Goal: Task Accomplishment & Management: Use online tool/utility

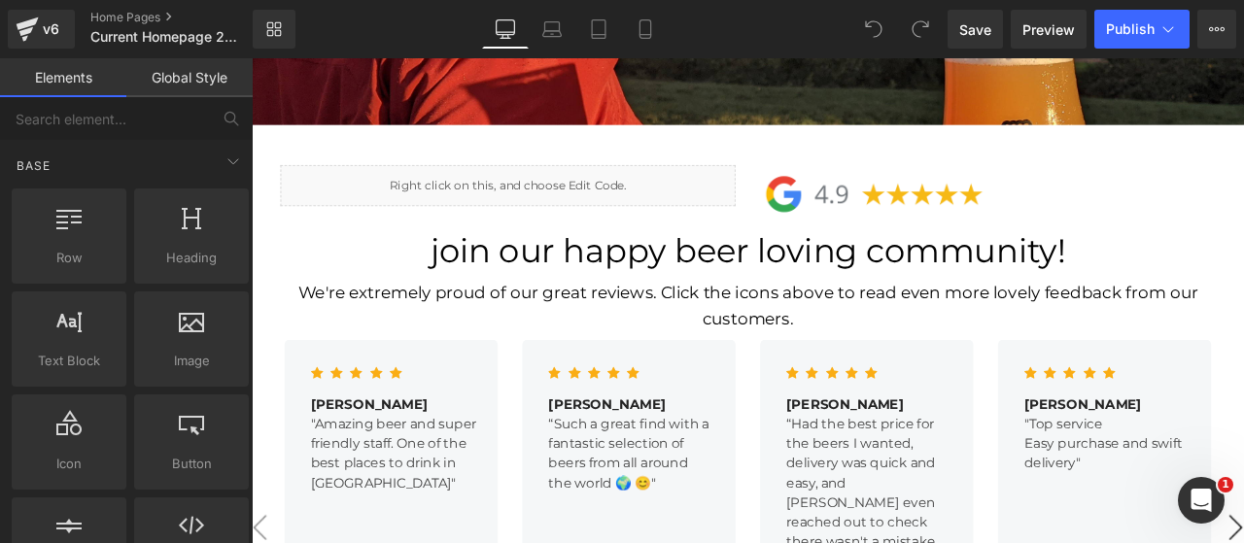
scroll to position [2267, 0]
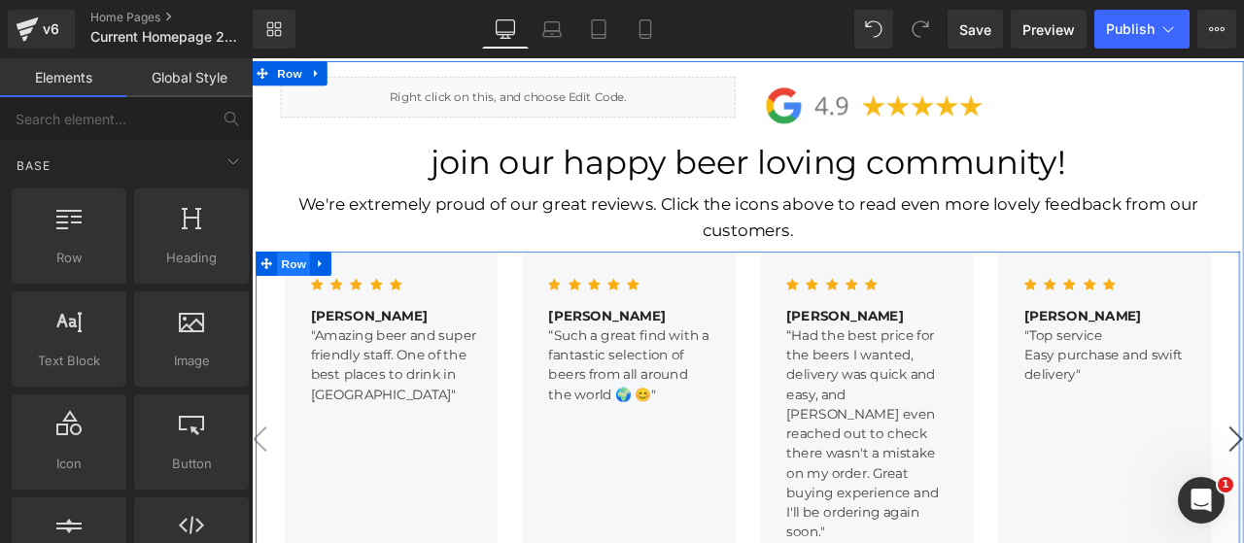
click at [300, 289] on span "Row" at bounding box center [301, 303] width 39 height 29
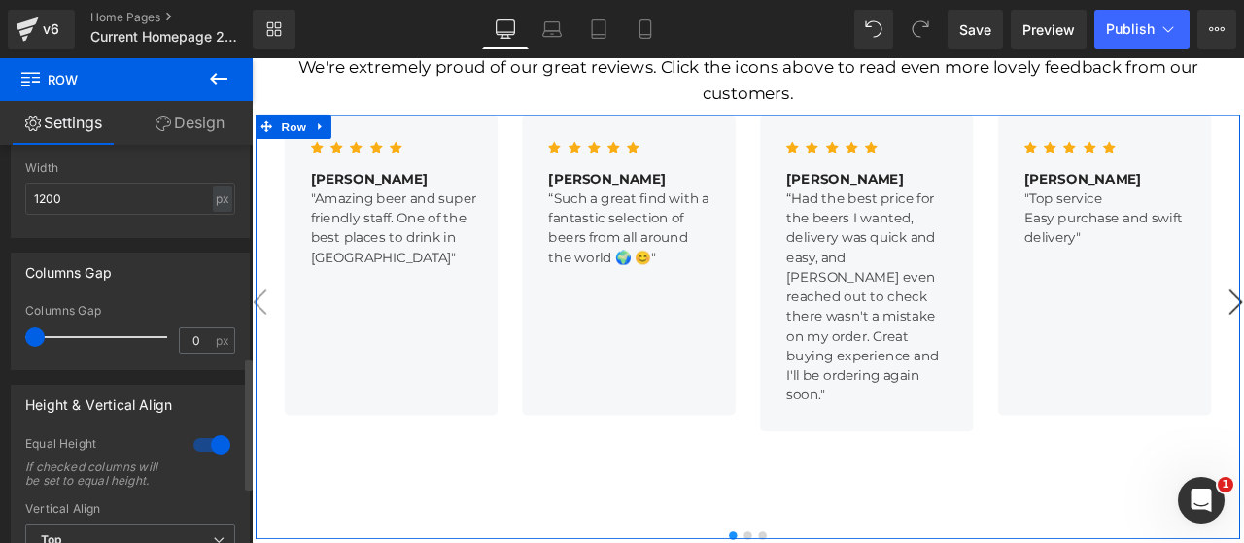
scroll to position [647, 0]
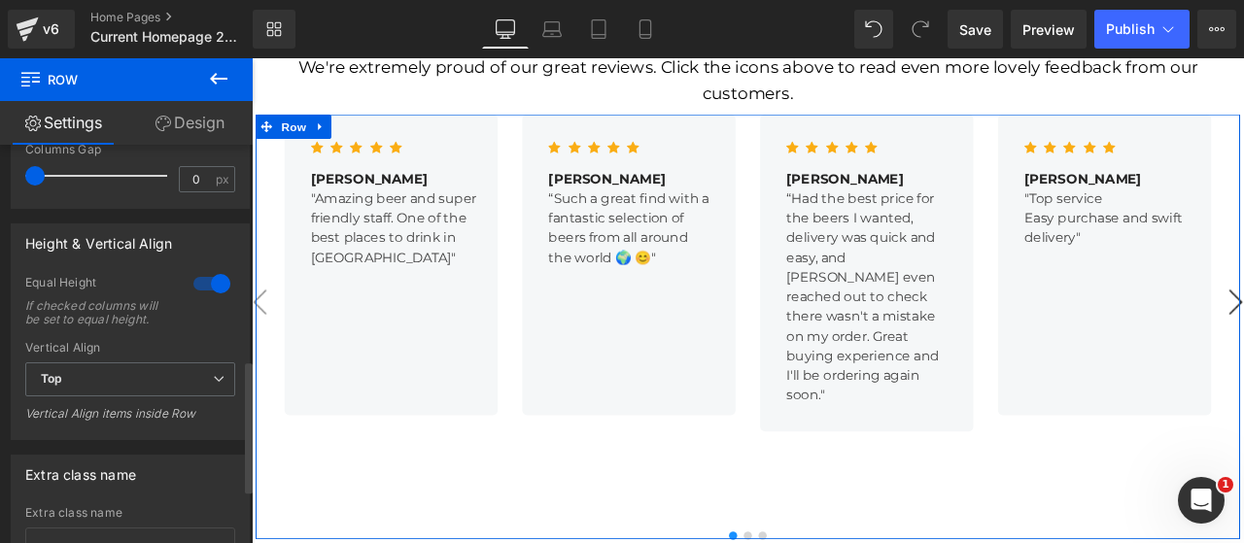
click at [194, 291] on div at bounding box center [211, 283] width 47 height 31
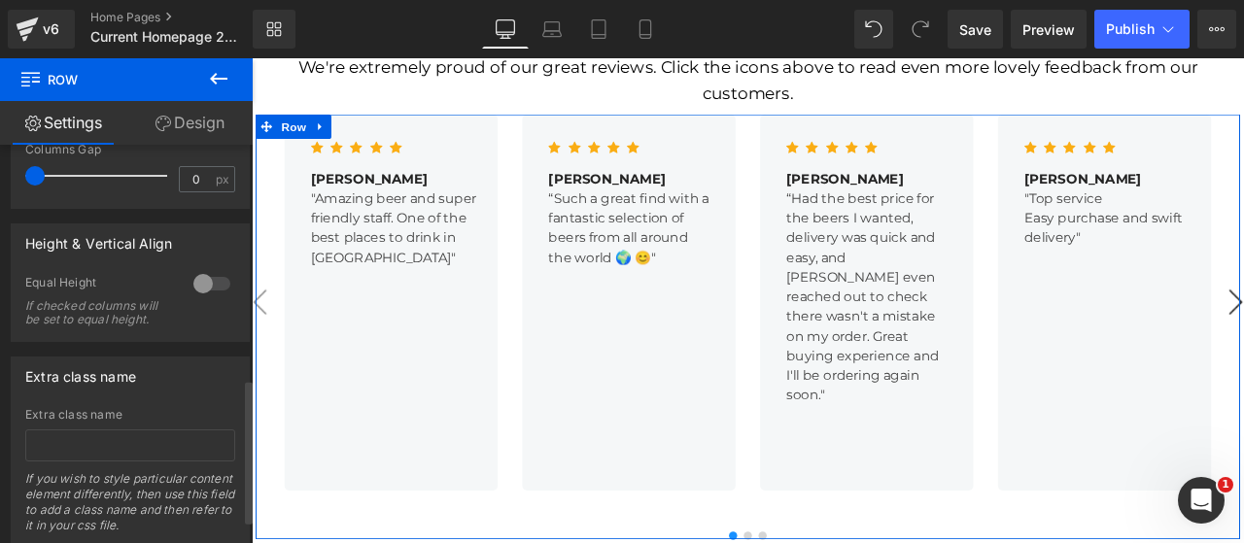
click at [194, 291] on div at bounding box center [211, 283] width 47 height 31
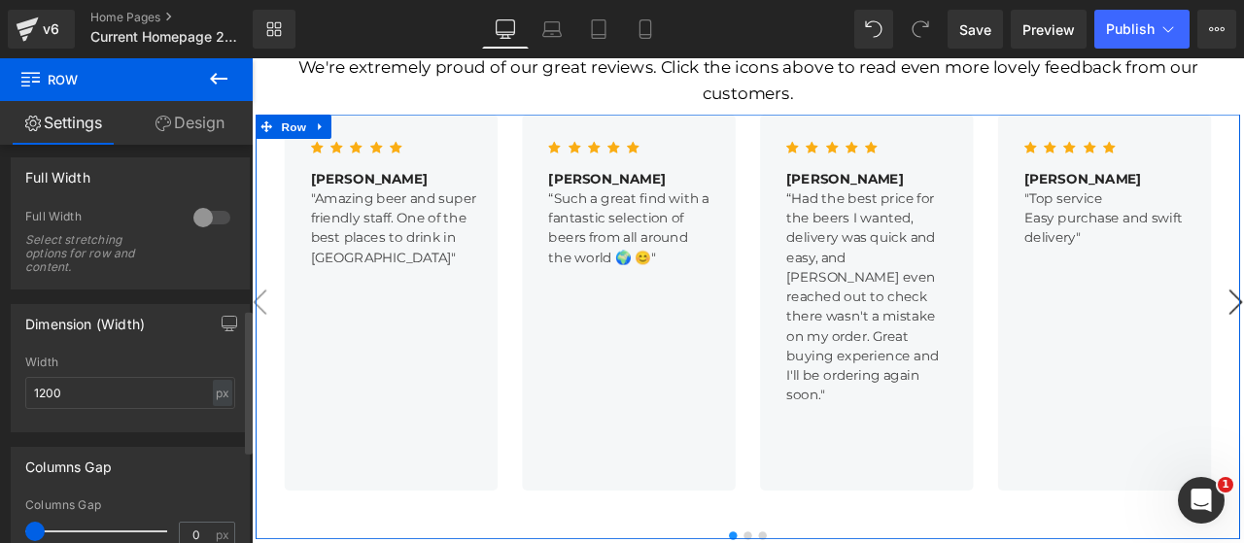
scroll to position [0, 0]
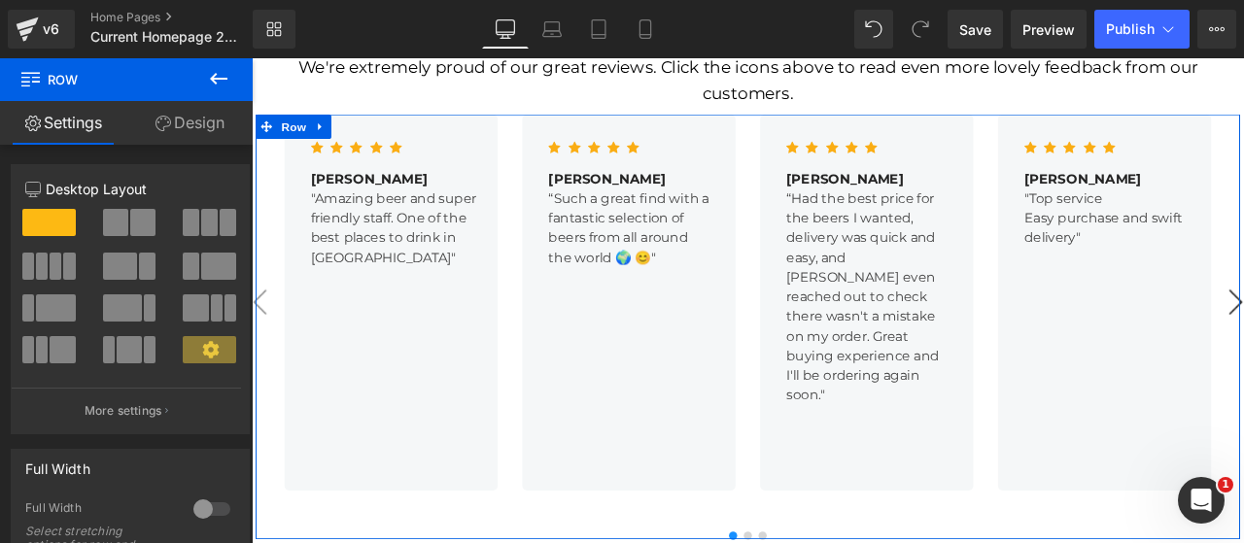
click at [183, 125] on link "Design" at bounding box center [189, 123] width 126 height 44
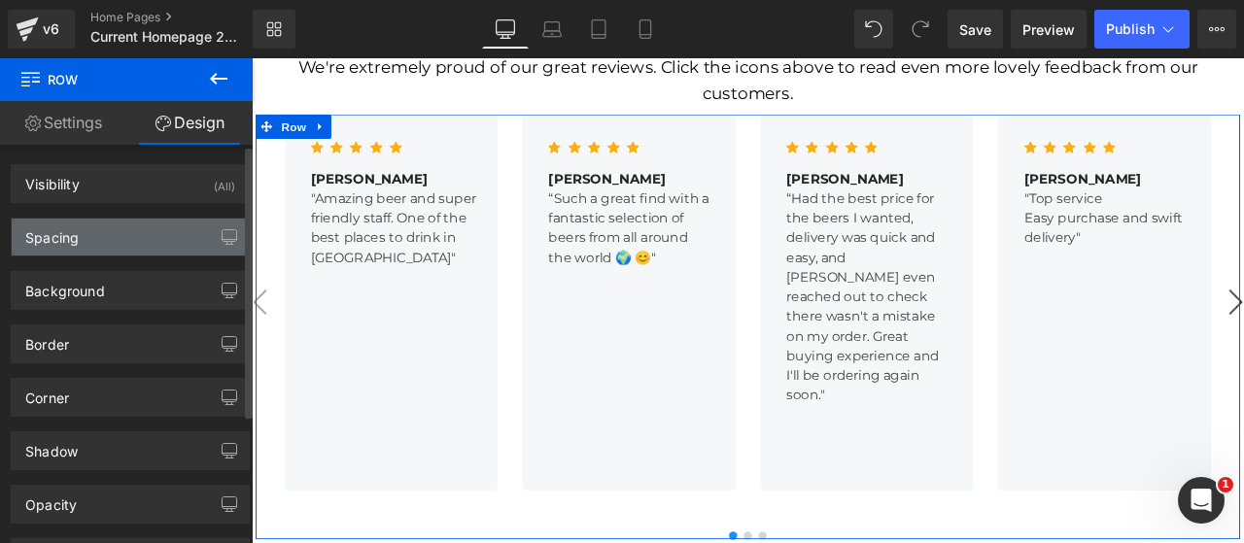
click at [82, 231] on div "Spacing" at bounding box center [130, 237] width 237 height 37
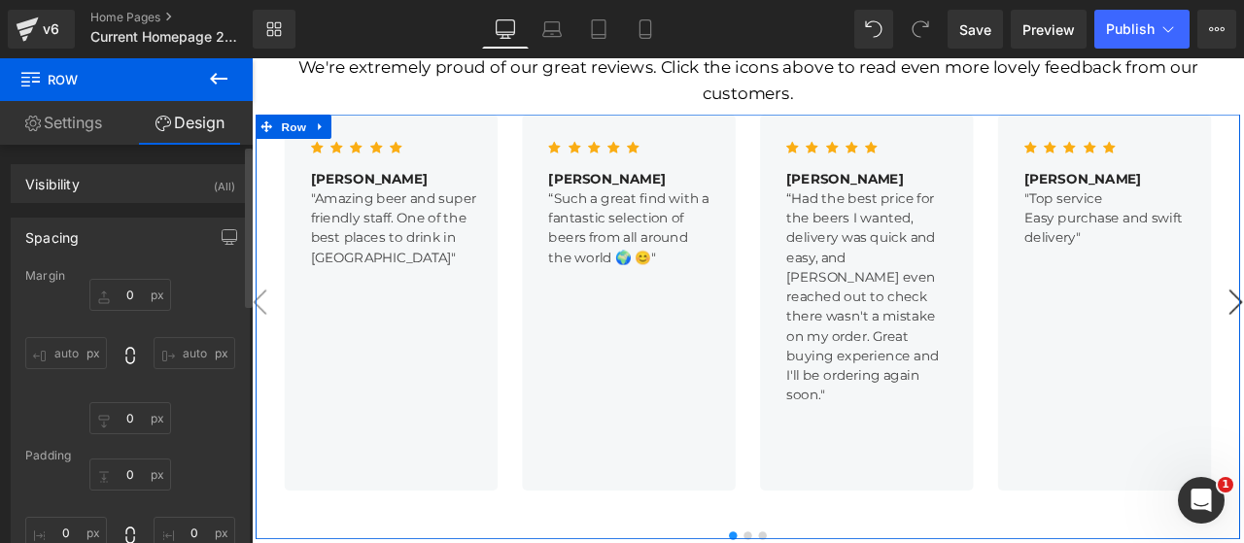
click at [86, 222] on div "Spacing" at bounding box center [130, 237] width 237 height 37
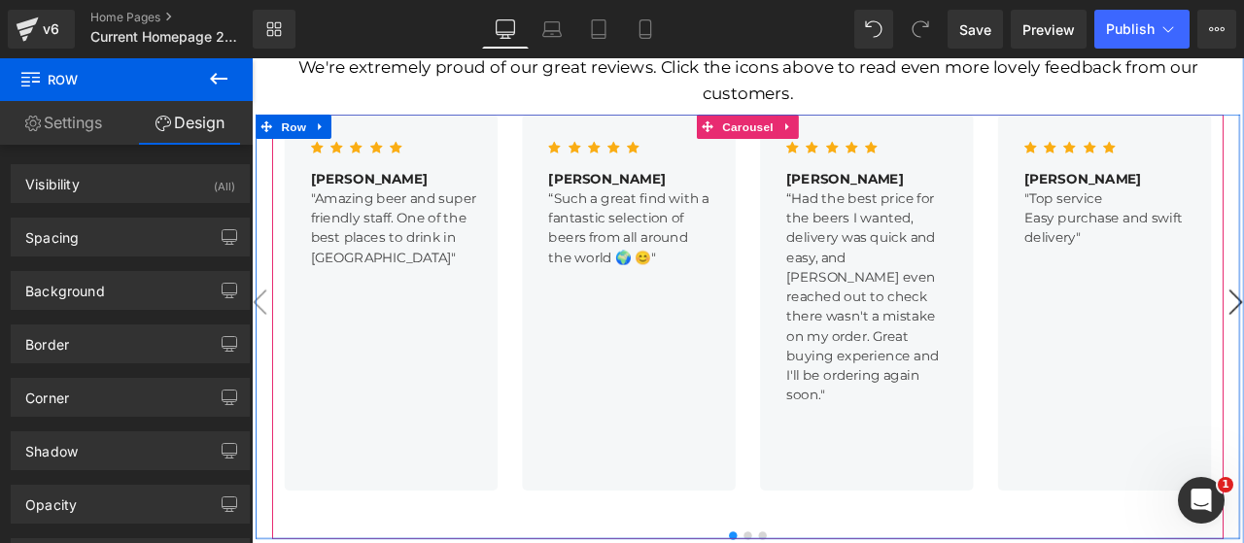
click at [553, 515] on div "Icon Icon Icon Icon Icon Icon List Hoz [PERSON_NAME] Text Block "Amazing beer a…" at bounding box center [839, 376] width 1127 height 503
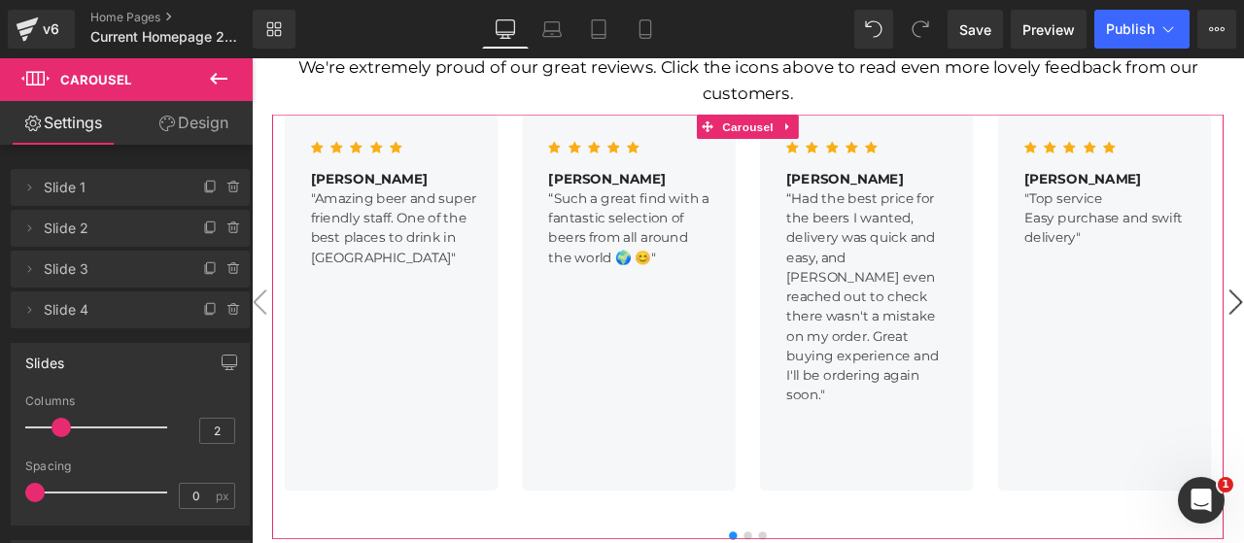
click at [180, 126] on link "Design" at bounding box center [193, 123] width 126 height 44
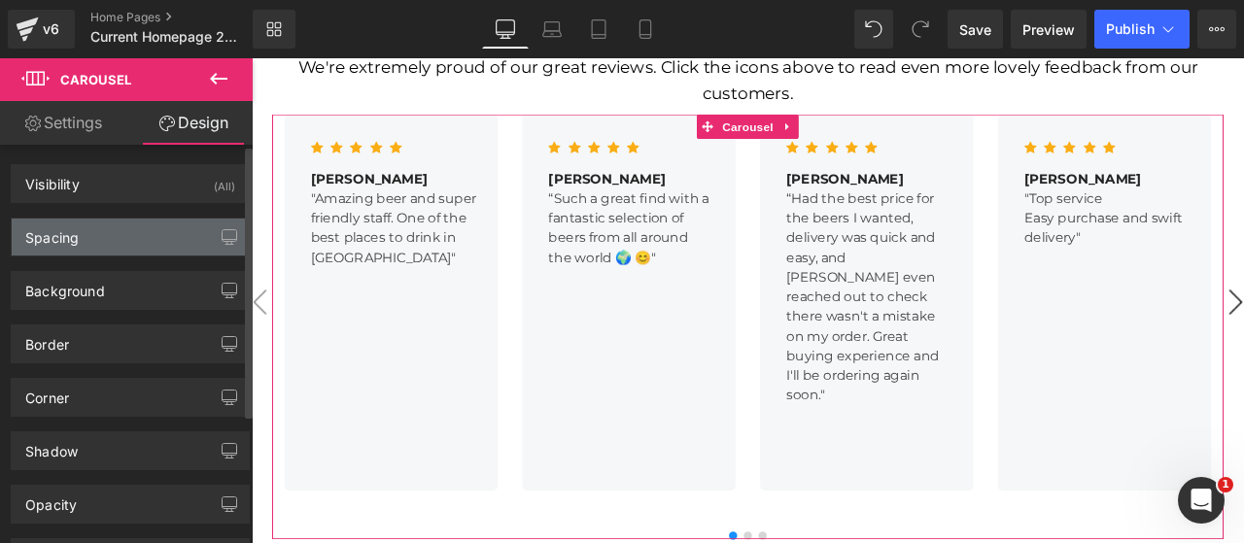
click at [75, 237] on div "Spacing" at bounding box center [51, 232] width 53 height 27
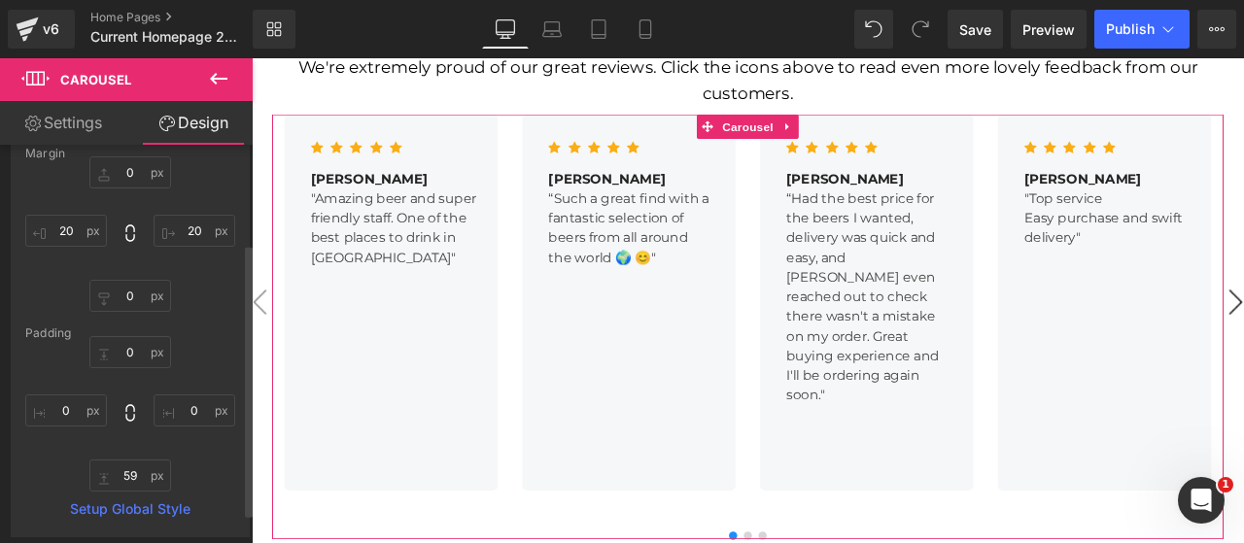
scroll to position [161, 0]
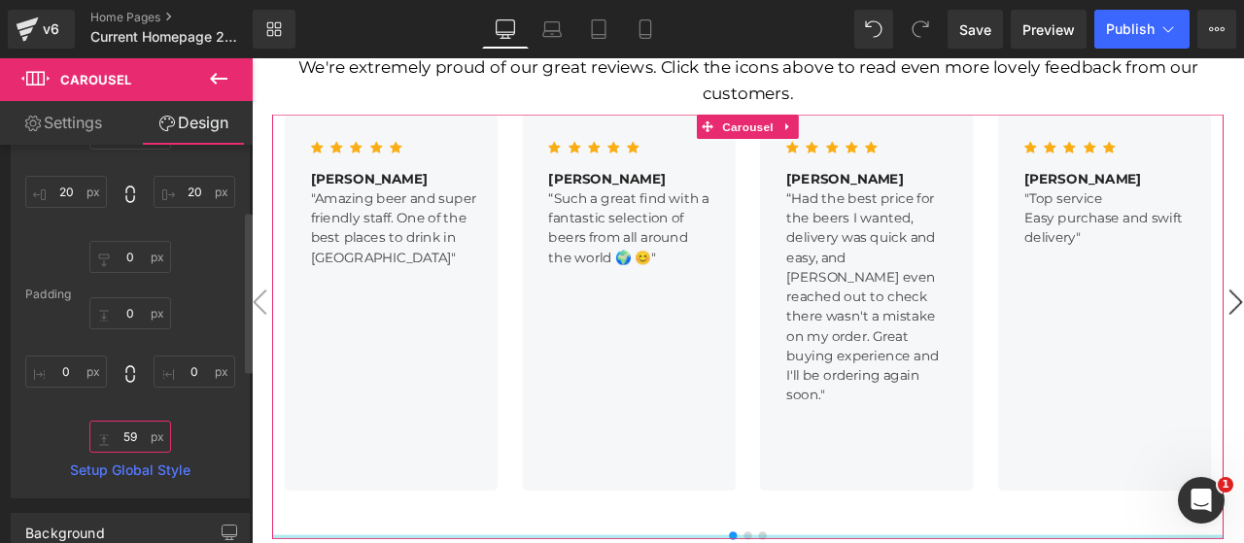
click at [128, 446] on input "text" at bounding box center [130, 437] width 82 height 32
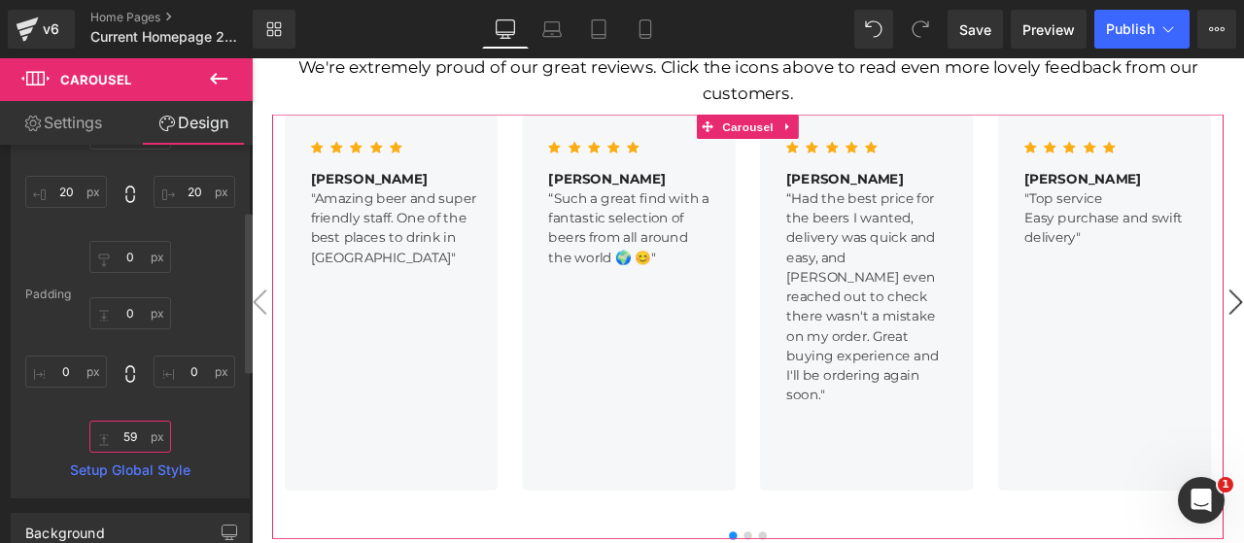
click at [128, 446] on input "text" at bounding box center [130, 437] width 82 height 32
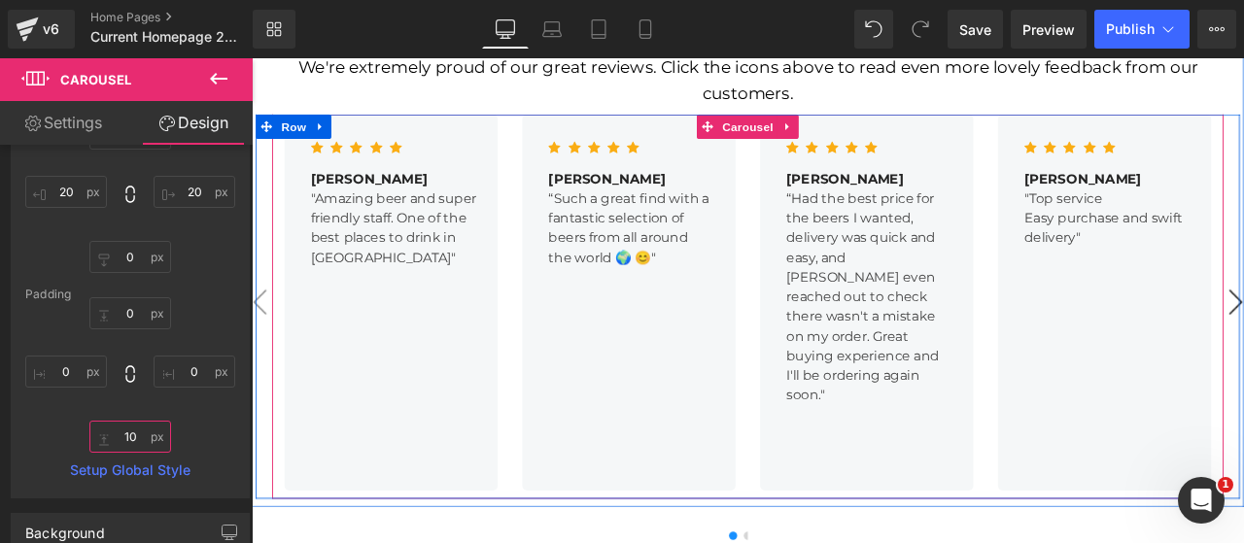
type input "10"
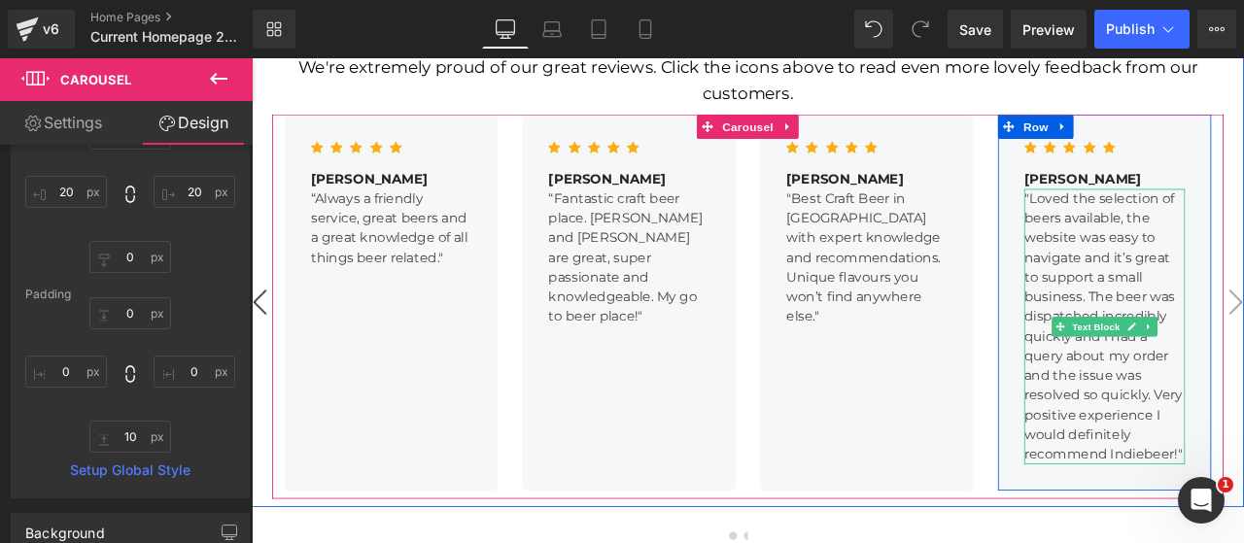
click at [1243, 214] on p ""Loved the selection of beers available, the website was easy to navigate and i…" at bounding box center [1262, 377] width 190 height 326
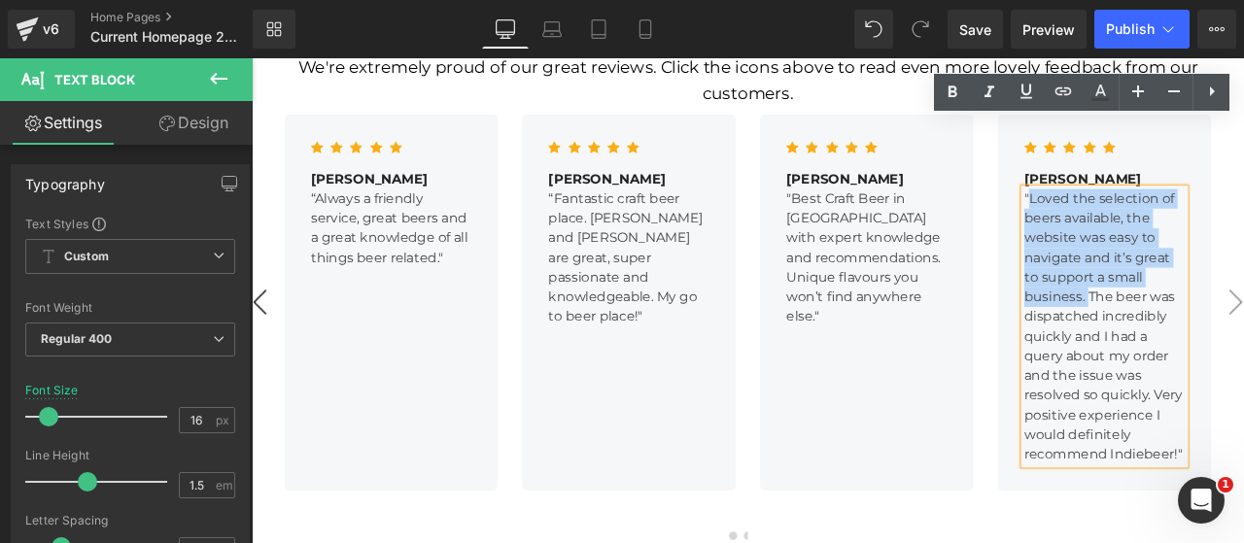
drag, startPoint x: 1234, startPoint y: 259, endPoint x: 1166, endPoint y: 140, distance: 137.5
click at [1167, 214] on p ""Loved the selection of beers available, the website was easy to navigate and i…" at bounding box center [1262, 377] width 190 height 326
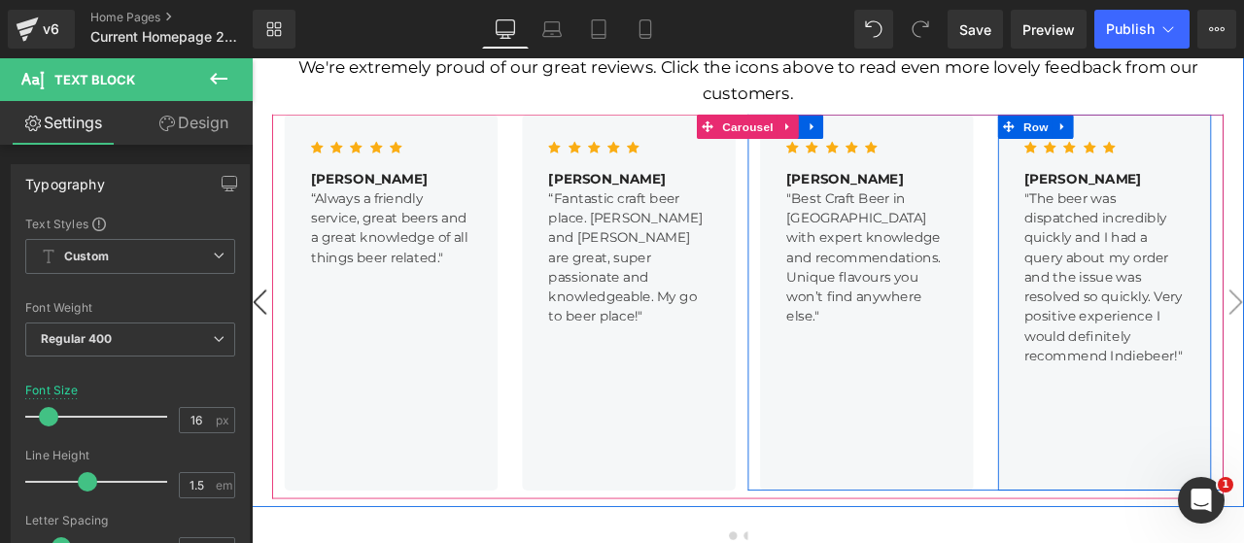
click at [1187, 385] on div "Icon Icon Icon Icon Icon Icon List [PERSON_NAME] Text Block "The beer was dispa…" at bounding box center [1262, 348] width 253 height 446
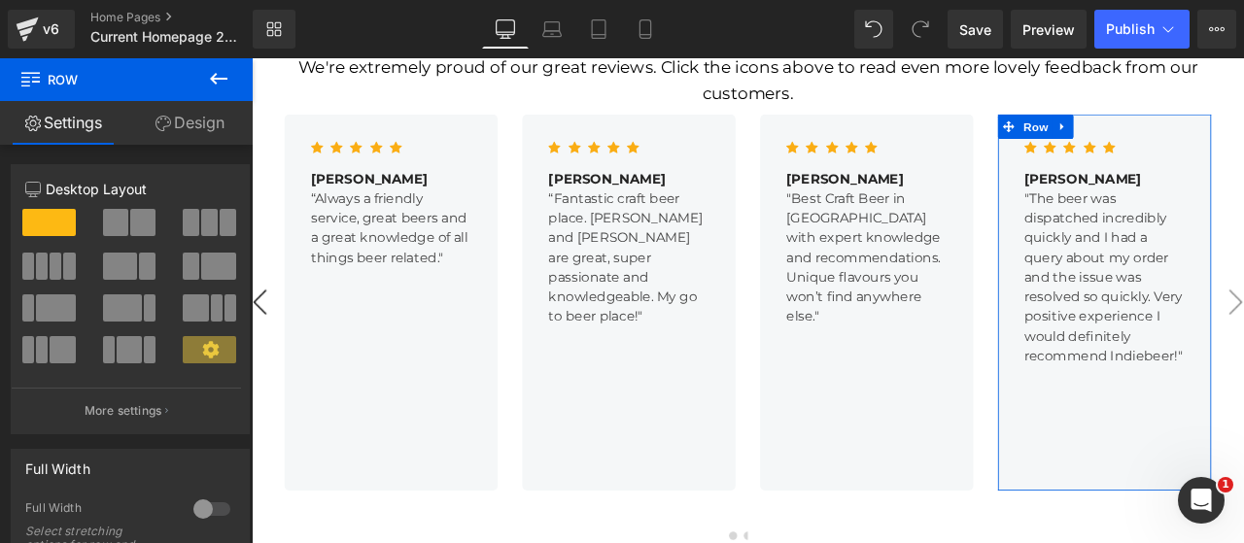
click at [187, 125] on link "Design" at bounding box center [189, 123] width 126 height 44
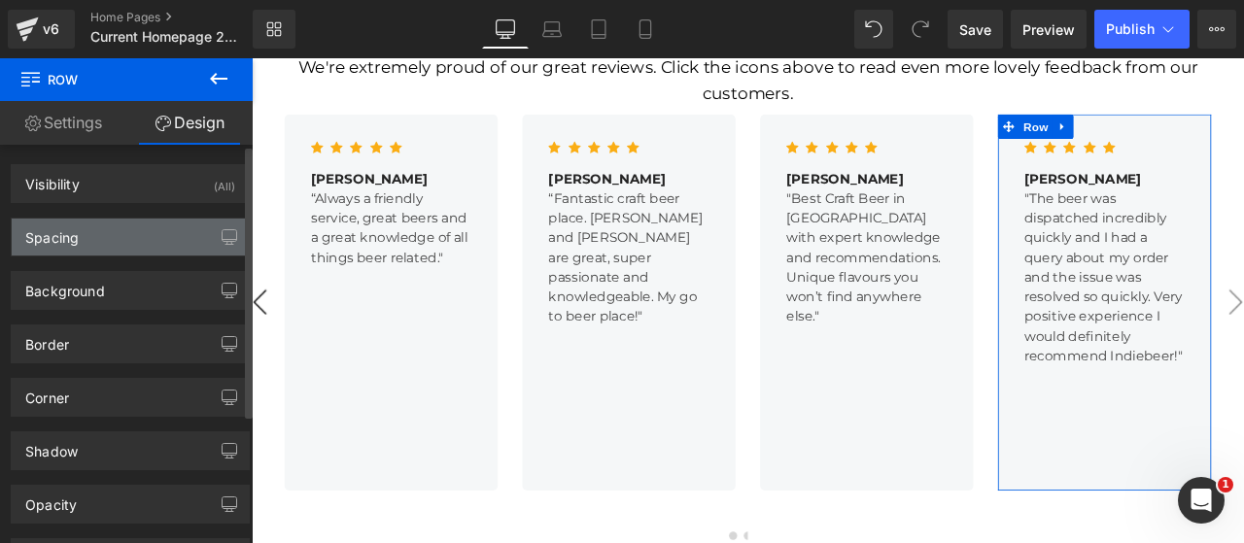
click at [63, 227] on div "Spacing" at bounding box center [51, 232] width 53 height 27
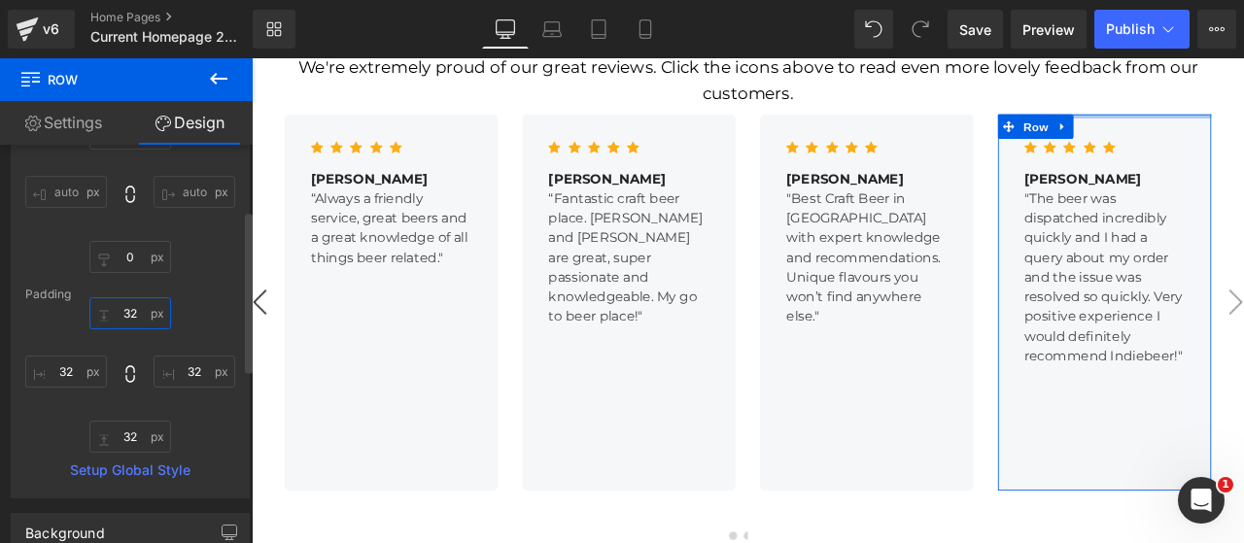
click at [128, 322] on input "text" at bounding box center [130, 313] width 82 height 32
click at [129, 436] on input "text" at bounding box center [130, 437] width 82 height 32
type input "10"
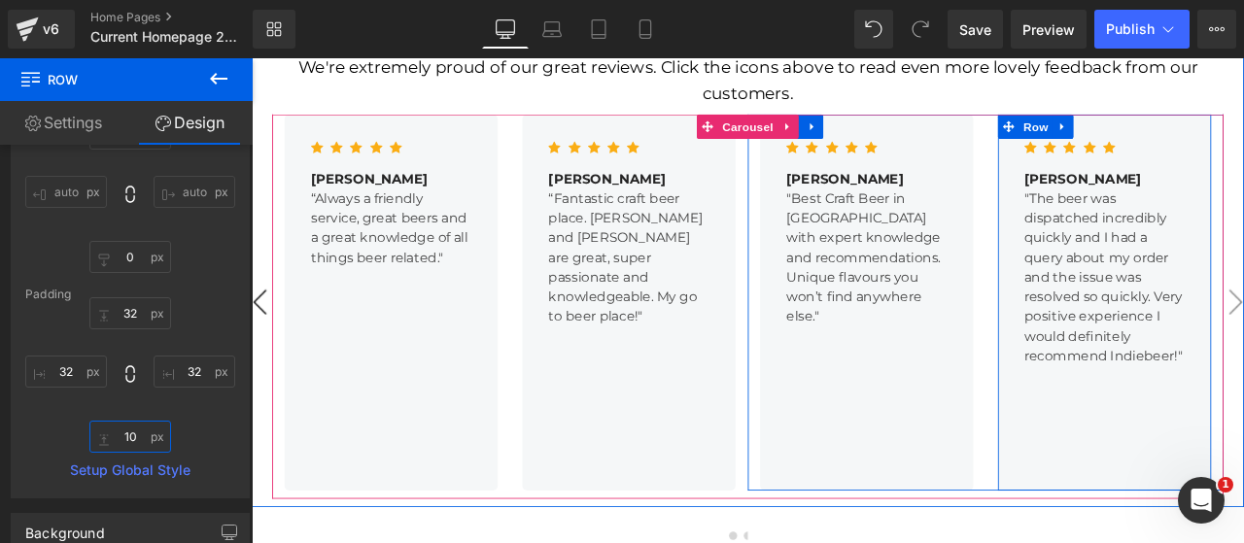
scroll to position [2267, 0]
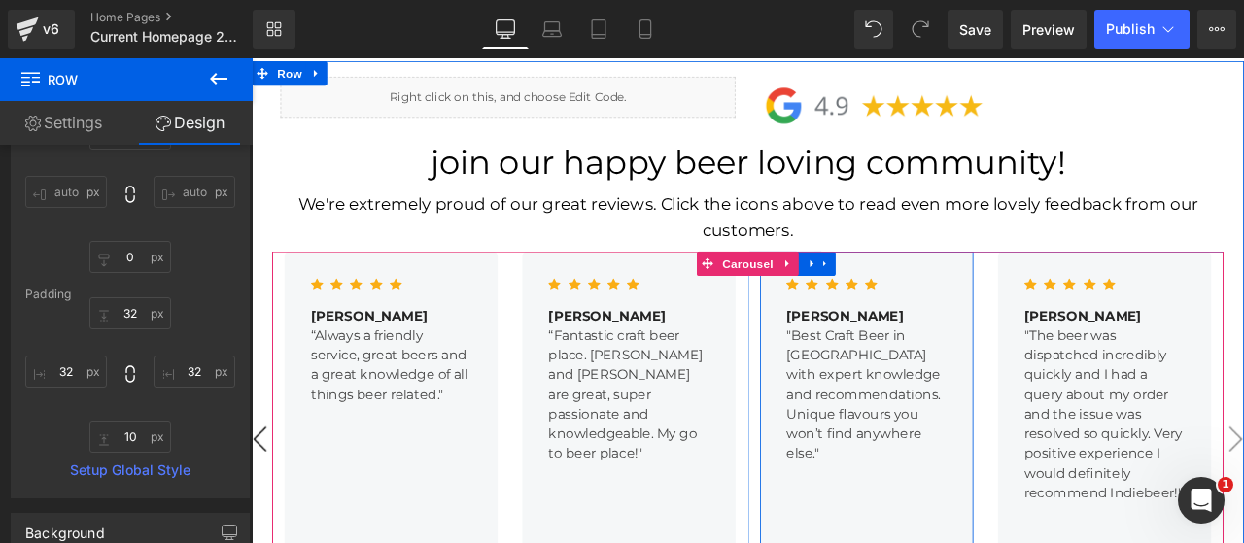
click at [1001, 288] on div "Icon Icon Icon Icon Icon Icon List Hoz [PERSON_NAME] Text Block "Best Craft Bee…" at bounding box center [980, 511] width 253 height 446
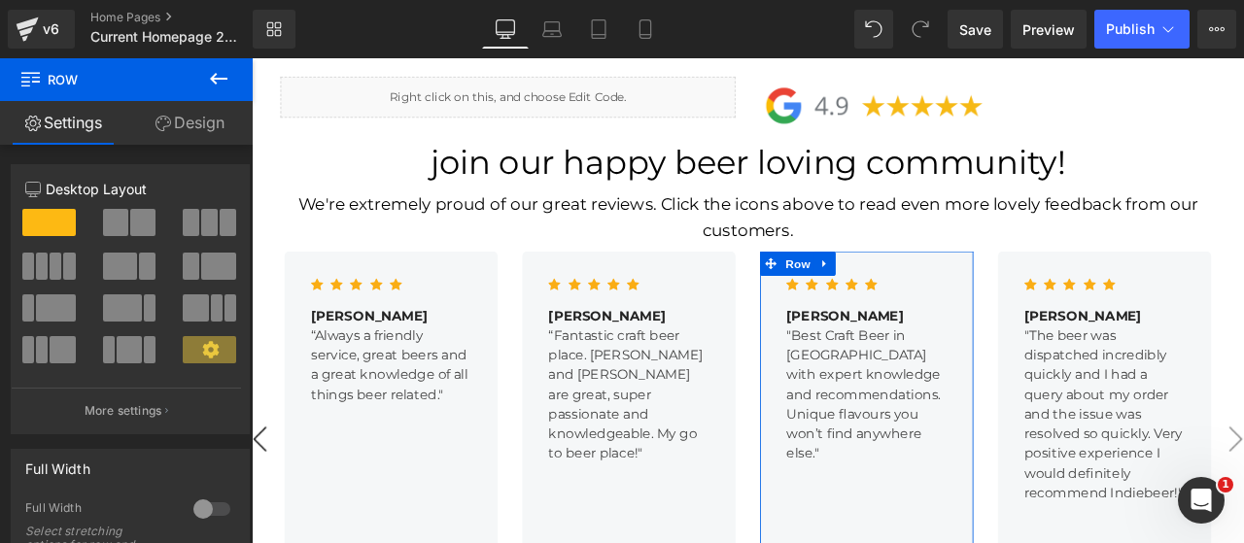
click at [183, 118] on link "Design" at bounding box center [189, 123] width 126 height 44
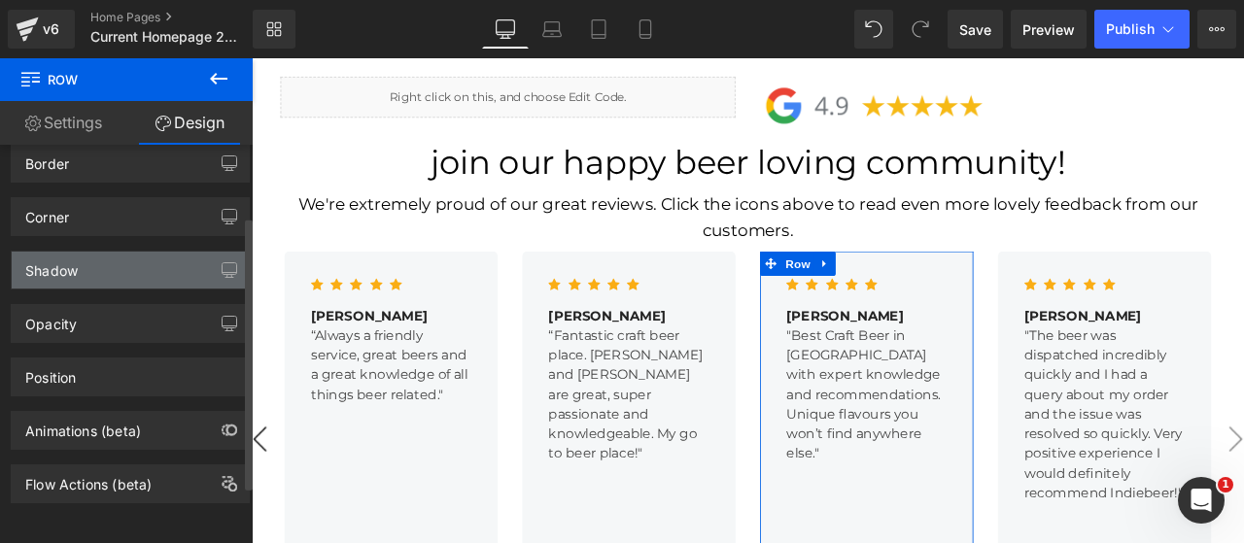
scroll to position [26, 0]
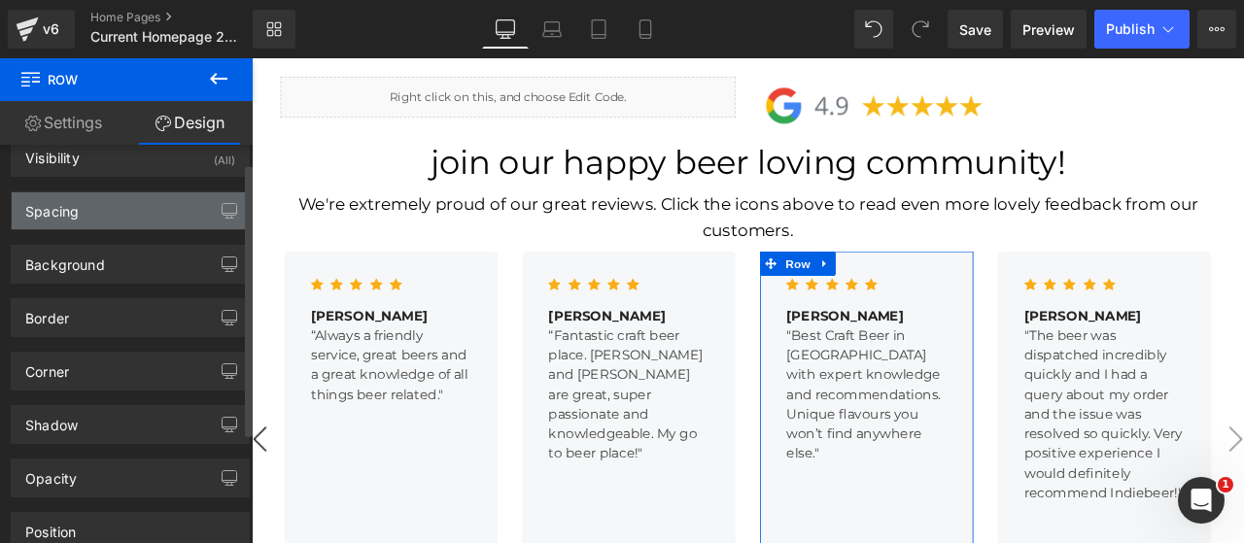
click at [71, 205] on div "Spacing" at bounding box center [51, 205] width 53 height 27
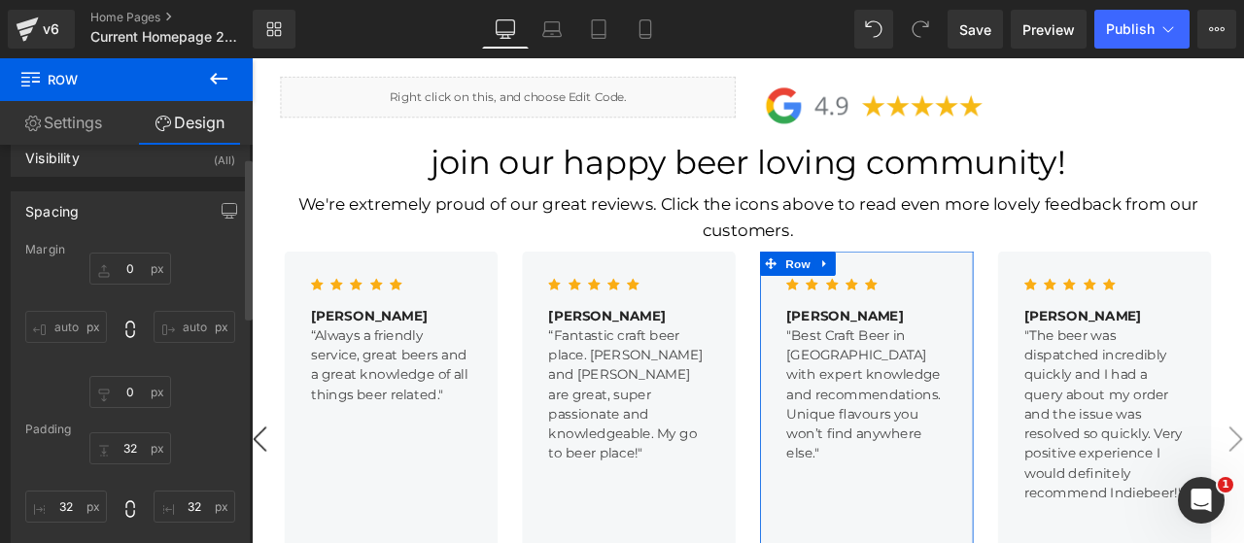
scroll to position [188, 0]
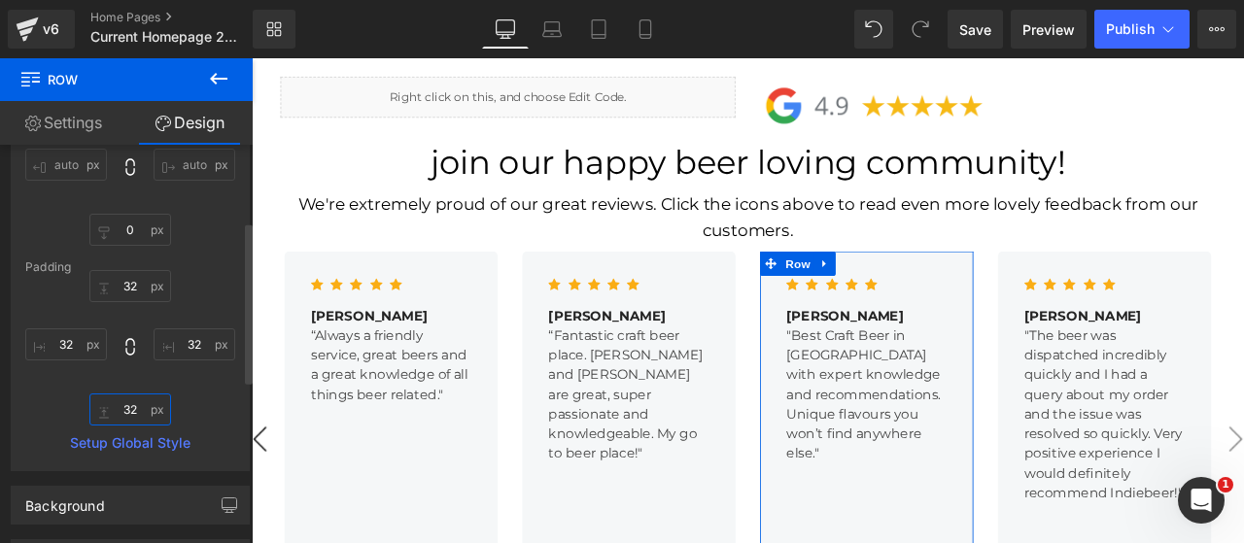
click at [130, 415] on input "32" at bounding box center [130, 410] width 82 height 32
type input "10"
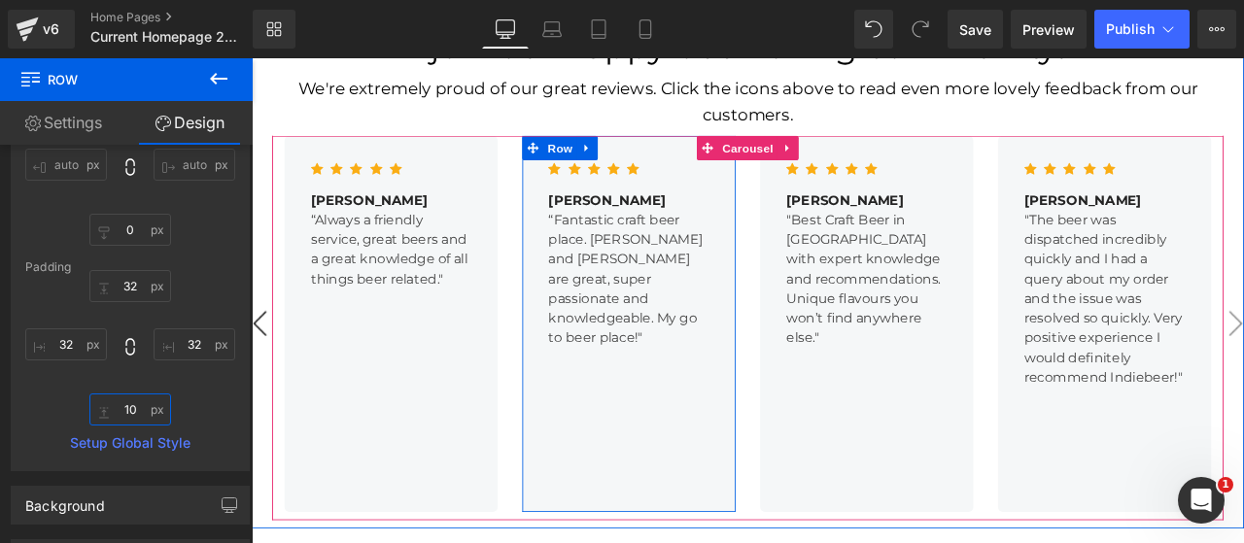
scroll to position [2429, 0]
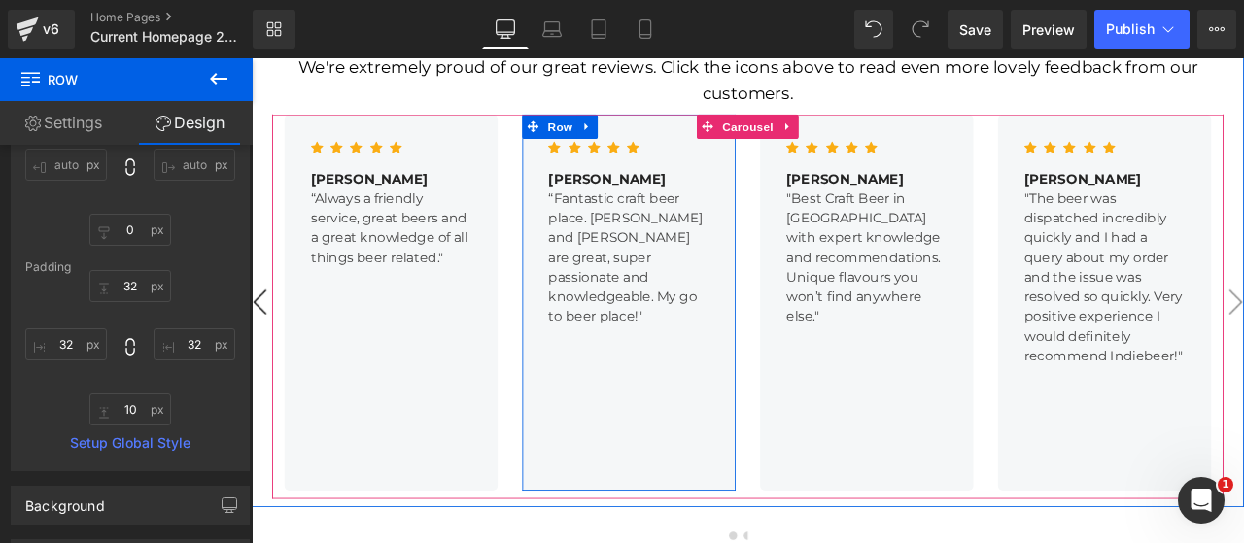
click at [682, 337] on div "Icon Icon Icon Icon Icon Icon List [PERSON_NAME] B Text Block “Fantastic craft …" at bounding box center [698, 348] width 253 height 446
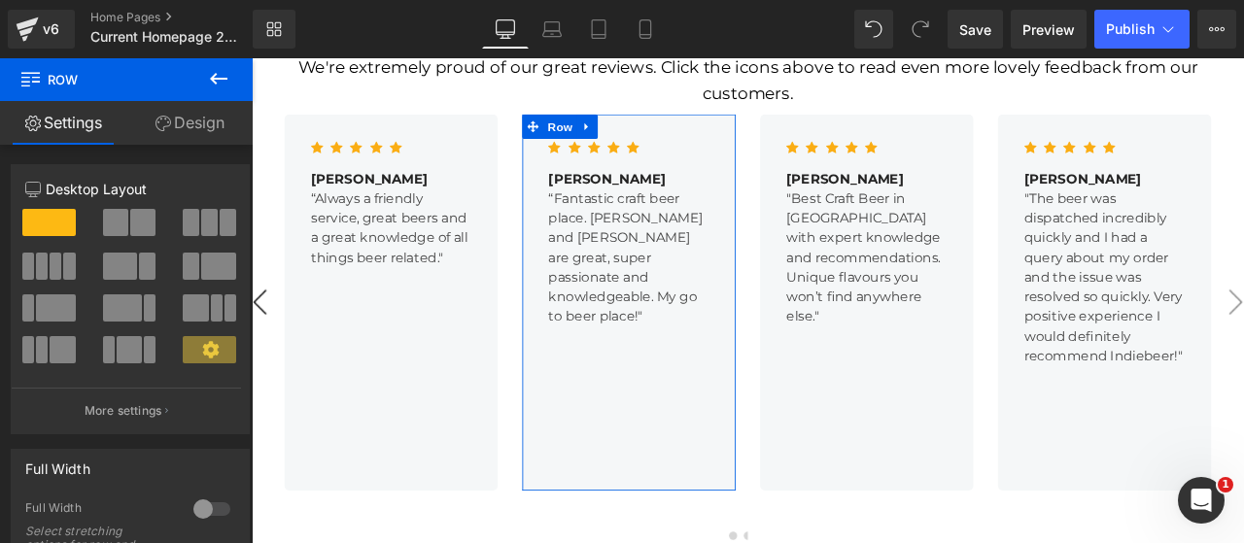
click at [196, 131] on link "Design" at bounding box center [189, 123] width 126 height 44
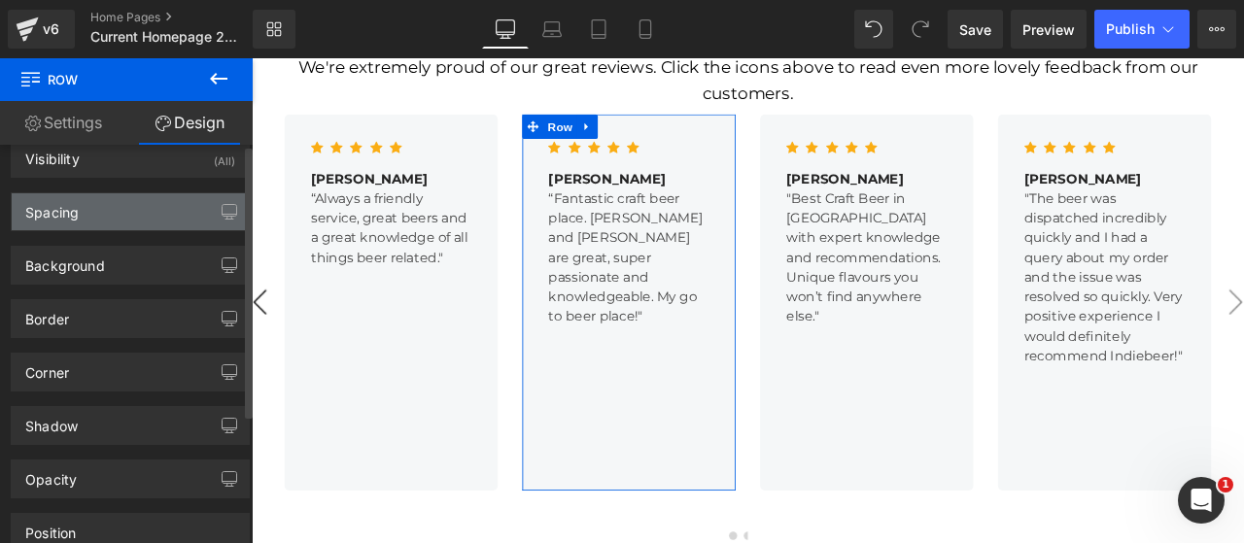
scroll to position [0, 0]
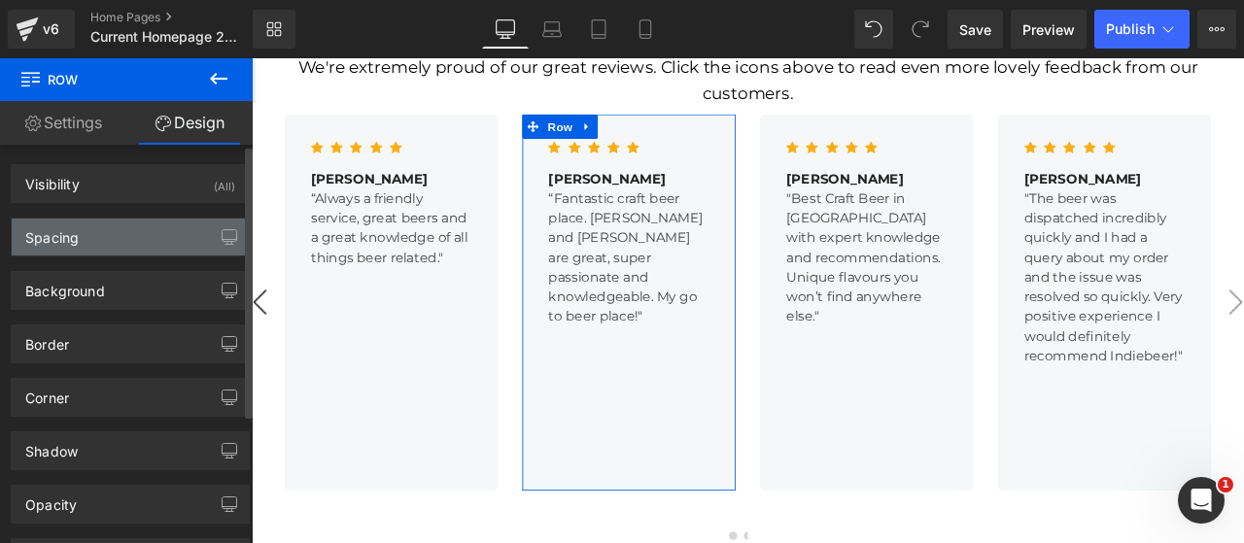
click at [49, 245] on div "Spacing" at bounding box center [130, 237] width 237 height 37
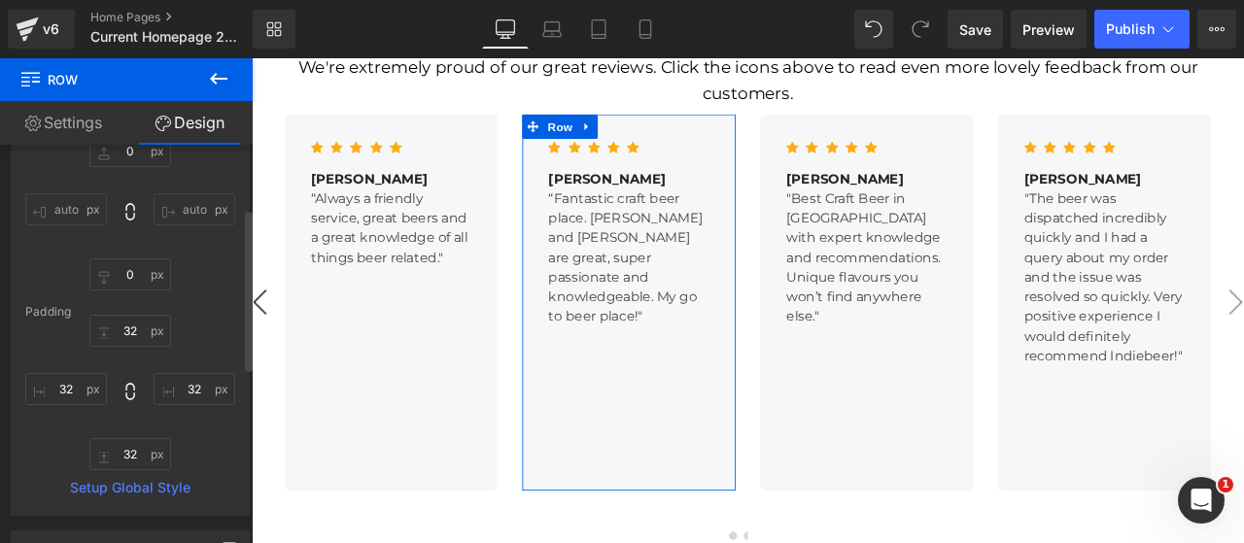
scroll to position [161, 0]
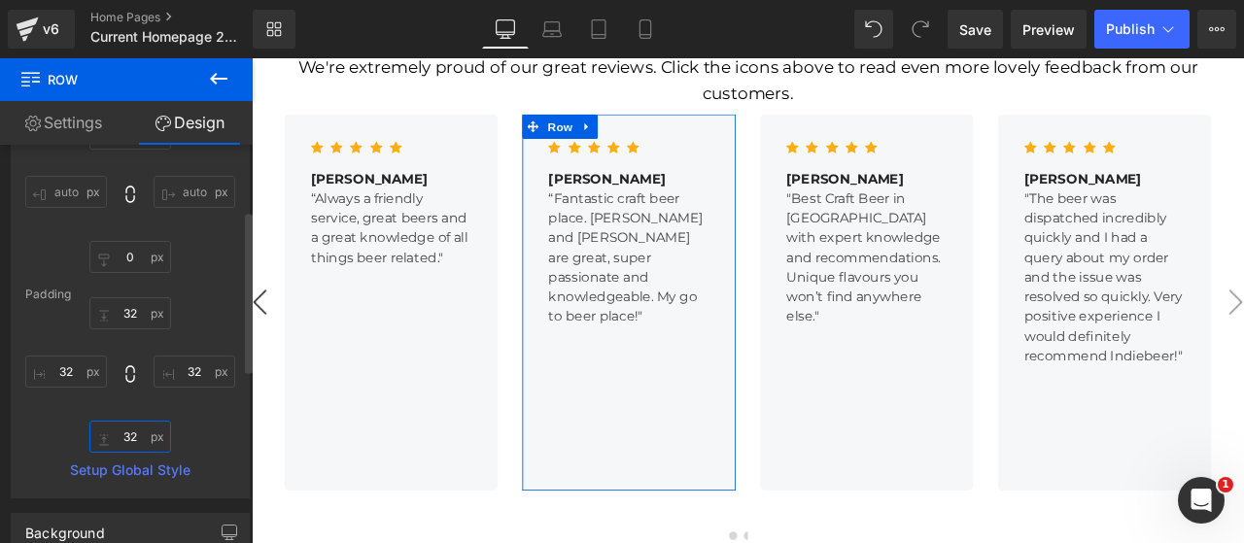
click at [129, 438] on input "32" at bounding box center [130, 437] width 82 height 32
type input "10"
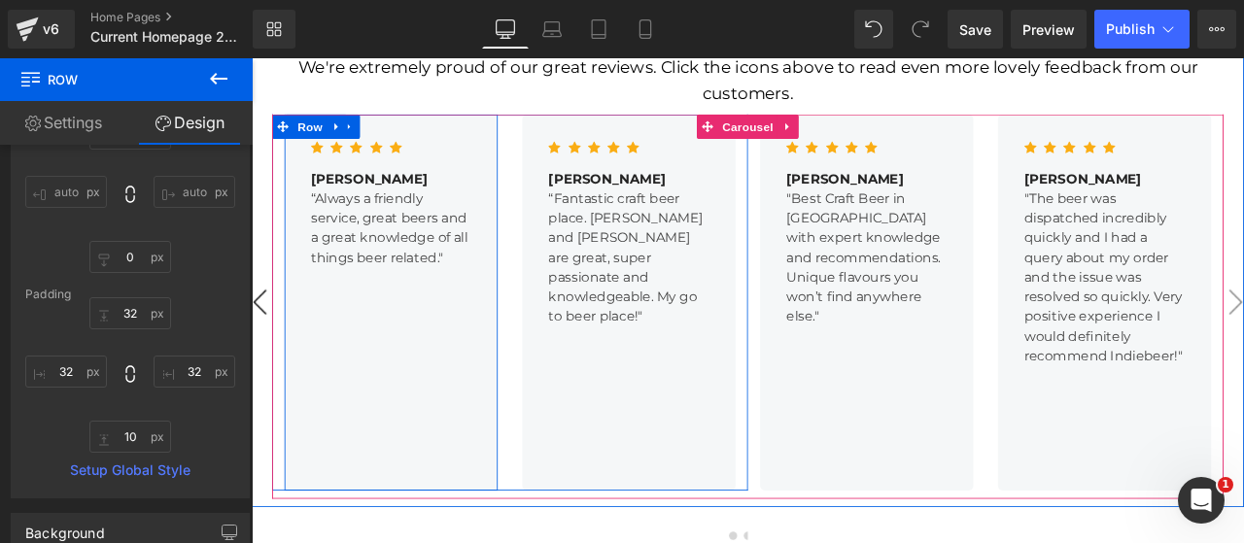
click at [483, 360] on div "Icon Icon Icon Icon Icon Icon List Hoz [PERSON_NAME] Text Block “Always a frien…" at bounding box center [417, 348] width 253 height 446
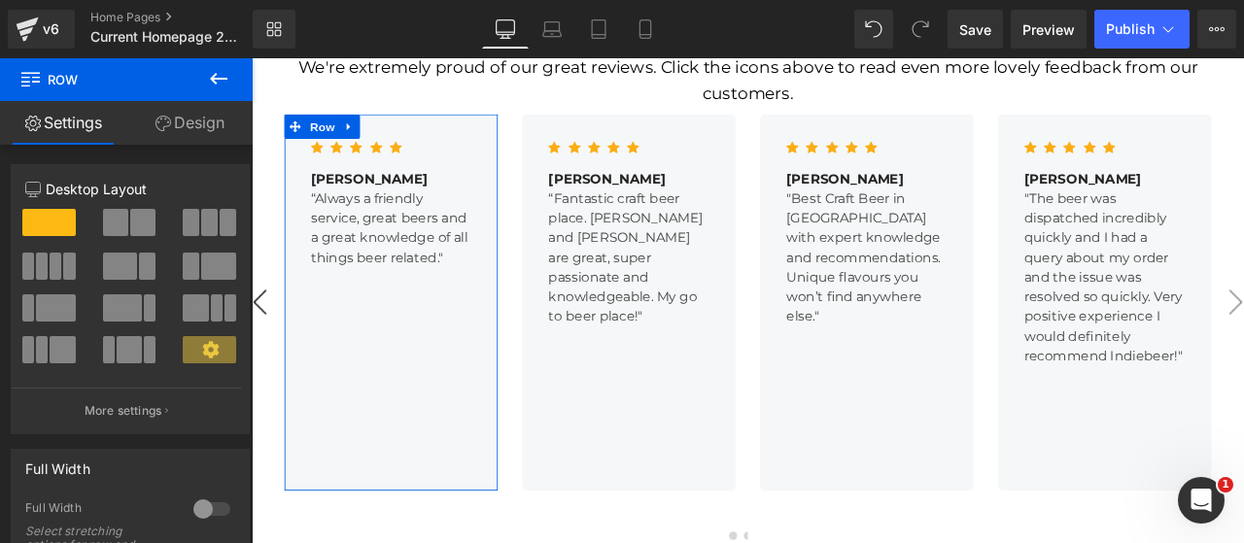
click at [175, 125] on link "Design" at bounding box center [189, 123] width 126 height 44
click at [0, 0] on div "Spacing" at bounding box center [0, 0] width 0 height 0
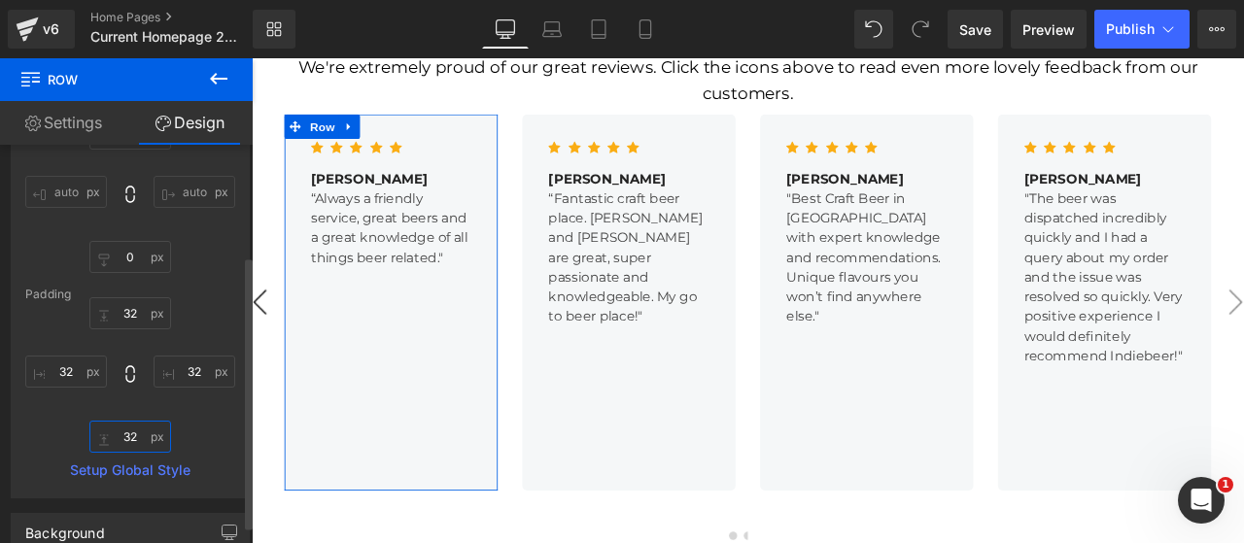
click at [131, 432] on input "32" at bounding box center [130, 437] width 82 height 32
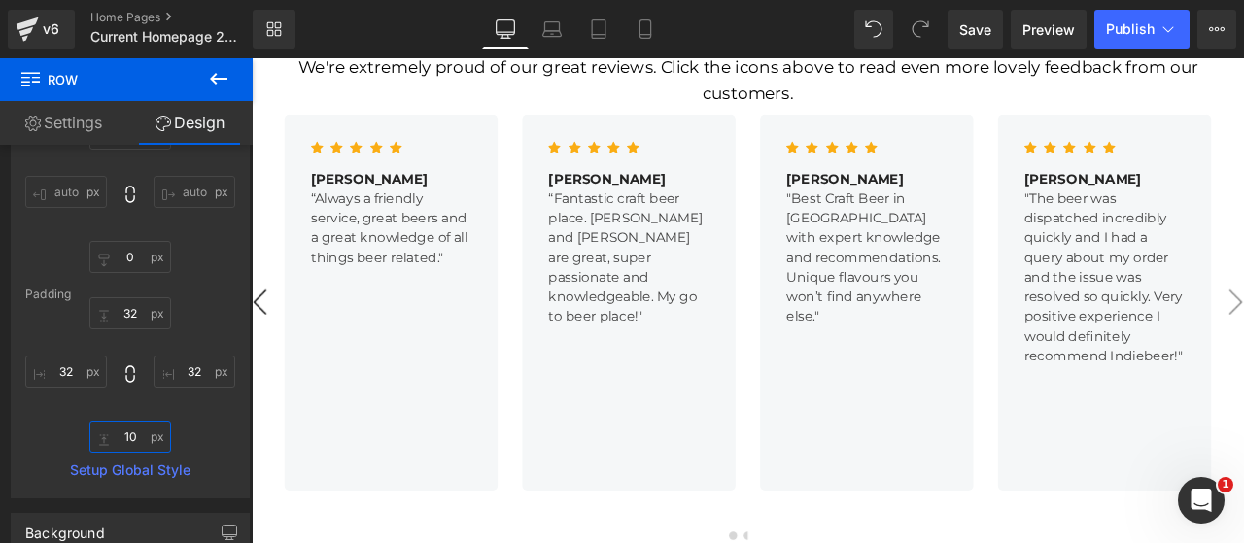
type input "10"
click at [257, 319] on button "‹" at bounding box center [261, 348] width 58 height 58
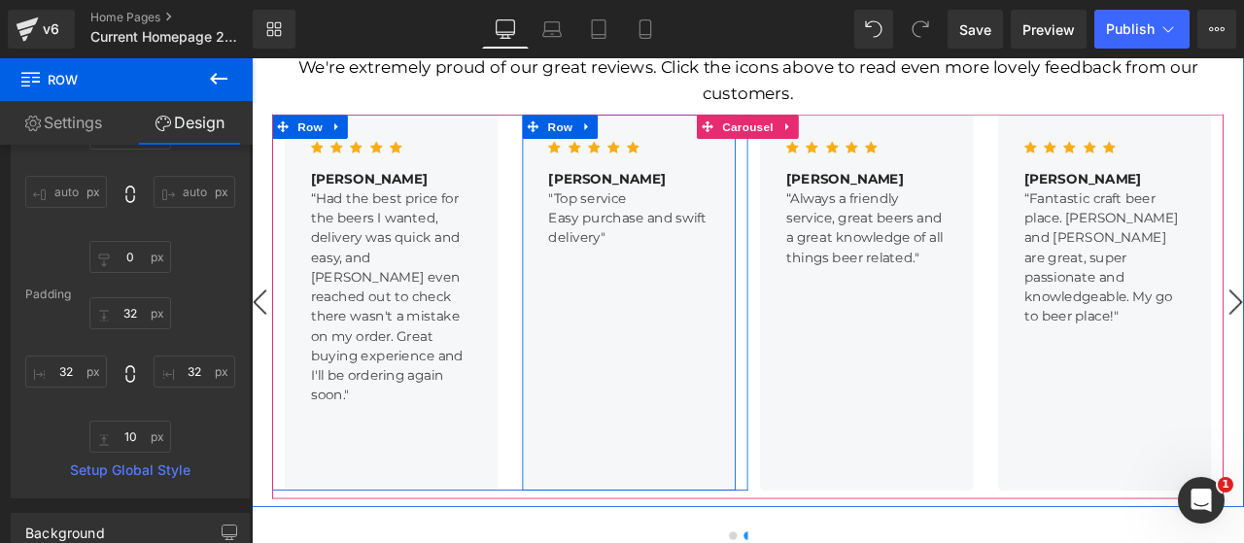
click at [659, 357] on div "Icon Icon Icon Icon Icon Icon List [PERSON_NAME] Text Block "Top service Easy p…" at bounding box center [698, 348] width 253 height 446
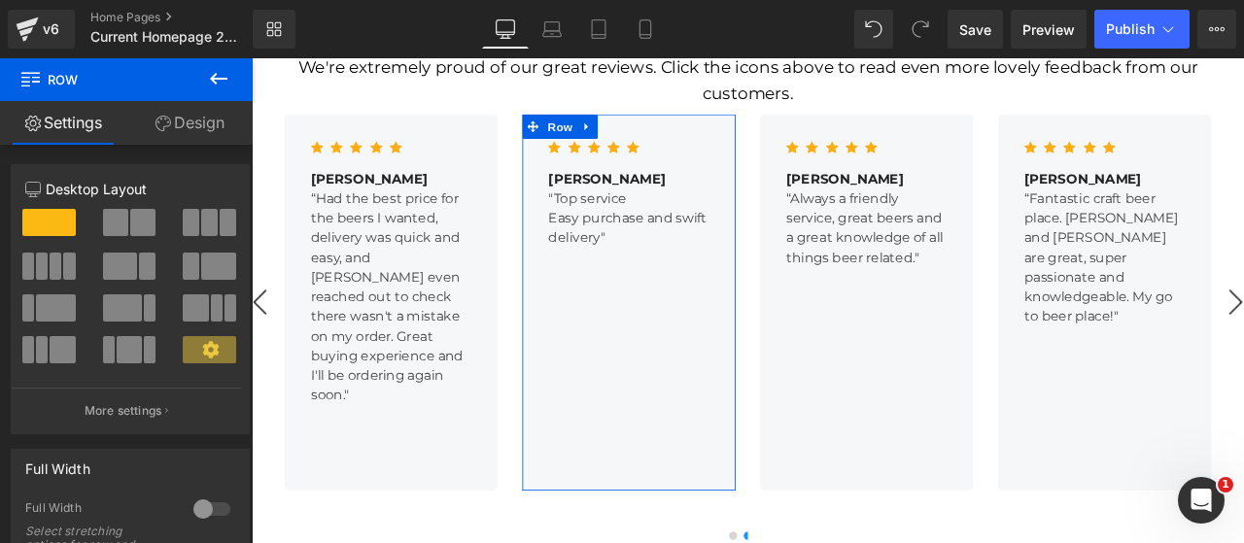
click at [179, 122] on link "Design" at bounding box center [189, 123] width 126 height 44
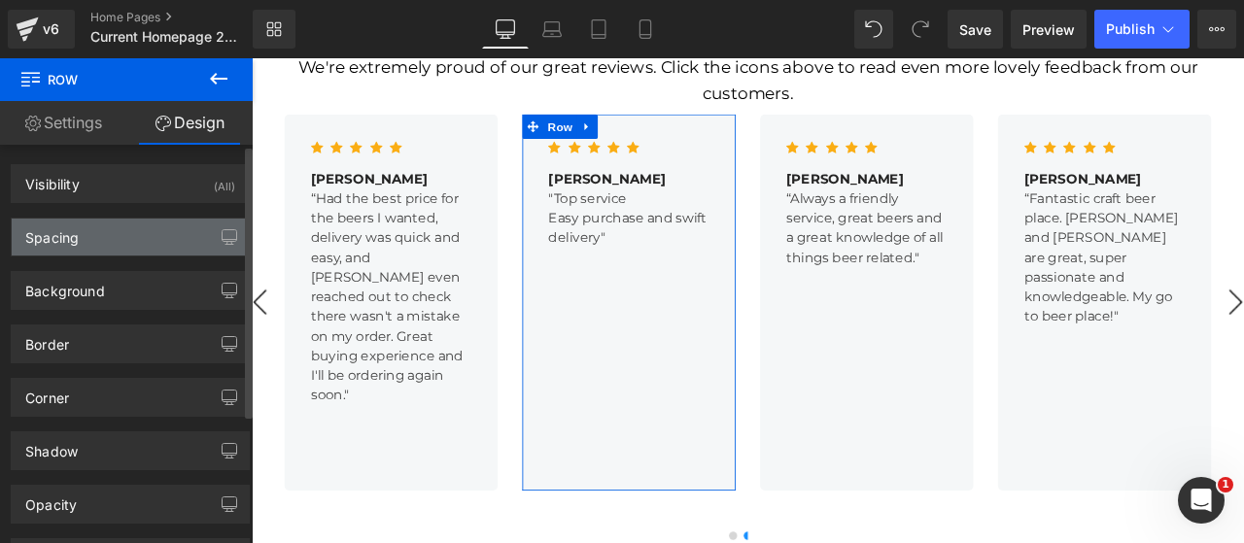
click at [68, 232] on div "Spacing" at bounding box center [51, 232] width 53 height 27
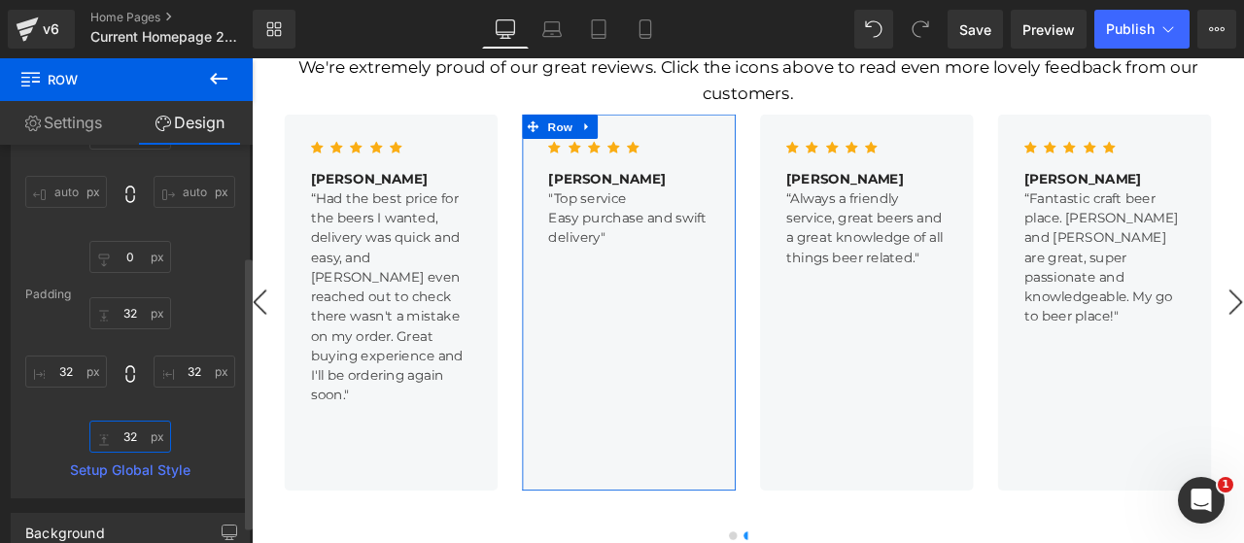
click at [126, 429] on input "text" at bounding box center [130, 437] width 82 height 32
type input "10"
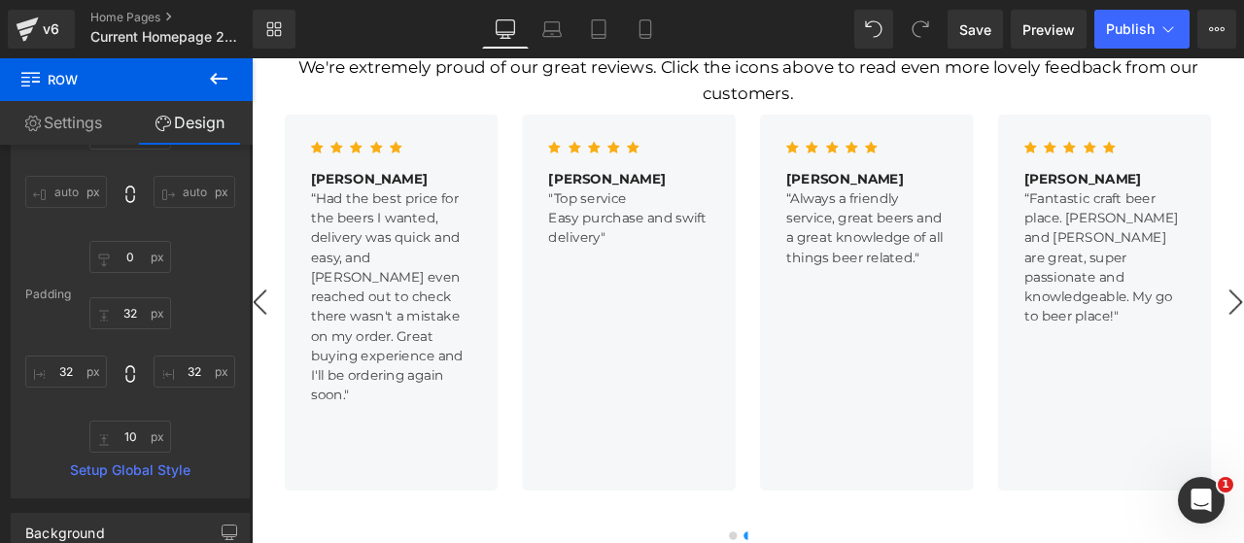
click at [385, 426] on div "Icon Icon Icon Icon Icon Icon List Hoz [PERSON_NAME] Text Block “Had the best p…" at bounding box center [417, 348] width 253 height 446
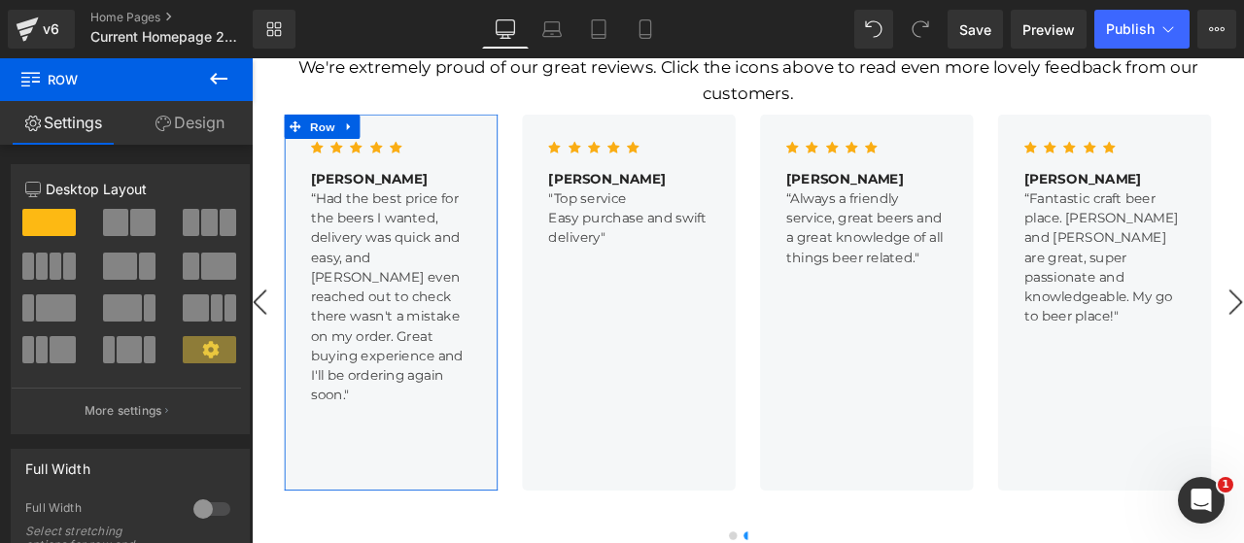
click at [208, 127] on link "Design" at bounding box center [189, 123] width 126 height 44
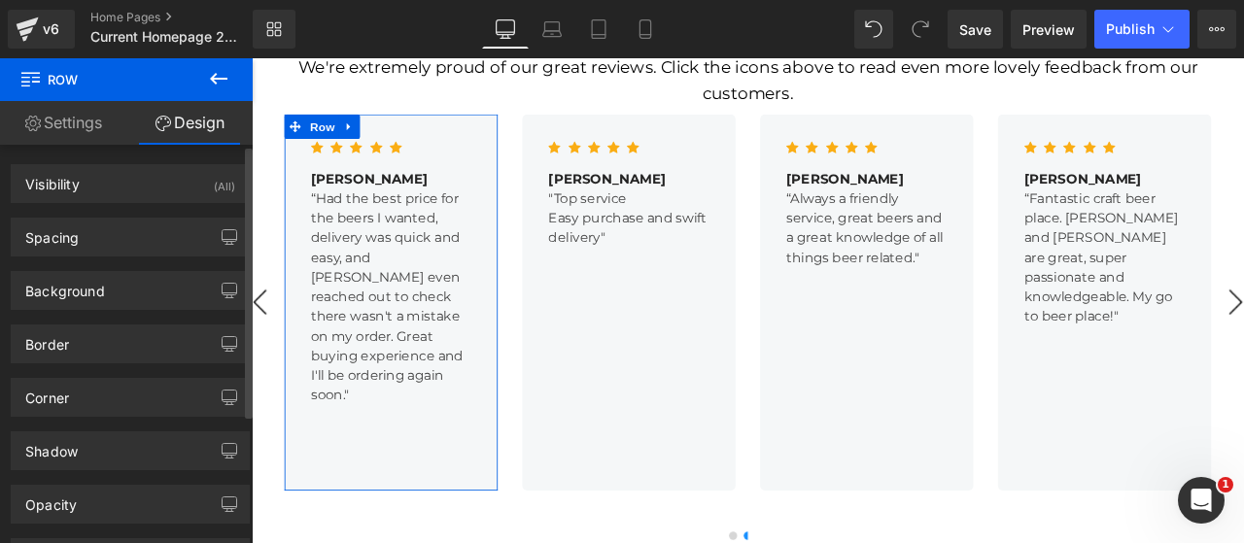
click at [72, 238] on div "Spacing" at bounding box center [51, 232] width 53 height 27
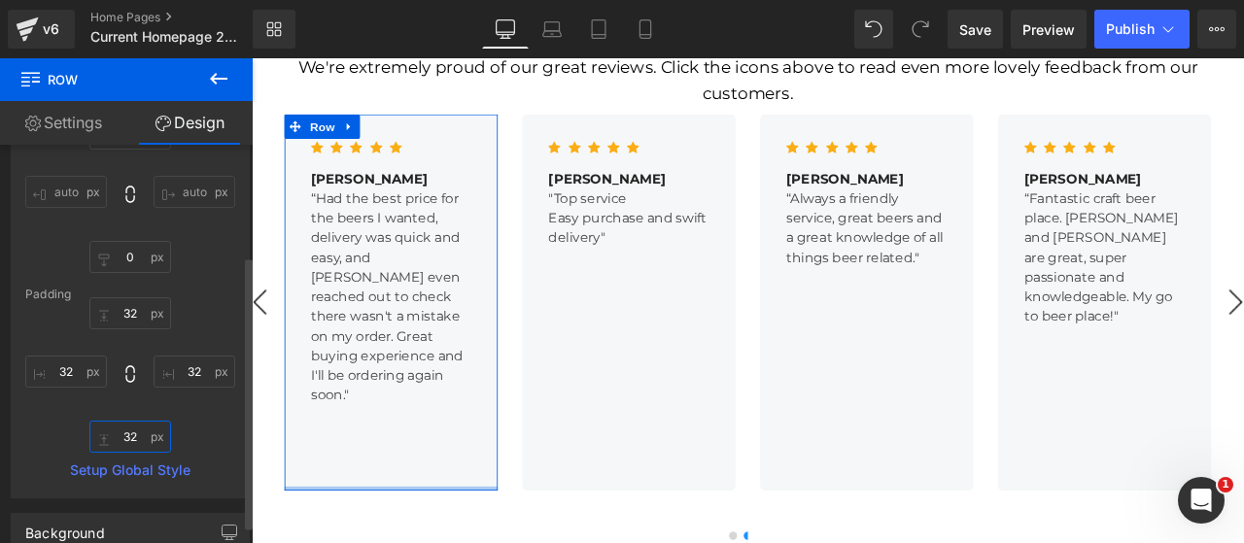
click at [128, 438] on input "text" at bounding box center [130, 437] width 82 height 32
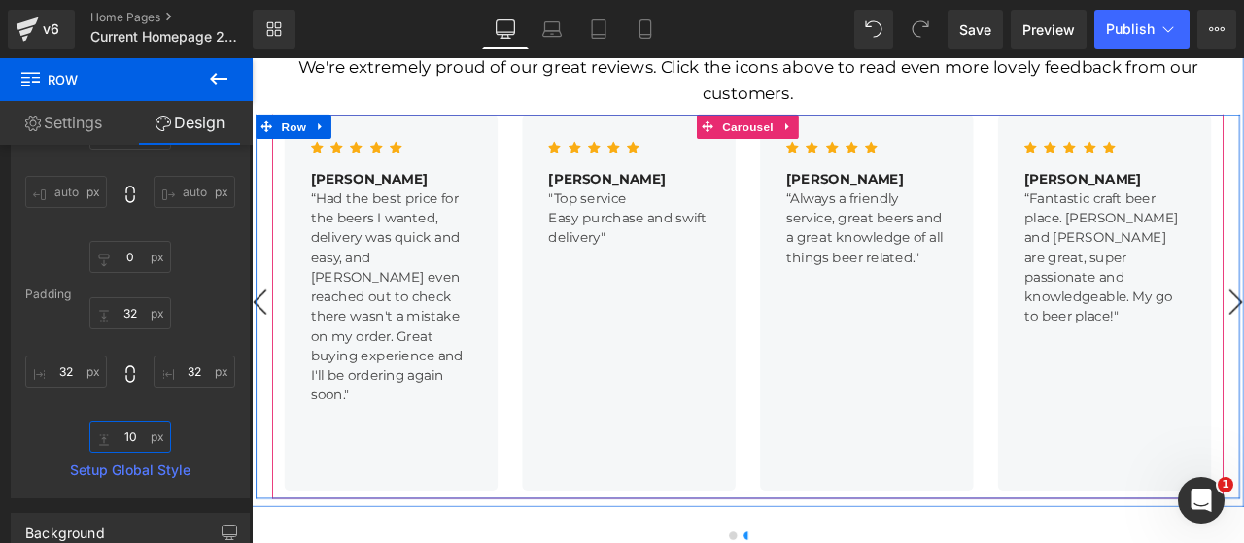
type input "10"
click at [257, 319] on button "‹" at bounding box center [261, 348] width 58 height 58
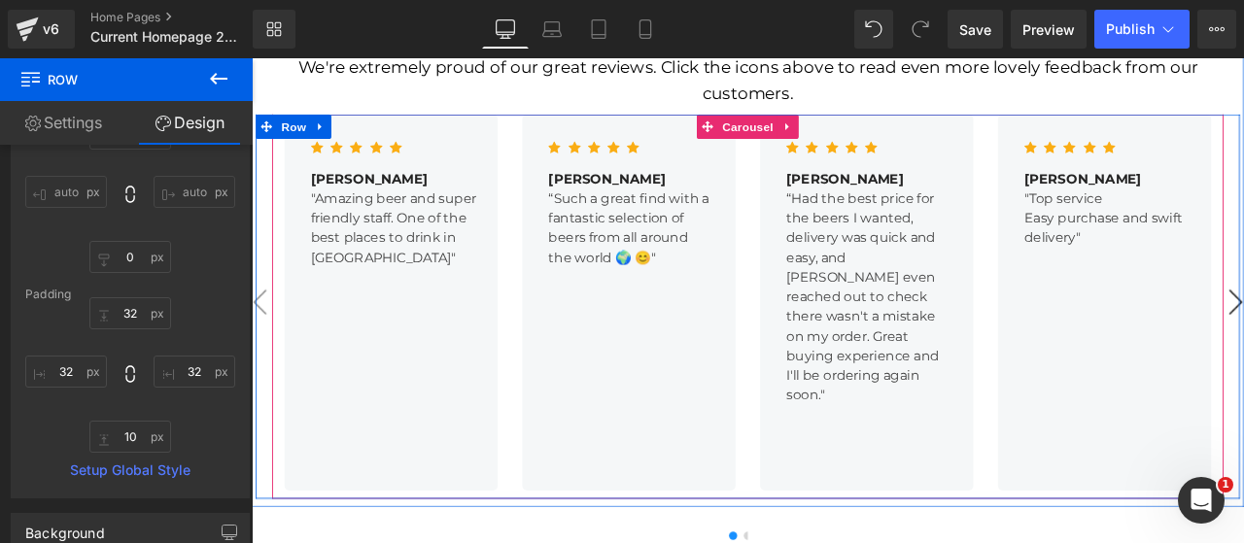
click at [257, 319] on button "‹" at bounding box center [261, 348] width 58 height 58
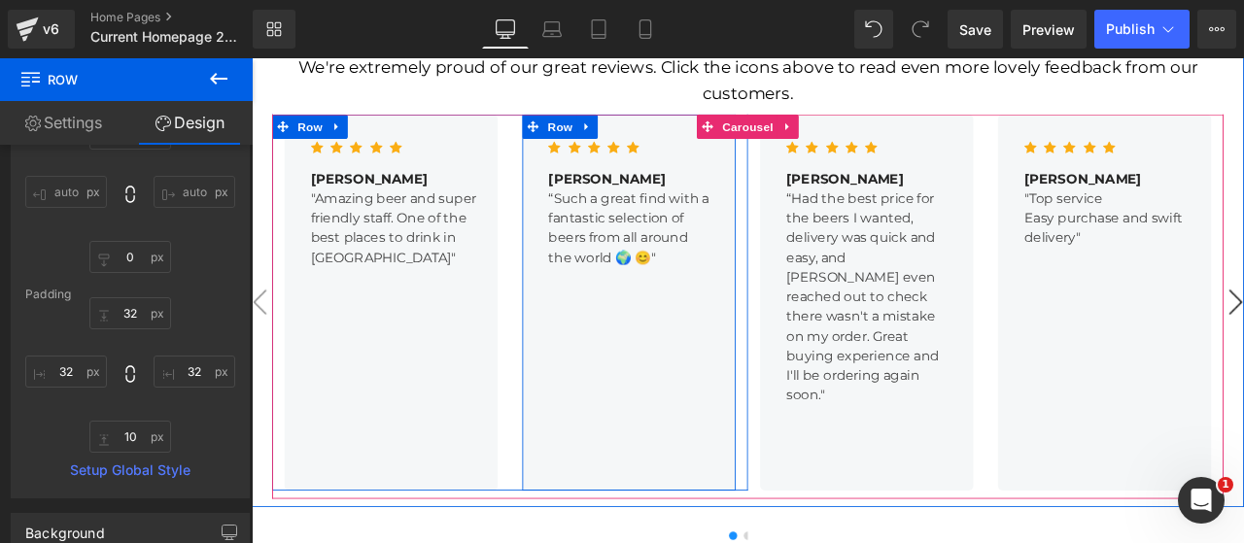
click at [646, 286] on div "Icon Icon Icon Icon Icon Icon List Hoz [PERSON_NAME] Text Block “Such a great f…" at bounding box center [698, 348] width 253 height 446
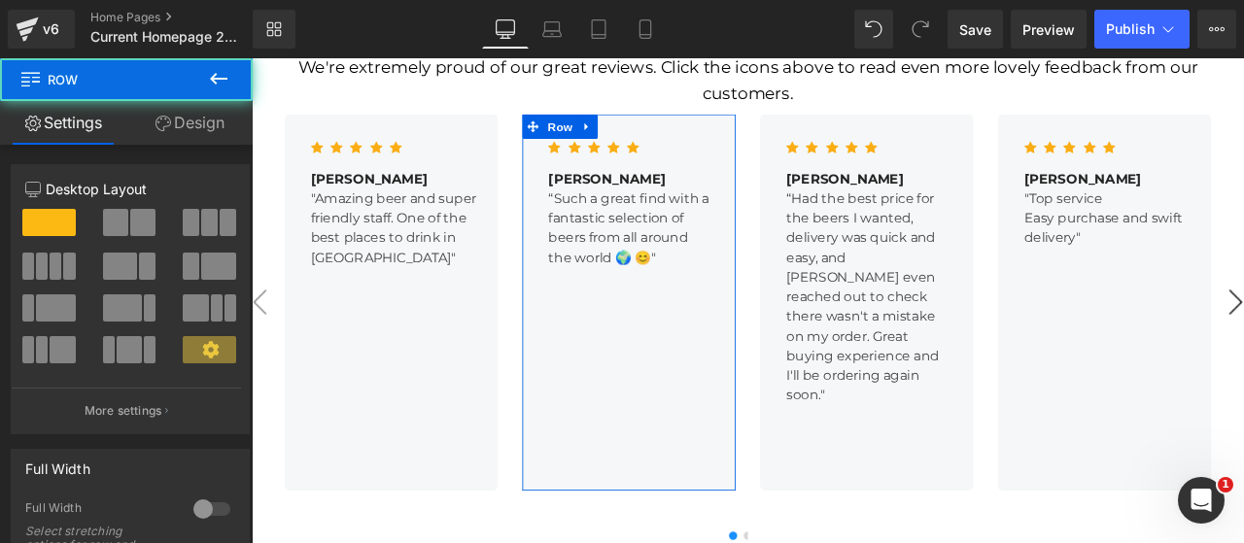
click at [181, 110] on link "Design" at bounding box center [189, 123] width 126 height 44
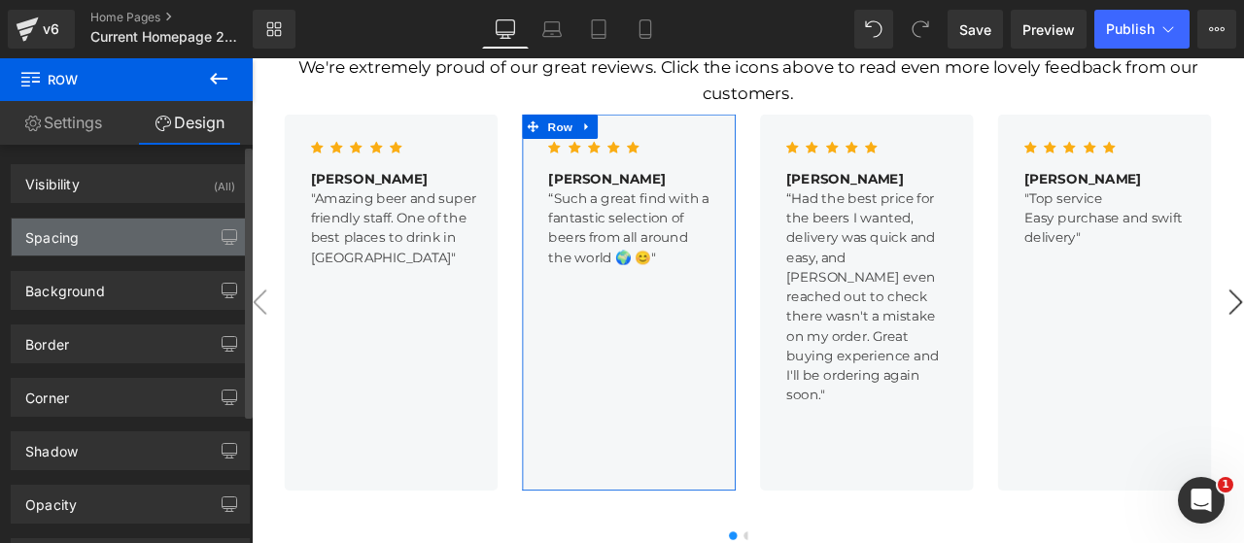
click at [70, 232] on div "Spacing" at bounding box center [51, 232] width 53 height 27
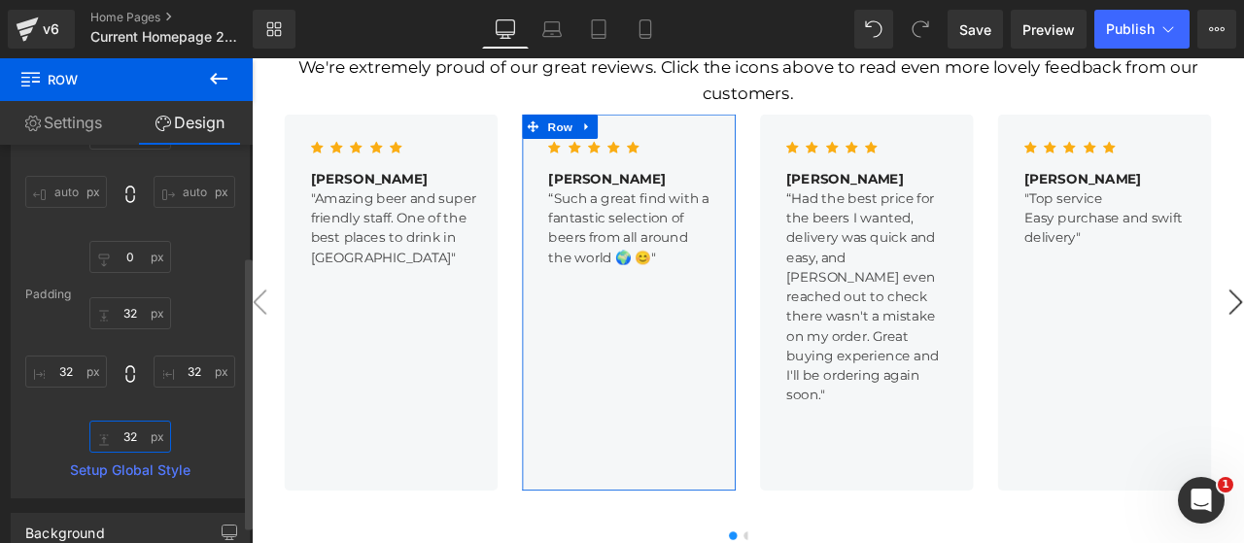
click at [134, 429] on input "text" at bounding box center [130, 437] width 82 height 32
type input "10"
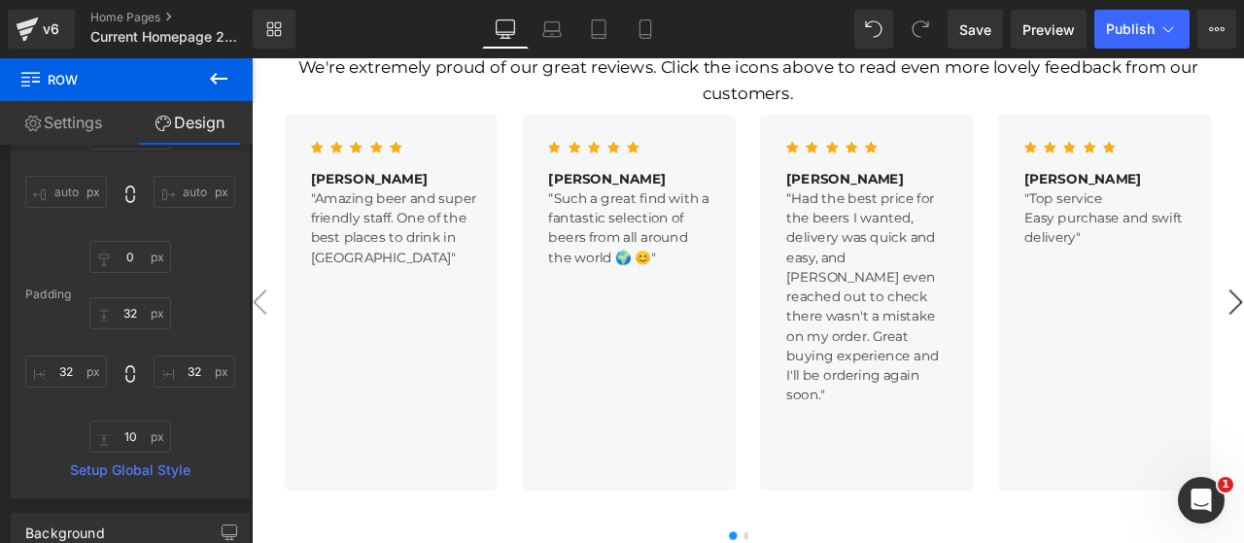
click at [369, 371] on div "Icon Icon Icon Icon Icon Icon List Hoz [PERSON_NAME] Text Block "Amazing beer a…" at bounding box center [417, 348] width 253 height 446
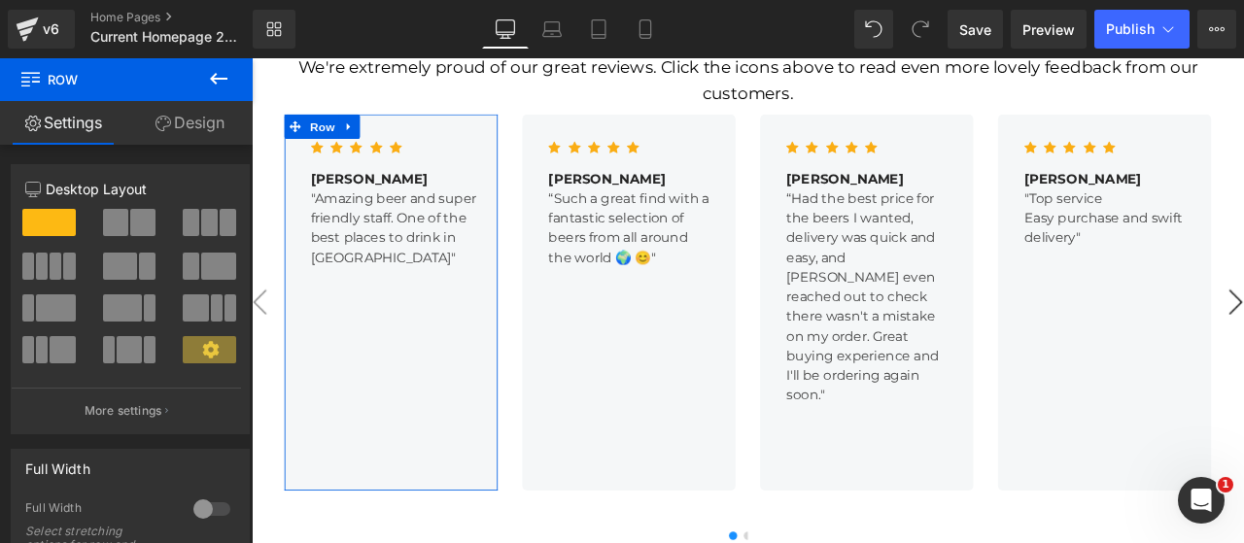
click at [190, 120] on link "Design" at bounding box center [189, 123] width 126 height 44
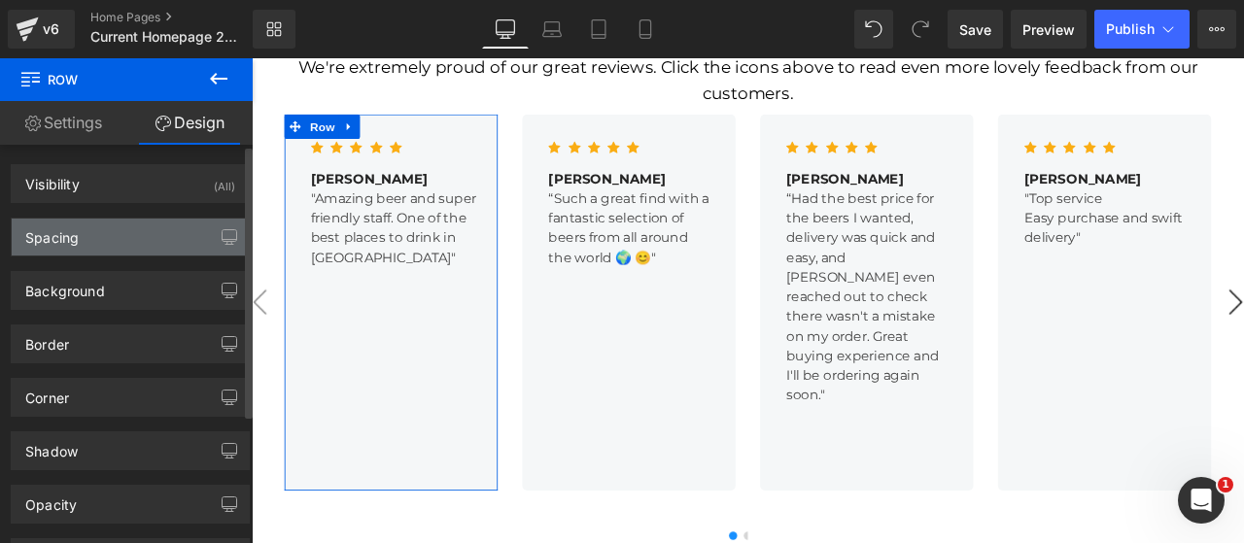
click at [105, 248] on div "Spacing" at bounding box center [130, 237] width 237 height 37
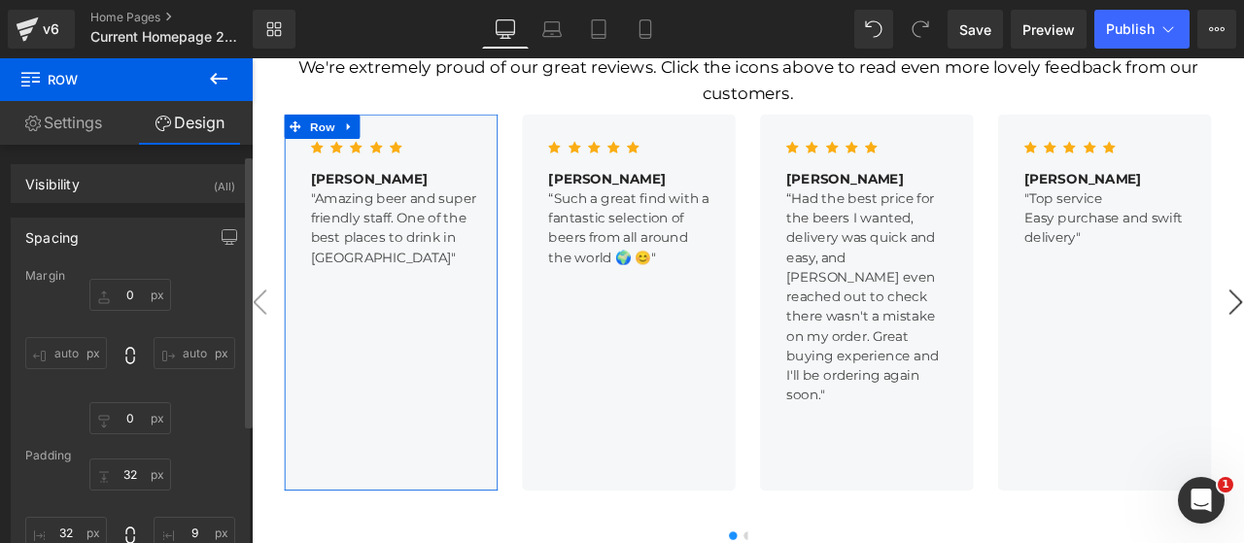
scroll to position [324, 0]
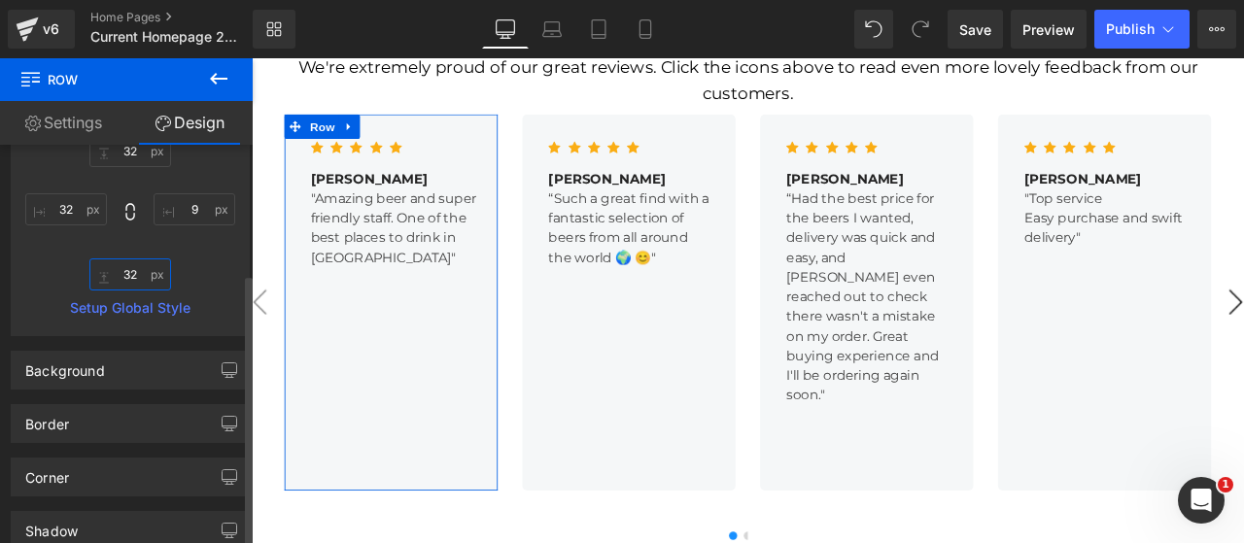
click at [132, 268] on input "32" at bounding box center [130, 274] width 82 height 32
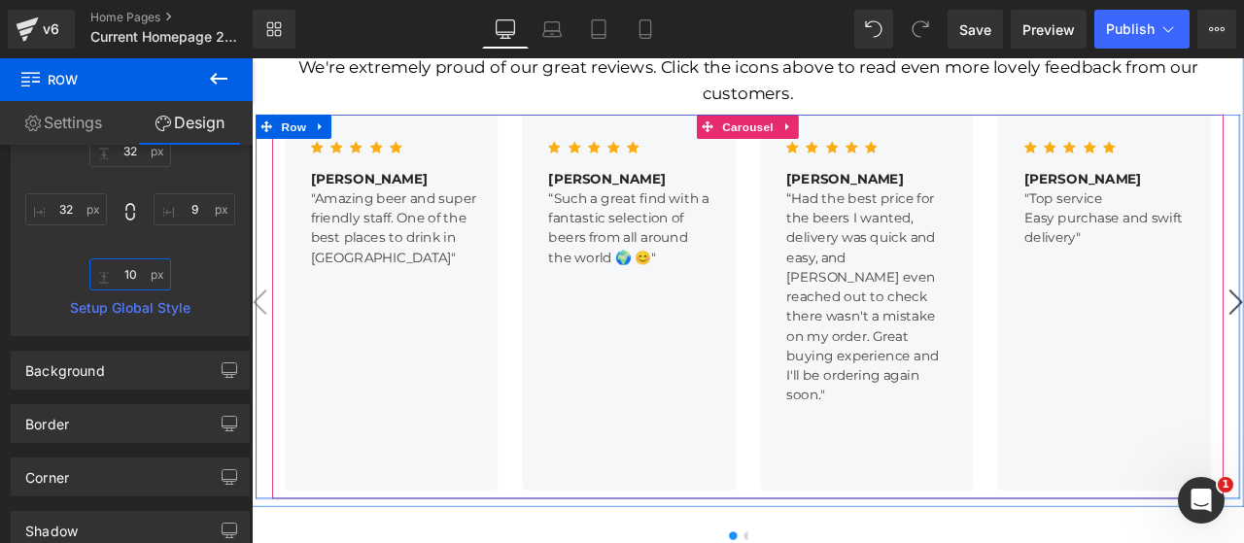
type input "10"
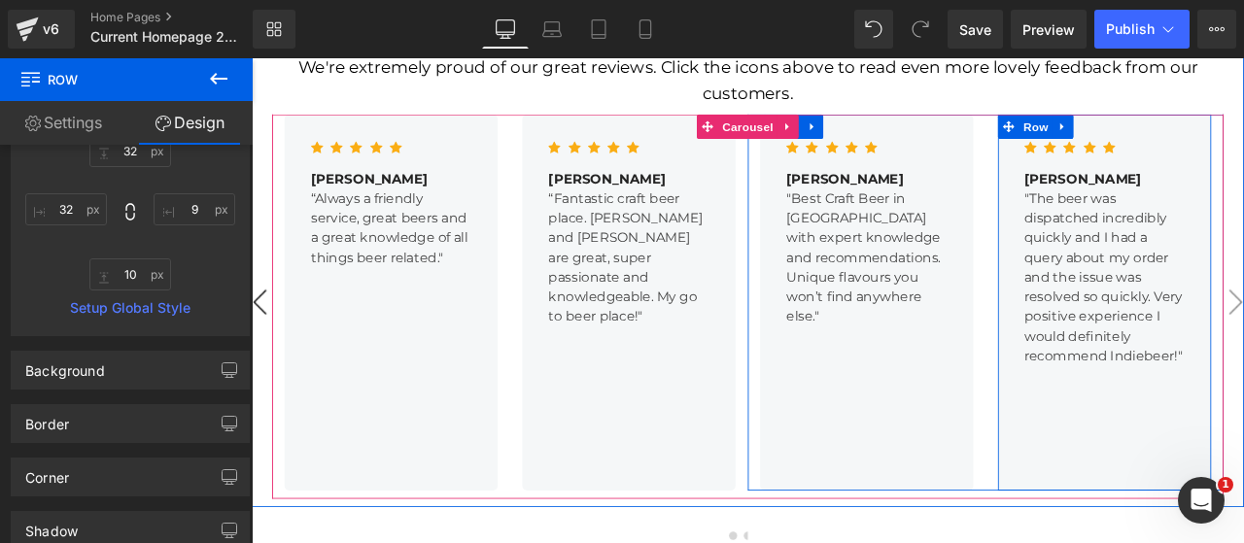
click at [1243, 455] on div "Icon Icon Icon Icon Icon Icon List [PERSON_NAME] Text Block "The beer was dispa…" at bounding box center [1262, 348] width 253 height 446
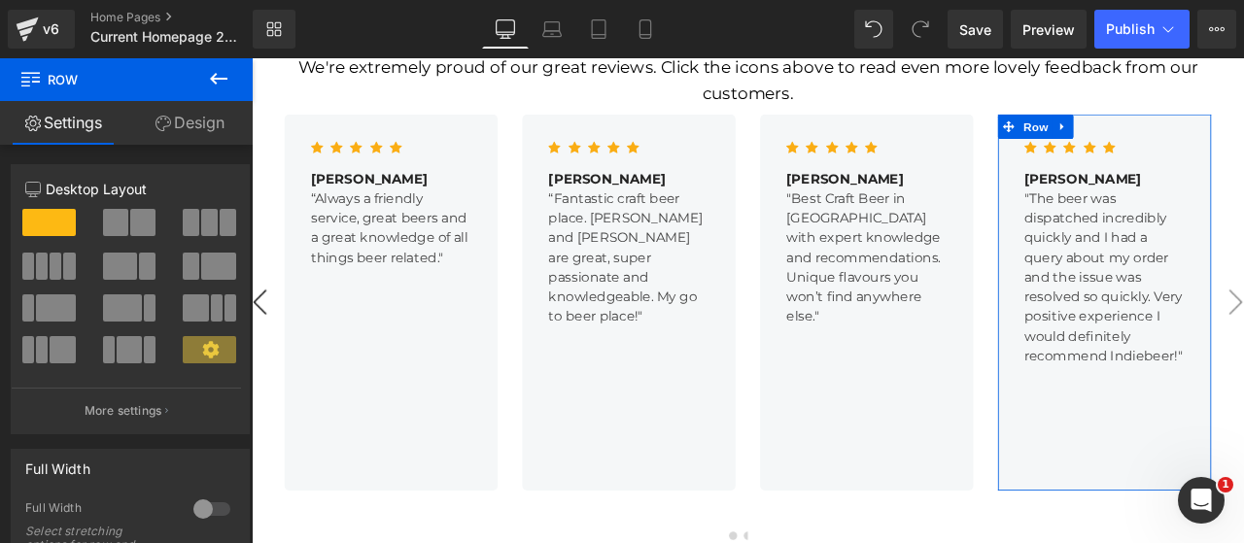
click at [181, 127] on link "Design" at bounding box center [189, 123] width 126 height 44
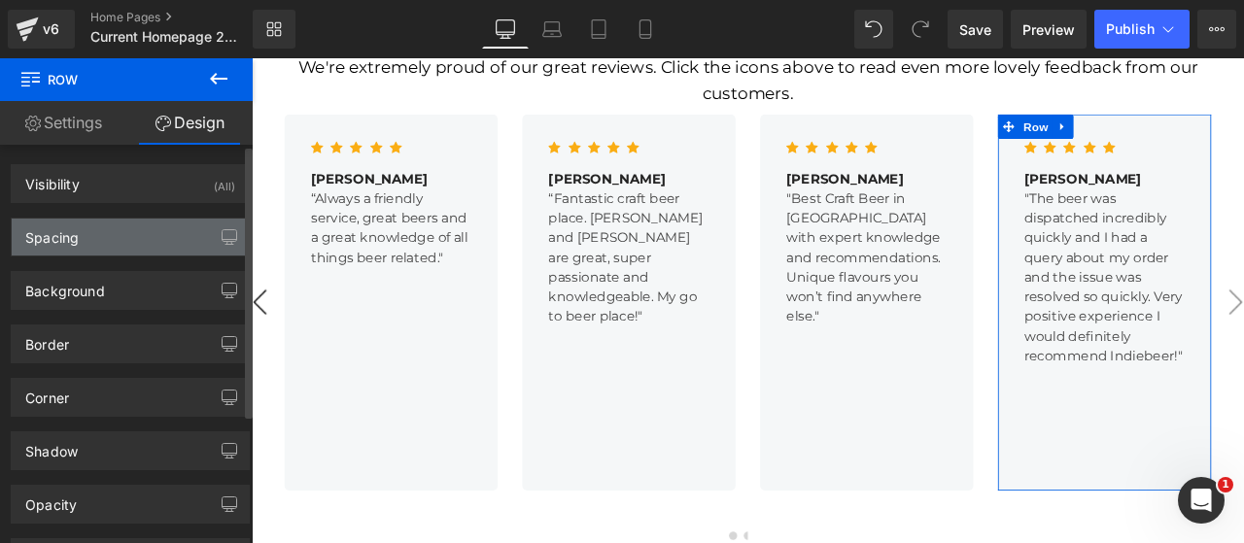
click at [64, 253] on div "Spacing" at bounding box center [130, 237] width 237 height 37
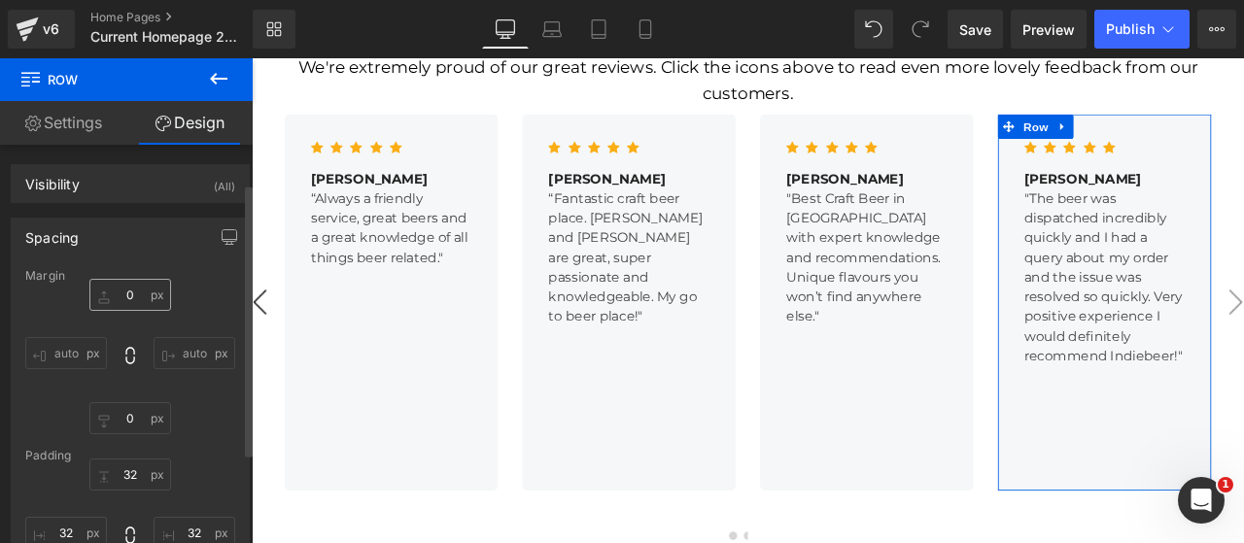
scroll to position [161, 0]
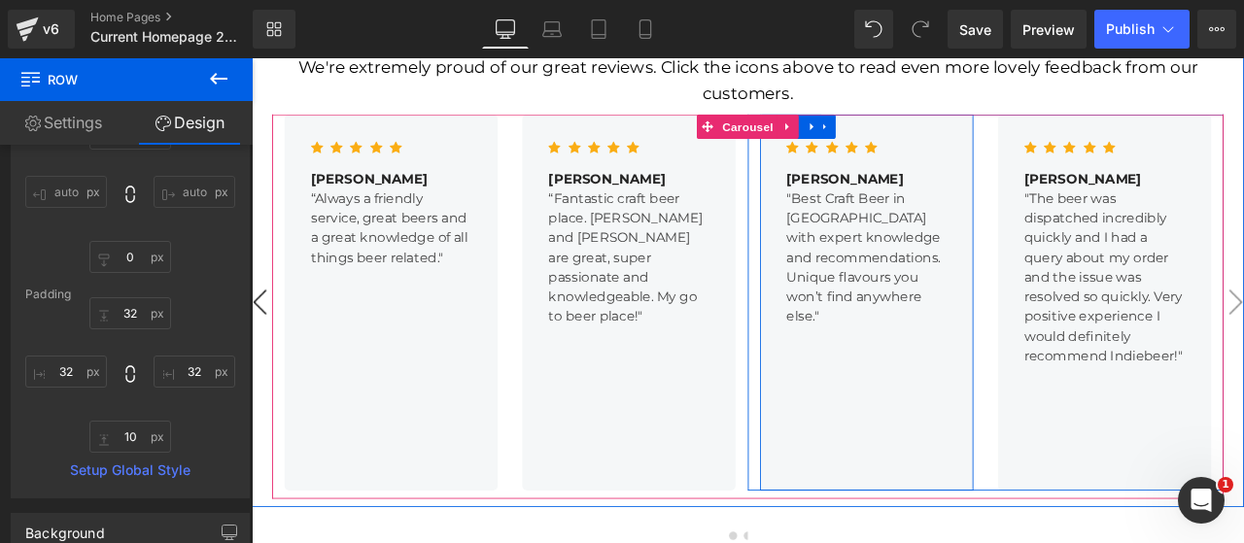
click at [934, 340] on div "Icon Icon Icon Icon Icon Icon List Hoz [PERSON_NAME] Text Block "Best Craft Bee…" at bounding box center [980, 348] width 253 height 446
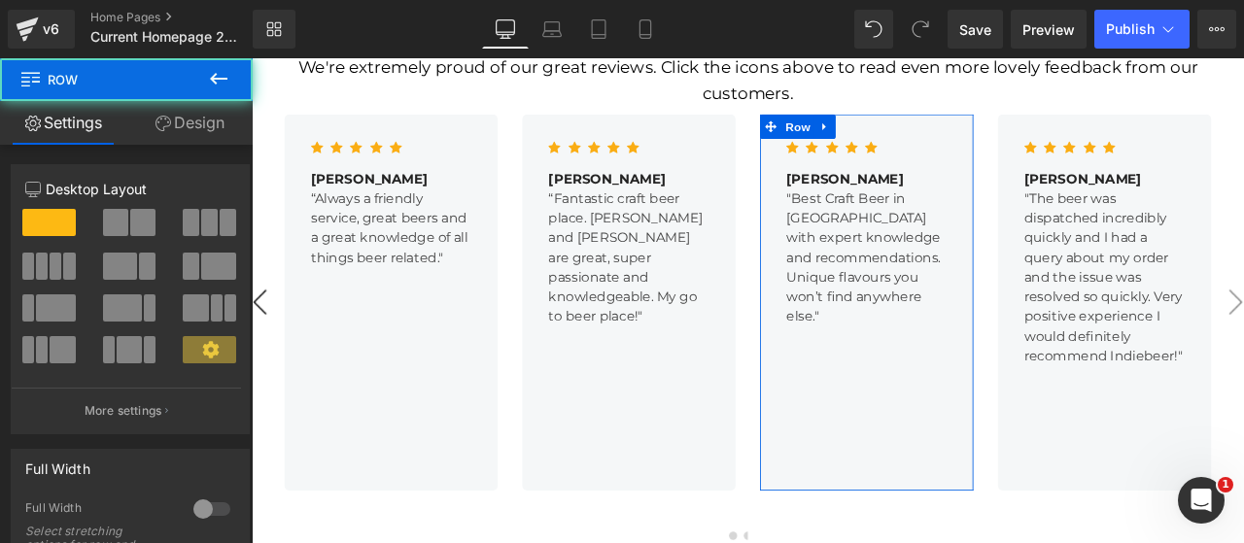
click at [155, 114] on link "Design" at bounding box center [189, 123] width 126 height 44
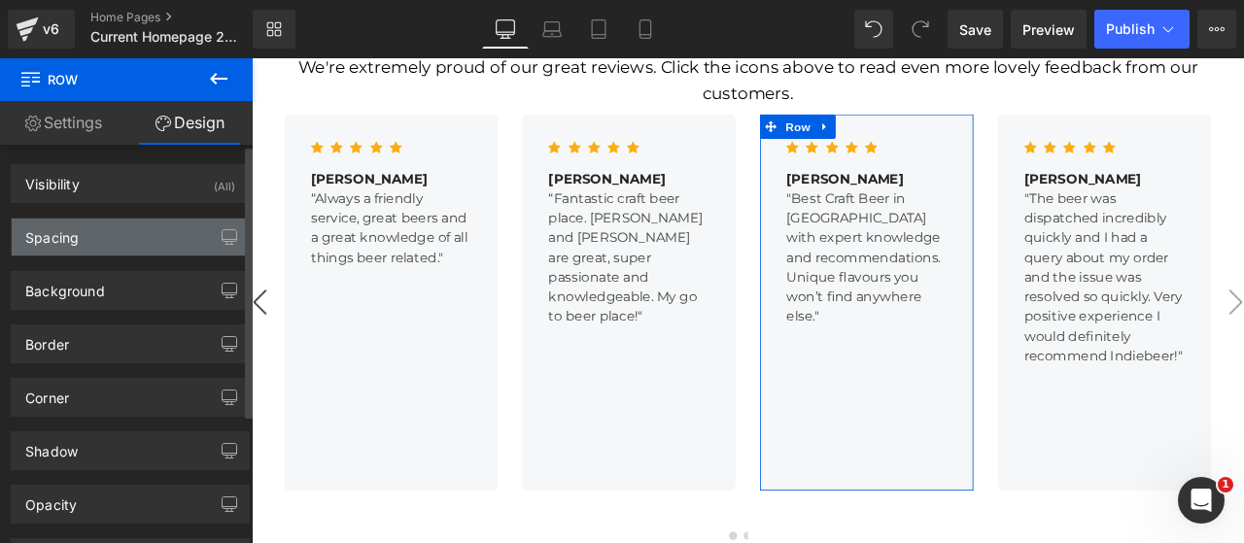
click at [51, 242] on div "Spacing" at bounding box center [51, 232] width 53 height 27
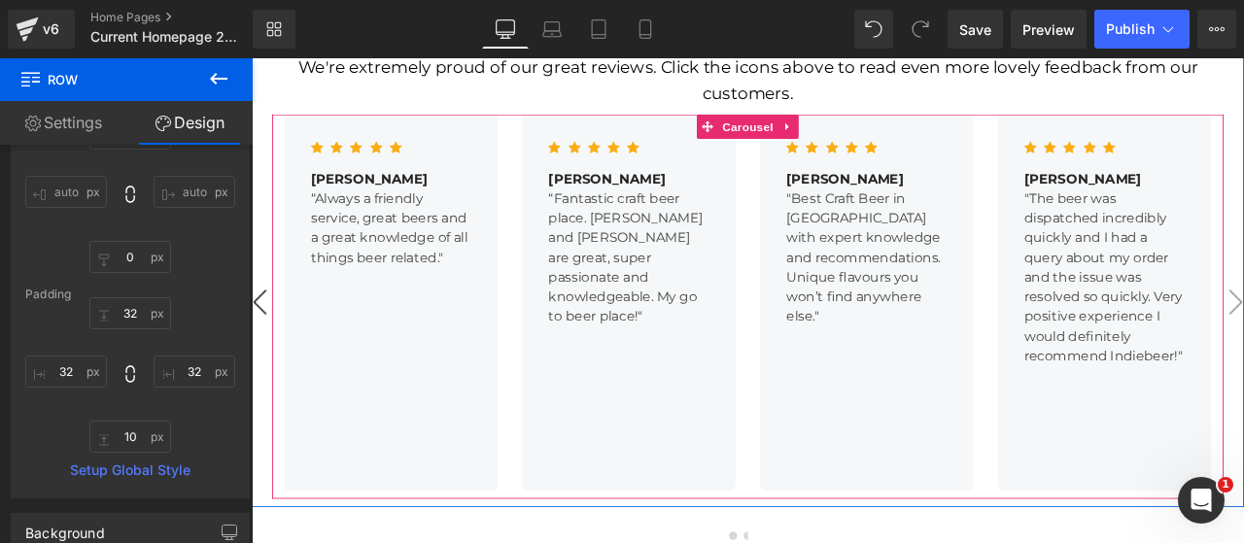
click at [717, 352] on div "Icon Icon Icon Icon Icon Icon List [PERSON_NAME] B Text Block “Fantastic craft …" at bounding box center [698, 348] width 253 height 446
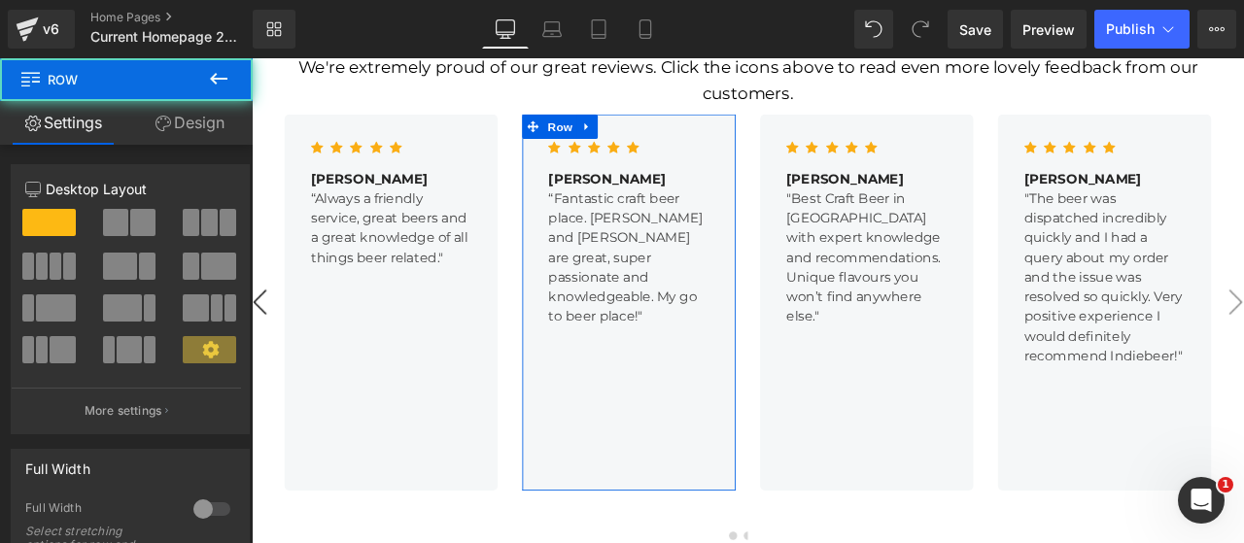
click at [211, 110] on link "Design" at bounding box center [189, 123] width 126 height 44
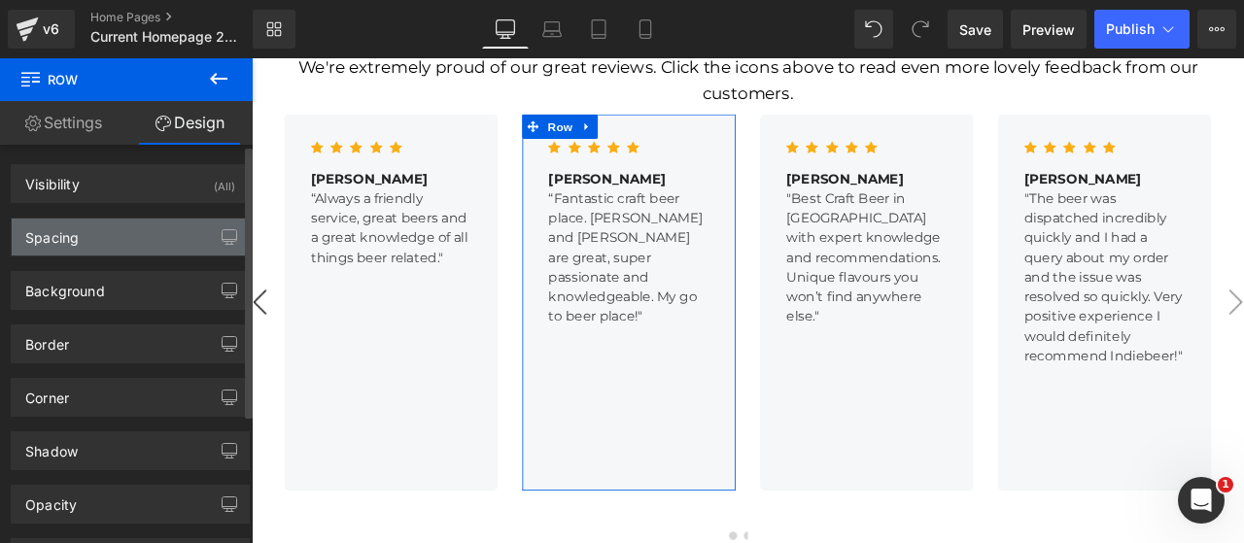
click at [80, 234] on div "Spacing" at bounding box center [130, 237] width 237 height 37
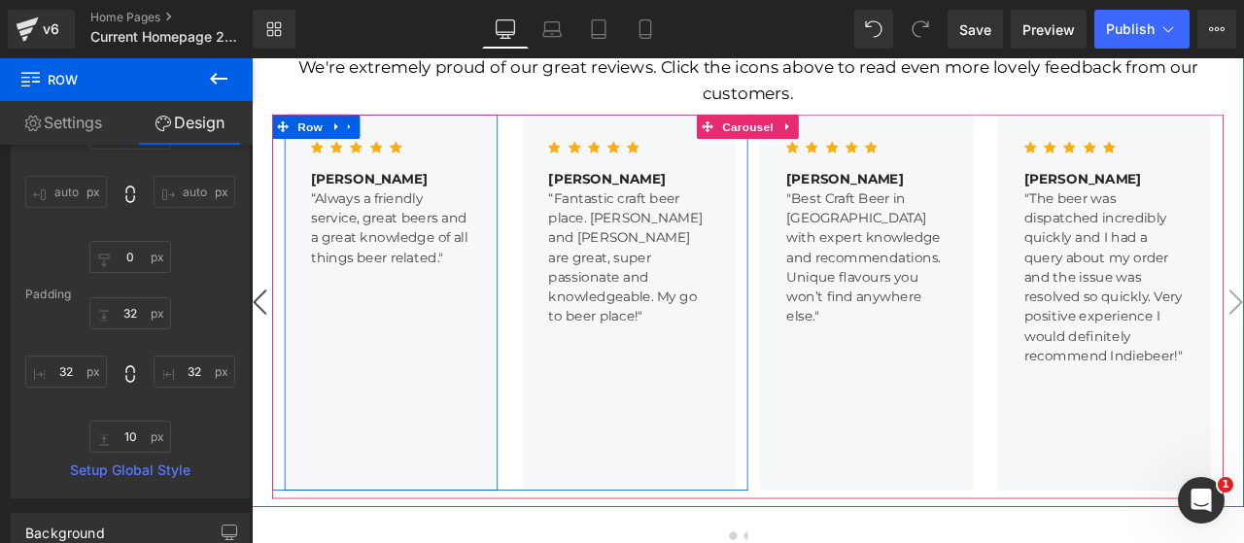
click at [498, 358] on div "Icon Icon Icon Icon Icon Icon List Hoz [PERSON_NAME] Text Block “Always a frien…" at bounding box center [417, 348] width 253 height 446
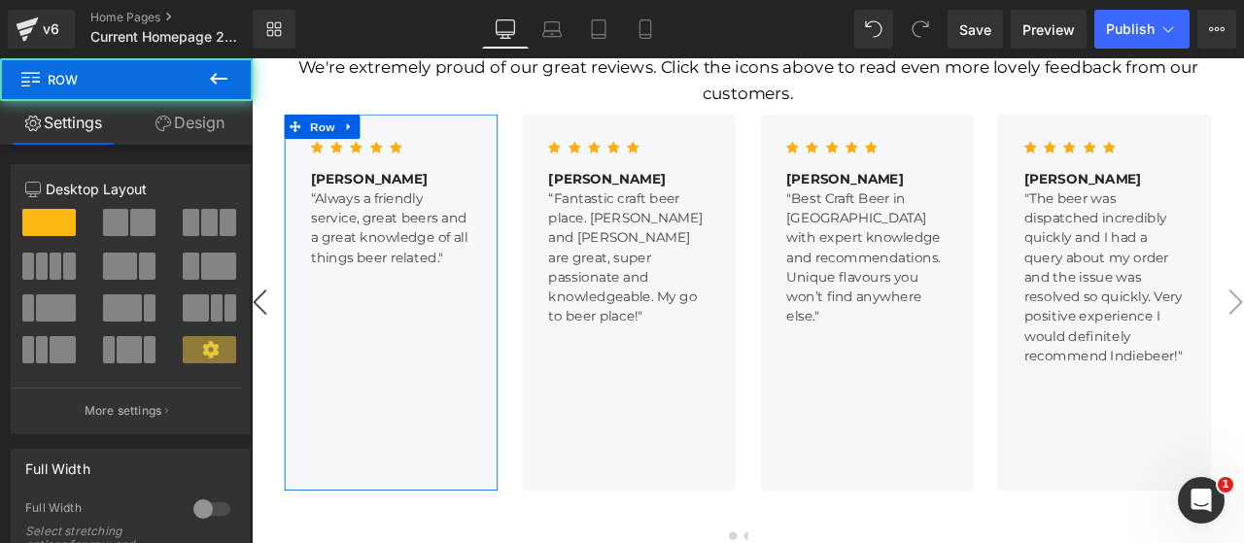
click at [204, 129] on link "Design" at bounding box center [189, 123] width 126 height 44
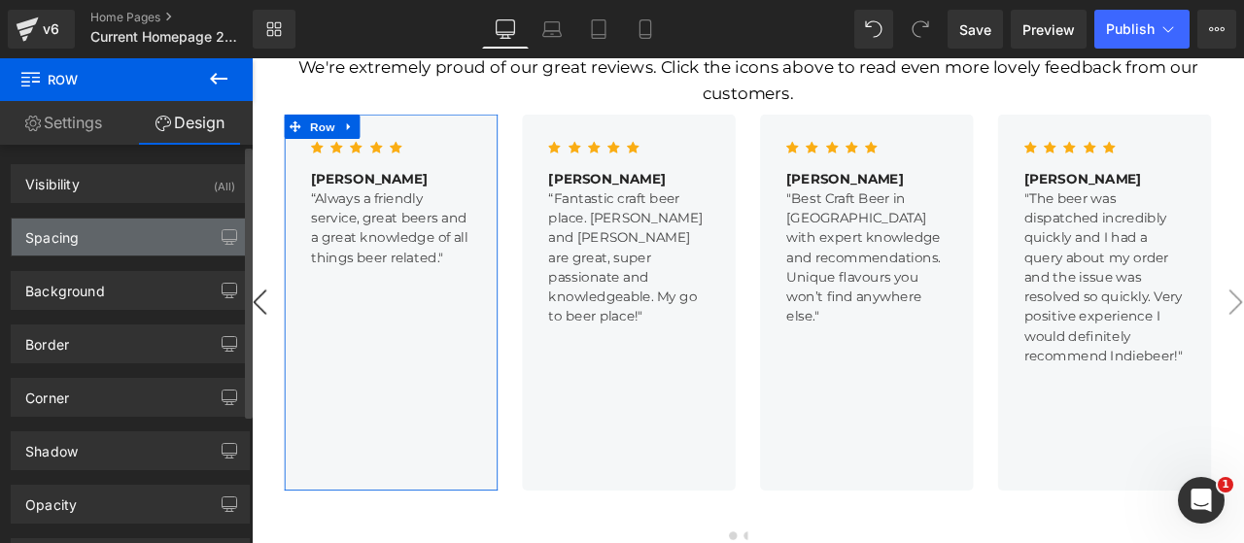
click at [84, 238] on div "Spacing" at bounding box center [130, 237] width 237 height 37
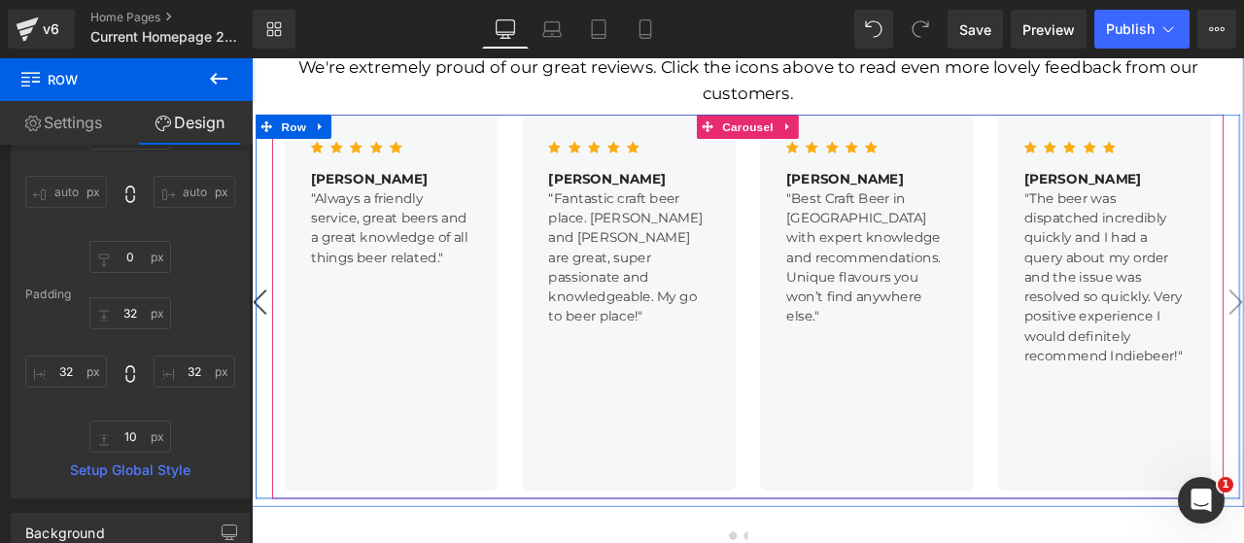
click at [259, 319] on button "‹" at bounding box center [261, 348] width 58 height 58
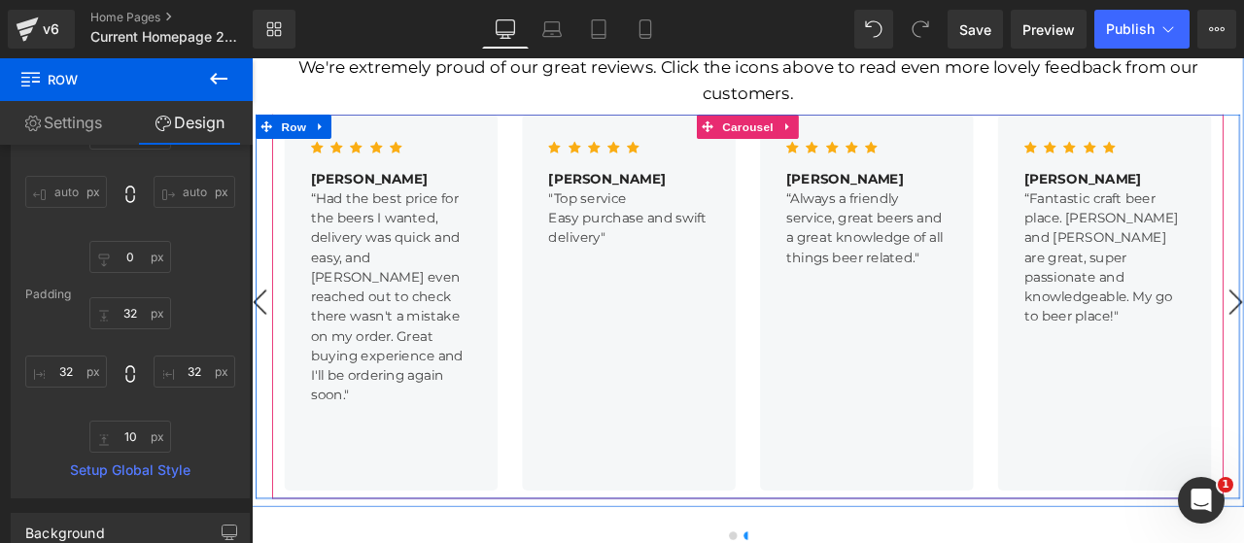
click at [259, 319] on button "‹" at bounding box center [261, 348] width 58 height 58
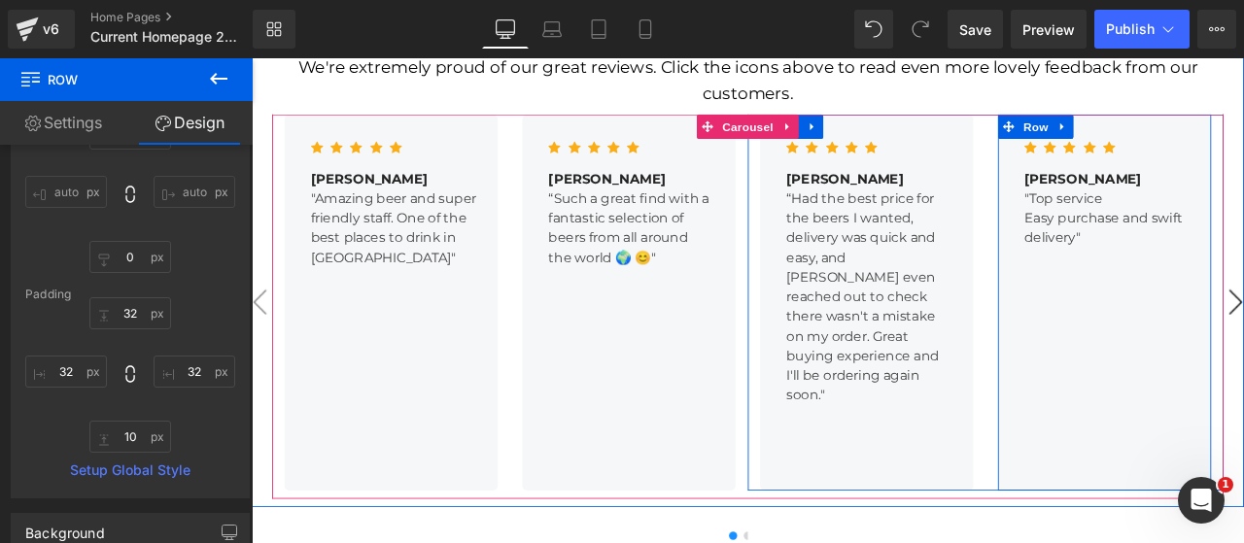
click at [1243, 284] on div "Icon Icon Icon Icon Icon Icon List [PERSON_NAME] Text Block "Top service Easy p…" at bounding box center [1262, 348] width 253 height 446
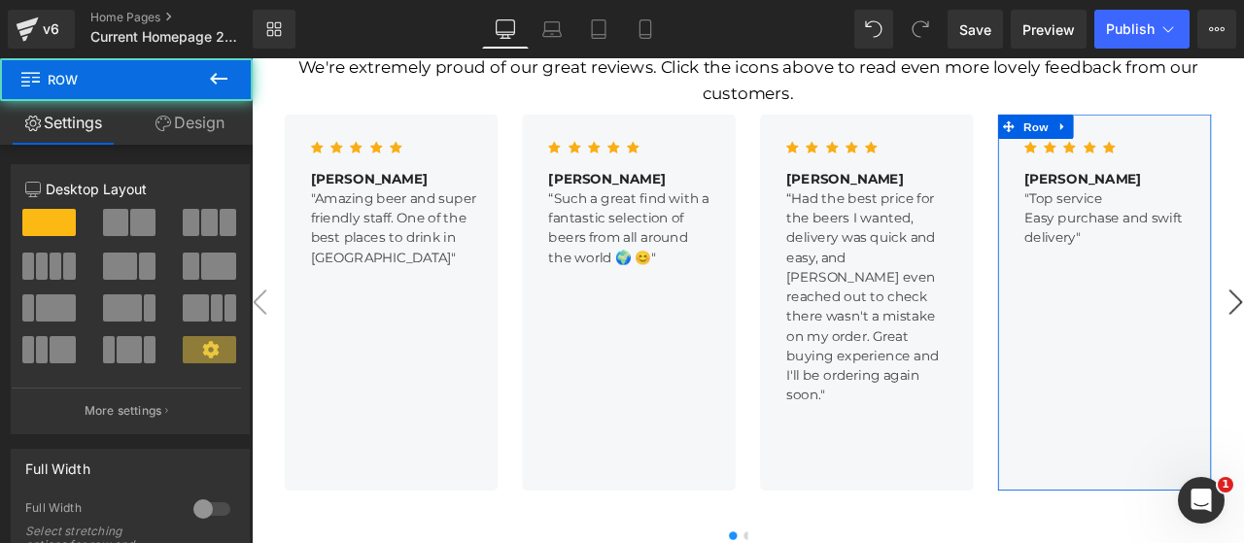
click at [192, 117] on link "Design" at bounding box center [189, 123] width 126 height 44
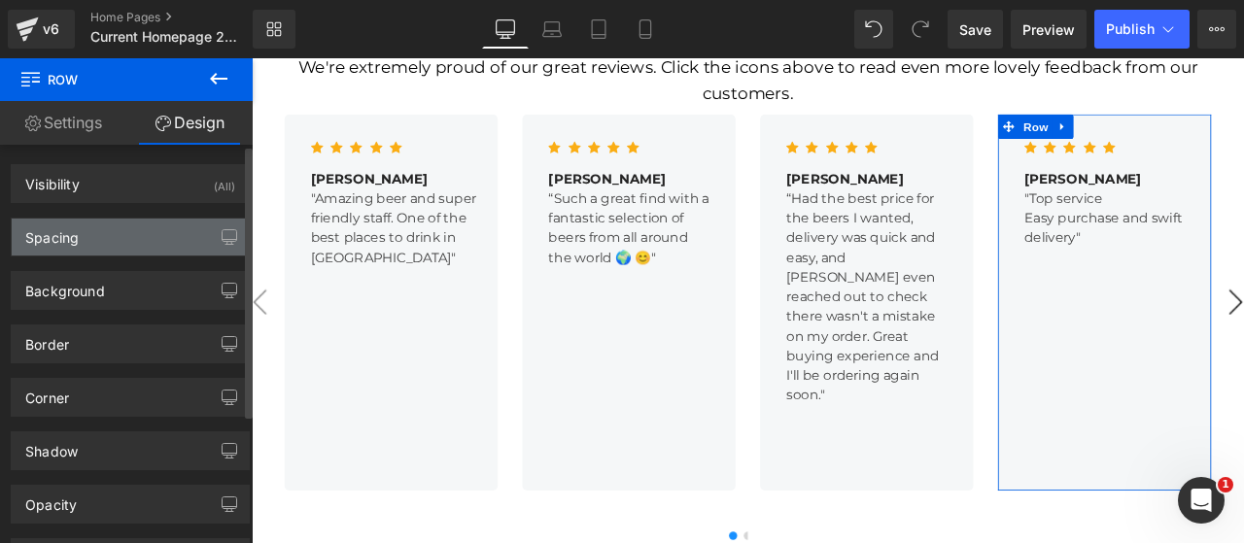
click at [67, 226] on div "Spacing" at bounding box center [51, 232] width 53 height 27
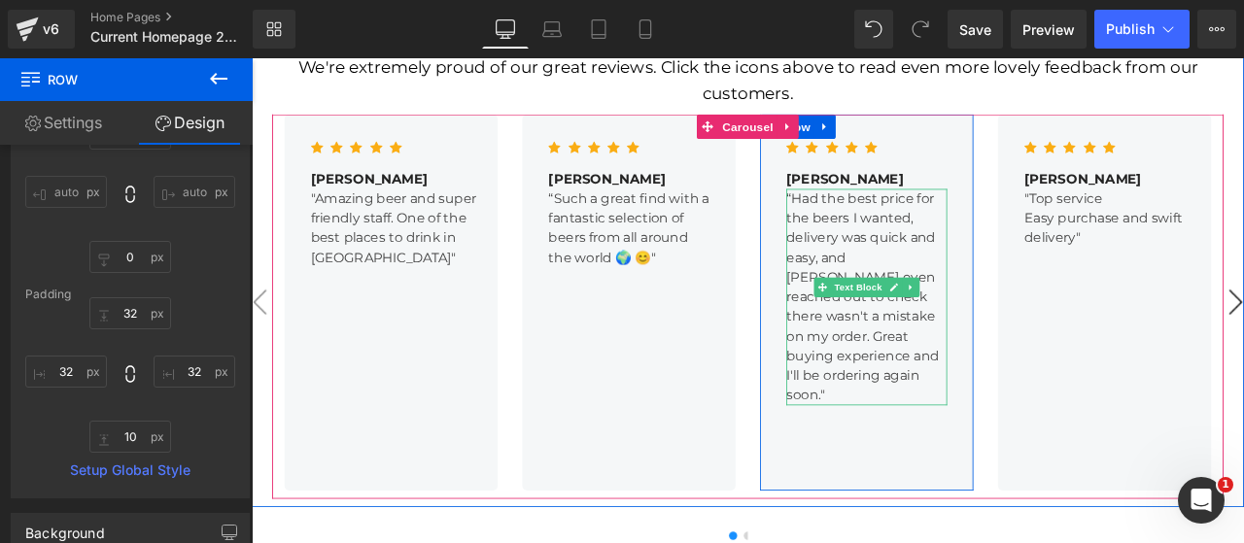
click at [986, 279] on p "“Had the best price for the beers I wanted, delivery was quick and easy, and [P…" at bounding box center [980, 342] width 190 height 257
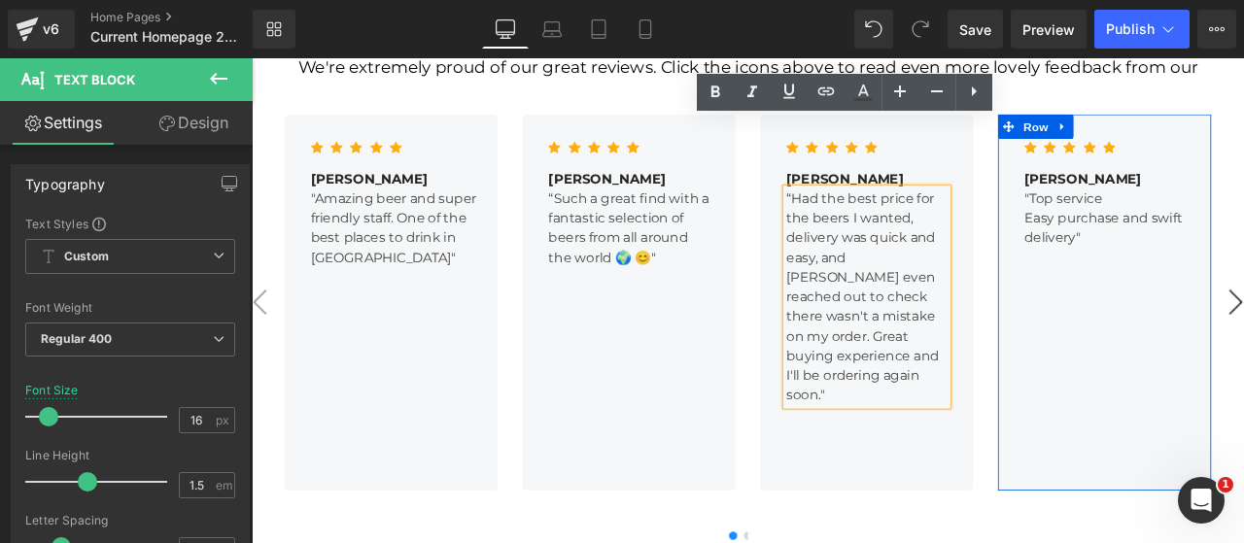
click at [1213, 260] on div "Icon Icon Icon Icon Icon Icon List [PERSON_NAME] Text Block "Top service Easy p…" at bounding box center [1262, 348] width 253 height 446
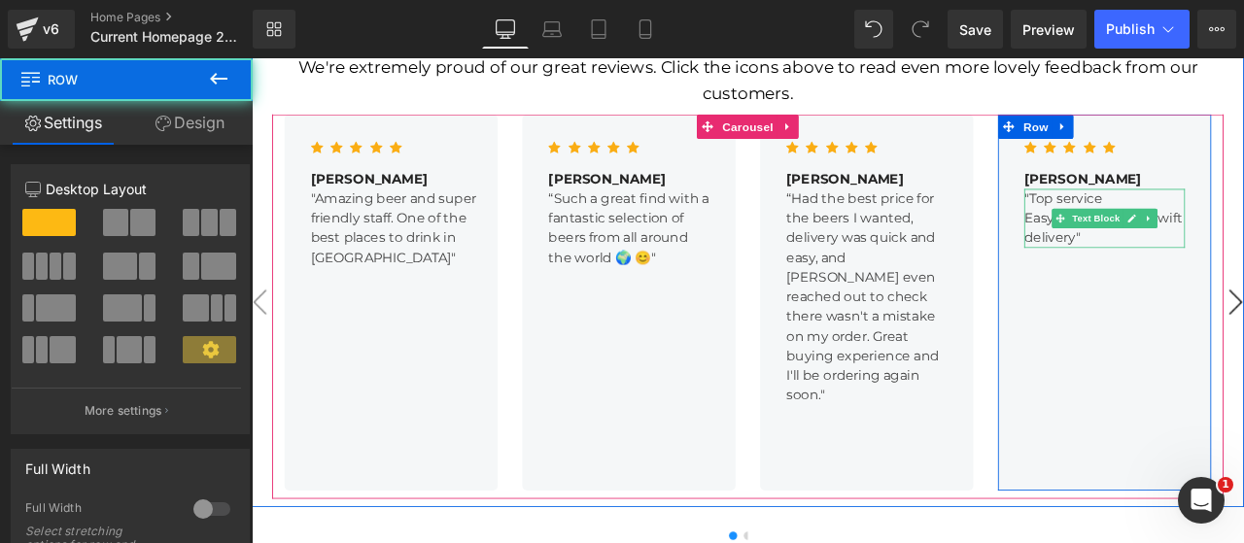
click at [1195, 237] on p "Easy purchase and swift delivery "" at bounding box center [1262, 260] width 190 height 47
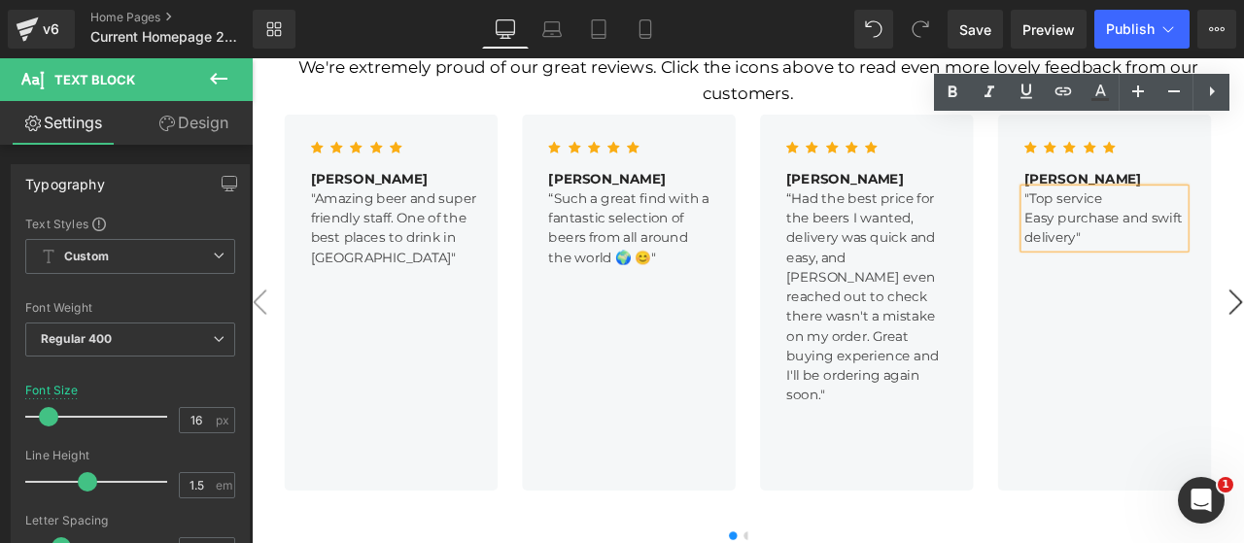
click at [886, 238] on p "“Had the best price for the beers I wanted, delivery was quick and easy, and [P…" at bounding box center [980, 342] width 190 height 257
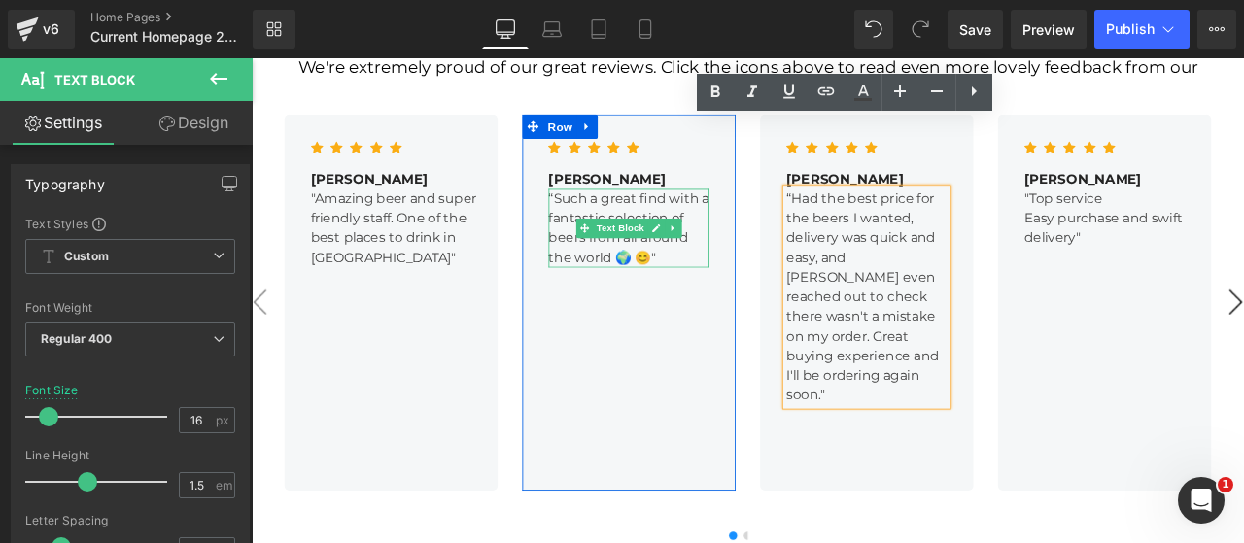
click at [662, 214] on p "“Such a great find with a fantastic selection of beers from all around the worl…" at bounding box center [698, 260] width 190 height 93
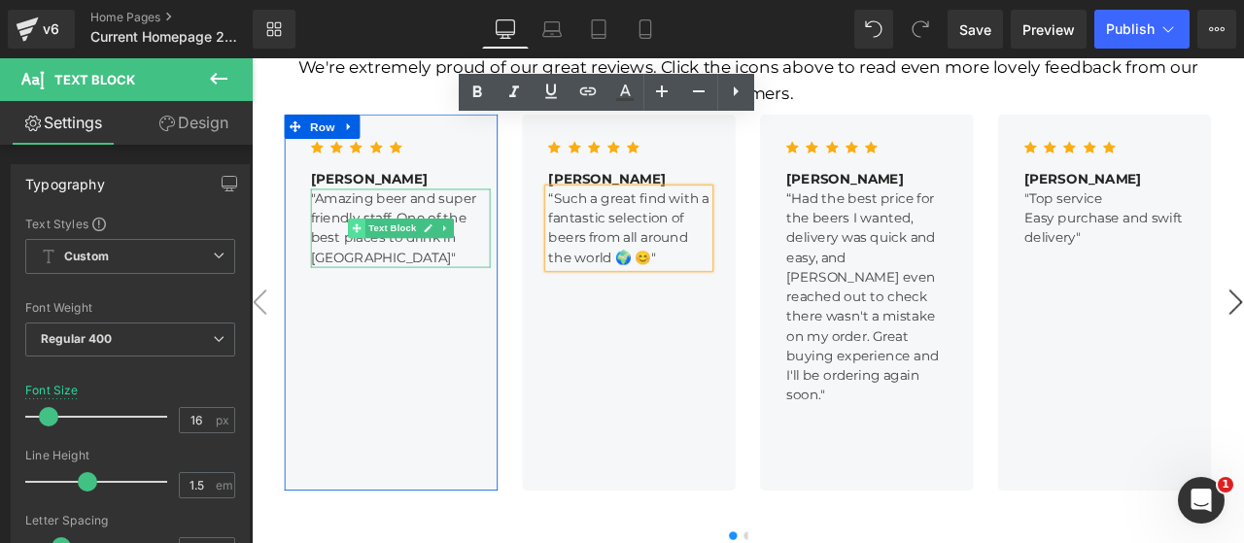
click at [365, 249] on span at bounding box center [375, 260] width 20 height 23
click at [424, 357] on div "Icon Icon Icon Icon Icon Icon List Hoz [PERSON_NAME] Text Block "Amazing beer a…" at bounding box center [417, 348] width 253 height 446
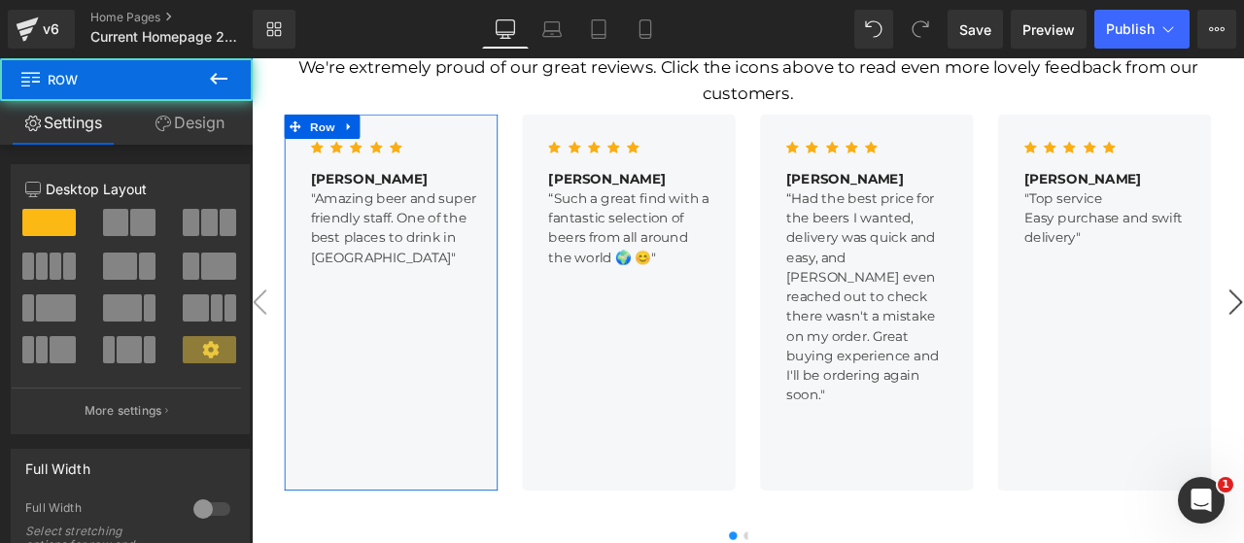
click at [194, 132] on link "Design" at bounding box center [189, 123] width 126 height 44
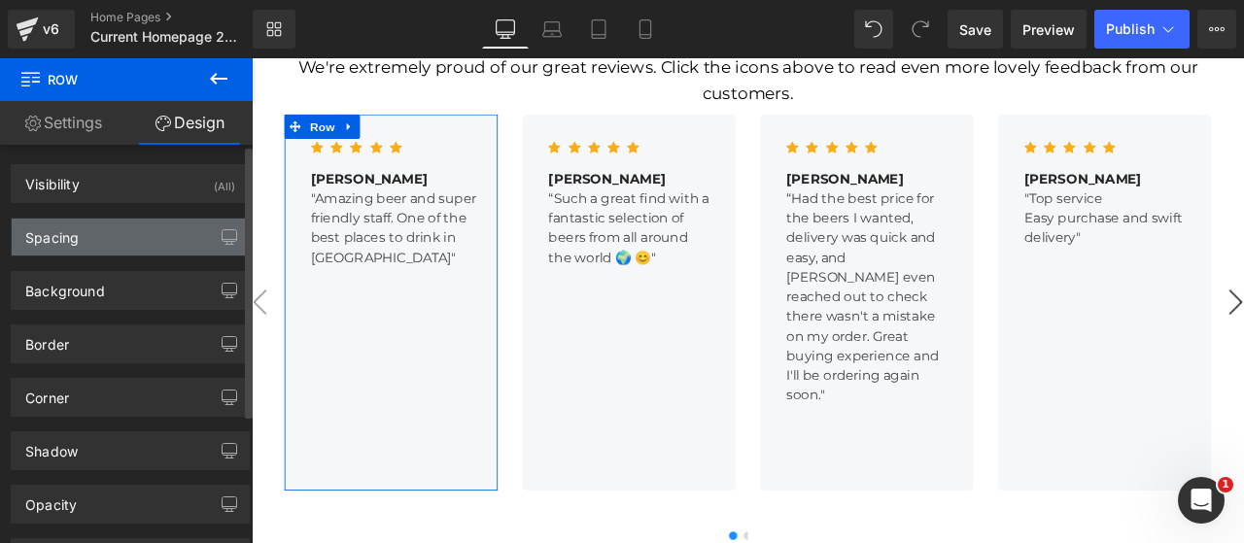
click at [60, 236] on div "Spacing" at bounding box center [51, 232] width 53 height 27
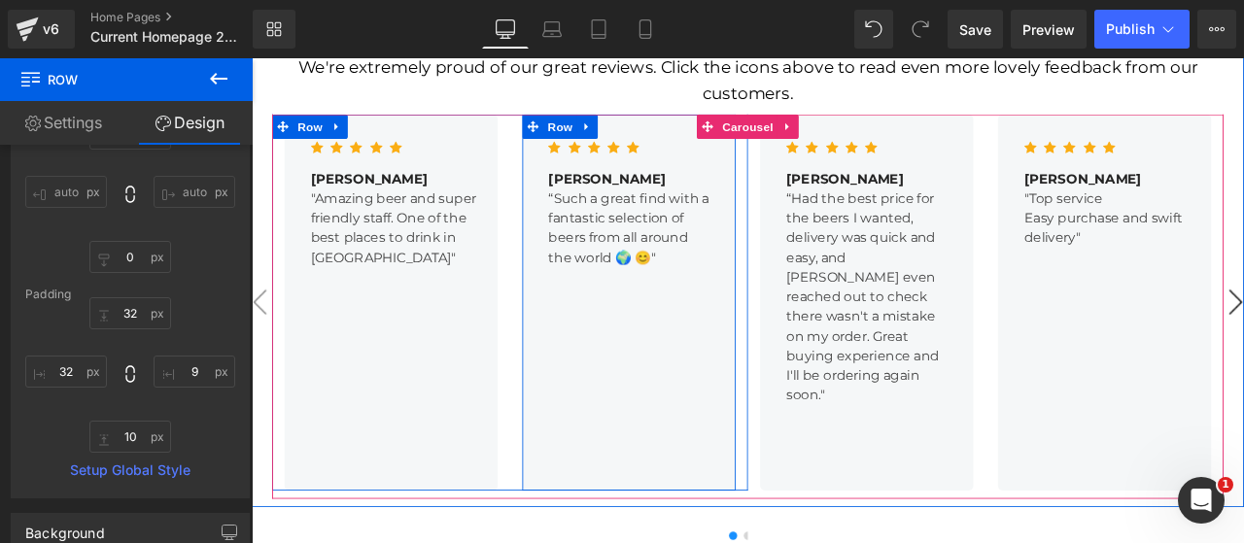
click at [663, 263] on div "Icon Icon Icon Icon Icon Icon List Hoz [PERSON_NAME] Text Block “Such a great f…" at bounding box center [698, 348] width 253 height 446
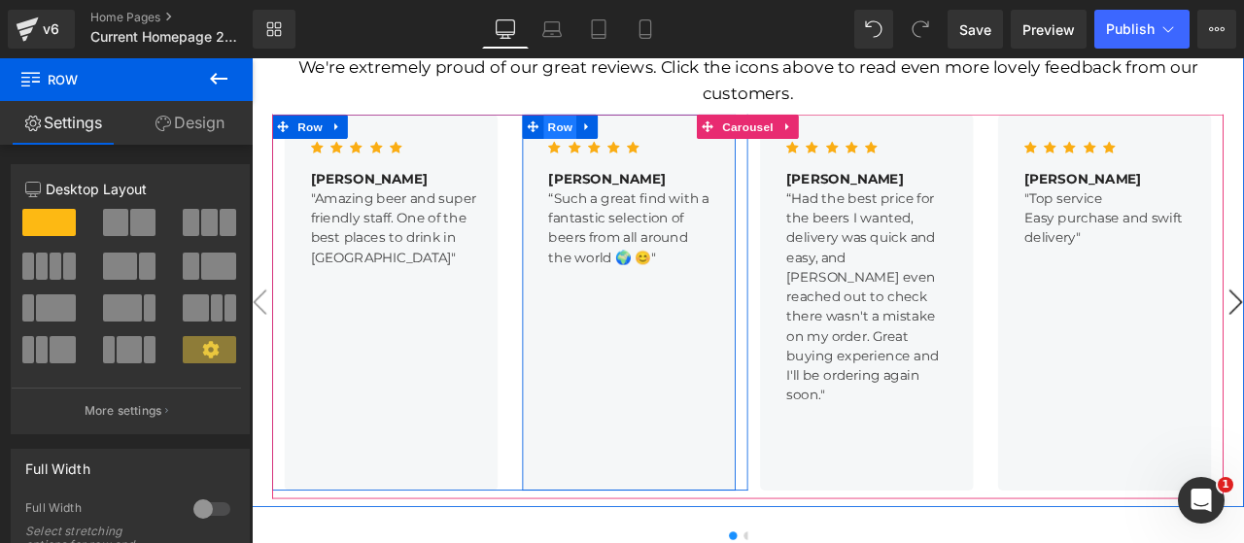
click at [610, 125] on span "Row" at bounding box center [617, 139] width 39 height 29
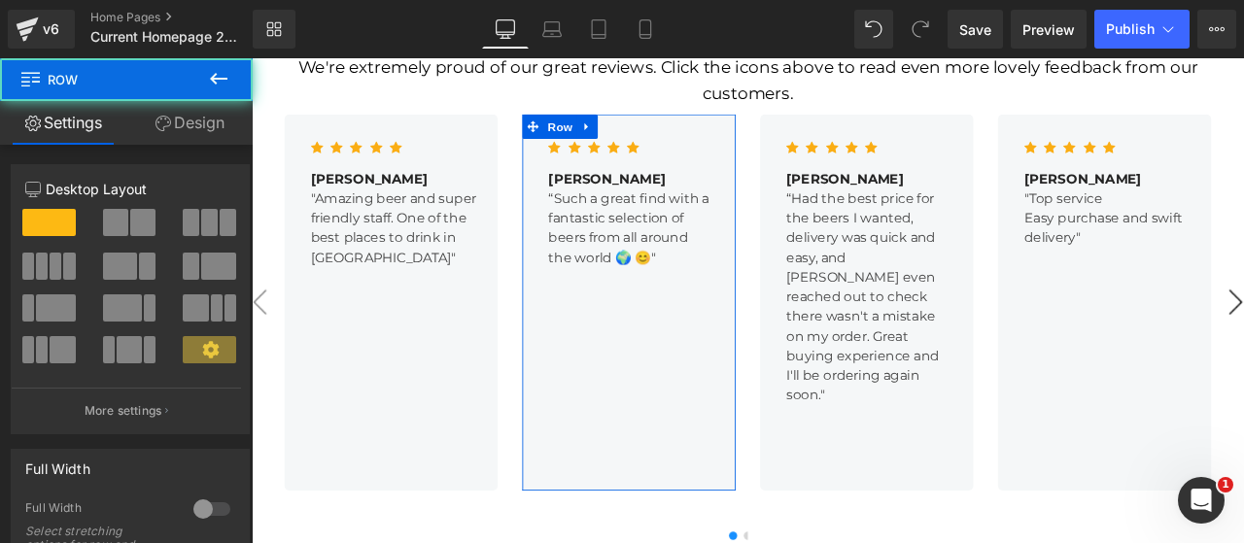
click at [198, 123] on link "Design" at bounding box center [189, 123] width 126 height 44
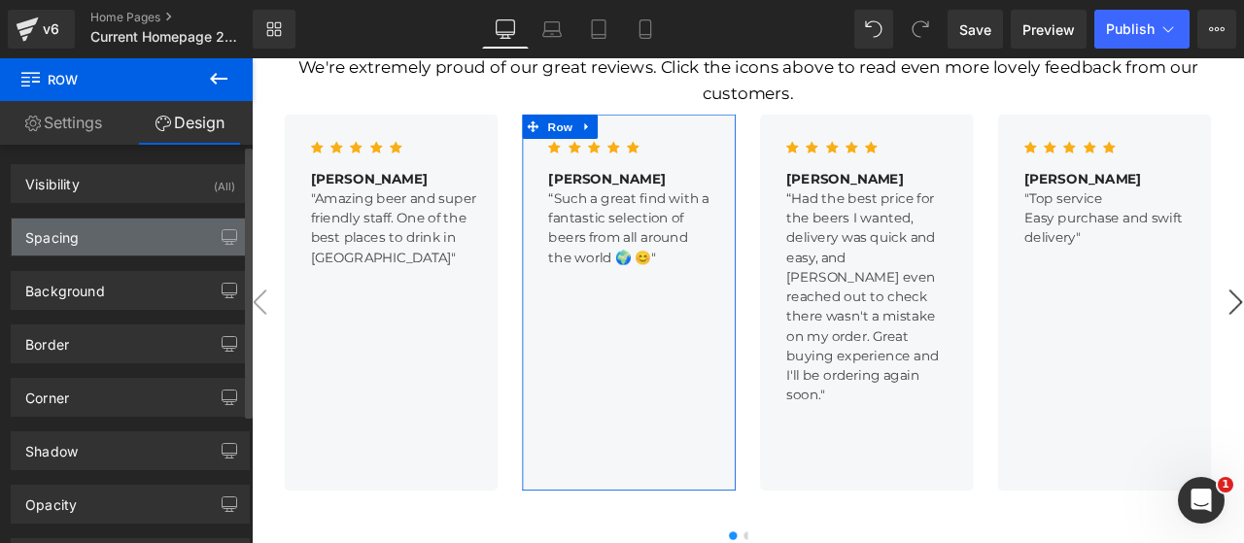
click at [55, 223] on div "Spacing" at bounding box center [51, 232] width 53 height 27
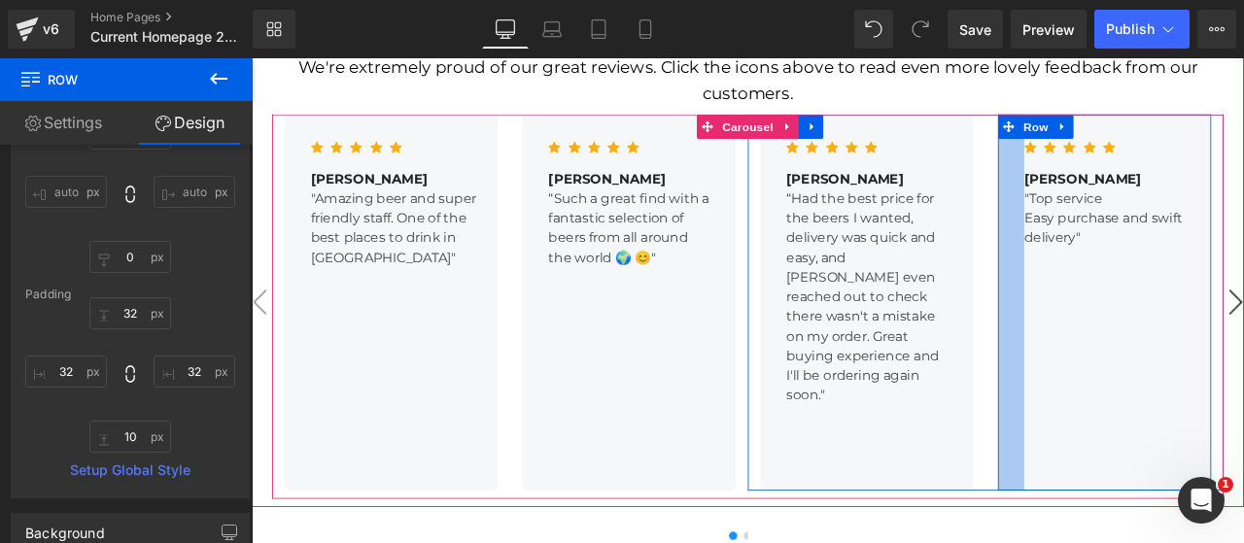
click at [951, 333] on p "“Had the best price for the beers I wanted, delivery was quick and easy, and [P…" at bounding box center [980, 342] width 190 height 257
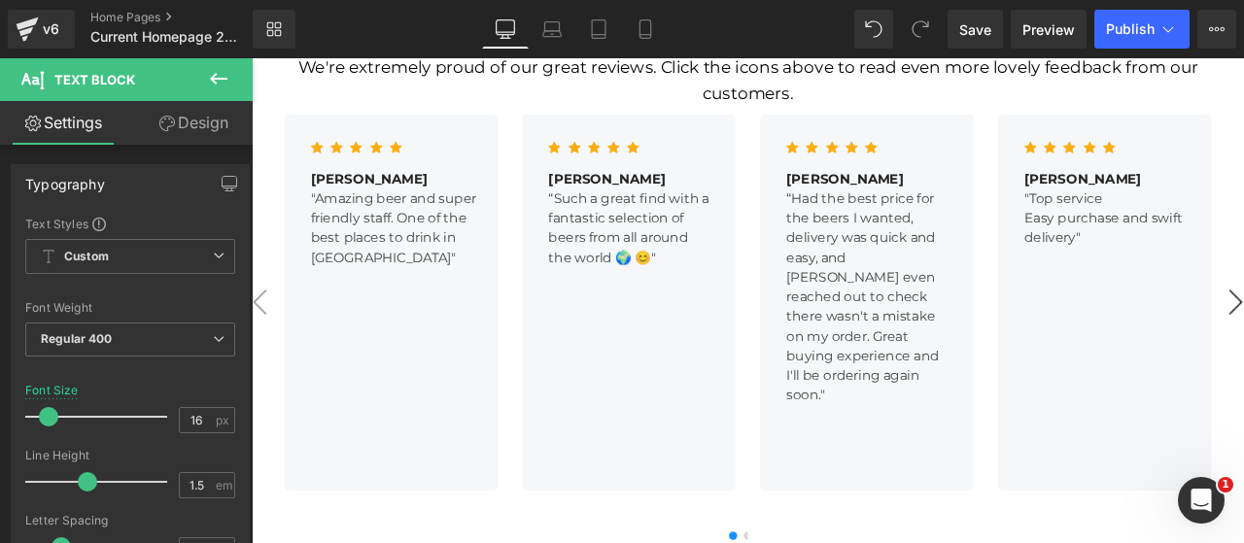
click at [159, 133] on link "Design" at bounding box center [193, 123] width 126 height 44
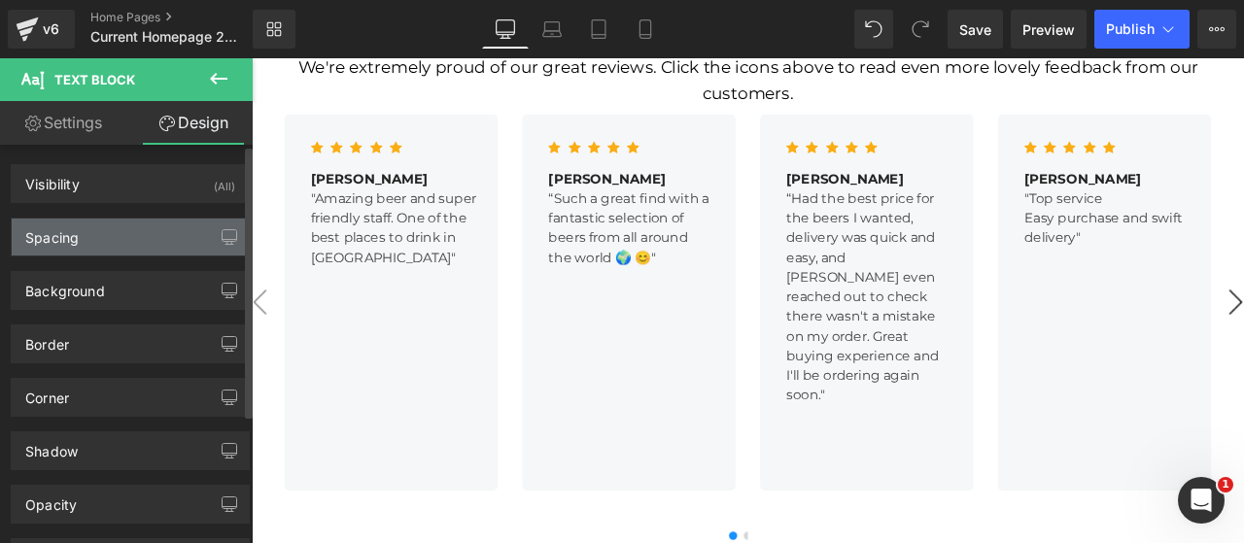
click at [28, 248] on div "Spacing" at bounding box center [130, 237] width 237 height 37
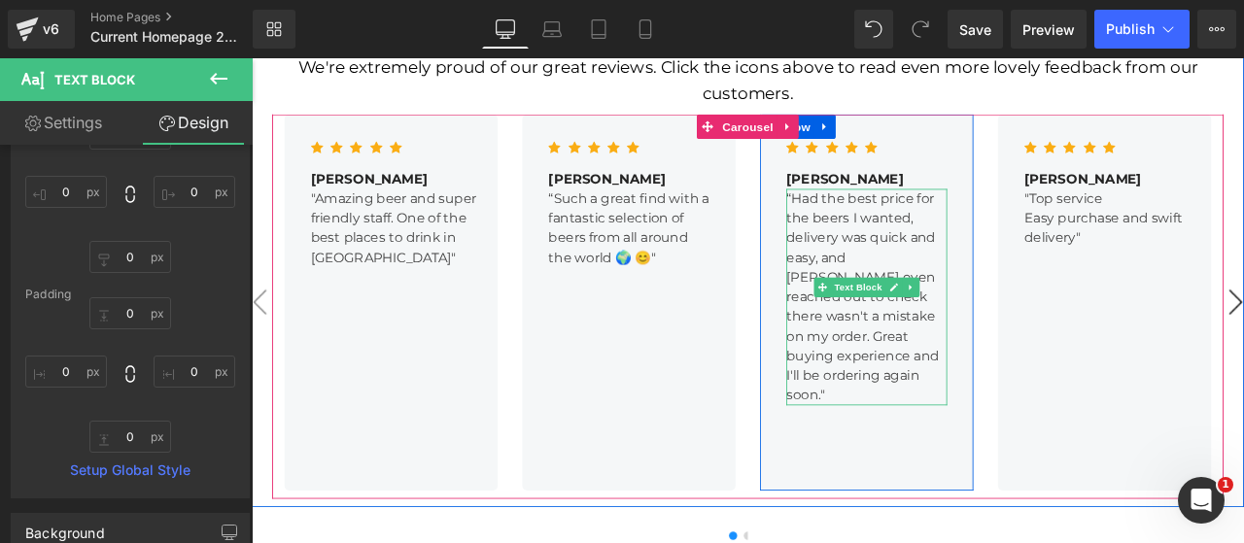
click at [959, 292] on p "“Had the best price for the beers I wanted, delivery was quick and easy, and [P…" at bounding box center [980, 342] width 190 height 257
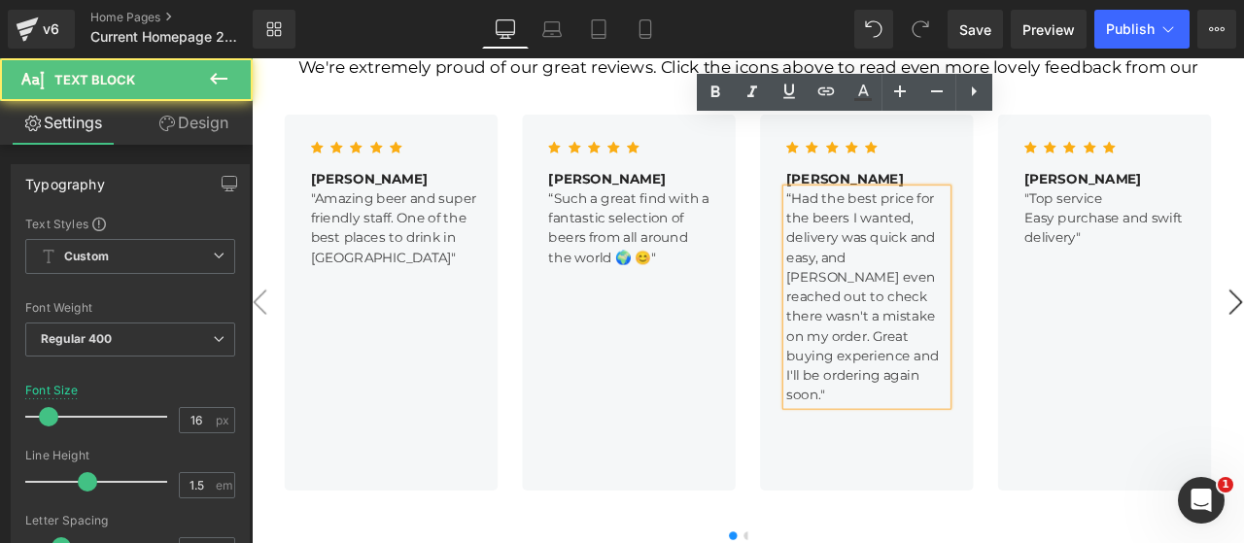
click at [949, 418] on div "Icon Icon Icon Icon Icon Icon List Hoz [PERSON_NAME] Text Block “Had the best p…" at bounding box center [980, 348] width 253 height 446
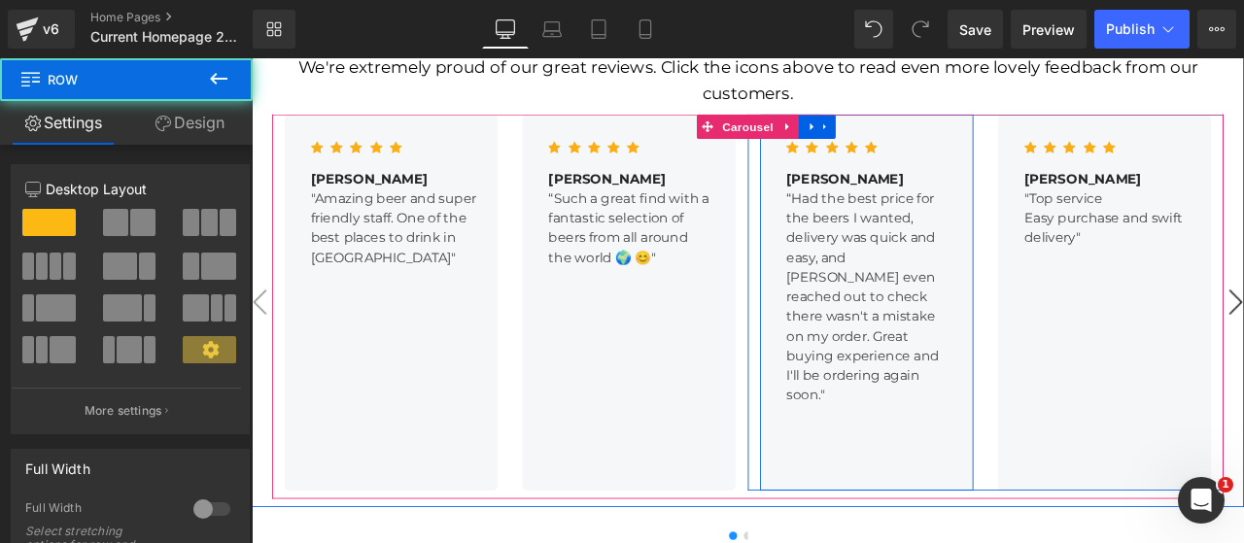
click at [920, 422] on div "Icon Icon Icon Icon Icon Icon List Hoz [PERSON_NAME] Text Block “Had the best p…" at bounding box center [980, 348] width 253 height 446
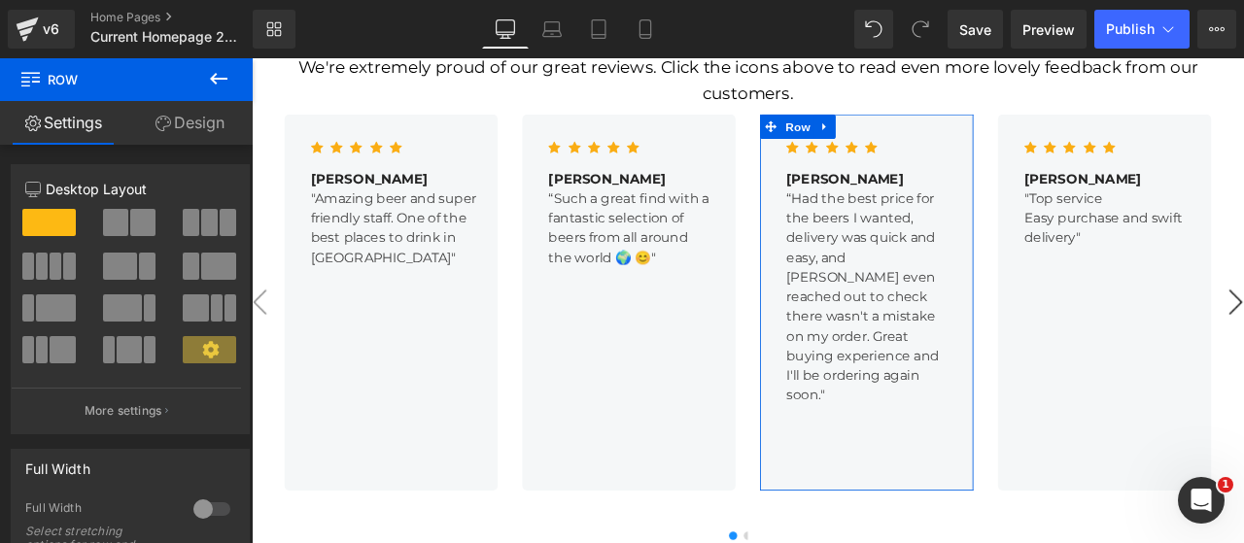
click at [192, 123] on link "Design" at bounding box center [189, 123] width 126 height 44
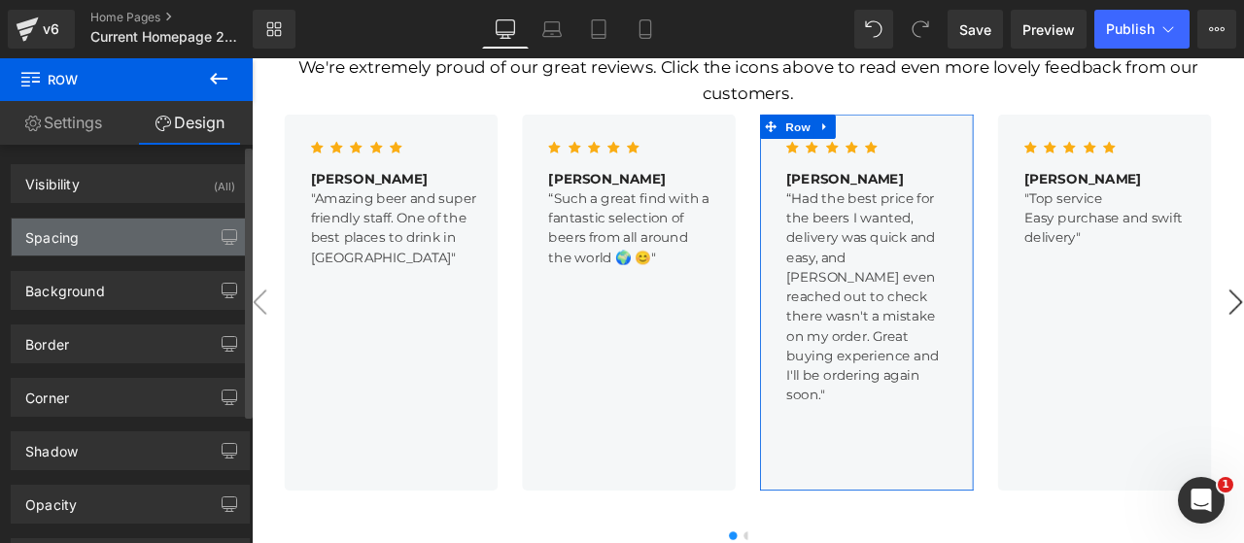
click at [51, 242] on div "Spacing" at bounding box center [51, 232] width 53 height 27
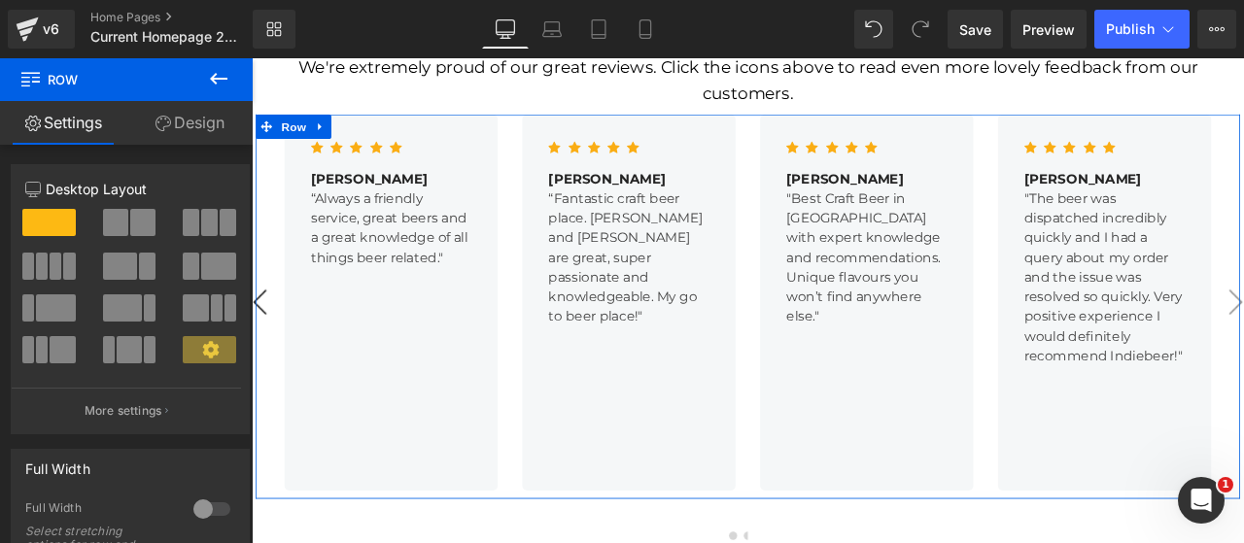
click at [201, 135] on link "Design" at bounding box center [189, 123] width 126 height 44
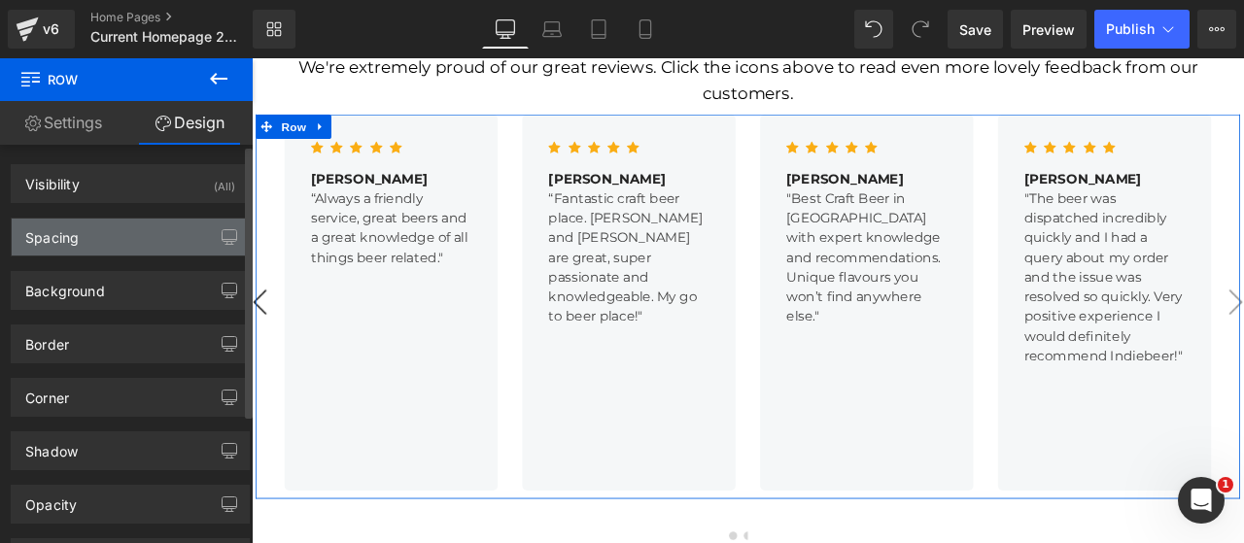
click at [83, 237] on div "Spacing" at bounding box center [130, 237] width 237 height 37
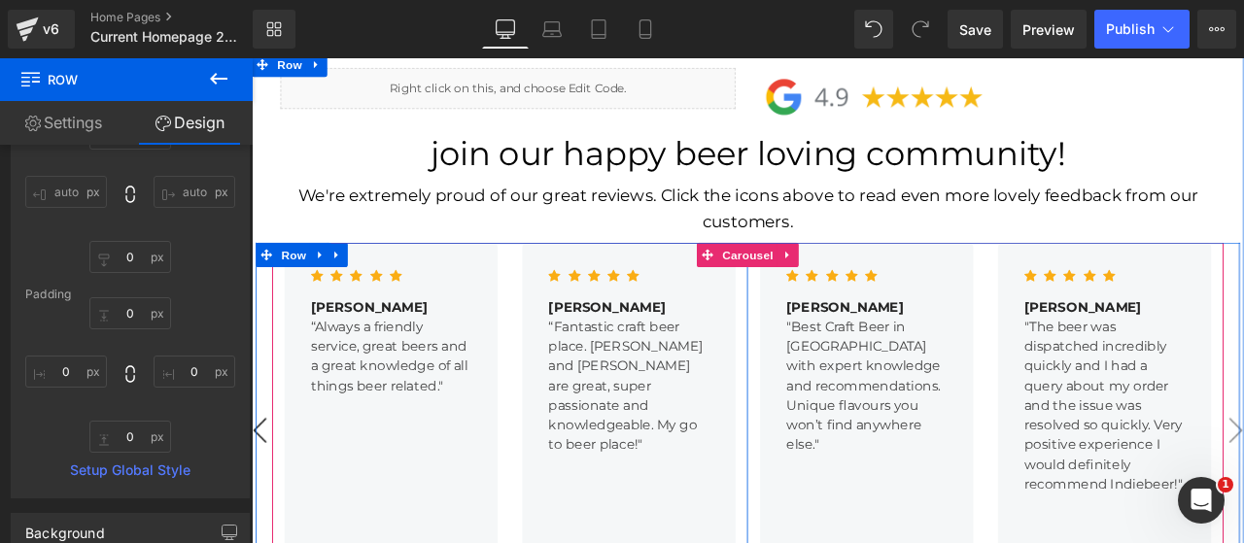
scroll to position [2267, 0]
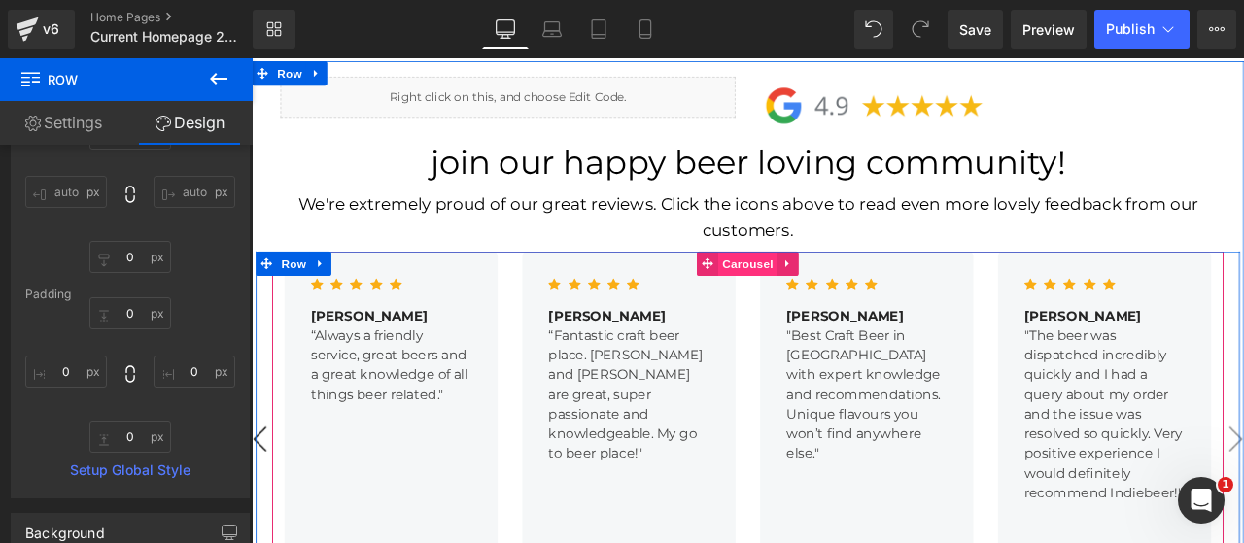
click at [826, 289] on span "Carousel" at bounding box center [840, 303] width 70 height 29
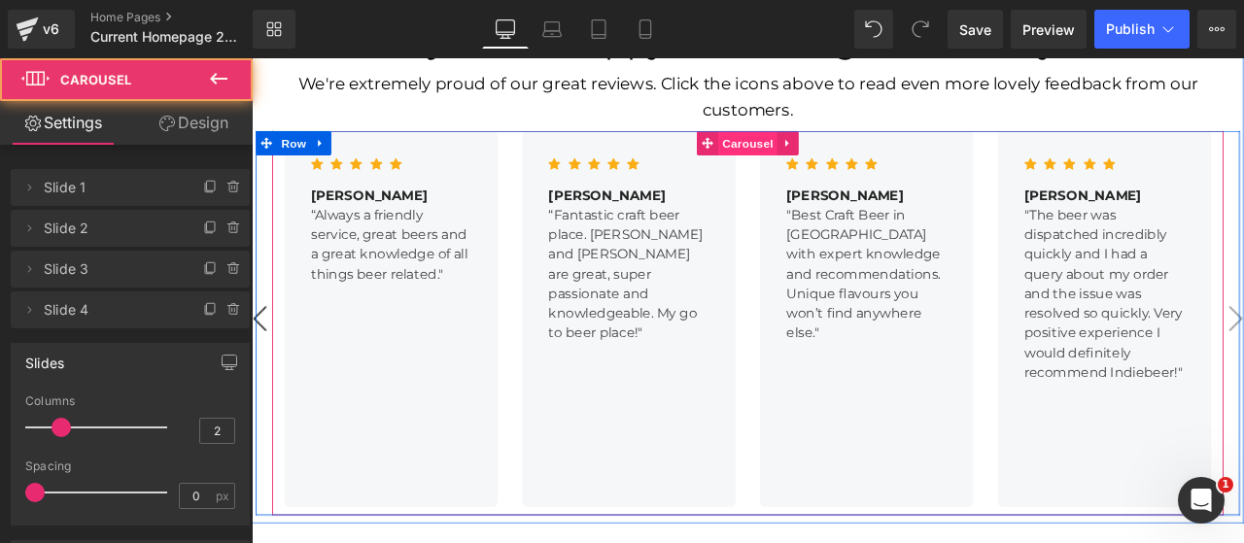
scroll to position [2429, 0]
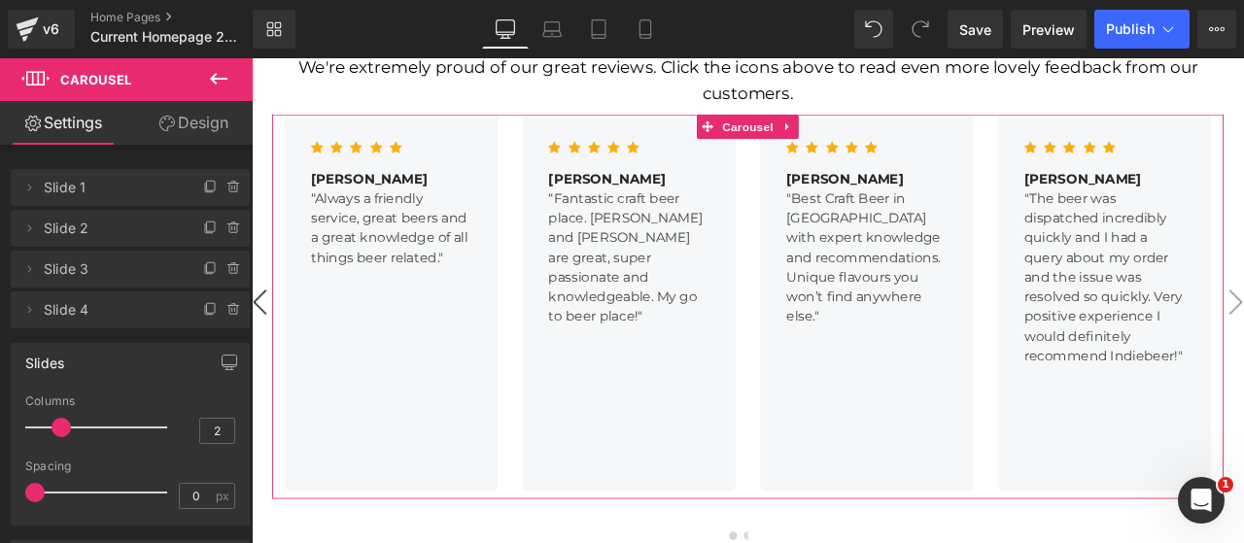
click at [184, 140] on link "Design" at bounding box center [193, 123] width 126 height 44
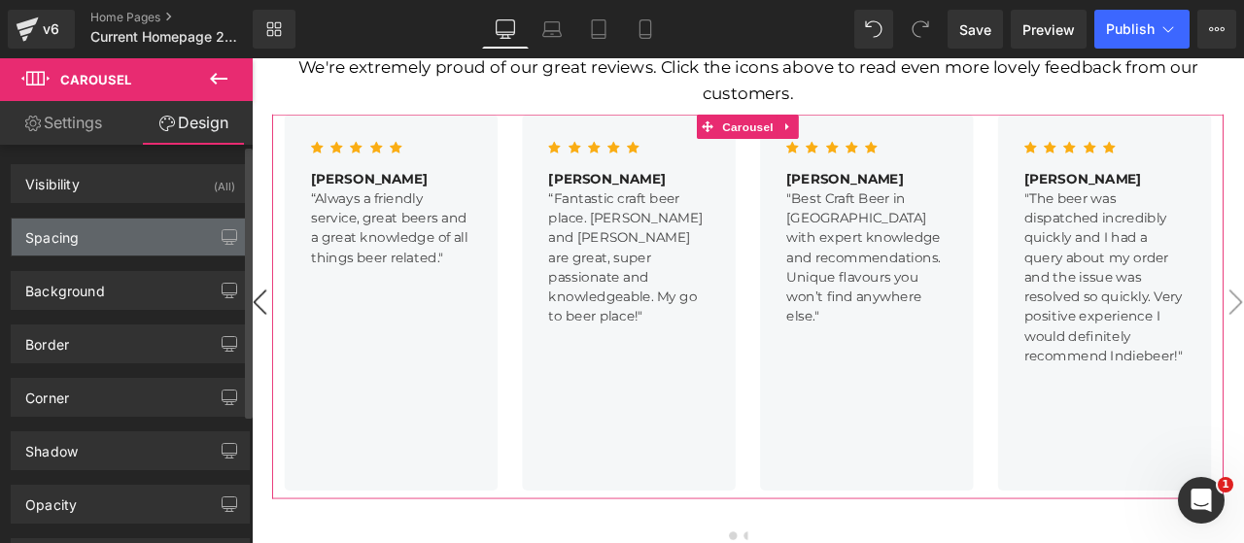
click at [58, 226] on div "Spacing" at bounding box center [51, 232] width 53 height 27
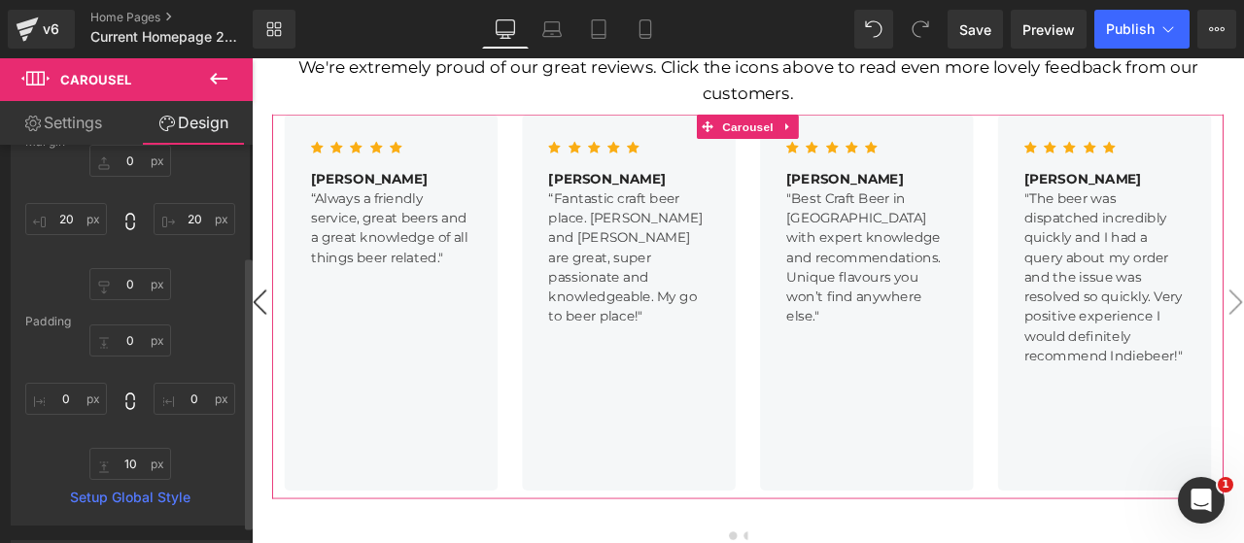
scroll to position [161, 0]
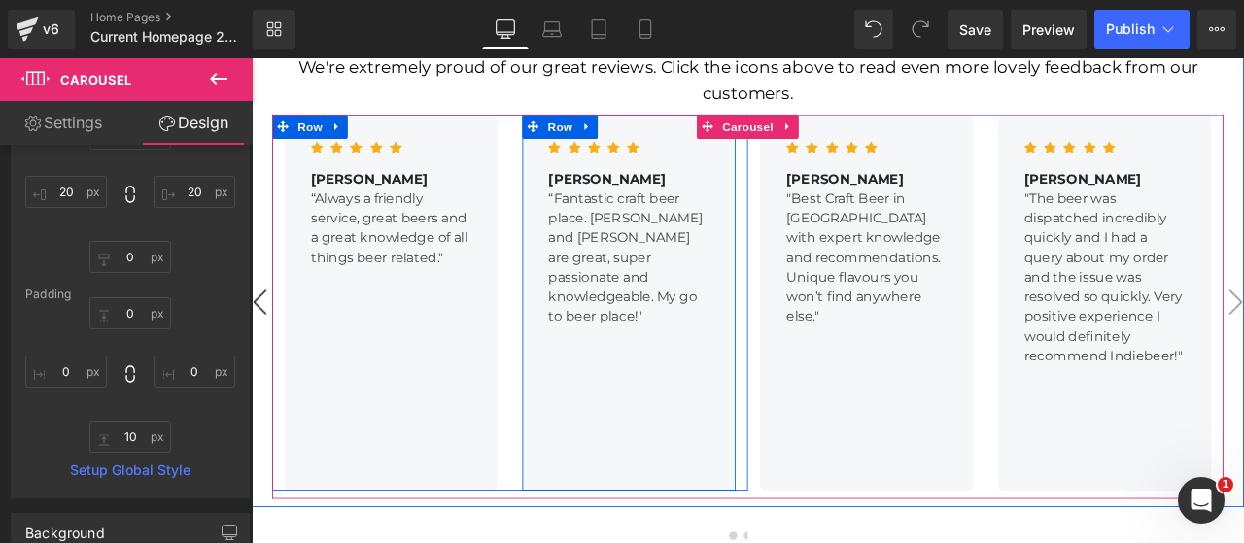
click at [620, 388] on div "Icon Icon Icon Icon Icon Icon List [PERSON_NAME] B Text Block “Fantastic craft …" at bounding box center [698, 348] width 253 height 446
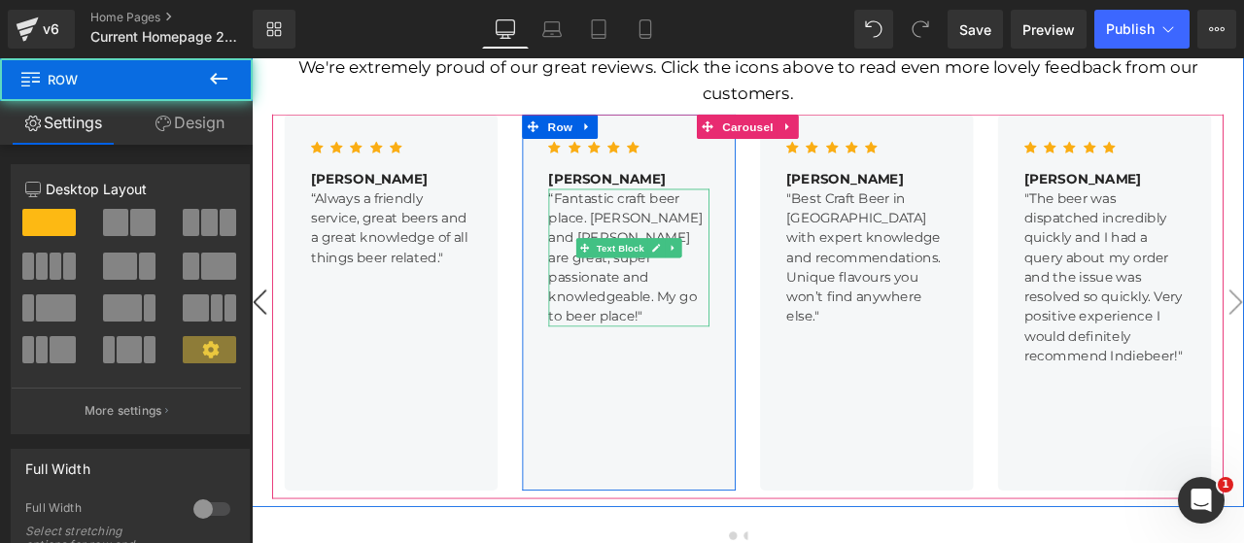
click at [698, 237] on p "“Fantastic craft beer place. [PERSON_NAME] and [PERSON_NAME] are great, super p…" at bounding box center [698, 295] width 190 height 163
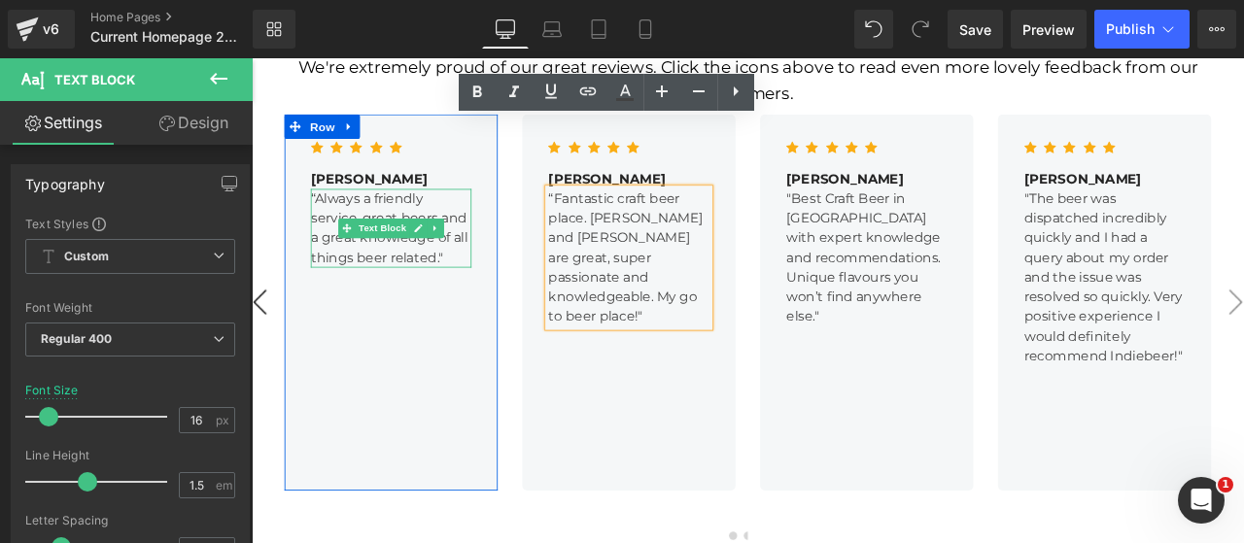
click at [374, 249] on span "Text Block" at bounding box center [406, 260] width 64 height 23
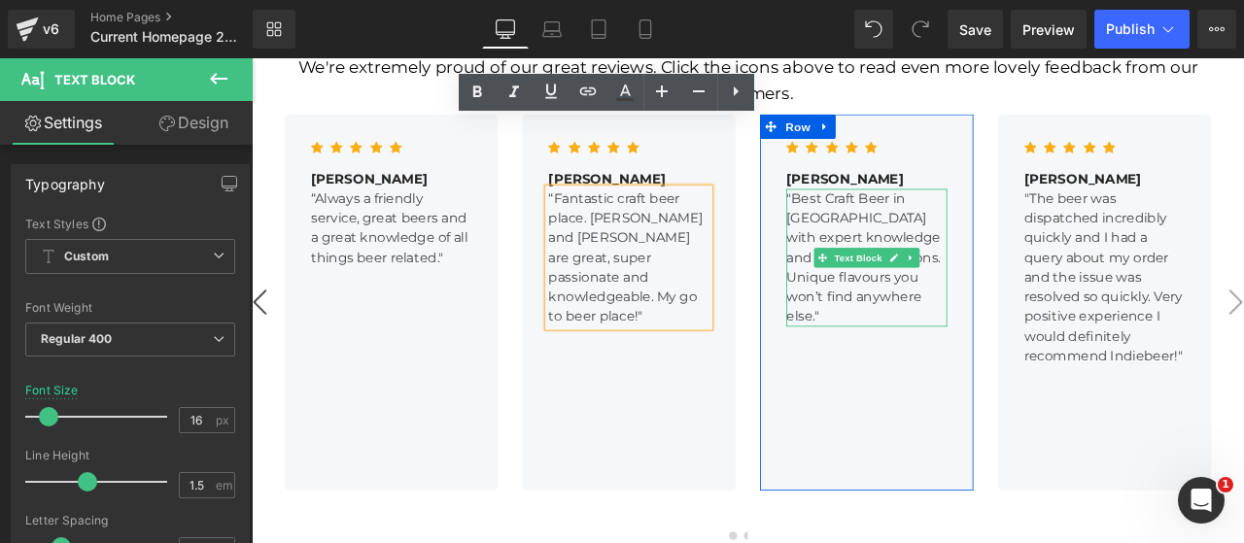
click at [905, 307] on p "Unique flavours you won’t find anywhere else."" at bounding box center [980, 342] width 190 height 70
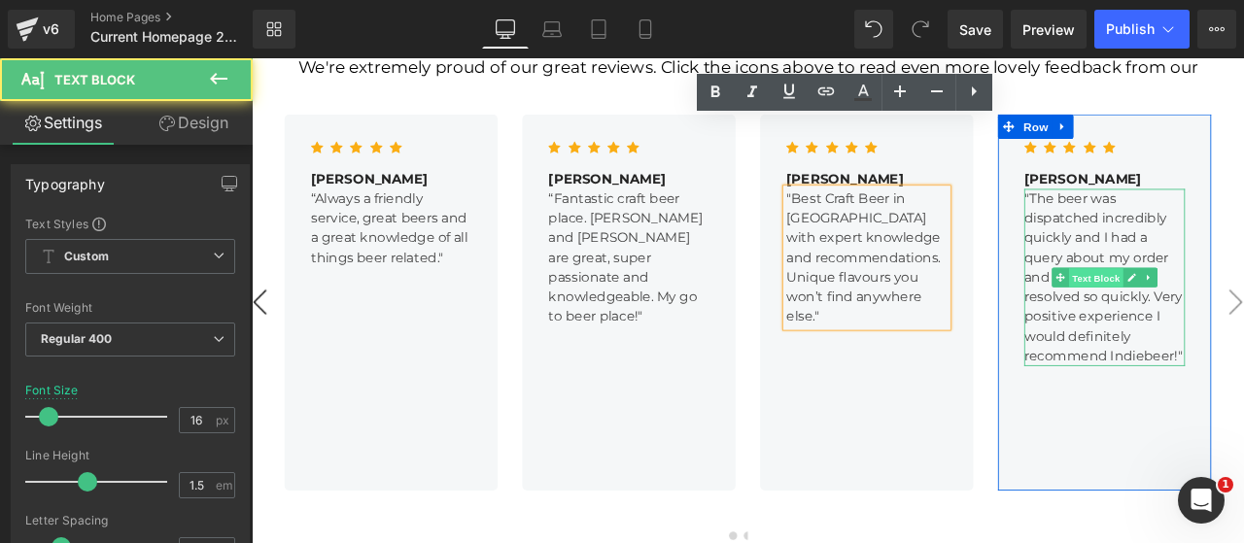
click at [1243, 307] on span "Text Block" at bounding box center [1251, 318] width 64 height 23
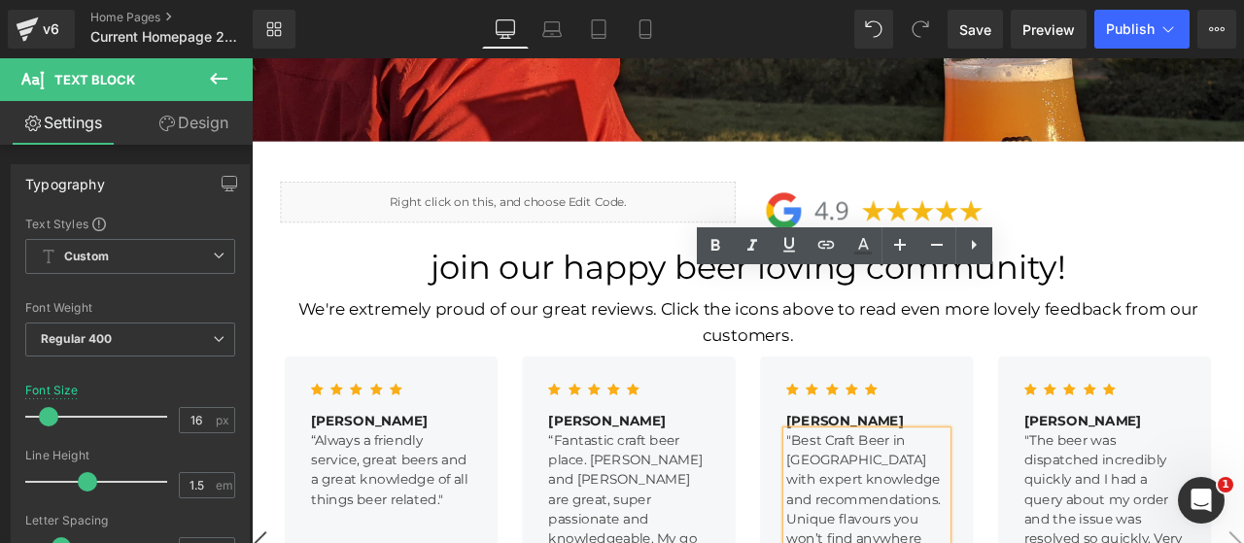
scroll to position [2249, 0]
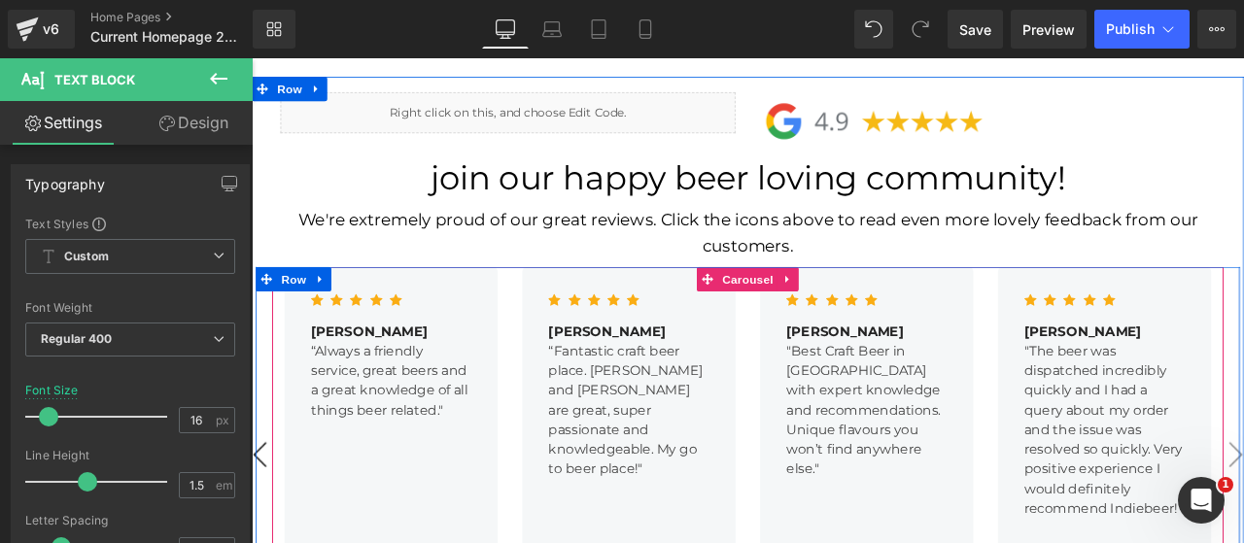
click at [257, 498] on button "‹" at bounding box center [261, 527] width 58 height 58
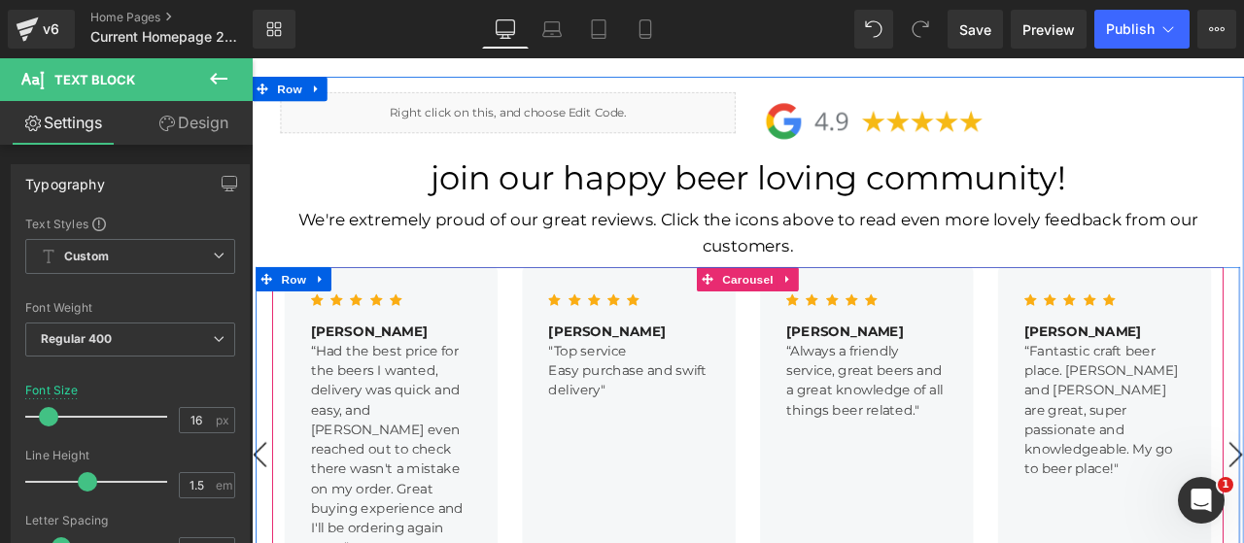
click at [257, 498] on button "‹" at bounding box center [261, 527] width 58 height 58
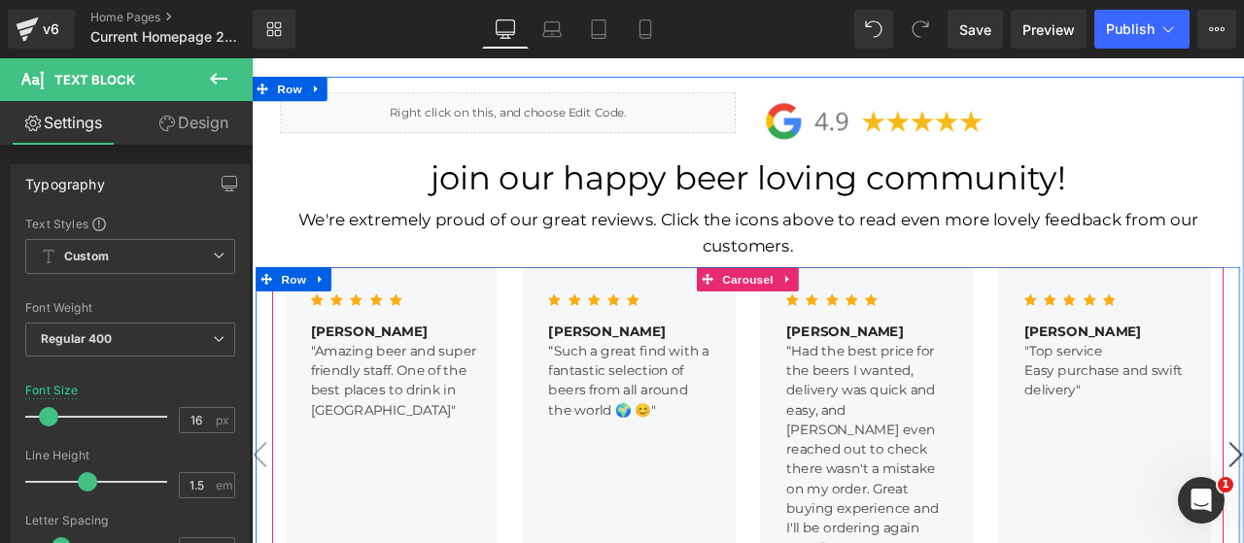
click at [257, 498] on button "‹" at bounding box center [261, 527] width 58 height 58
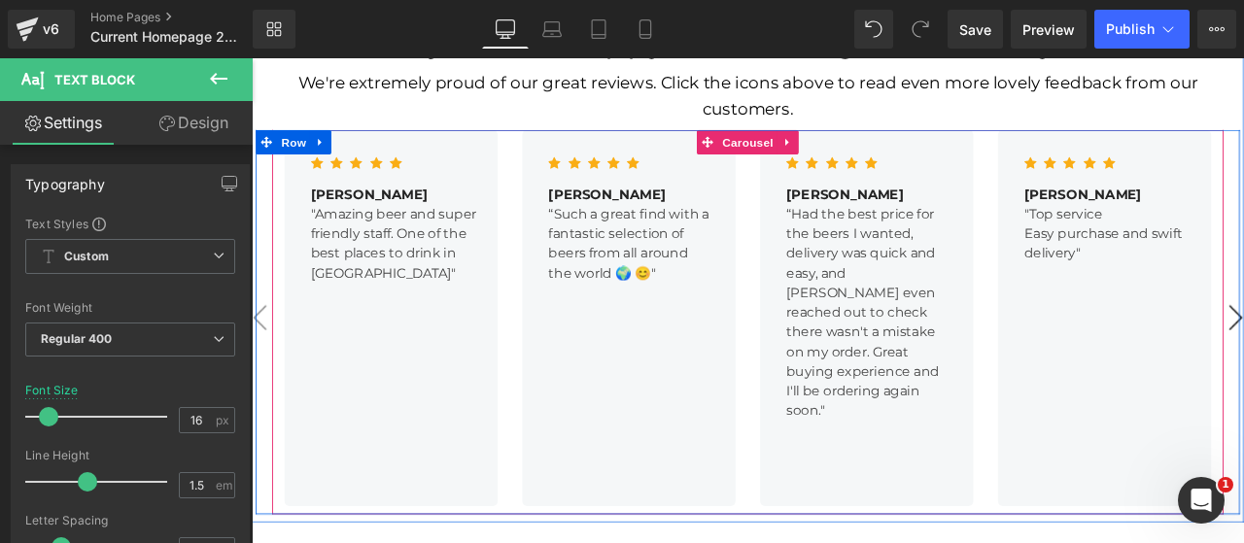
click at [387, 416] on div "Icon Icon Icon Icon Icon Icon List Hoz [PERSON_NAME] Text Block "Amazing beer a…" at bounding box center [417, 366] width 253 height 446
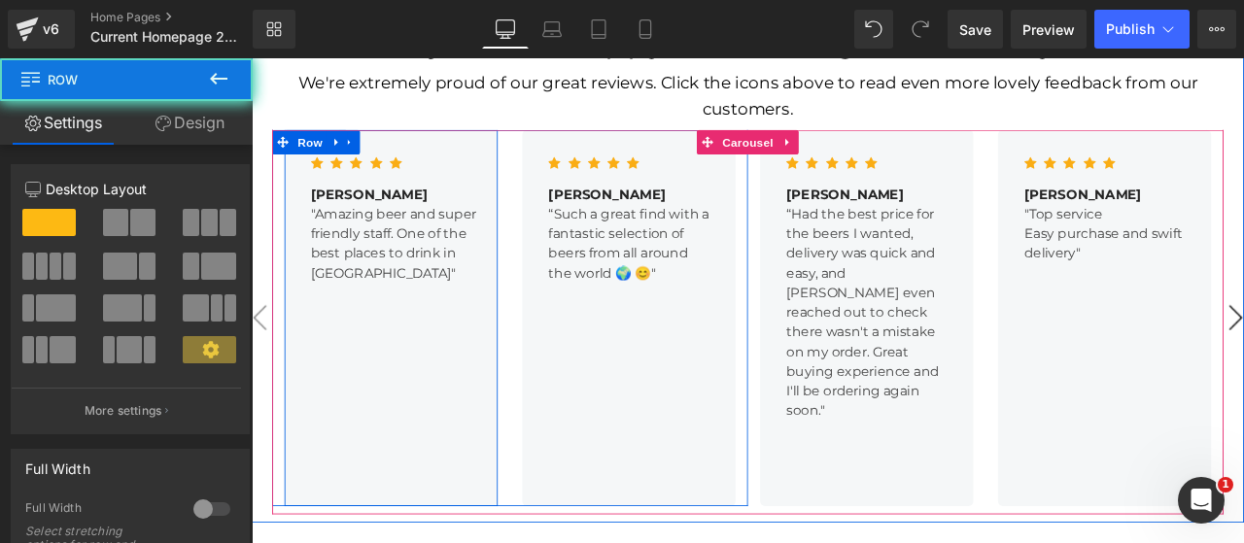
click at [394, 257] on div "Icon Icon Icon Icon Icon Icon List Hoz [PERSON_NAME] Text Block "Amazing beer a…" at bounding box center [417, 366] width 253 height 446
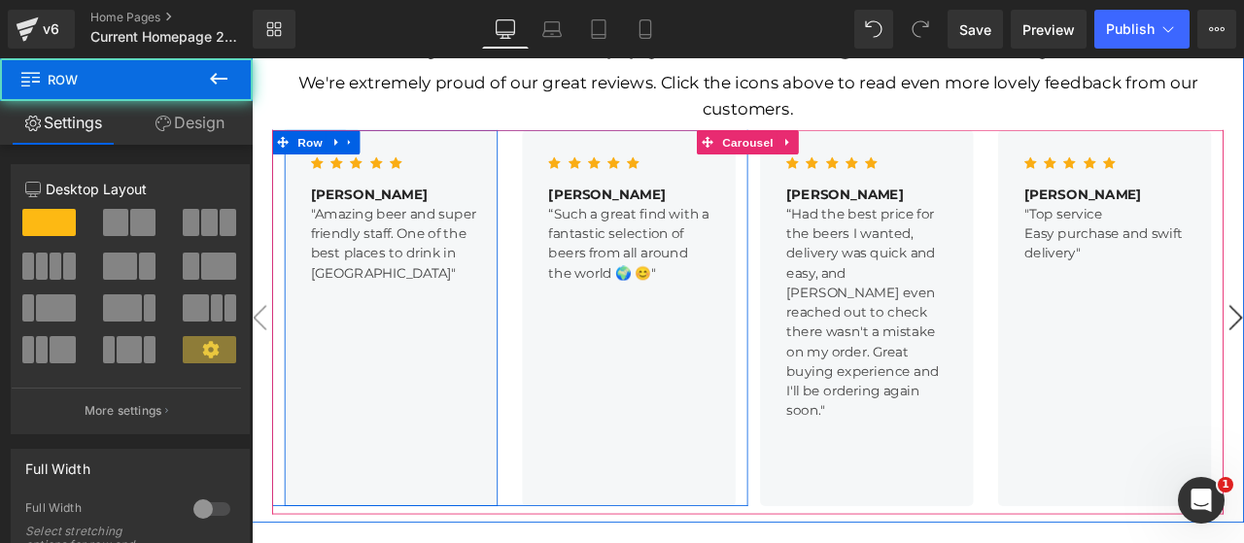
click at [385, 387] on div "Icon Icon Icon Icon Icon Icon List Hoz [PERSON_NAME] Text Block "Amazing beer a…" at bounding box center [417, 366] width 253 height 446
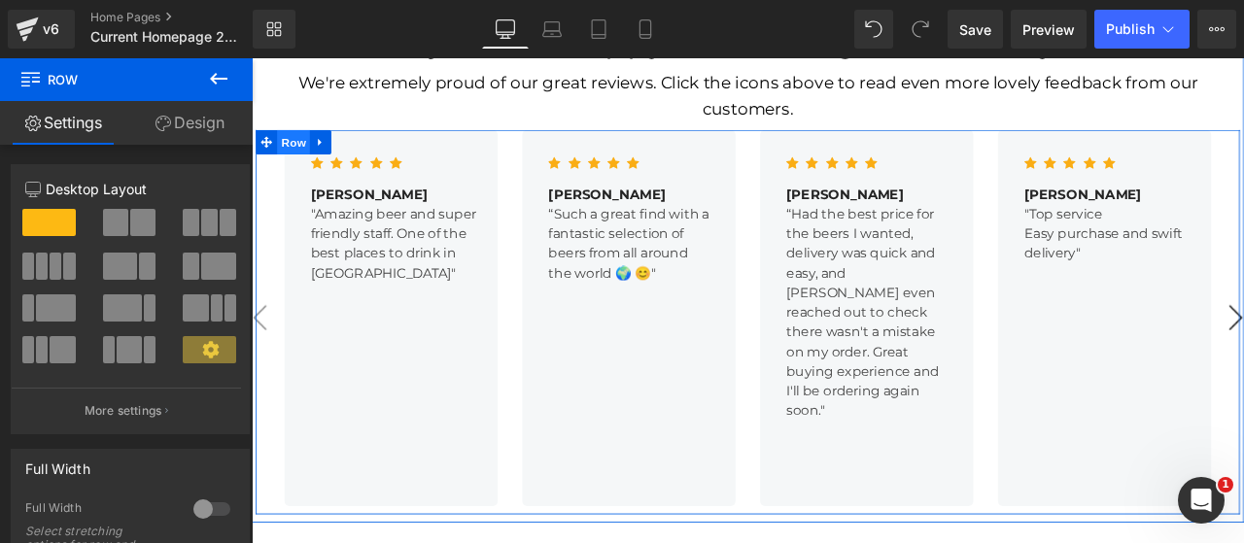
click at [291, 143] on span "Row" at bounding box center [301, 157] width 39 height 29
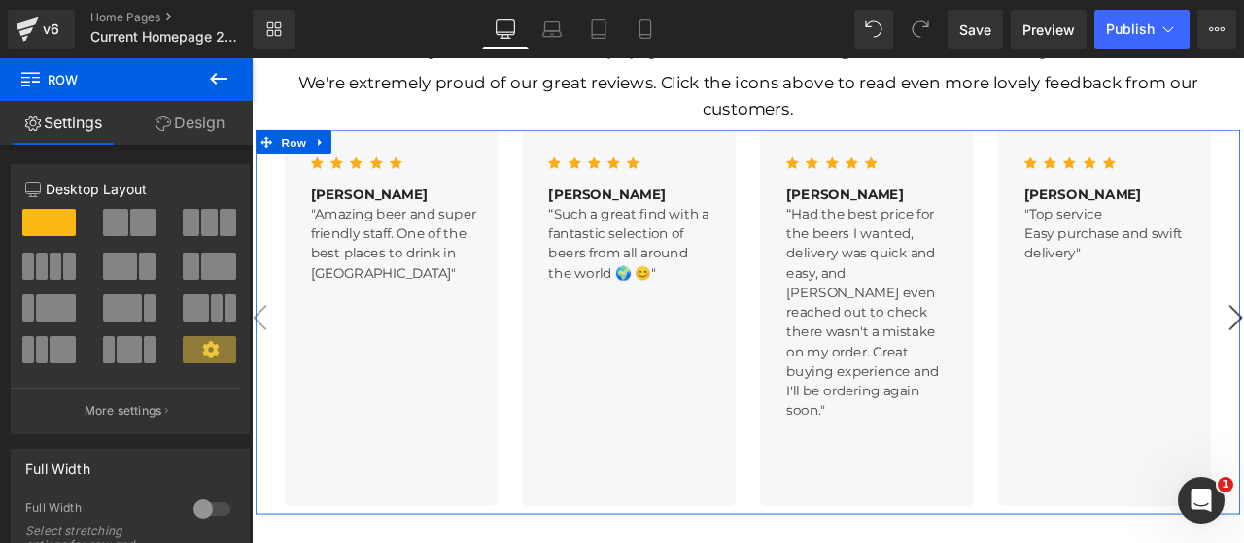
click at [183, 128] on link "Design" at bounding box center [189, 123] width 126 height 44
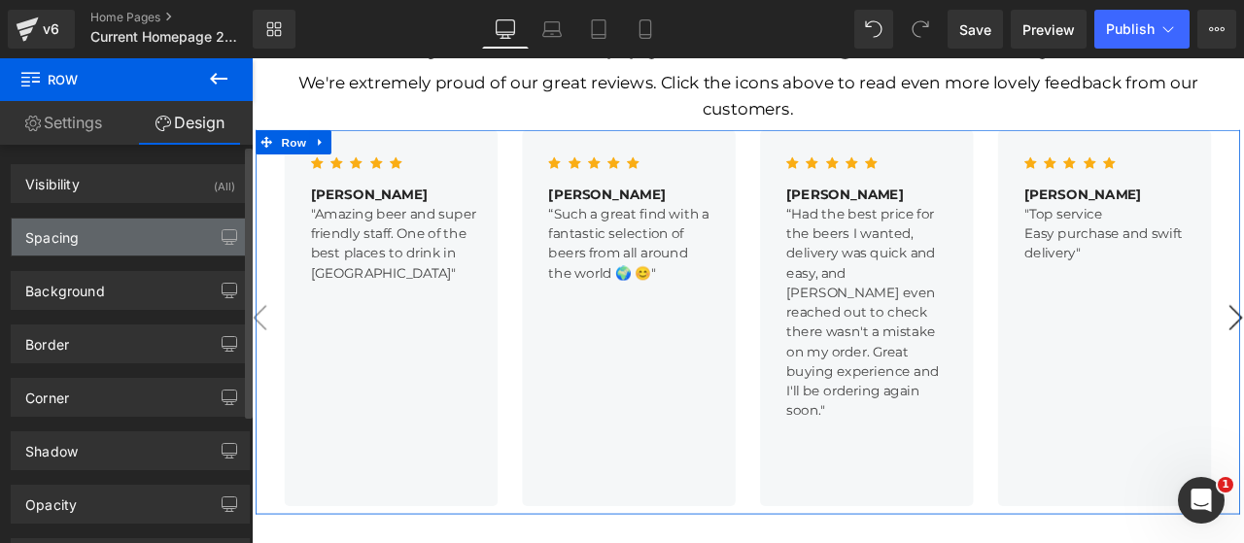
click at [119, 232] on div "Spacing" at bounding box center [130, 237] width 237 height 37
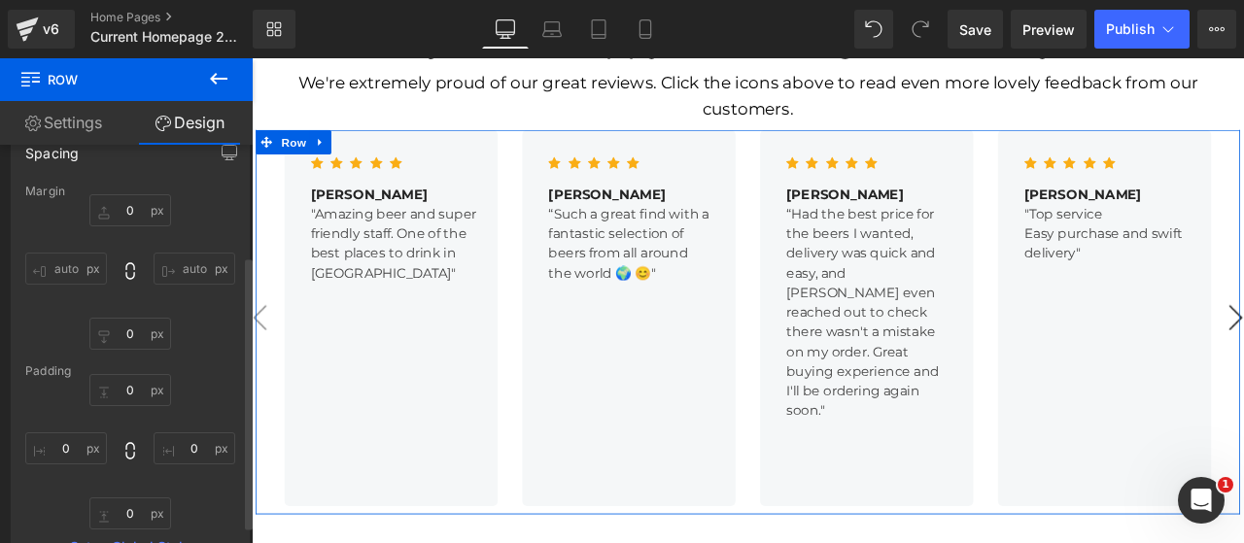
scroll to position [161, 0]
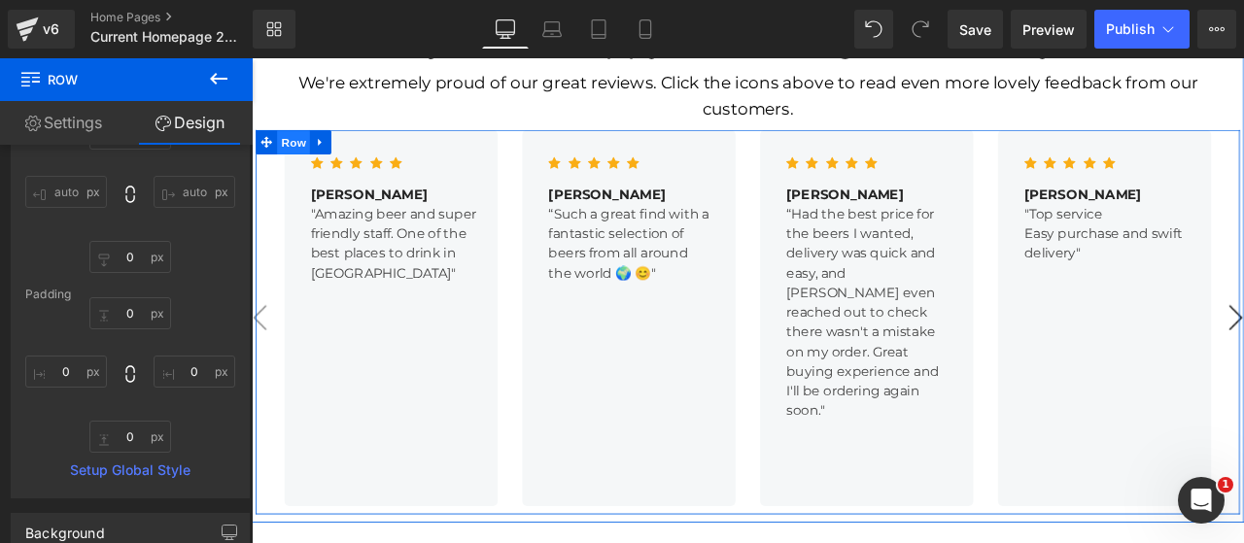
click at [291, 144] on span "Row" at bounding box center [301, 158] width 39 height 29
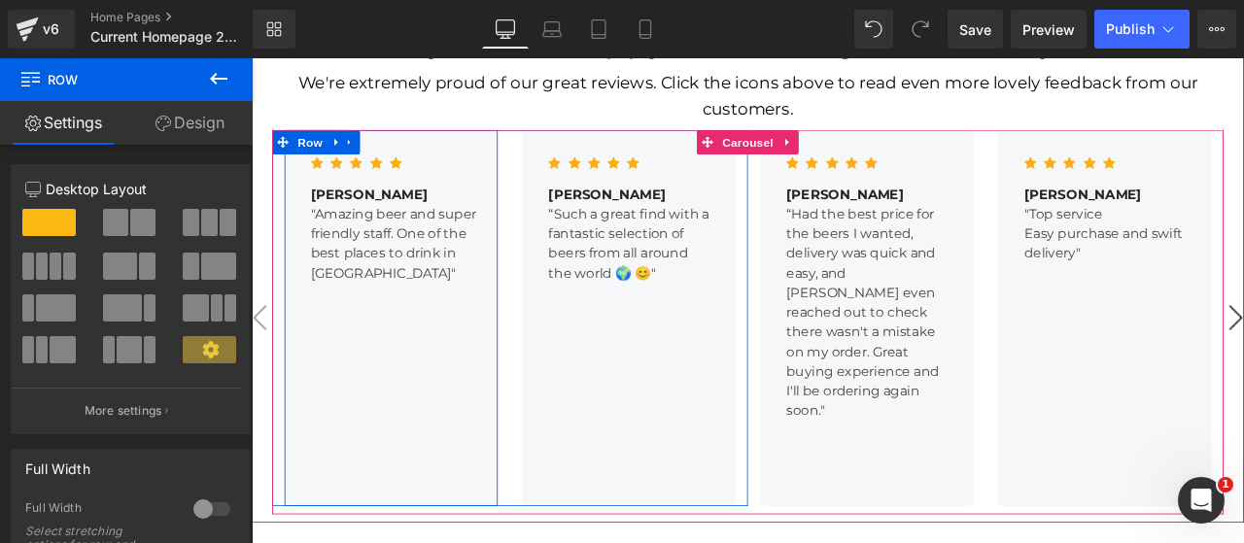
click at [370, 275] on div "Icon Icon Icon Icon Icon Icon List Hoz [PERSON_NAME] Text Block "Amazing beer a…" at bounding box center [417, 366] width 253 height 446
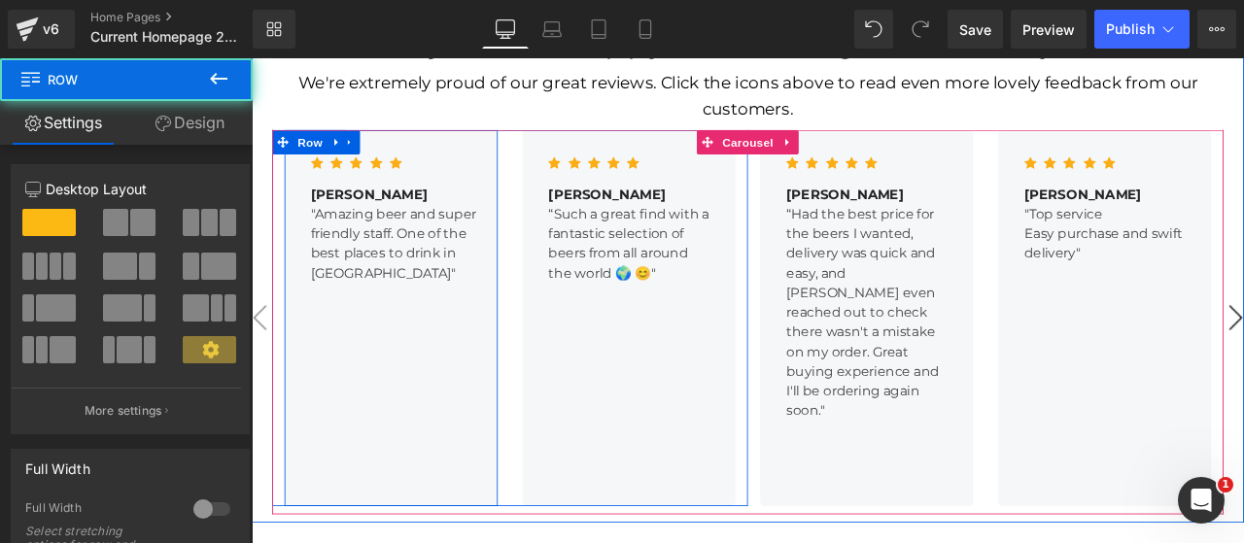
click at [370, 275] on div "Icon Icon Icon Icon Icon Icon List Hoz [PERSON_NAME] Text Block "Amazing beer a…" at bounding box center [417, 366] width 253 height 446
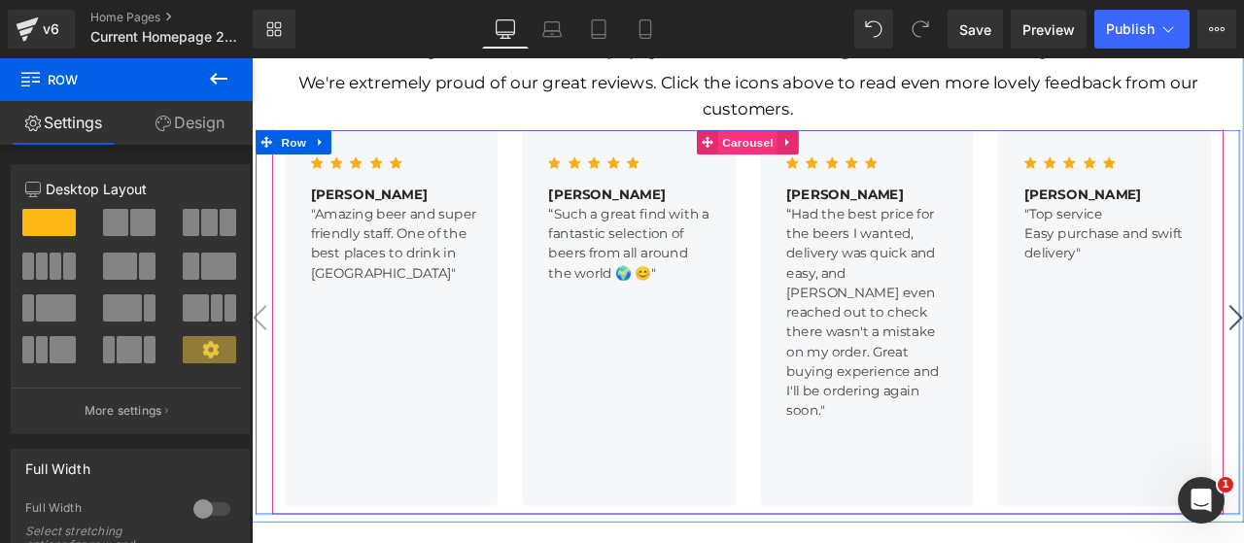
click at [810, 143] on span "Carousel" at bounding box center [840, 157] width 70 height 29
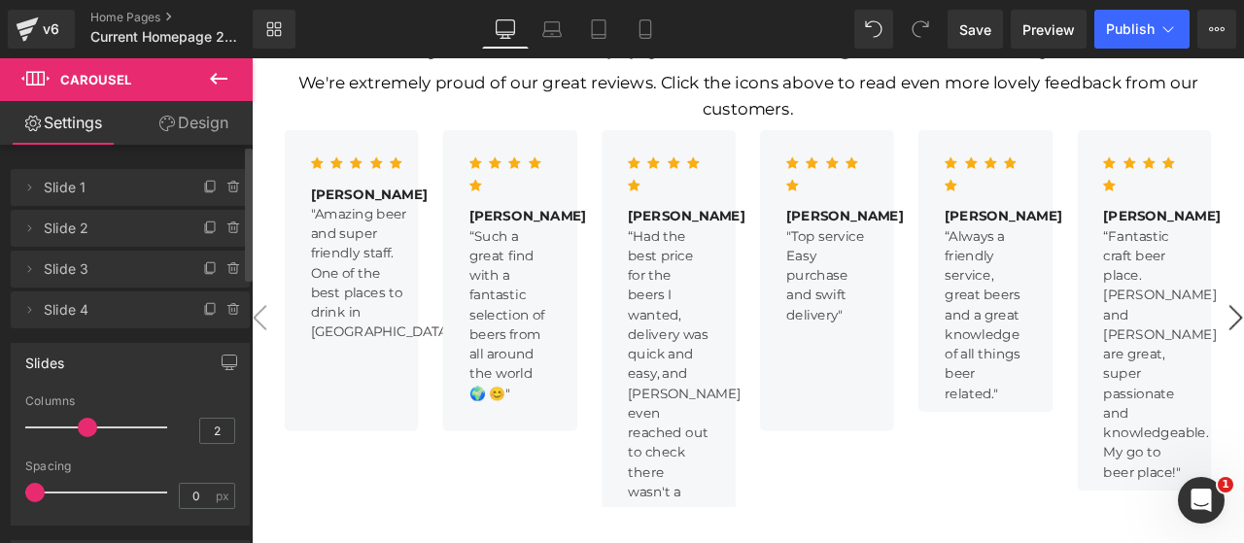
drag, startPoint x: 65, startPoint y: 425, endPoint x: 87, endPoint y: 423, distance: 22.4
click at [87, 423] on span at bounding box center [87, 427] width 19 height 19
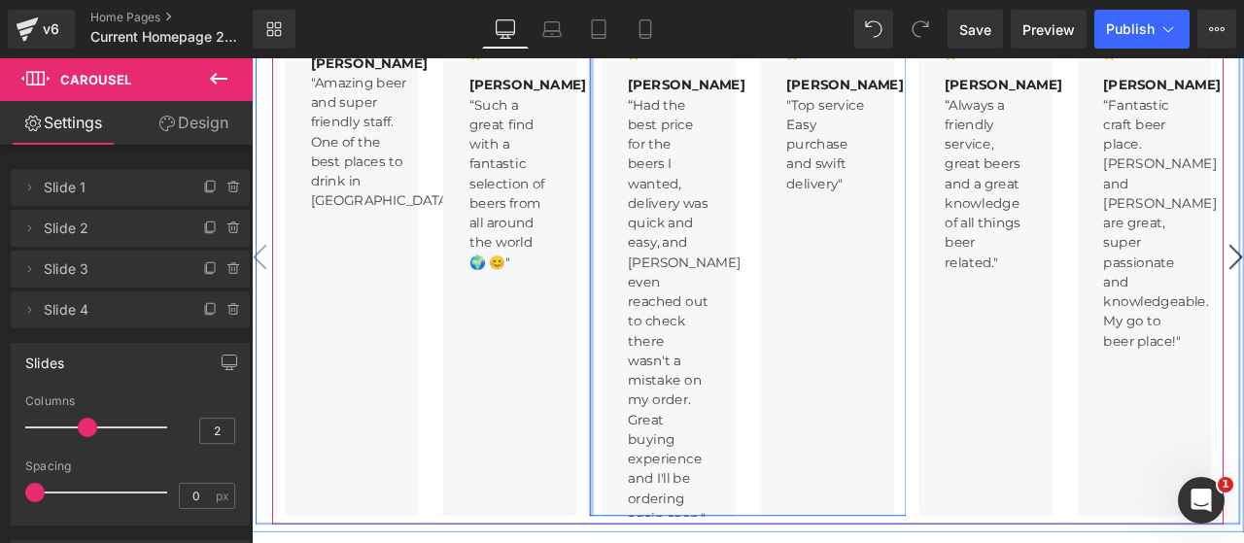
scroll to position [2573, 0]
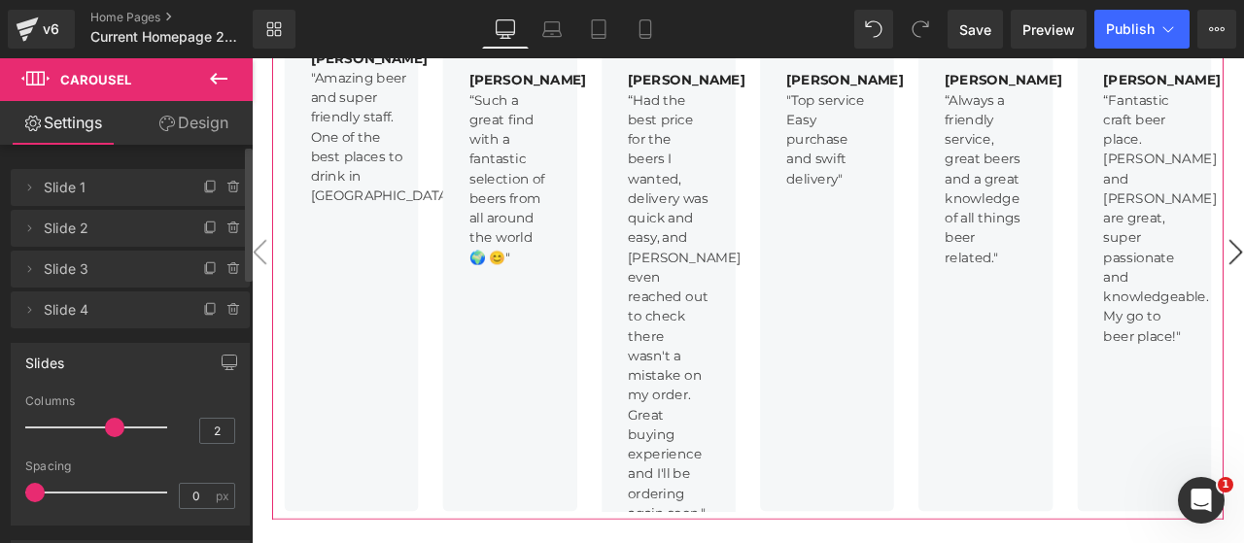
drag, startPoint x: 86, startPoint y: 424, endPoint x: 111, endPoint y: 426, distance: 25.3
click at [111, 426] on span at bounding box center [114, 427] width 19 height 19
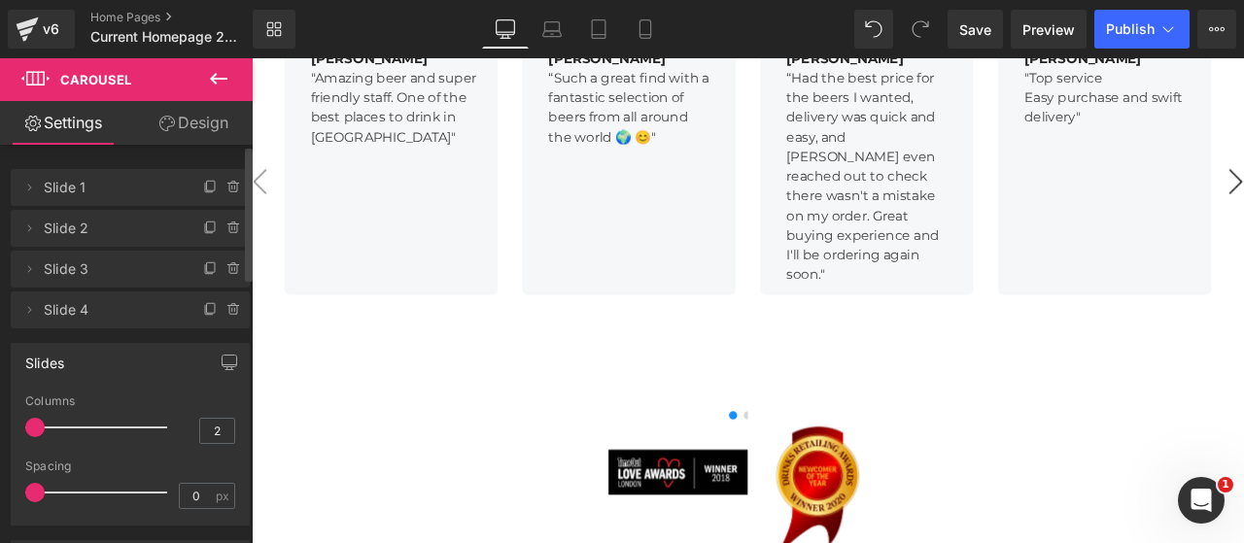
drag, startPoint x: 111, startPoint y: 426, endPoint x: 31, endPoint y: 428, distance: 79.7
click at [31, 428] on span at bounding box center [34, 427] width 19 height 19
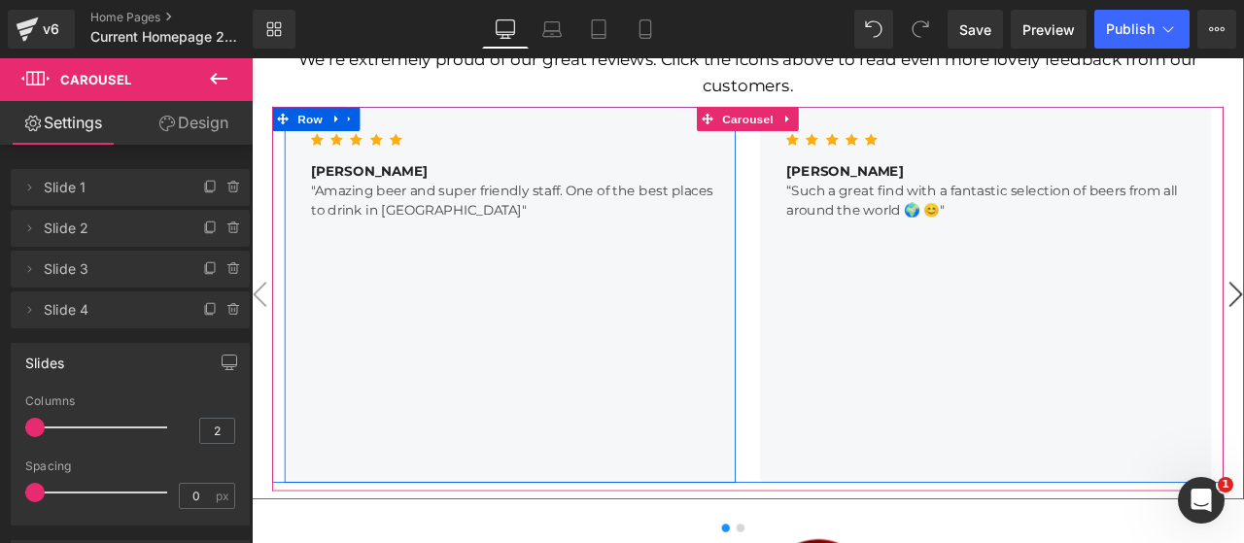
scroll to position [2412, 0]
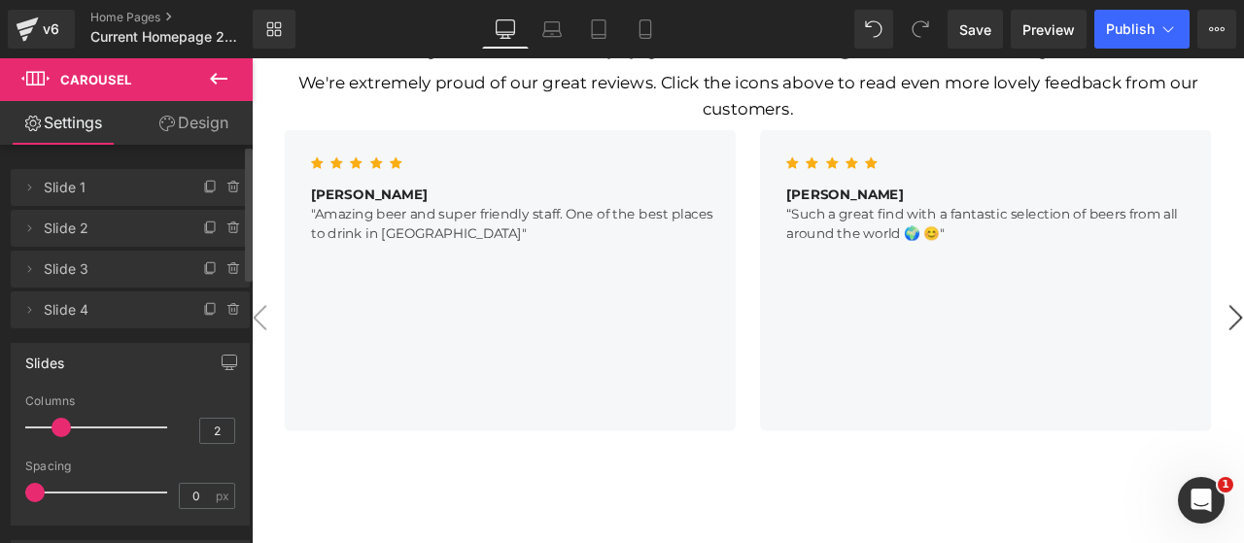
drag, startPoint x: 31, startPoint y: 432, endPoint x: 49, endPoint y: 425, distance: 19.1
click at [49, 425] on div at bounding box center [101, 427] width 132 height 39
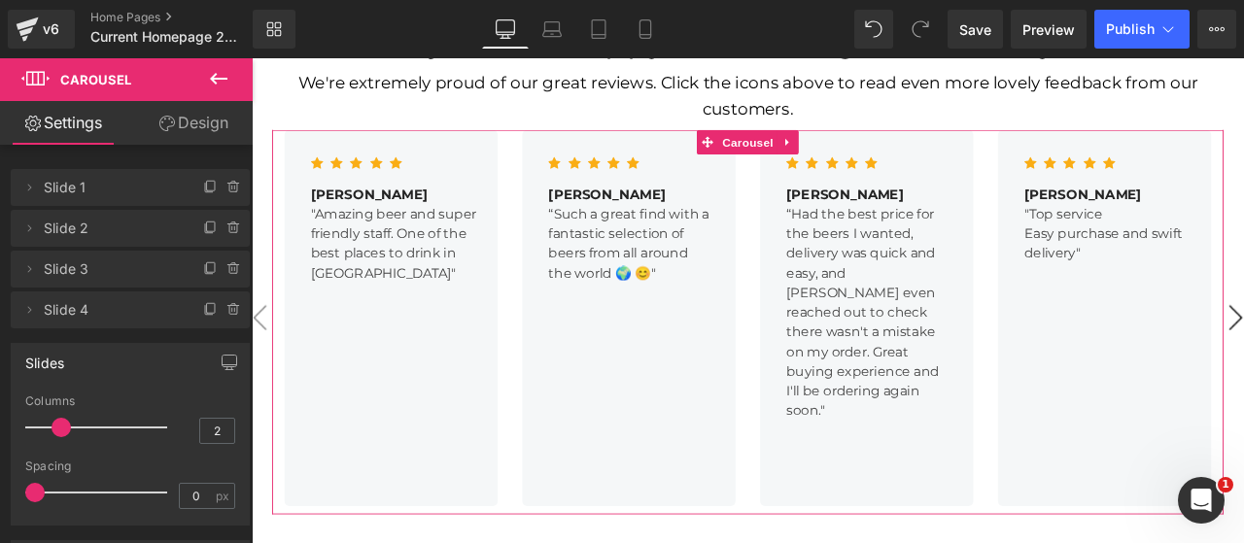
click at [192, 133] on link "Design" at bounding box center [193, 123] width 126 height 44
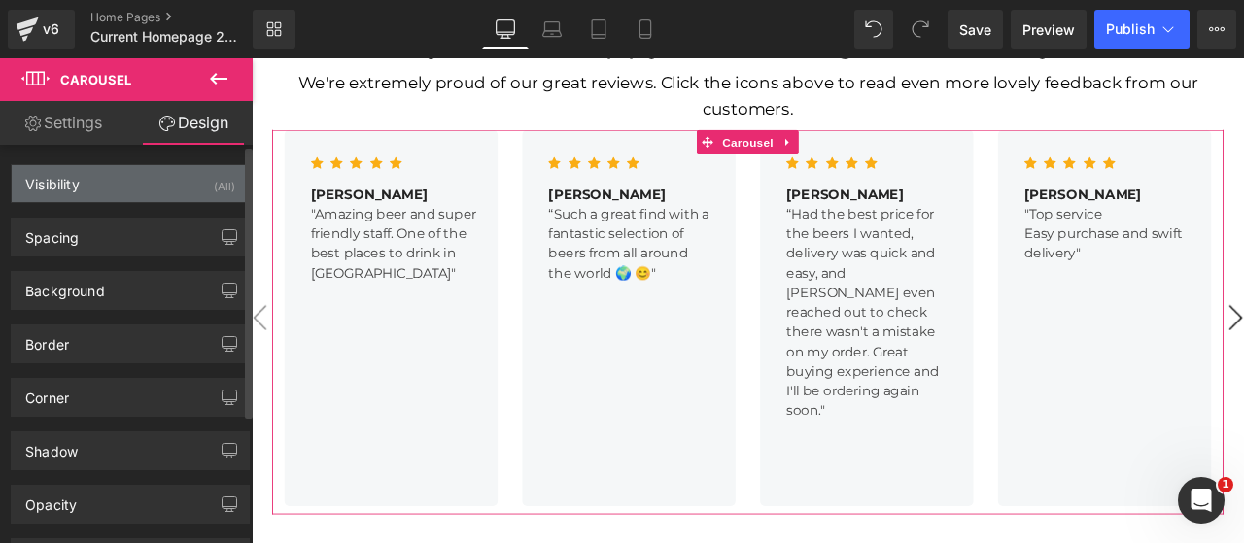
click at [63, 189] on div "Visibility" at bounding box center [52, 178] width 54 height 27
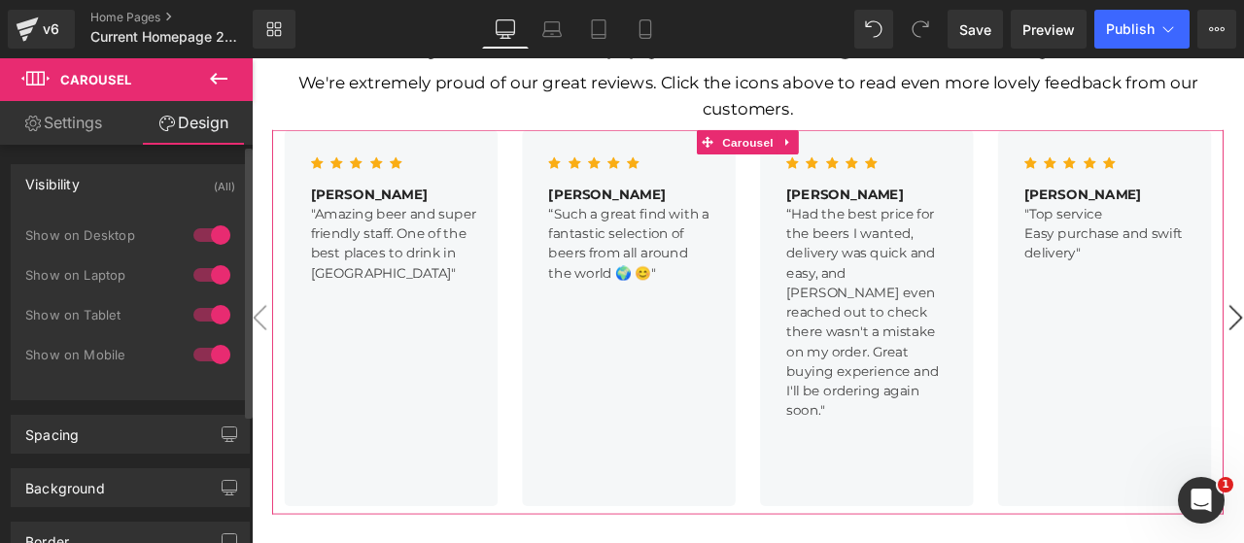
click at [65, 186] on div "Visibility" at bounding box center [52, 178] width 54 height 27
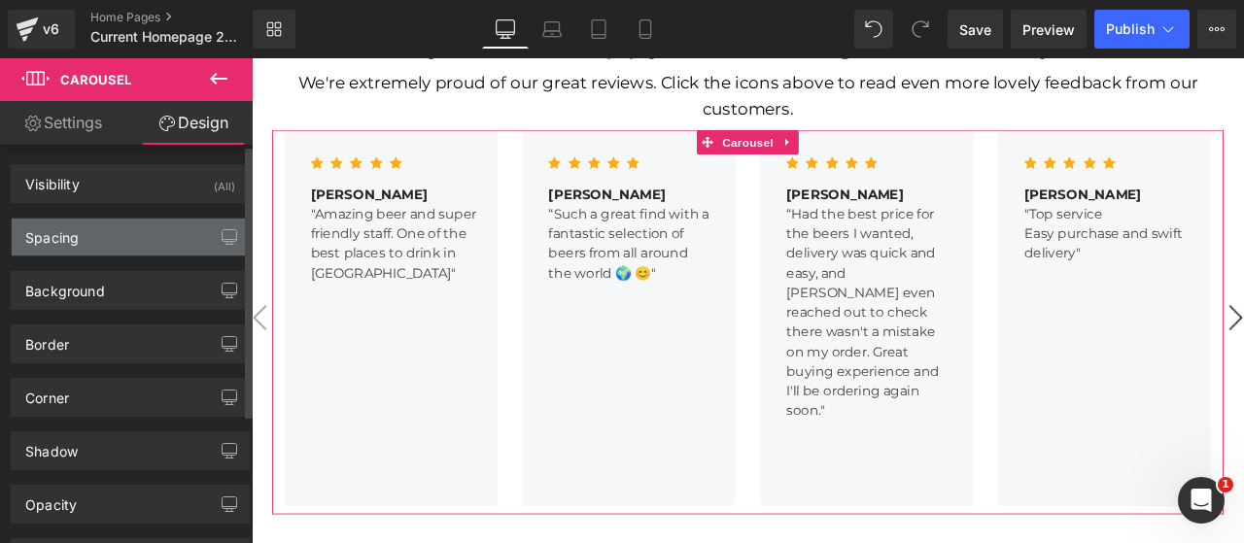
click at [62, 236] on div "Spacing" at bounding box center [51, 232] width 53 height 27
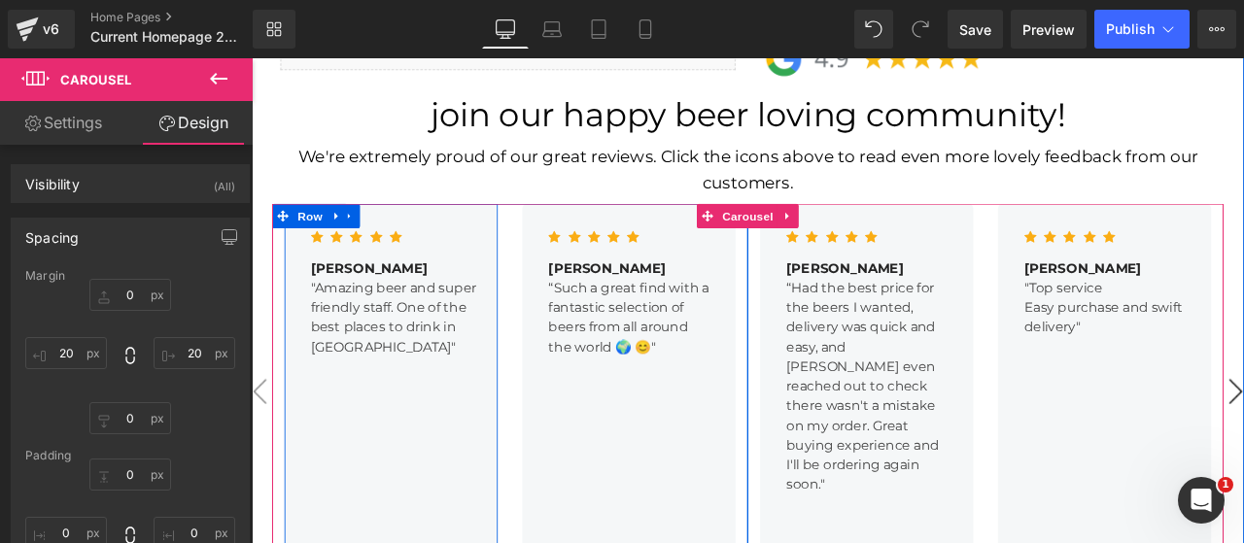
scroll to position [2249, 0]
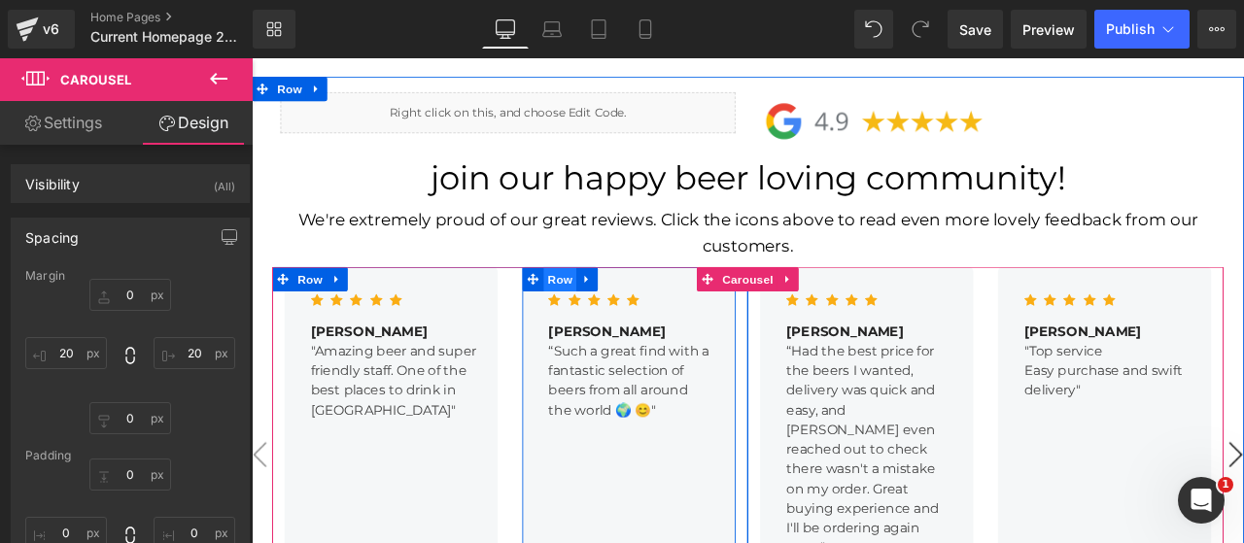
click at [608, 305] on span "Row" at bounding box center [617, 319] width 39 height 29
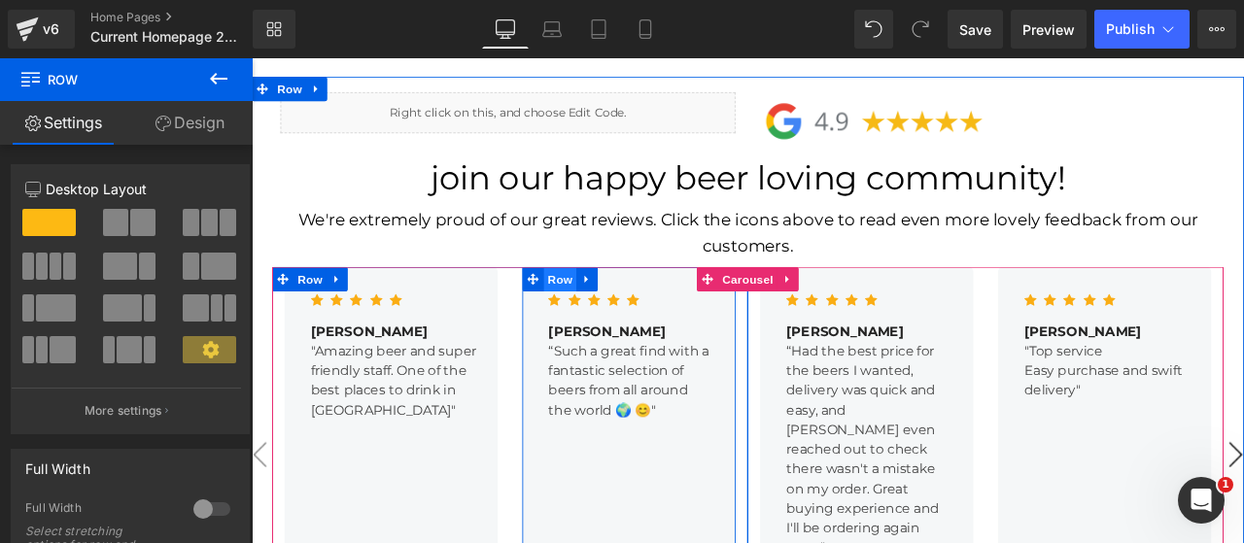
click at [608, 306] on span "Row" at bounding box center [617, 320] width 39 height 29
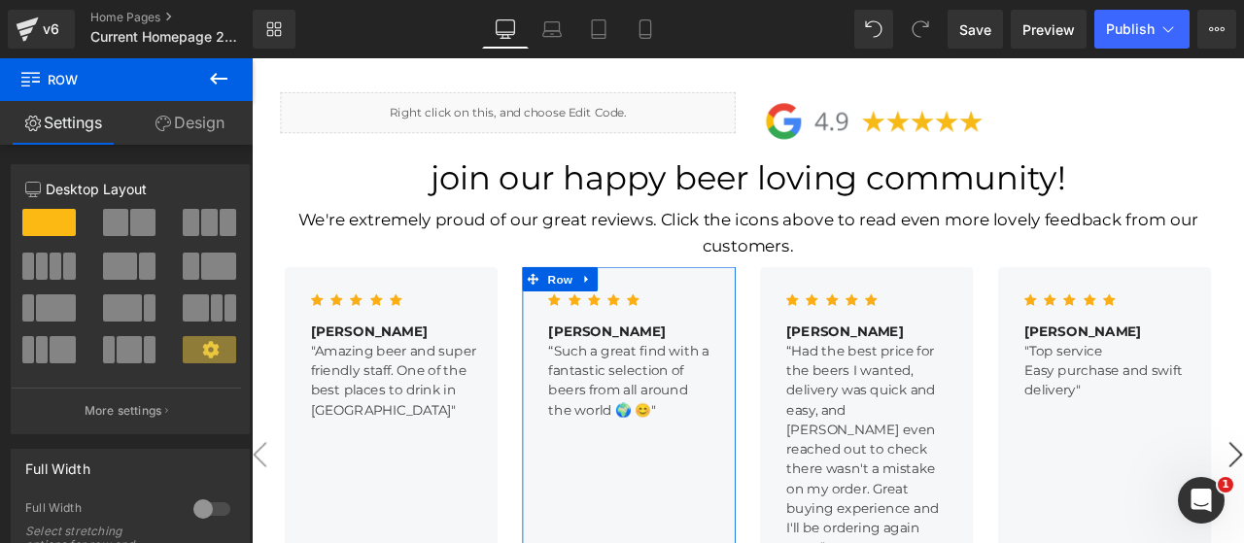
click at [167, 133] on link "Design" at bounding box center [189, 123] width 126 height 44
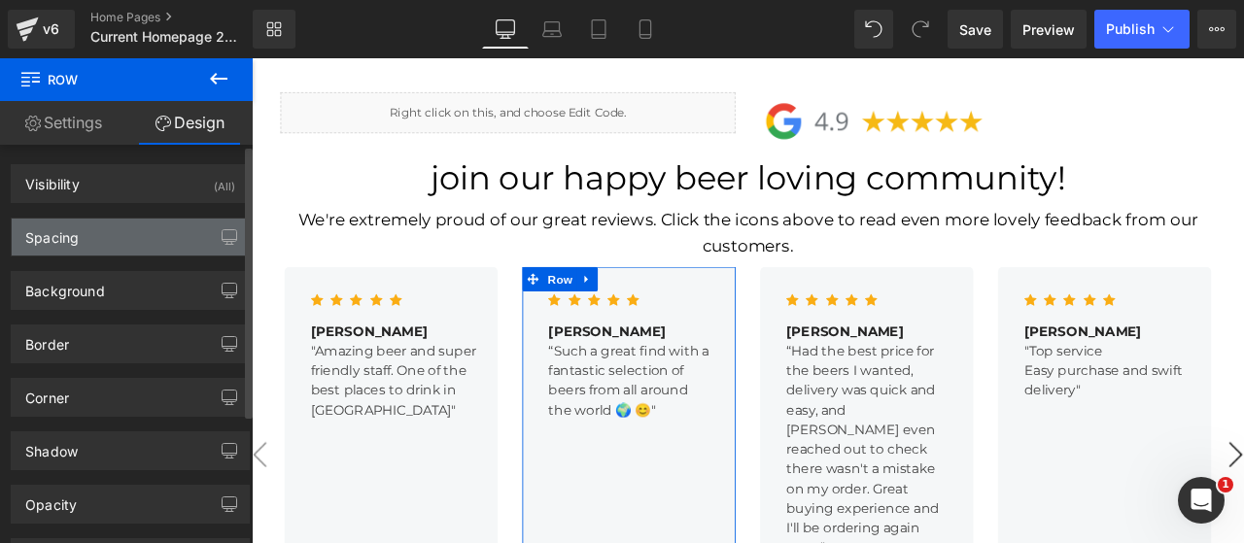
click at [50, 238] on div "Spacing" at bounding box center [51, 232] width 53 height 27
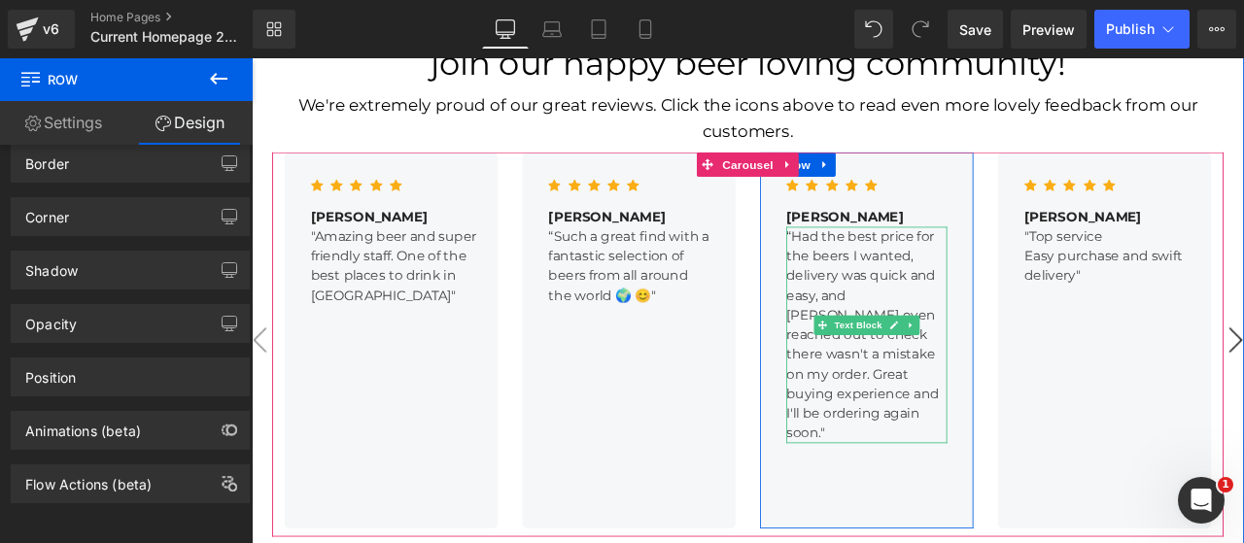
scroll to position [2412, 0]
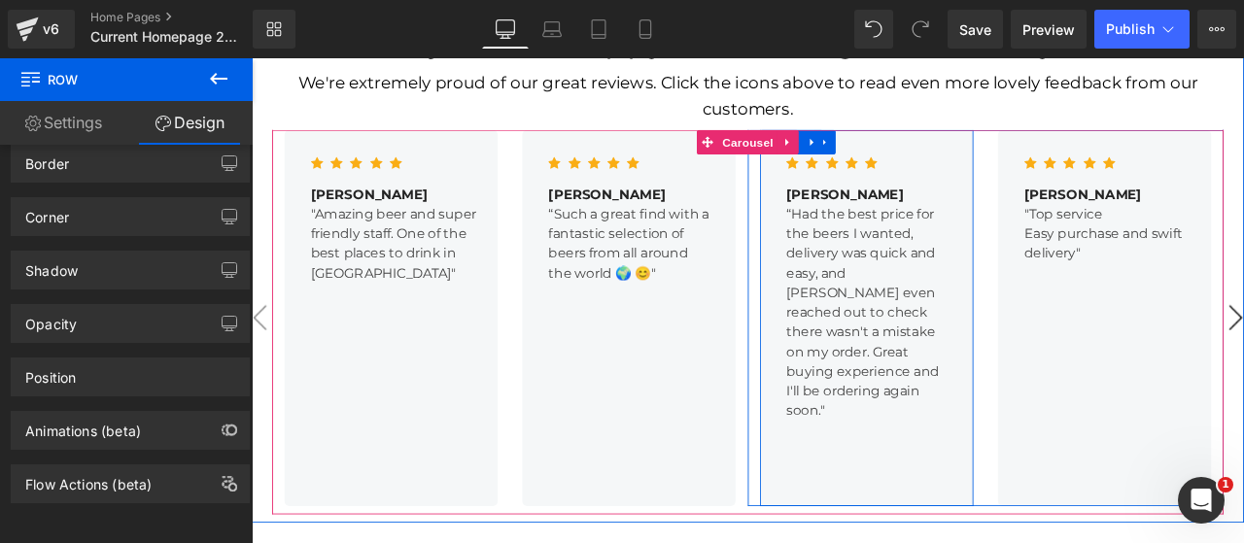
click at [870, 496] on div "Icon Icon Icon Icon Icon Icon List Hoz [PERSON_NAME] Text Block “Had the best p…" at bounding box center [980, 366] width 253 height 446
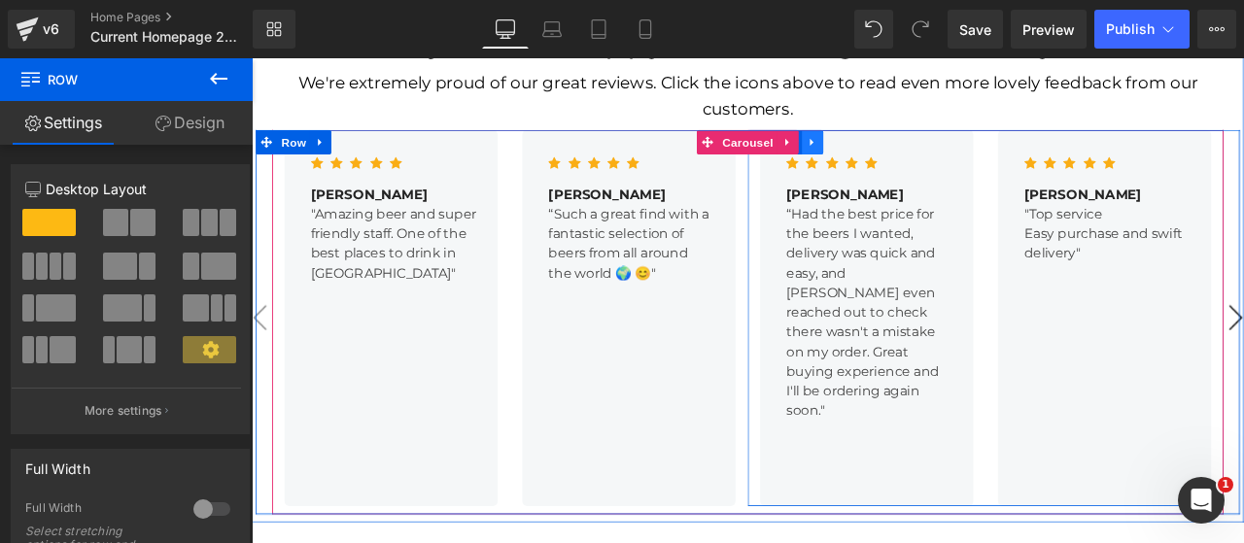
click at [915, 143] on link at bounding box center [916, 157] width 25 height 29
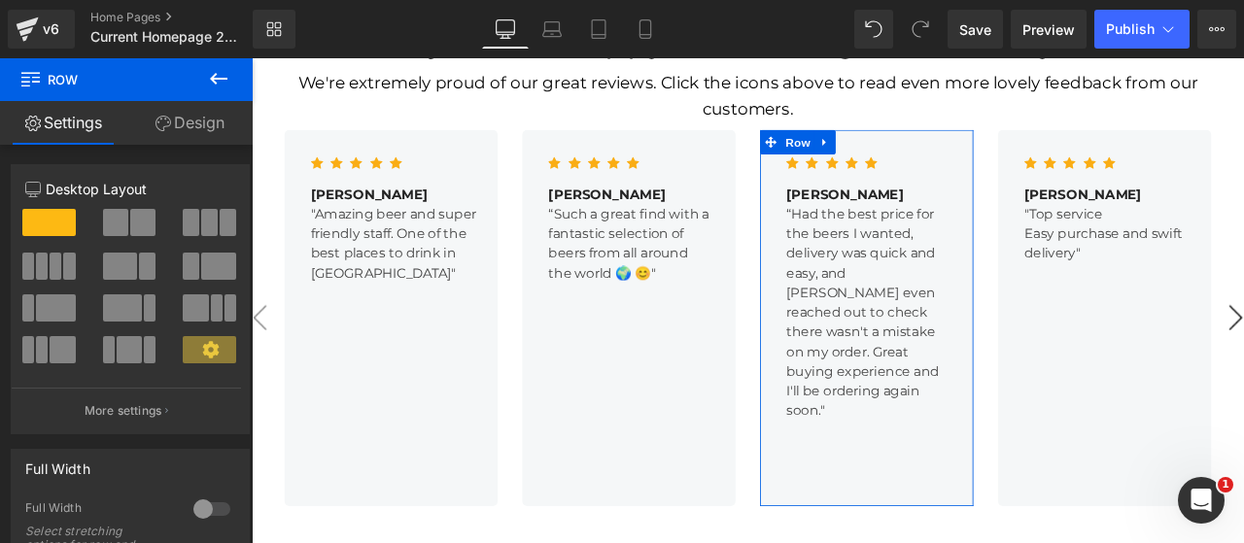
click at [193, 127] on link "Design" at bounding box center [189, 123] width 126 height 44
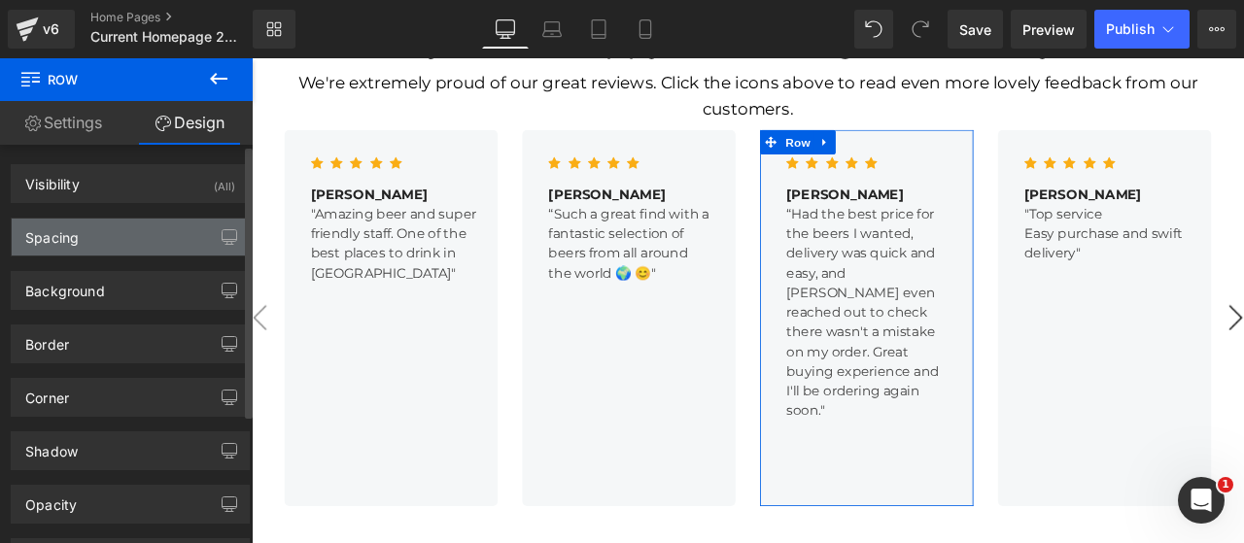
click at [57, 242] on div "Spacing" at bounding box center [51, 232] width 53 height 27
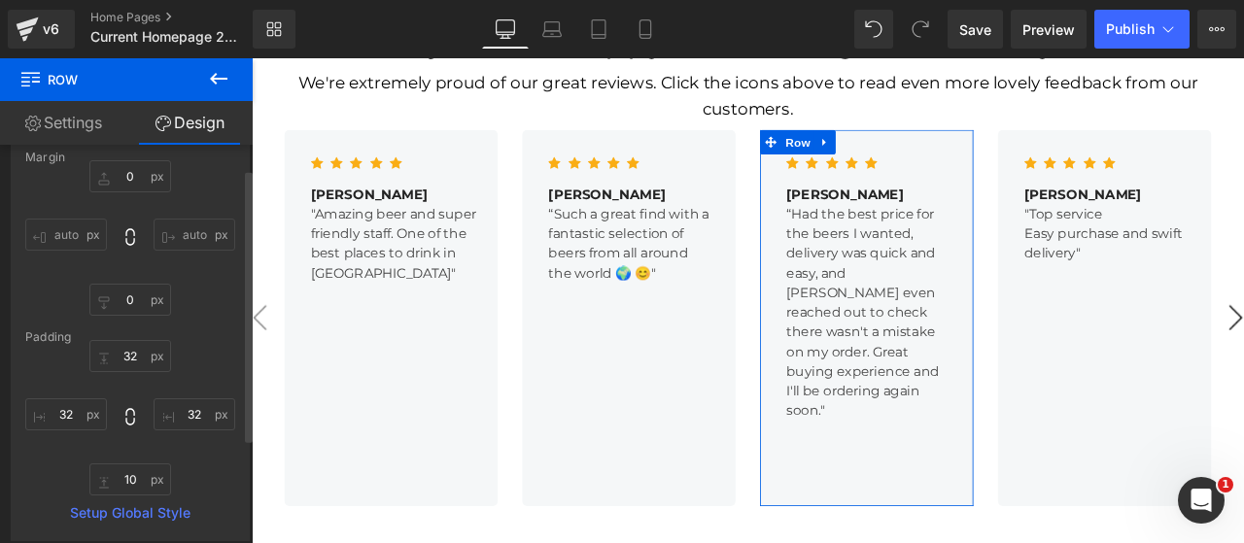
scroll to position [161, 0]
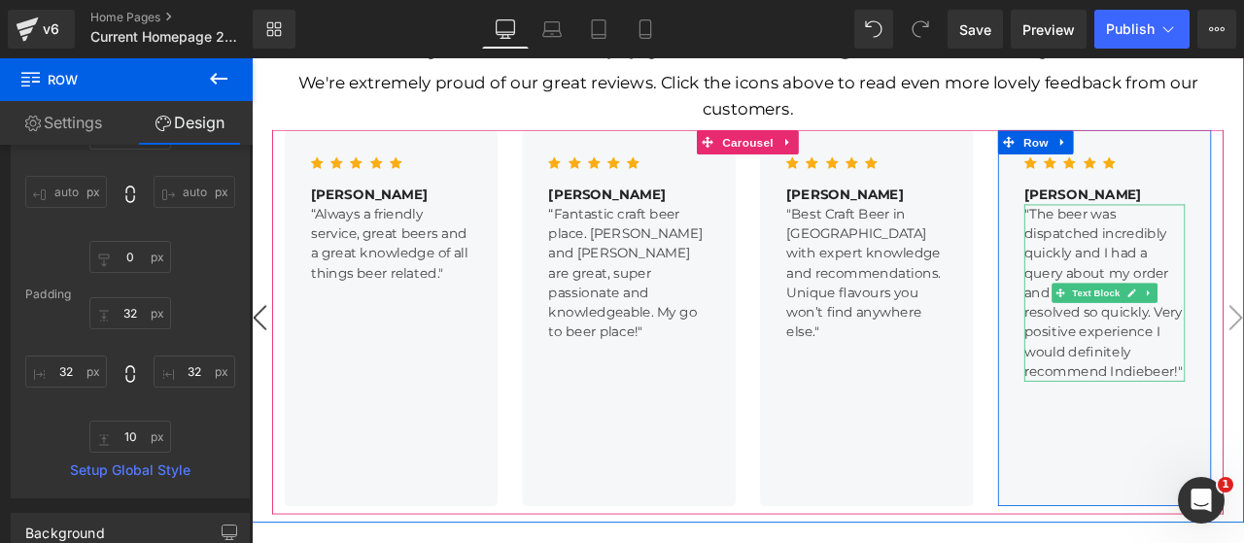
click at [1229, 318] on p ""The beer was dispatched incredibly quickly and I had a query about my order an…" at bounding box center [1262, 336] width 190 height 210
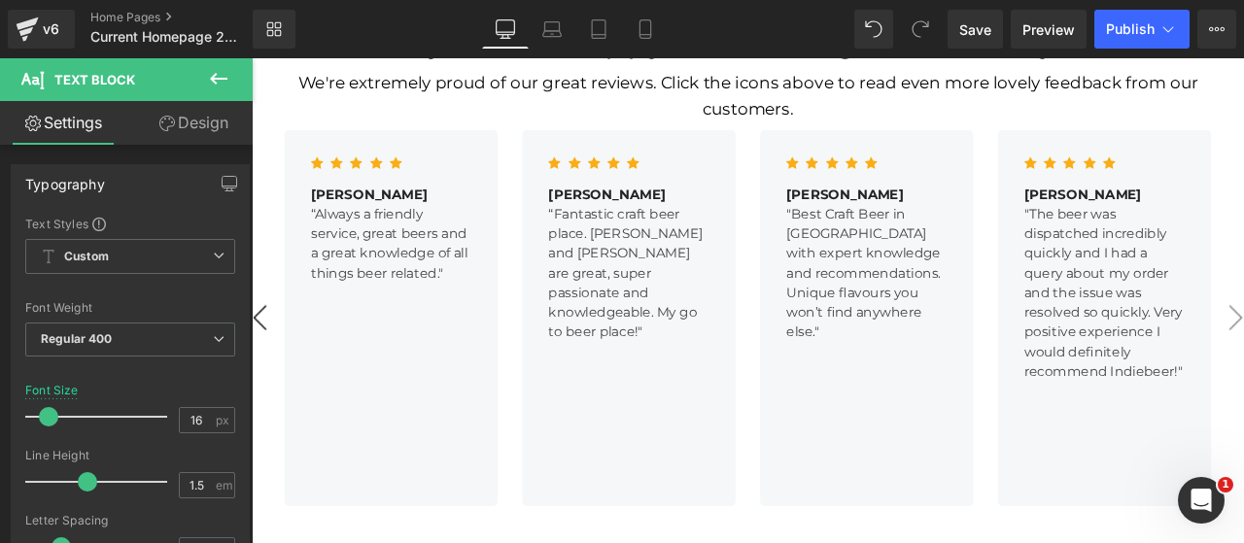
click at [169, 119] on icon at bounding box center [167, 124] width 16 height 16
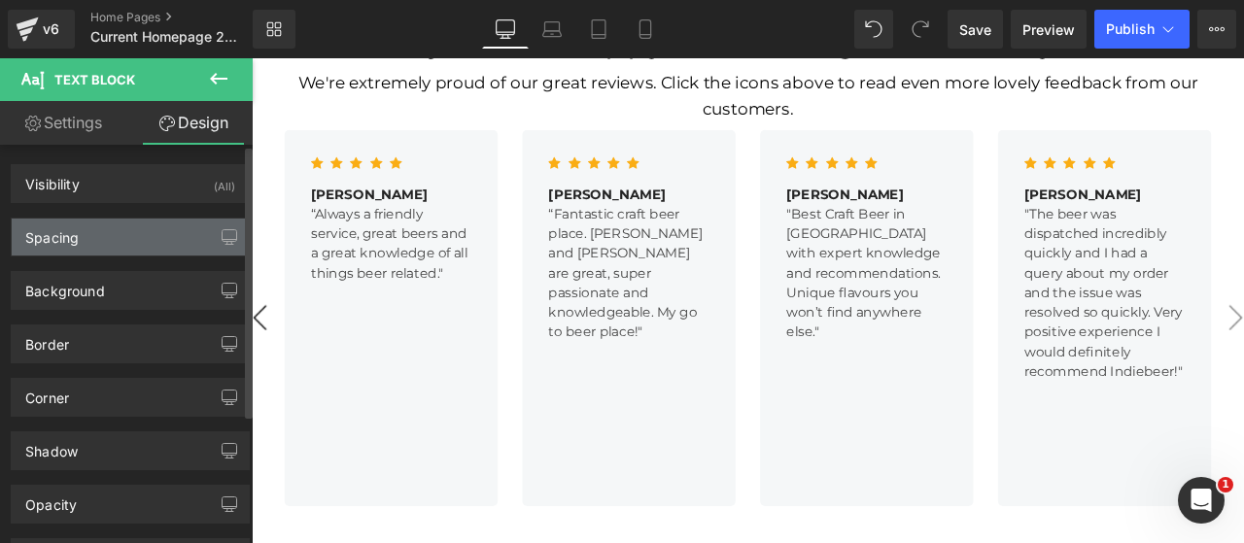
click at [107, 232] on div "Spacing" at bounding box center [130, 237] width 237 height 37
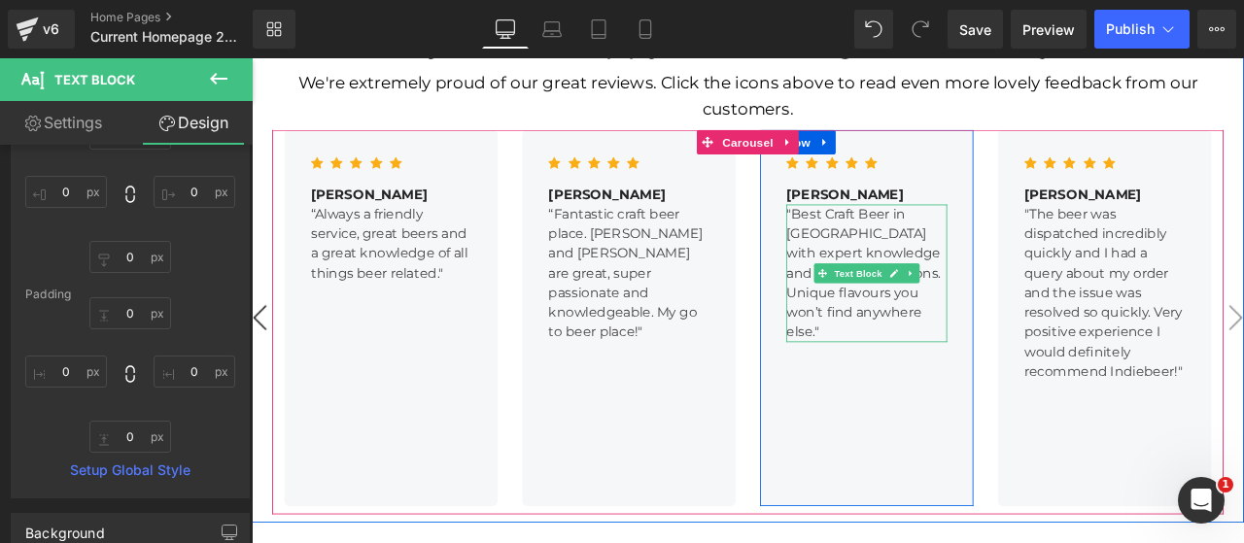
click at [906, 231] on p ""Best Craft Beer in [GEOGRAPHIC_DATA] with expert knowledge and recommendations." at bounding box center [980, 277] width 190 height 93
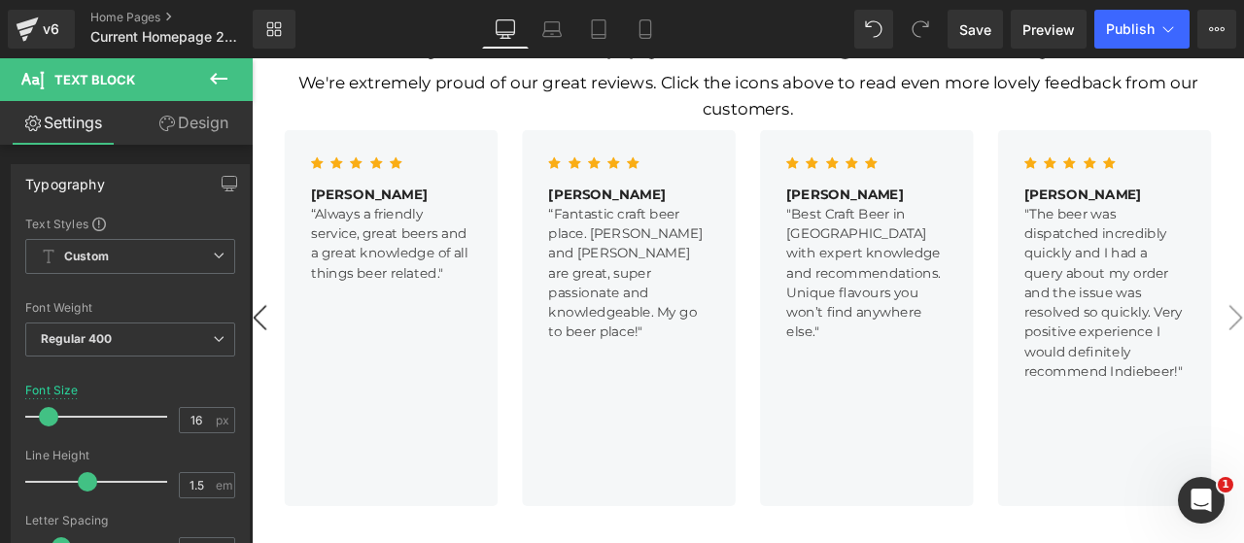
click at [183, 120] on link "Design" at bounding box center [193, 123] width 126 height 44
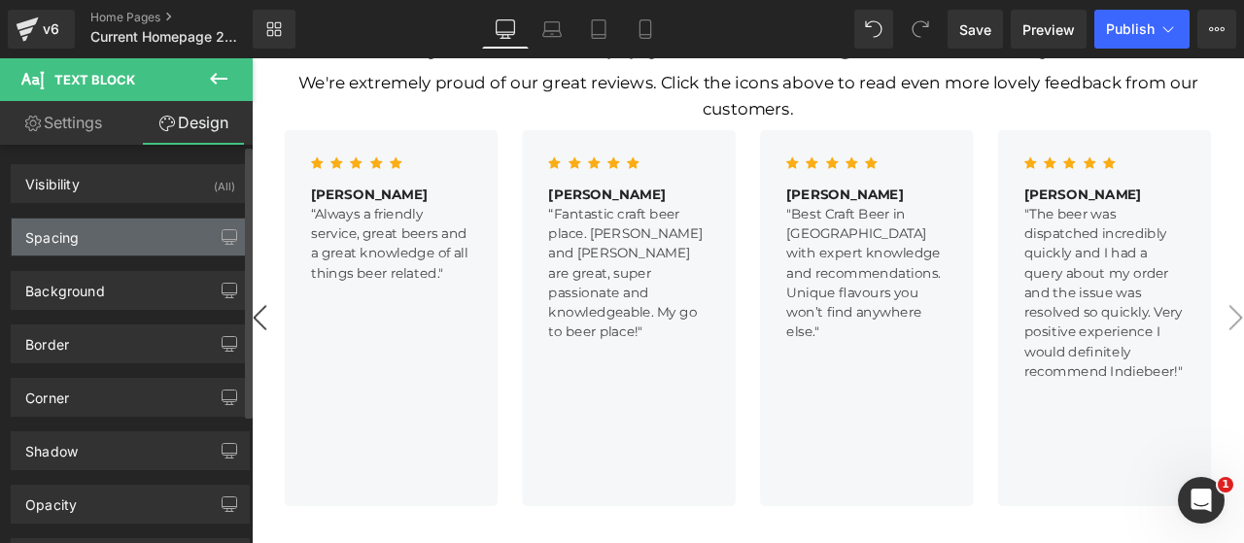
click at [76, 234] on div "Spacing" at bounding box center [51, 232] width 53 height 27
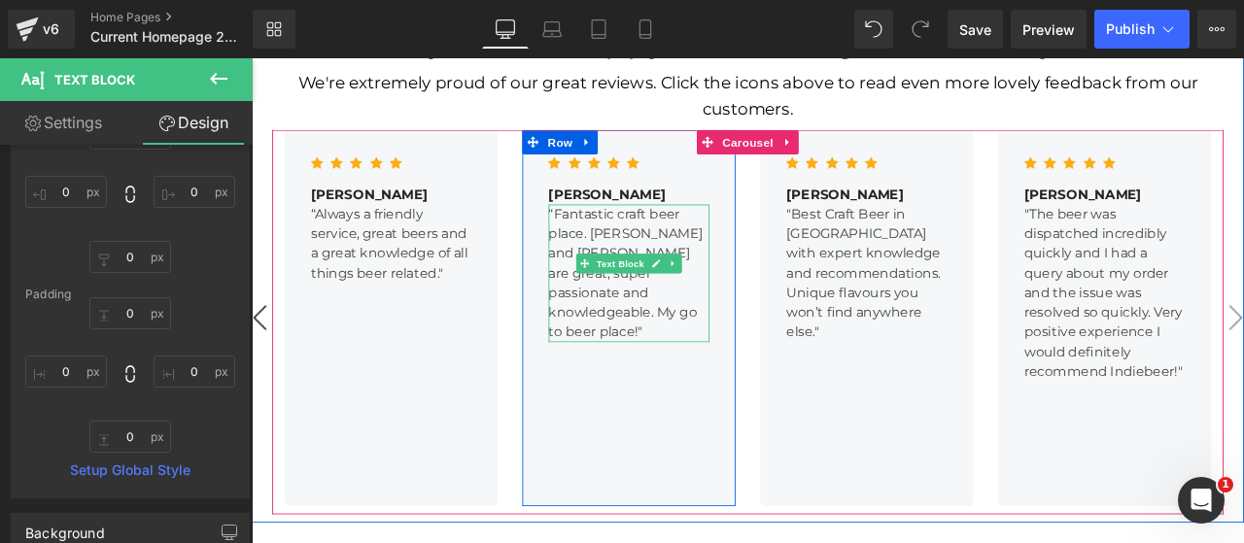
click at [674, 231] on p "“Fantastic craft beer place. [PERSON_NAME] and [PERSON_NAME] are great, super p…" at bounding box center [698, 312] width 190 height 163
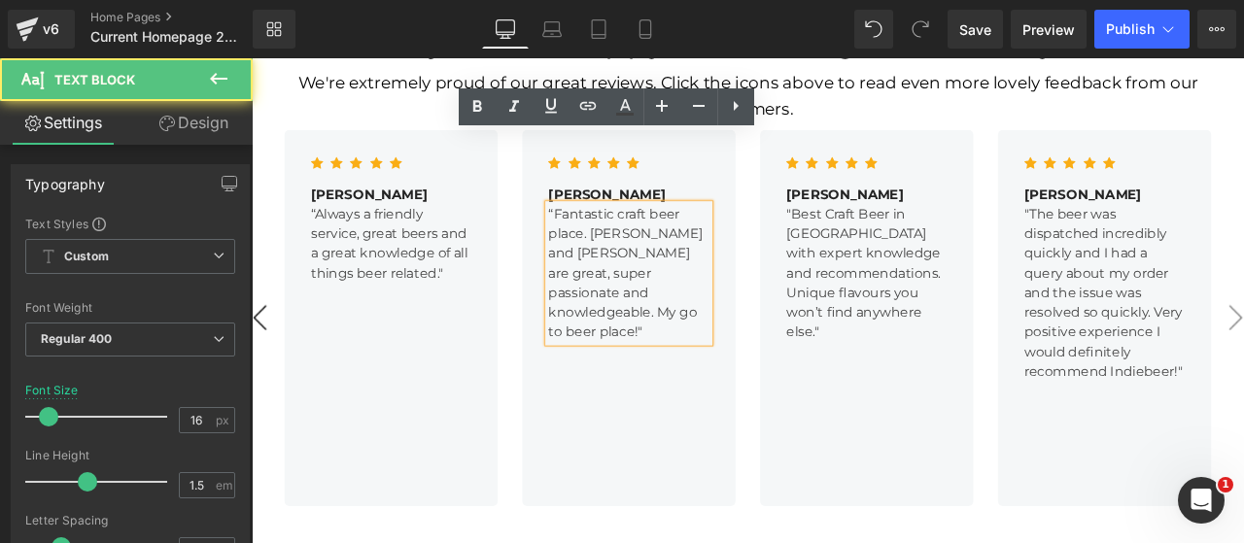
click at [172, 117] on link "Design" at bounding box center [193, 123] width 126 height 44
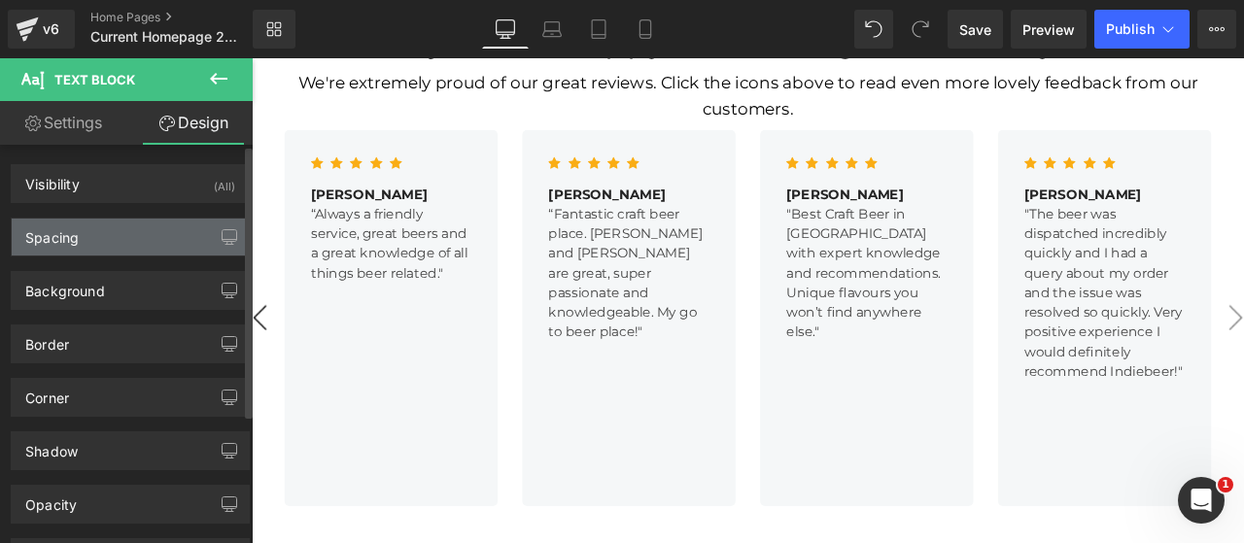
click at [64, 242] on div "Spacing" at bounding box center [51, 232] width 53 height 27
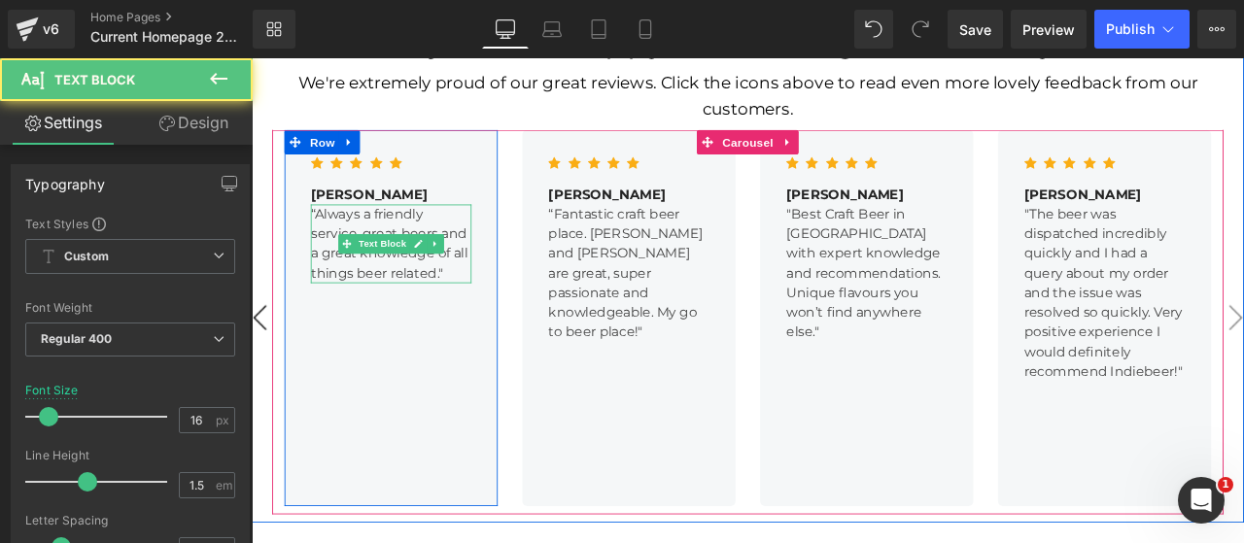
click at [387, 231] on p "“Always a friendly service, great beers and a great knowledge of all things bee…" at bounding box center [417, 277] width 190 height 93
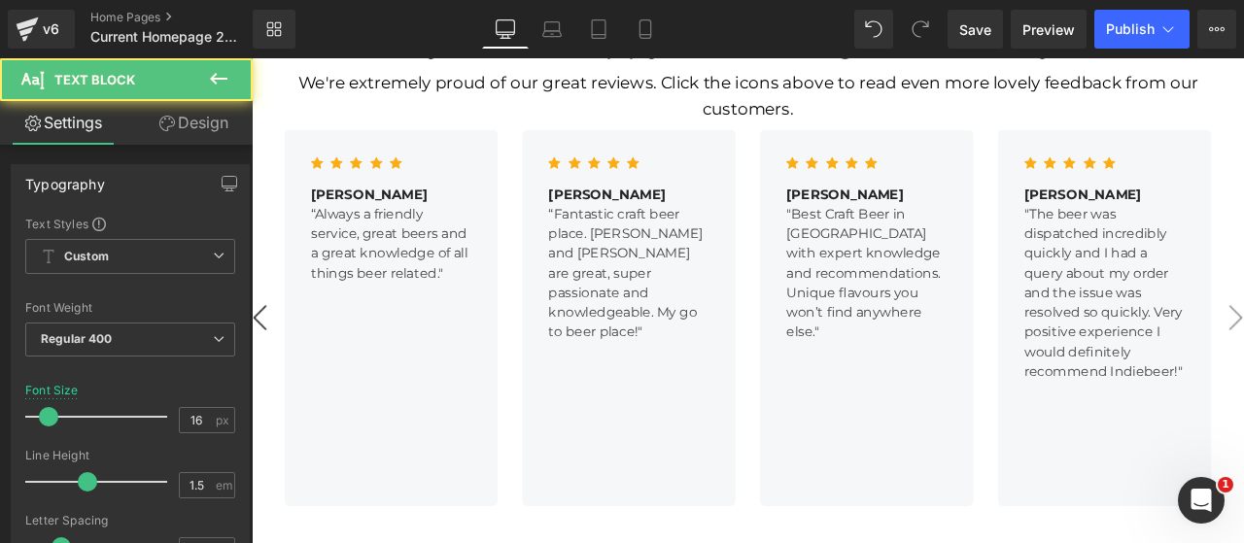
click at [192, 125] on link "Design" at bounding box center [193, 123] width 126 height 44
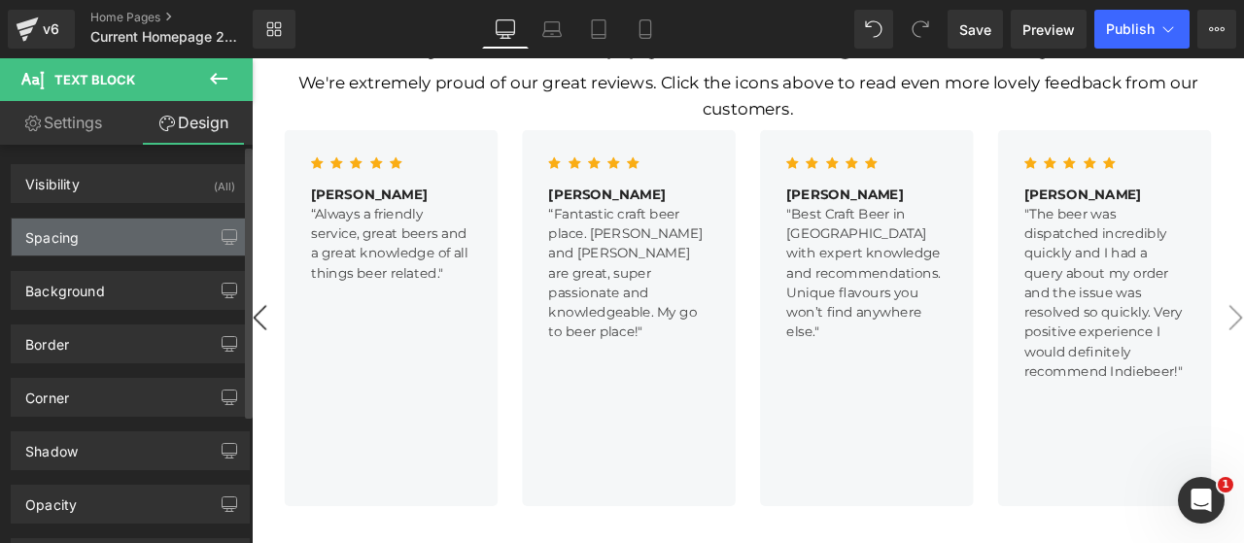
click at [91, 225] on div "Spacing" at bounding box center [130, 237] width 237 height 37
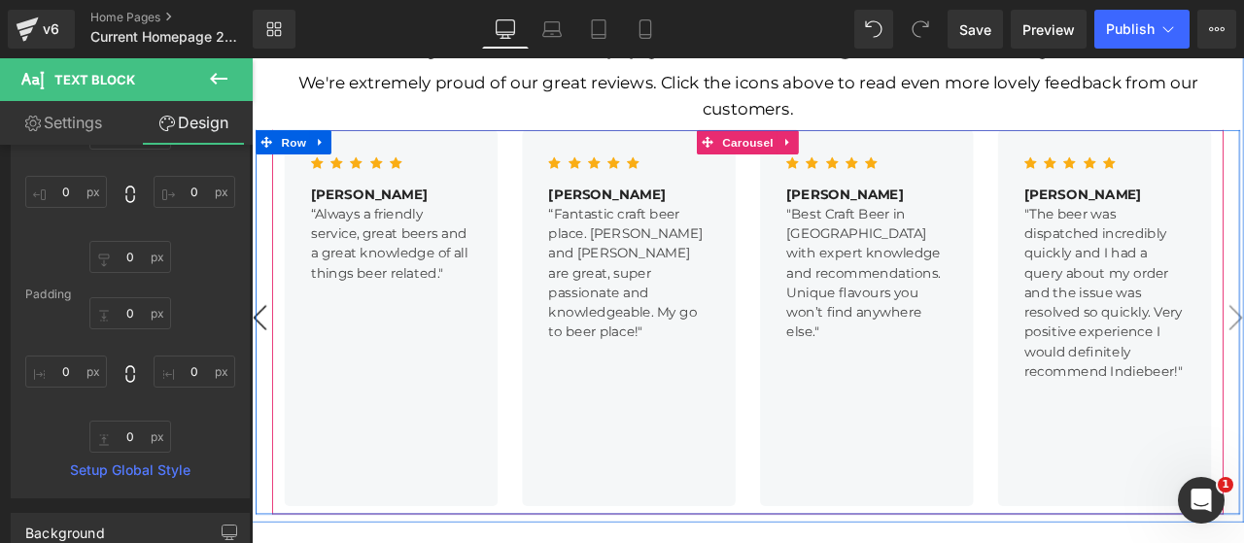
click at [258, 336] on button "‹" at bounding box center [261, 365] width 58 height 58
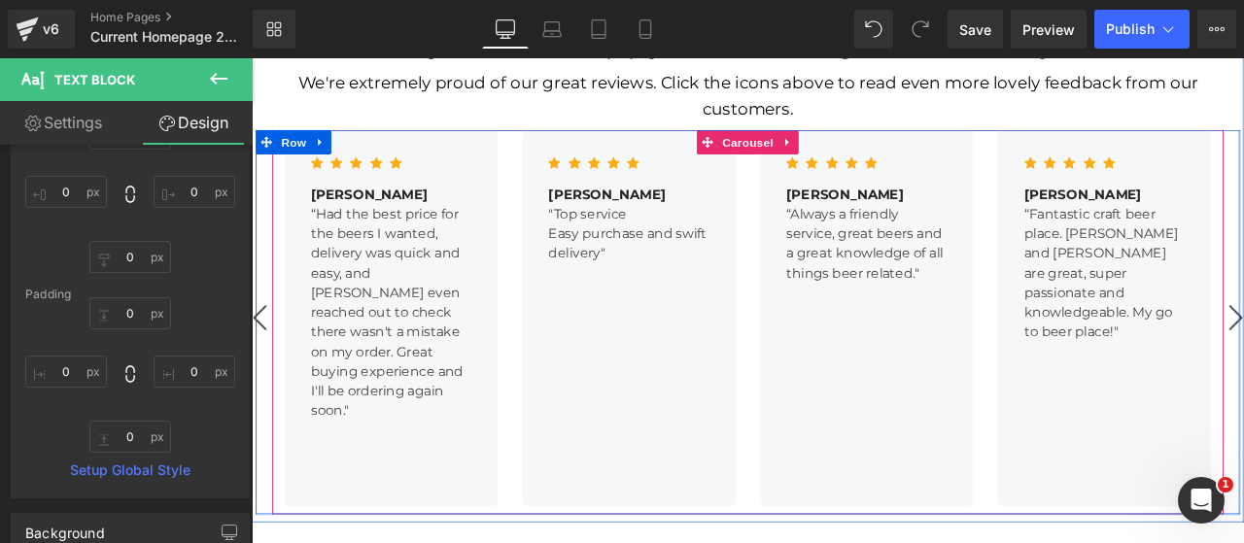
click at [258, 336] on button "‹" at bounding box center [261, 365] width 58 height 58
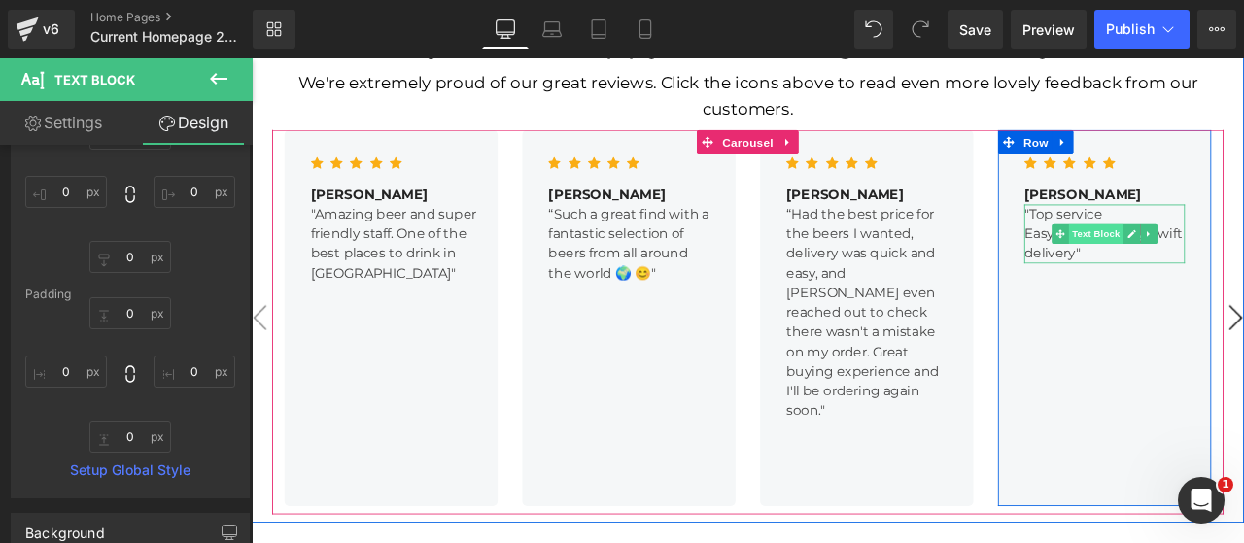
click at [1238, 255] on span "Text Block" at bounding box center [1251, 266] width 64 height 23
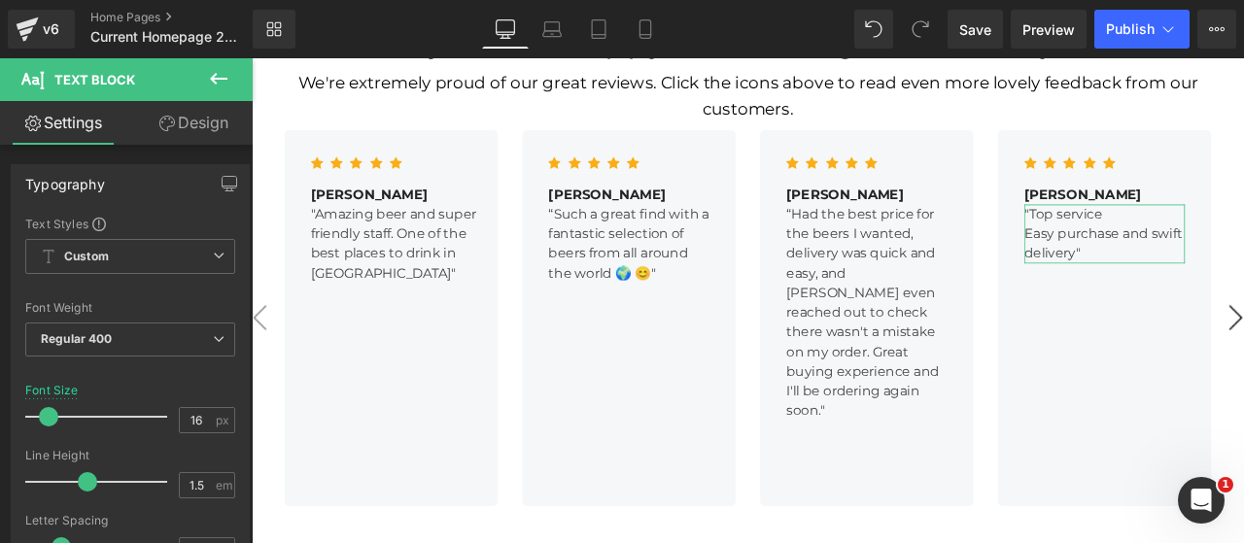
click at [172, 120] on link "Design" at bounding box center [193, 123] width 126 height 44
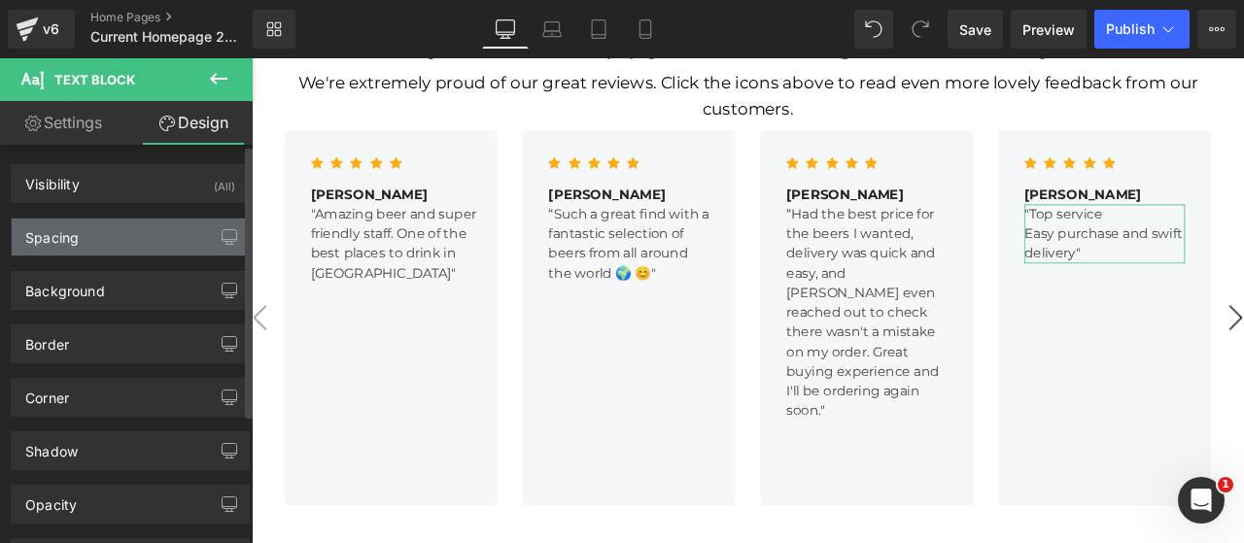
click at [76, 231] on div "Spacing" at bounding box center [51, 232] width 53 height 27
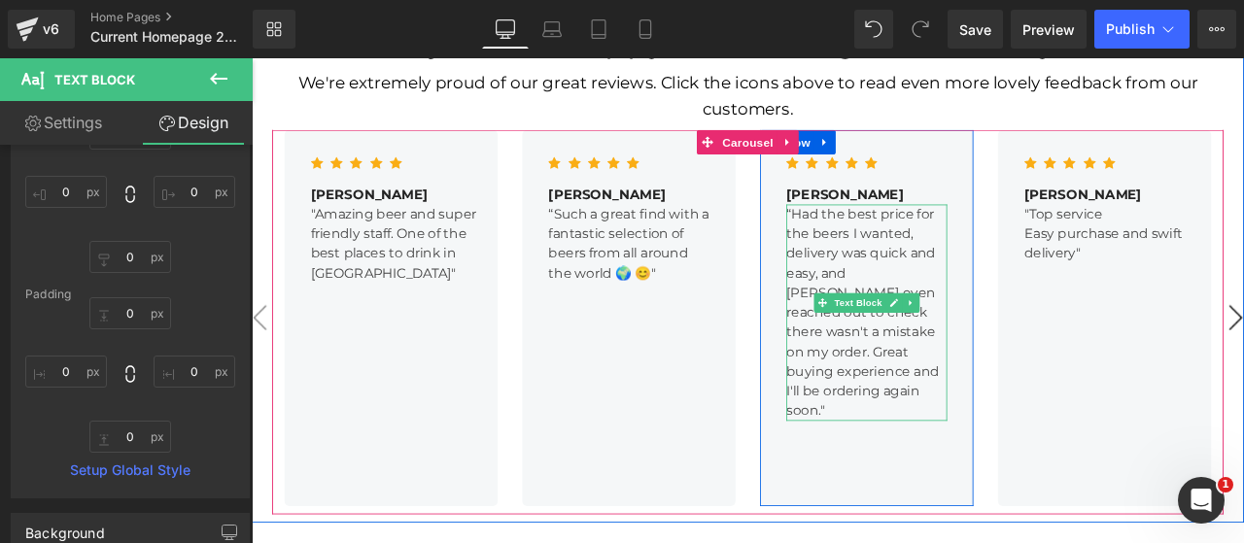
click at [941, 231] on p "“Had the best price for the beers I wanted, delivery was quick and easy, and [P…" at bounding box center [980, 359] width 190 height 257
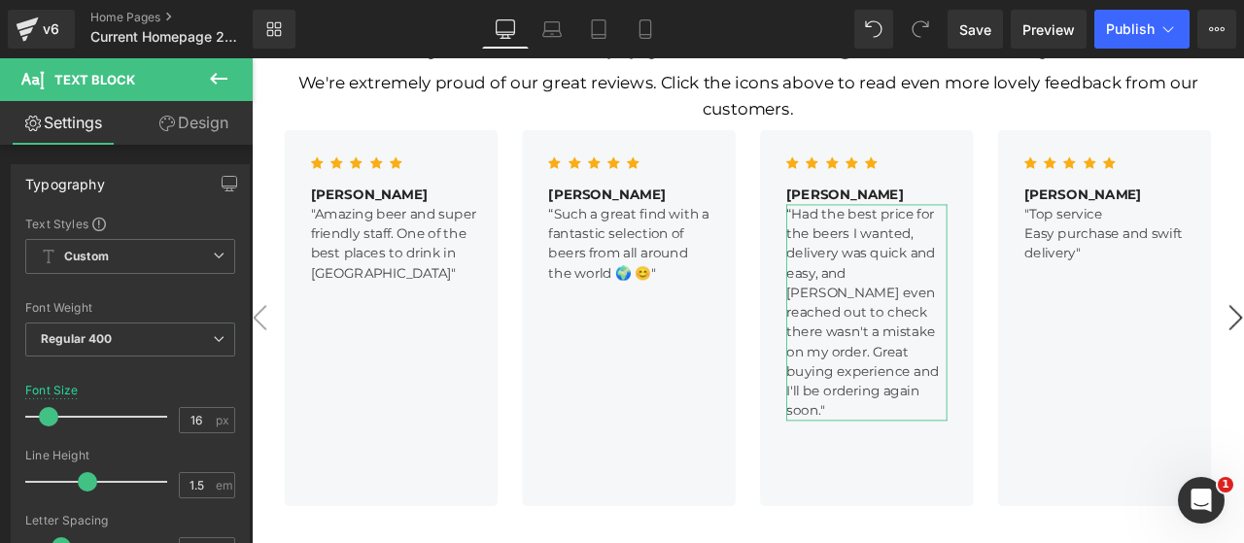
click at [204, 120] on link "Design" at bounding box center [193, 123] width 126 height 44
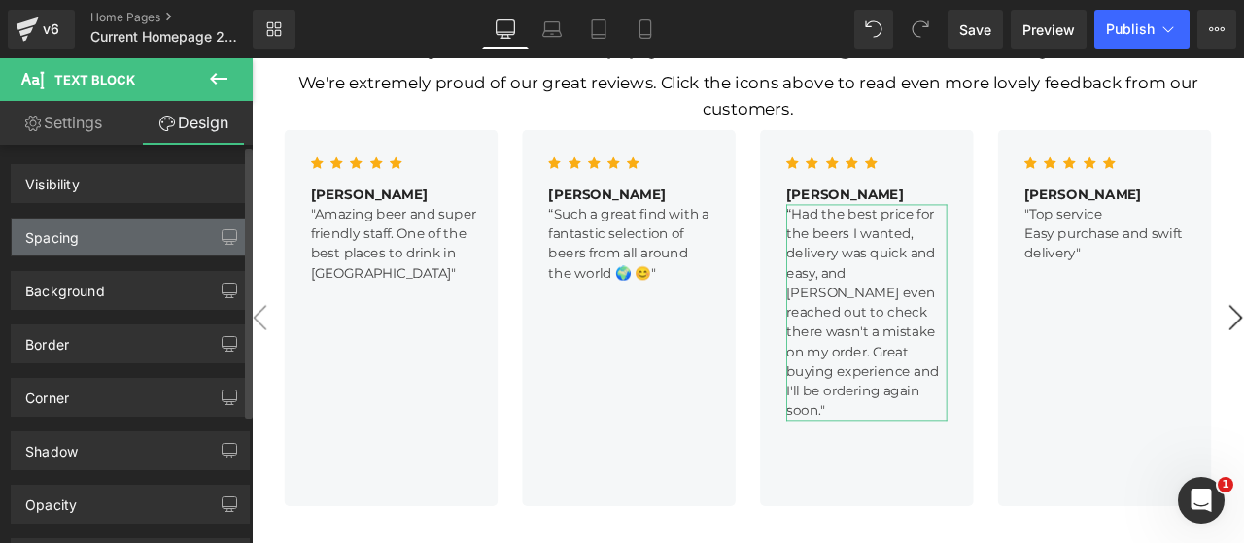
click at [98, 234] on div "Spacing" at bounding box center [130, 237] width 237 height 37
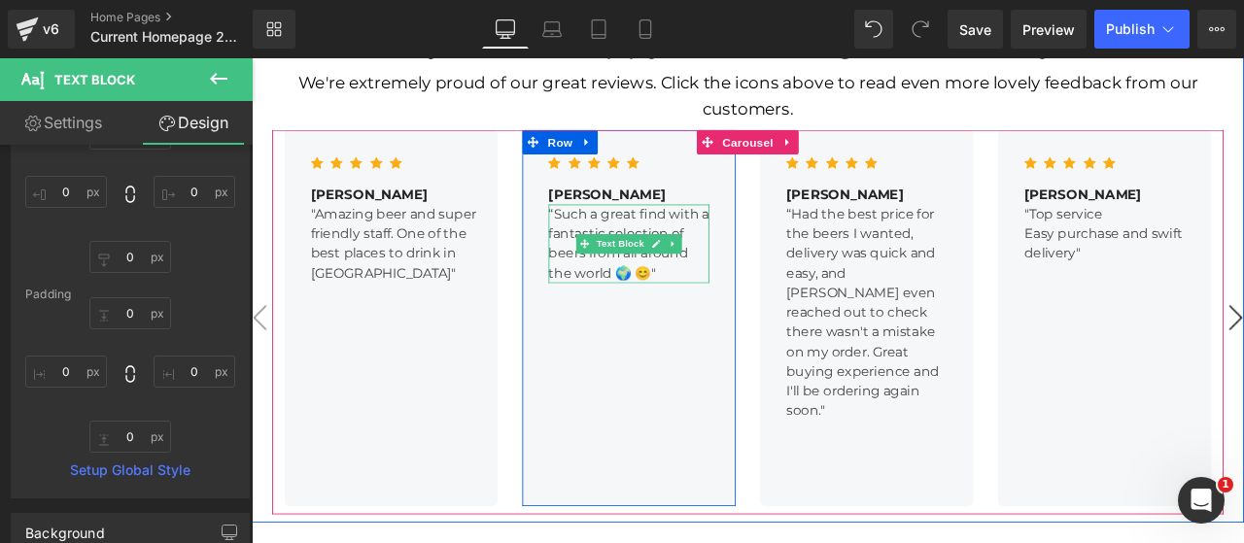
click at [701, 231] on p "“Such a great find with a fantastic selection of beers from all around the worl…" at bounding box center [698, 277] width 190 height 93
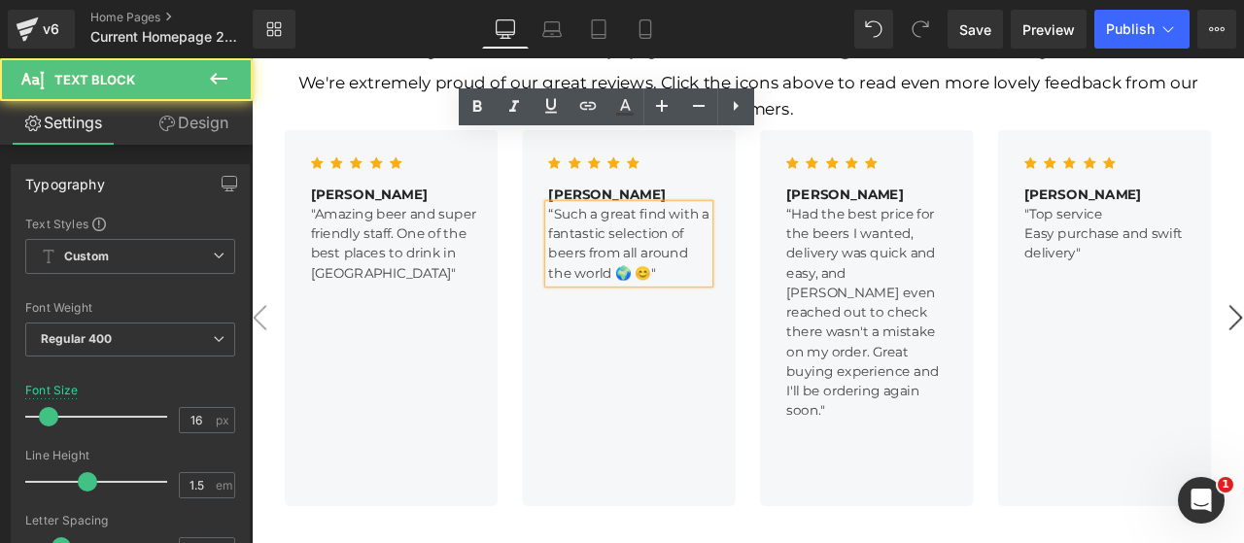
click at [183, 126] on link "Design" at bounding box center [193, 123] width 126 height 44
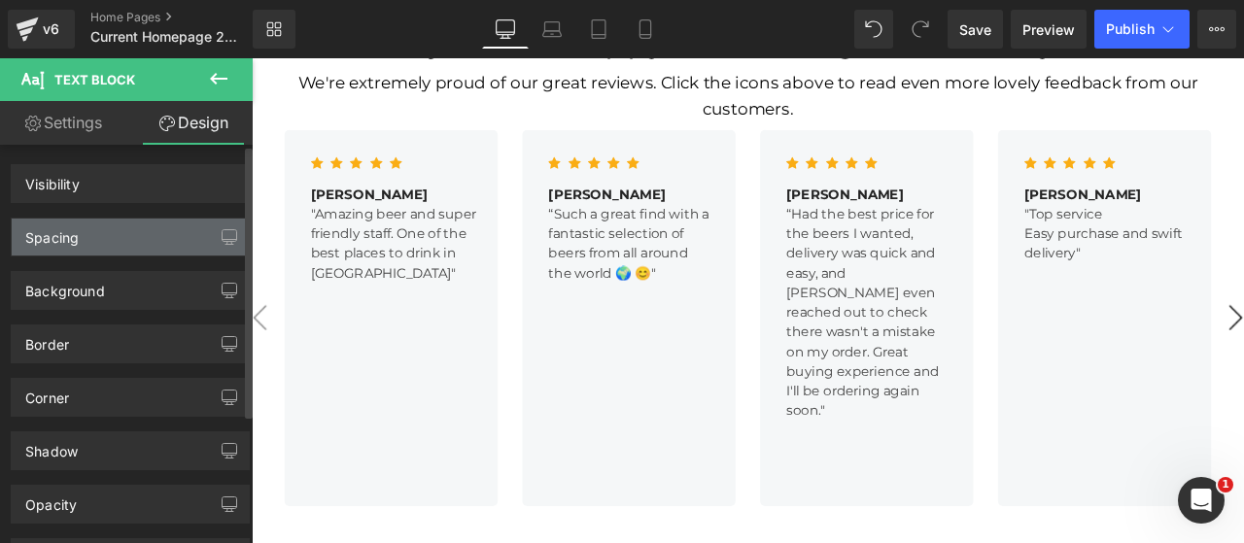
click at [68, 234] on div "Spacing" at bounding box center [51, 232] width 53 height 27
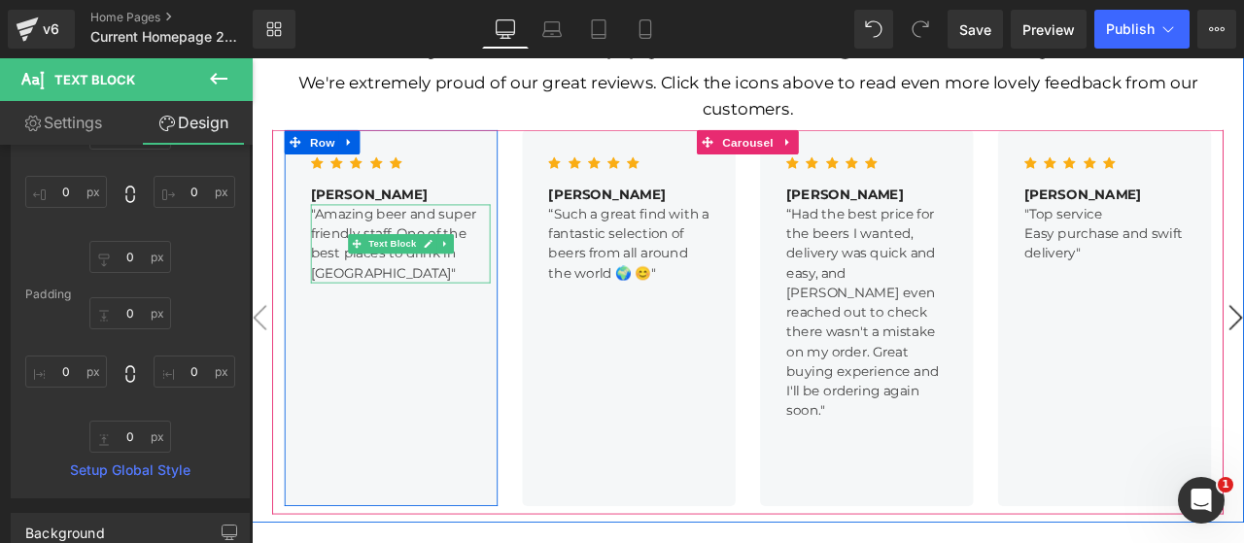
click at [401, 231] on p ""Amazing beer and super friendly staff. One of the best places to drink in [GEO…" at bounding box center [428, 277] width 213 height 93
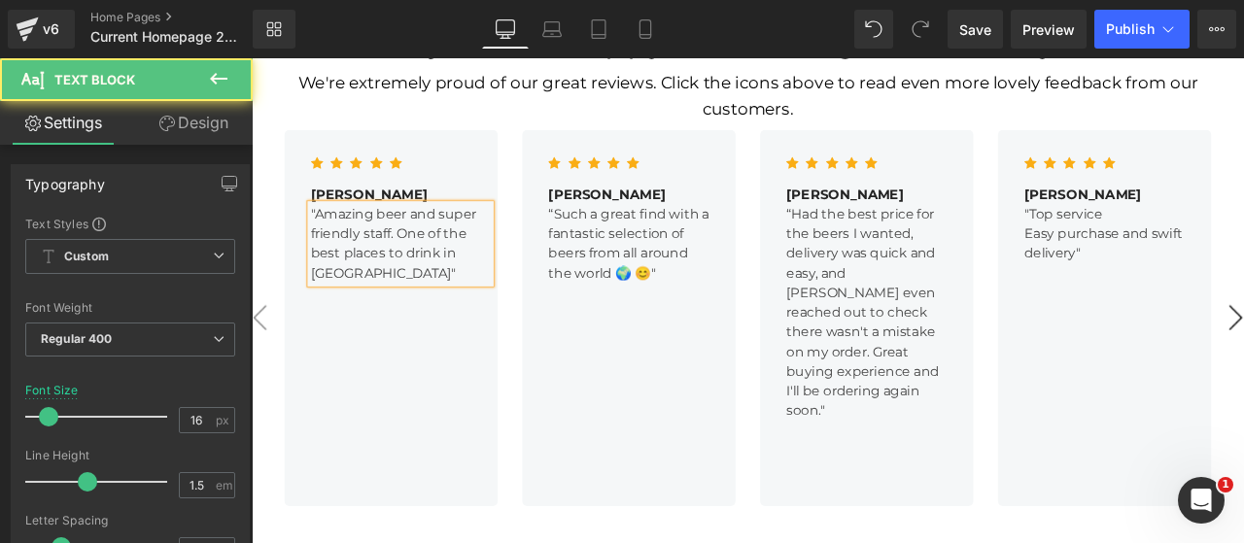
click at [192, 126] on link "Design" at bounding box center [193, 123] width 126 height 44
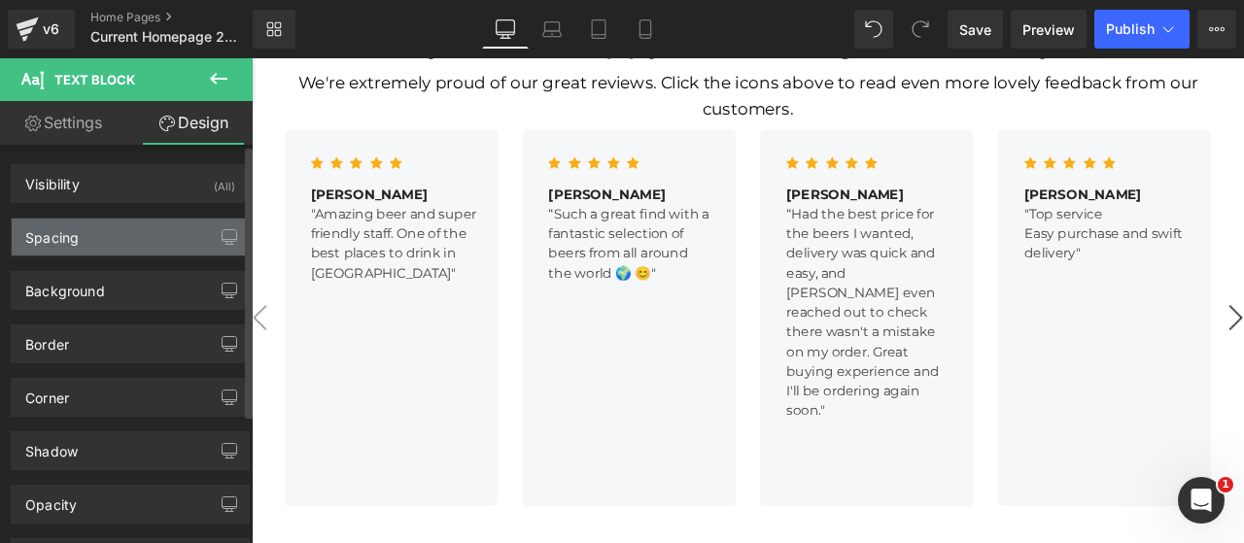
click at [87, 224] on div "Spacing" at bounding box center [130, 237] width 237 height 37
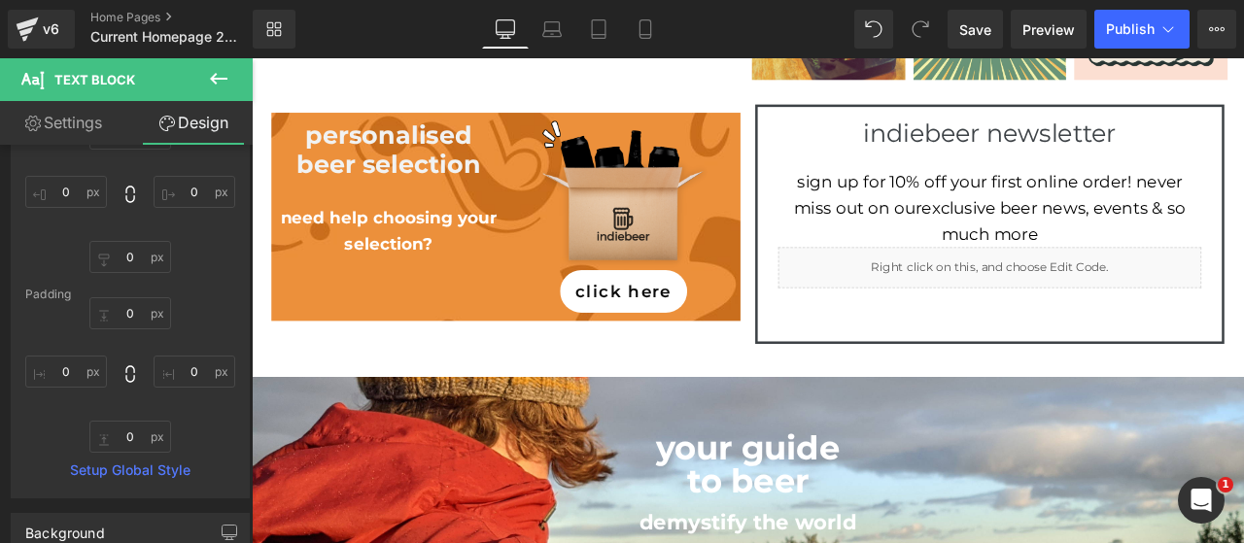
scroll to position [1278, 0]
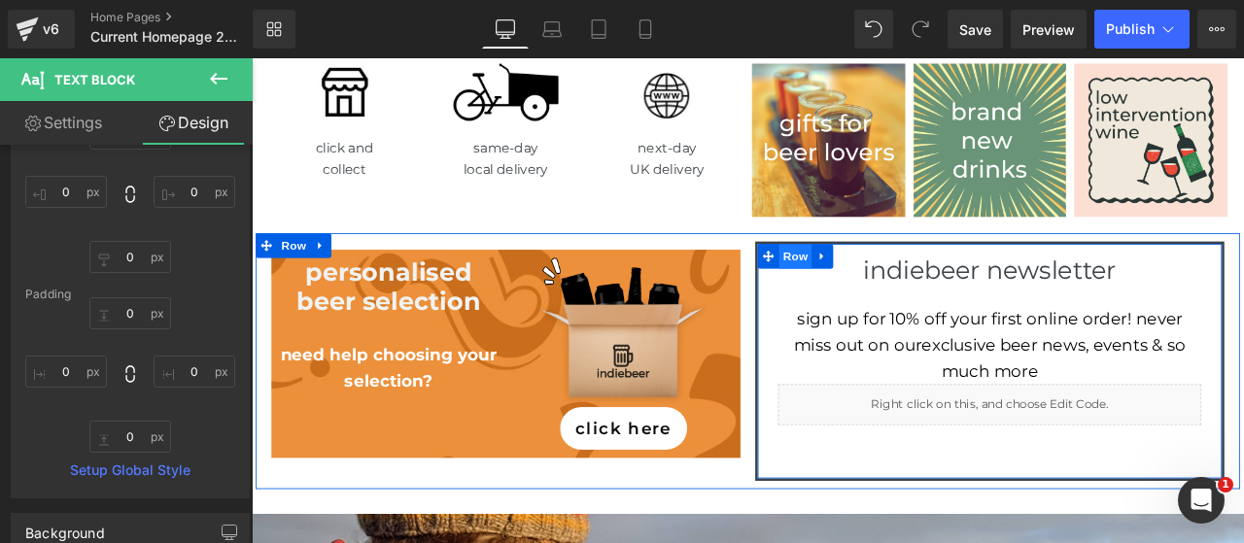
click at [889, 279] on span "Row" at bounding box center [895, 293] width 39 height 29
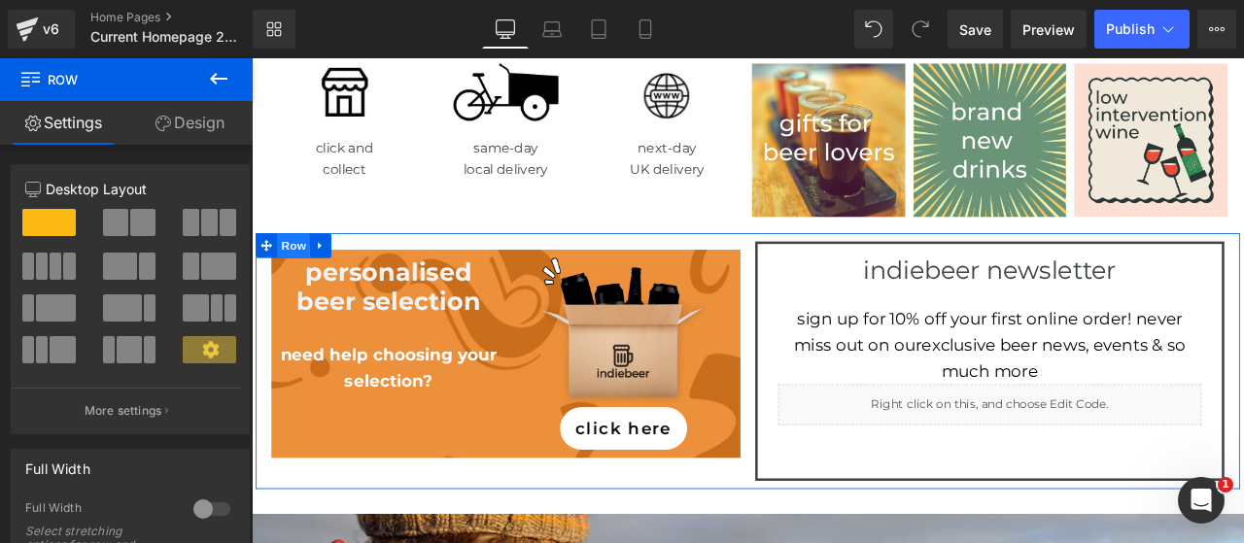
click at [290, 266] on span "Row" at bounding box center [301, 280] width 39 height 29
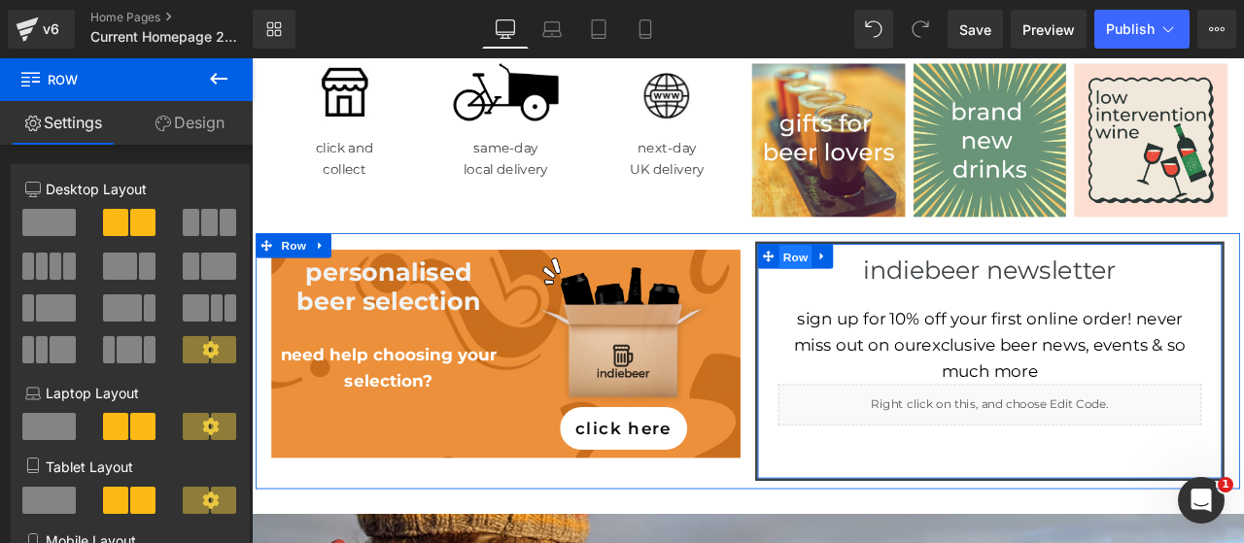
click at [882, 280] on span "Row" at bounding box center [895, 294] width 39 height 29
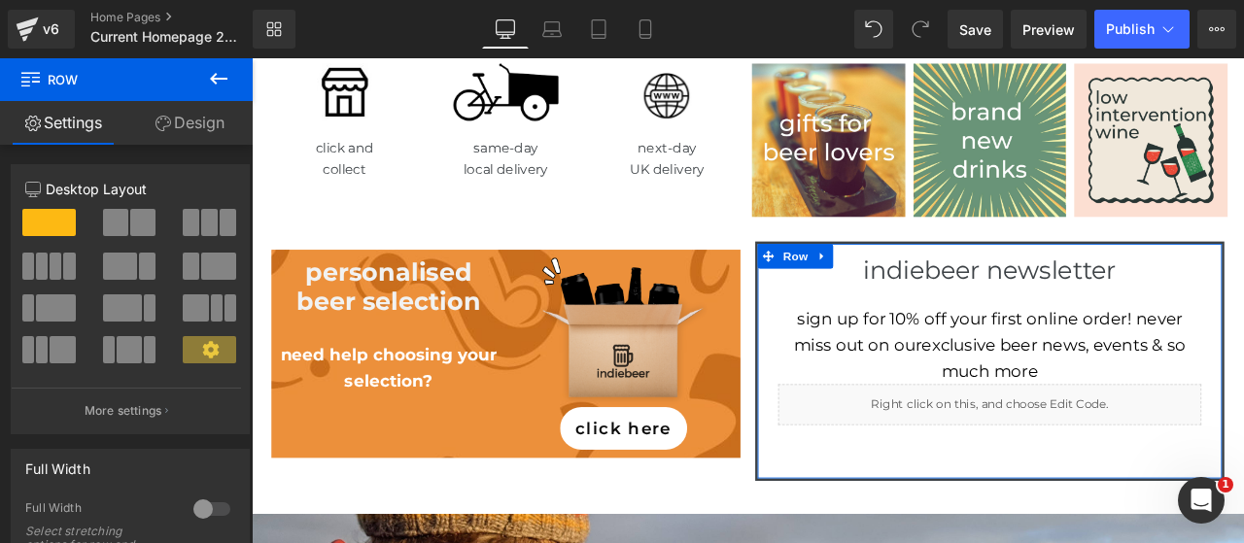
click at [198, 127] on link "Design" at bounding box center [189, 123] width 126 height 44
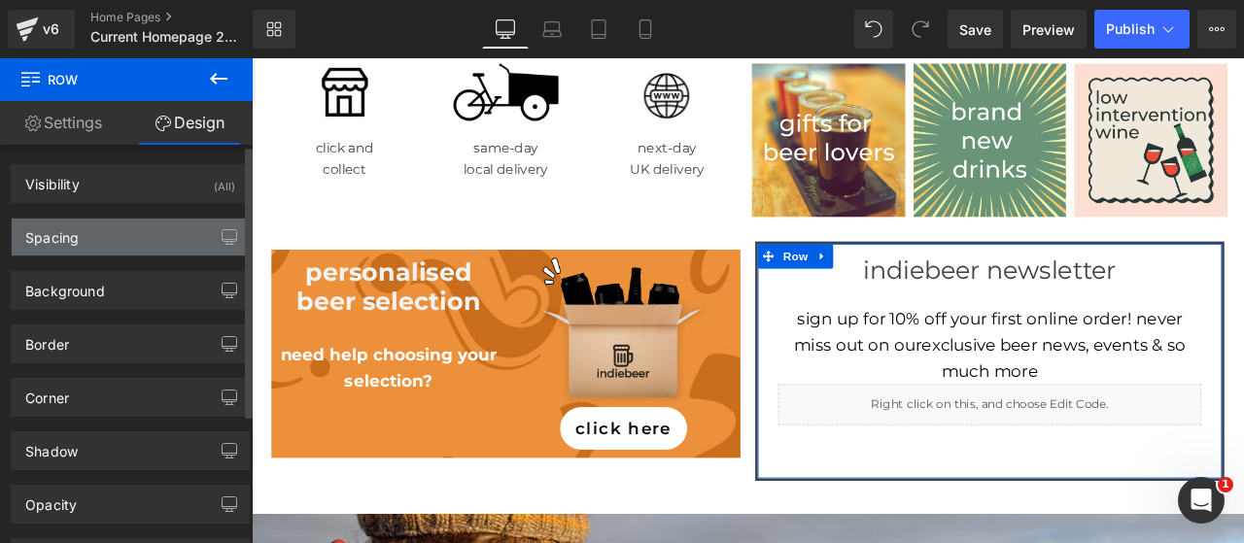
click at [64, 232] on div "Spacing" at bounding box center [51, 232] width 53 height 27
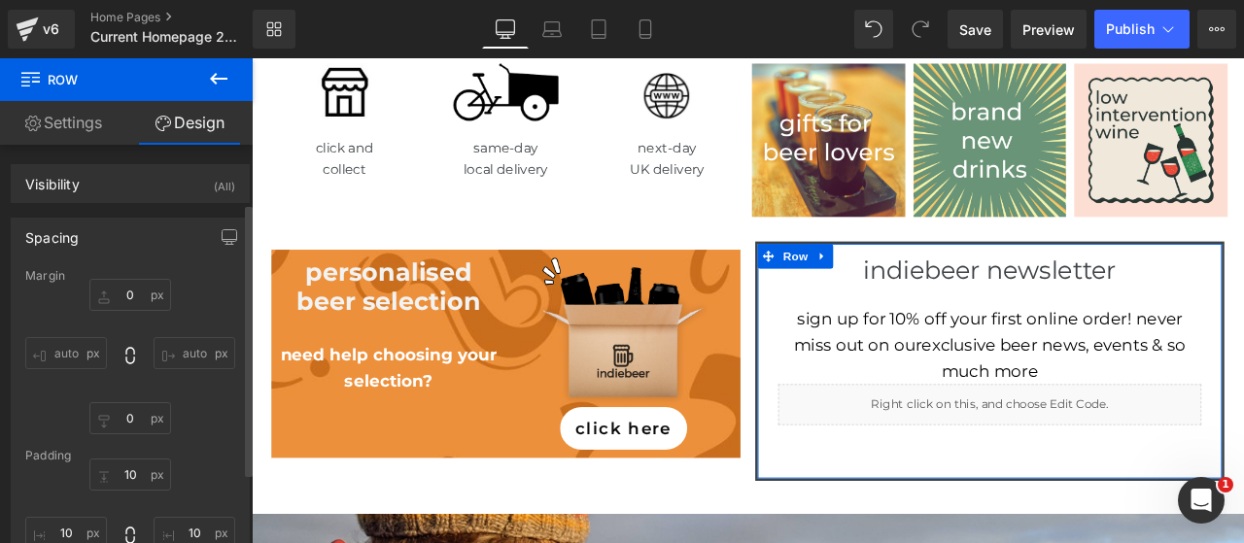
scroll to position [161, 0]
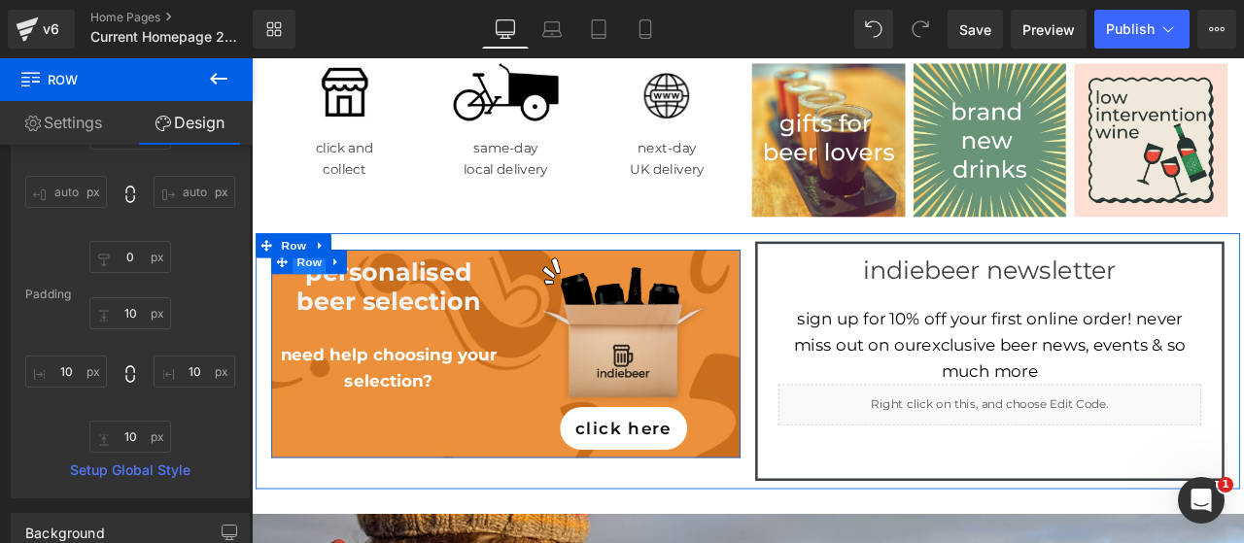
click at [328, 286] on span "Row" at bounding box center [319, 300] width 39 height 29
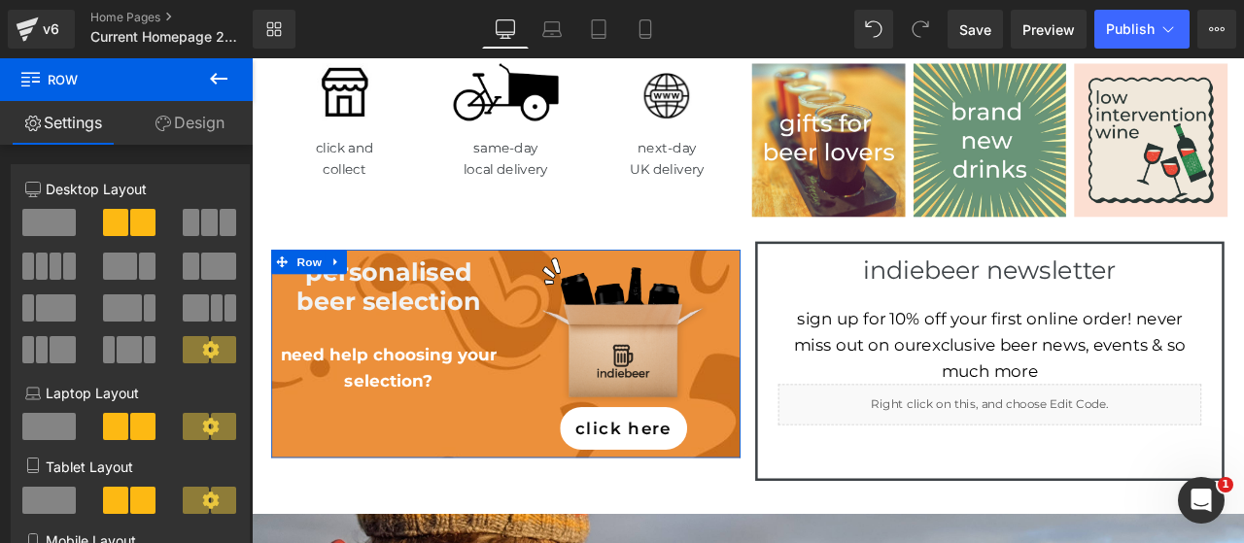
click at [194, 120] on link "Design" at bounding box center [189, 123] width 126 height 44
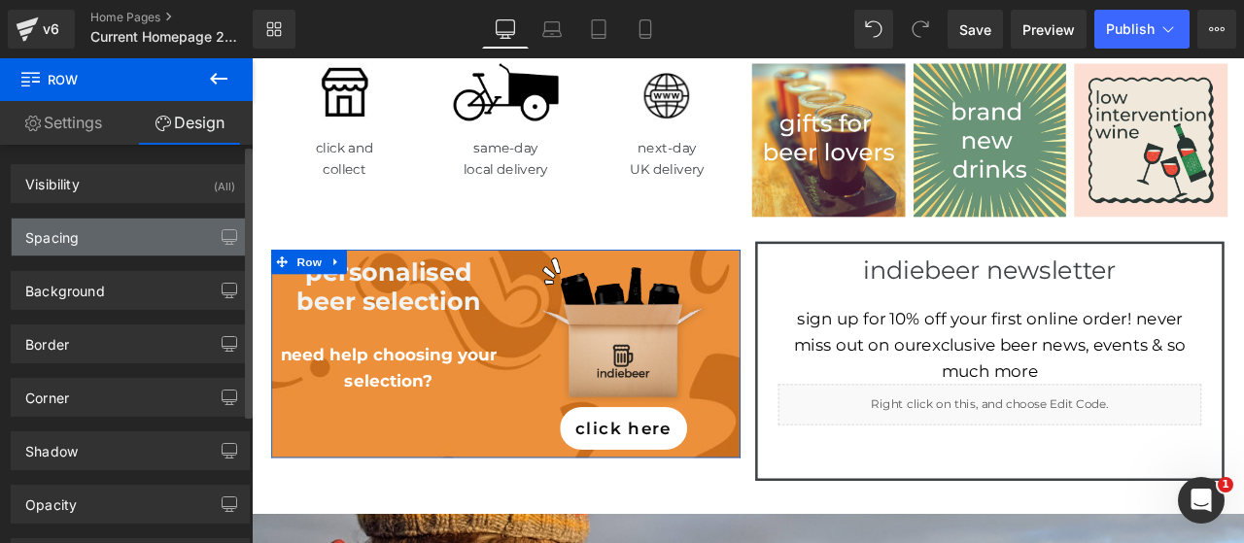
click at [49, 250] on div "Spacing" at bounding box center [130, 237] width 237 height 37
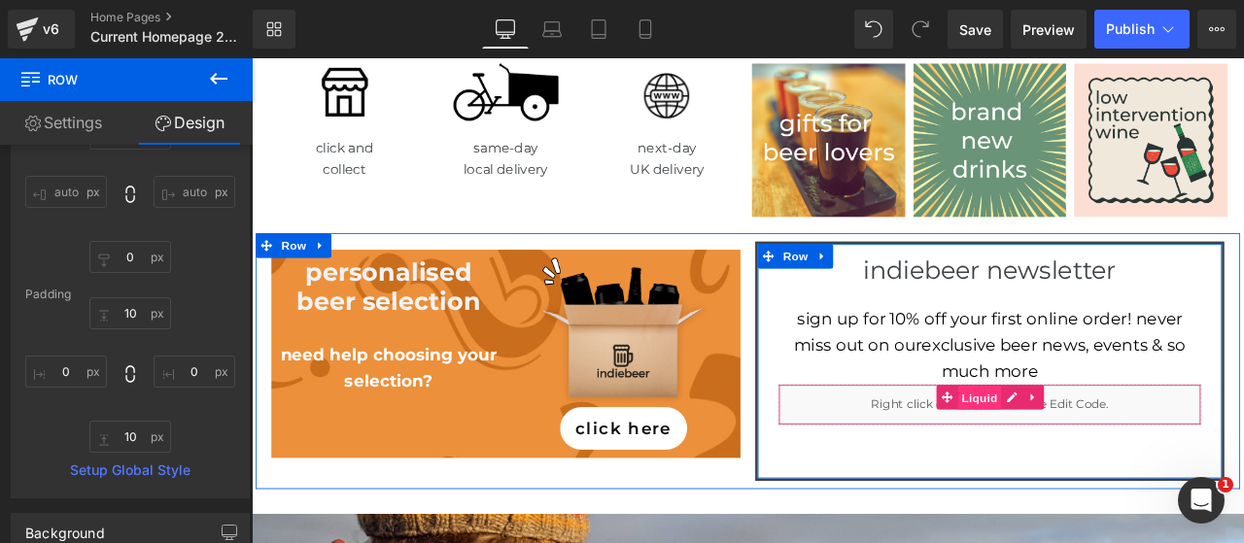
click at [1107, 447] on span "Liquid" at bounding box center [1114, 461] width 52 height 29
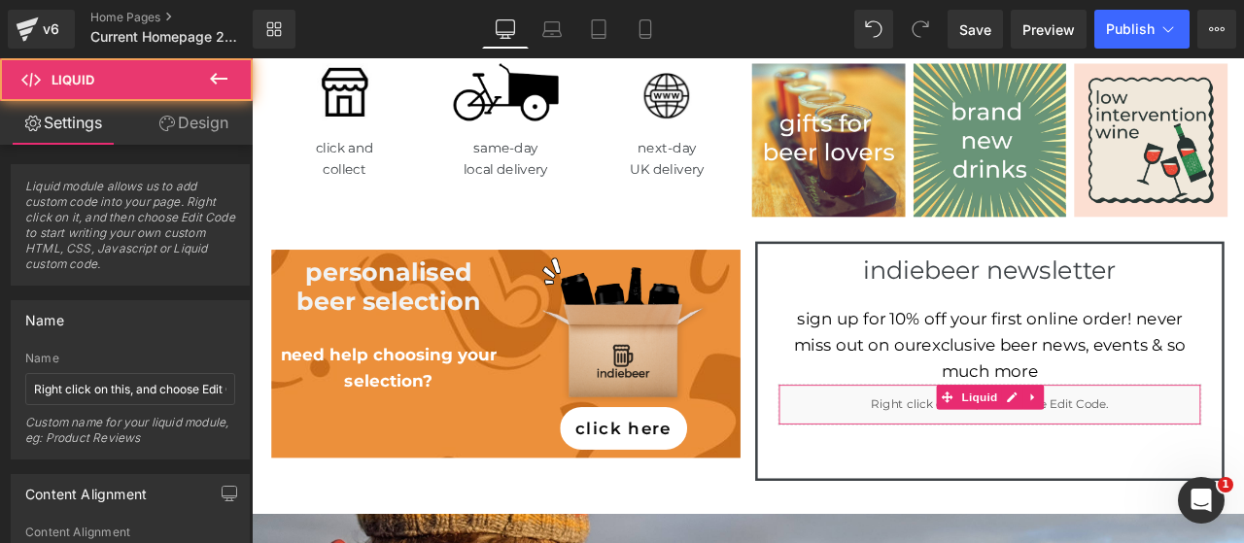
click at [170, 101] on link "Design" at bounding box center [193, 123] width 126 height 44
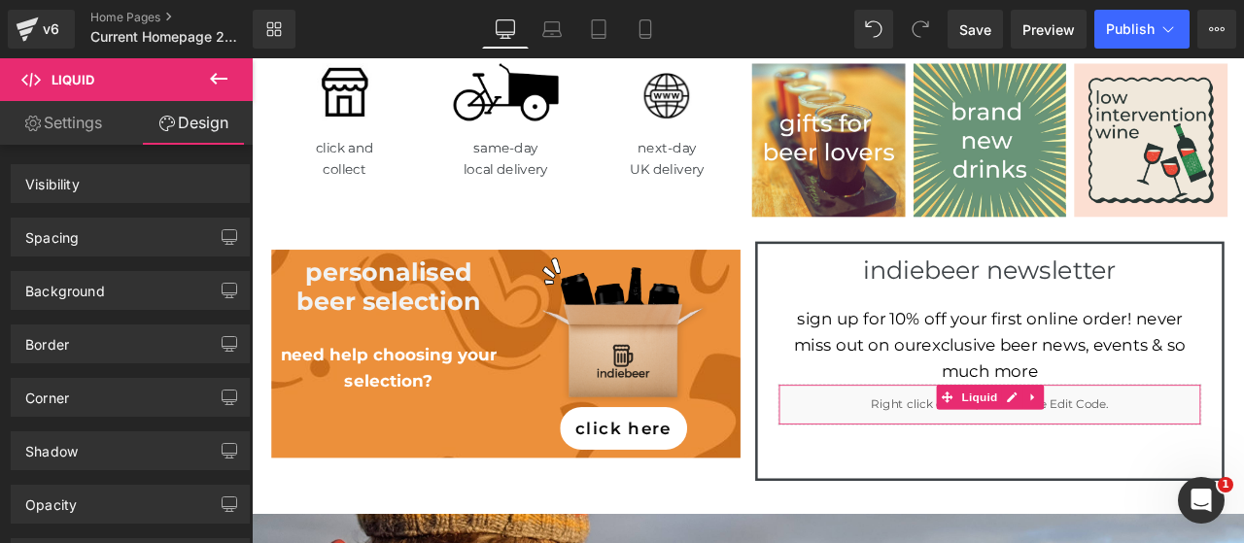
click at [181, 120] on link "Design" at bounding box center [193, 123] width 126 height 44
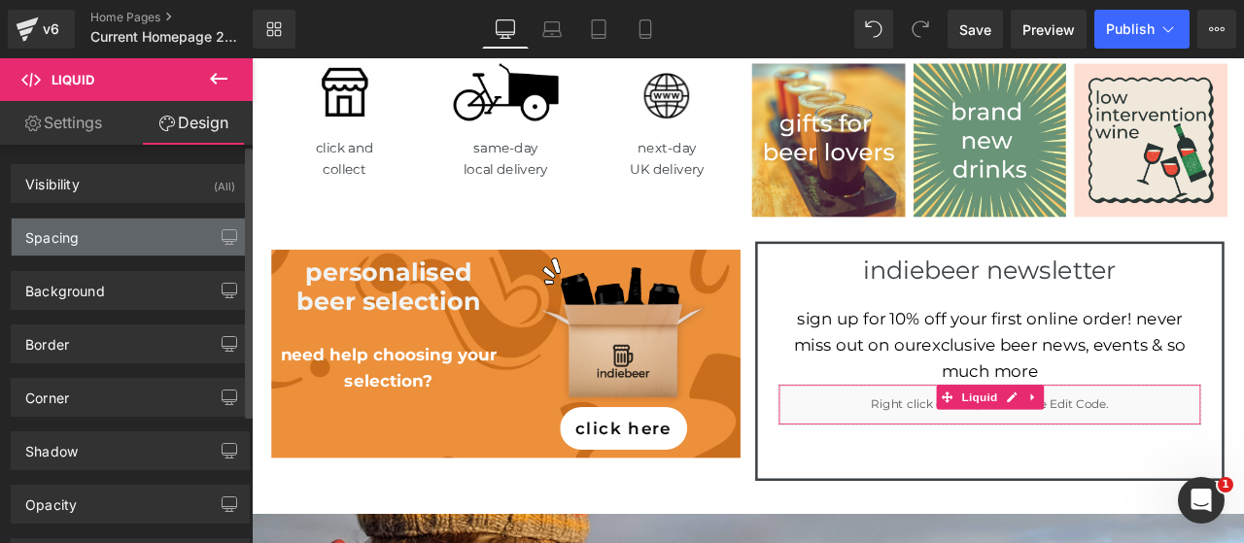
click at [107, 222] on div "Spacing" at bounding box center [130, 237] width 237 height 37
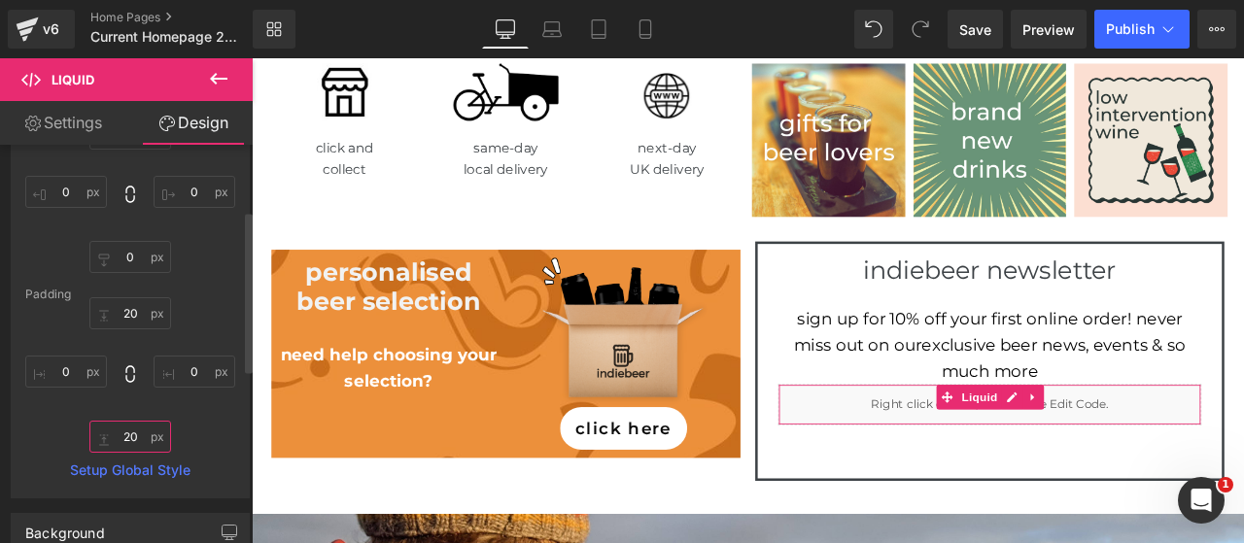
click at [133, 421] on input "text" at bounding box center [130, 437] width 82 height 32
type input "10"
type input "0"
type input "20"
type input "0"
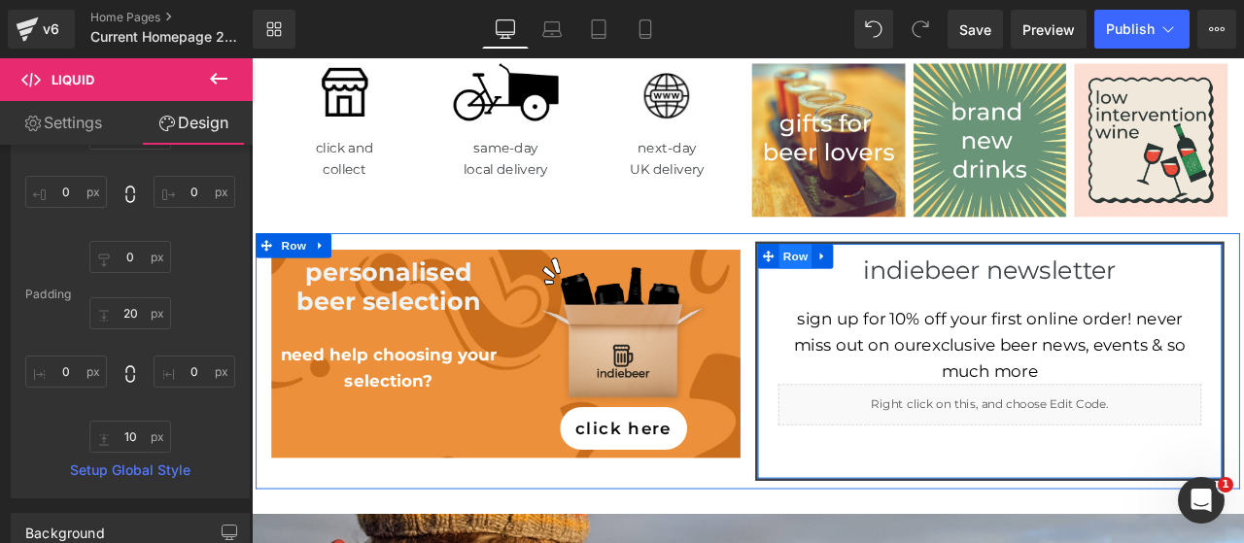
click at [895, 279] on span "Row" at bounding box center [895, 293] width 39 height 29
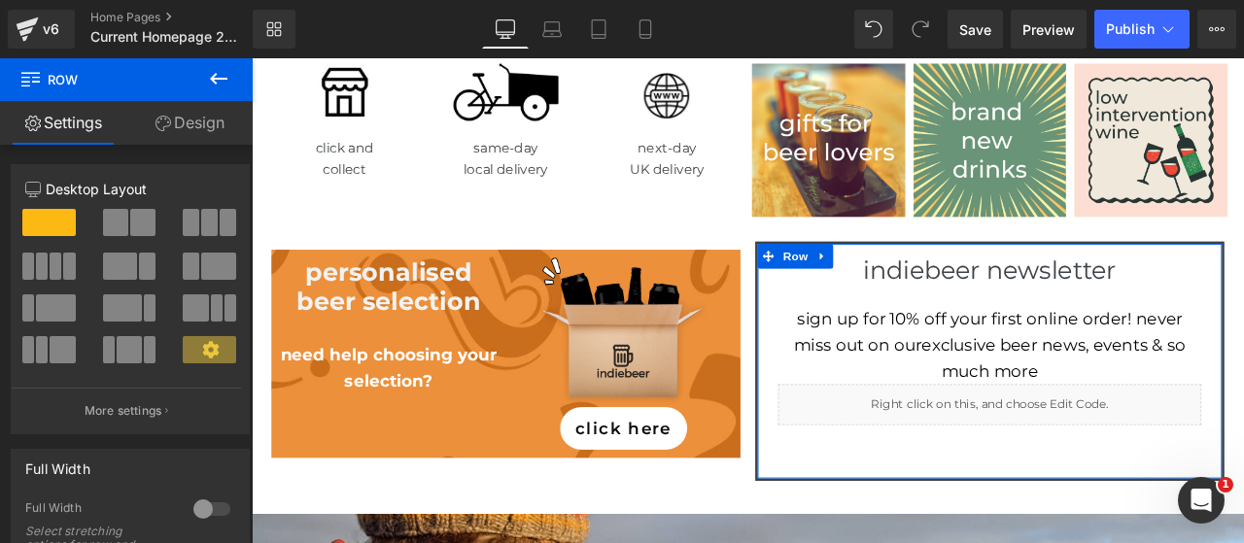
click at [209, 131] on link "Design" at bounding box center [189, 123] width 126 height 44
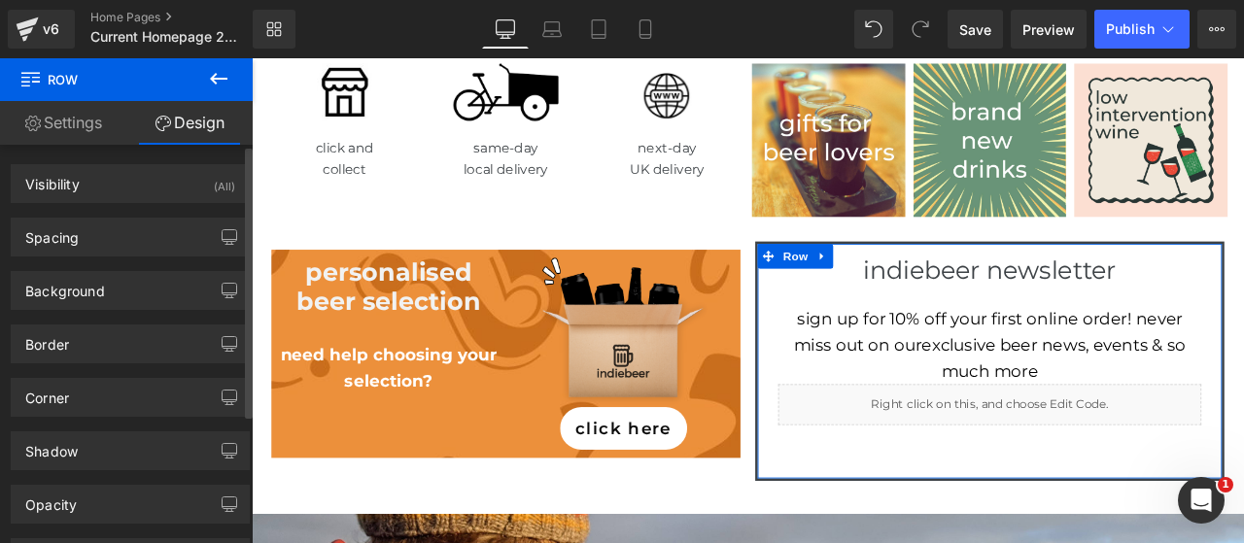
click at [120, 211] on div "Spacing [GEOGRAPHIC_DATA] auto auto [GEOGRAPHIC_DATA] Setup Global Style" at bounding box center [130, 229] width 261 height 53
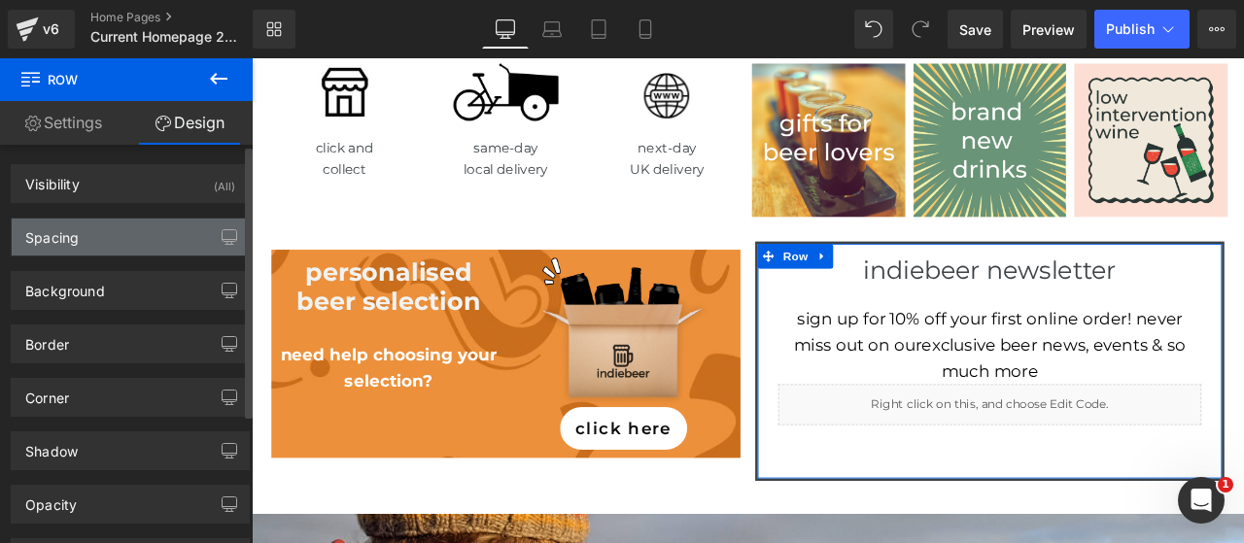
click at [109, 253] on div "Spacing" at bounding box center [130, 237] width 237 height 37
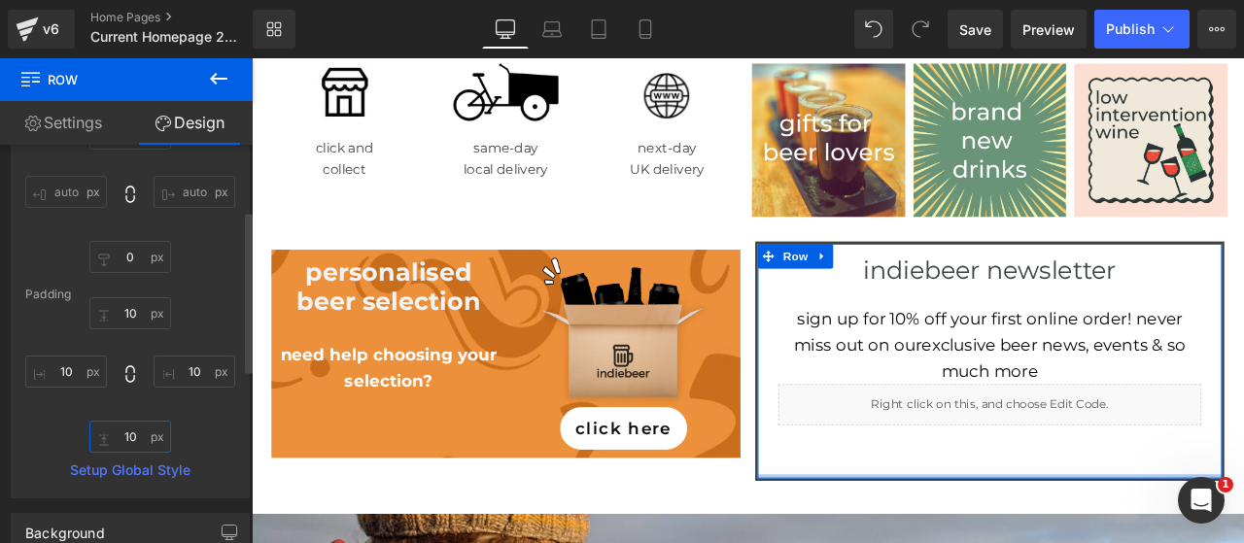
click at [122, 434] on input "text" at bounding box center [130, 437] width 82 height 32
click at [122, 434] on input "0" at bounding box center [130, 437] width 82 height 32
type input "10"
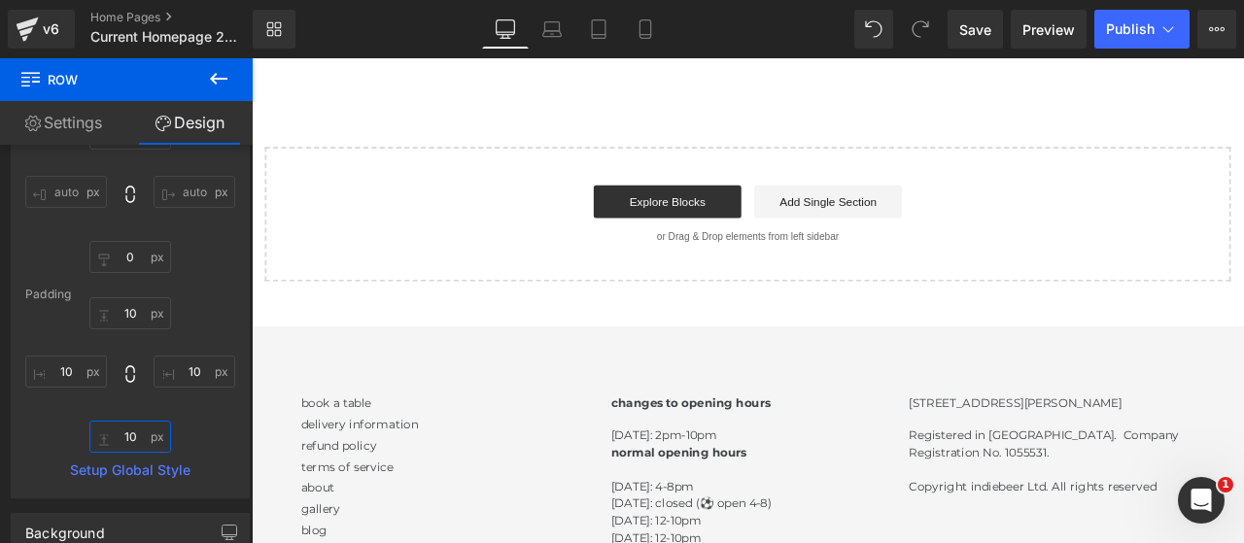
scroll to position [3221, 0]
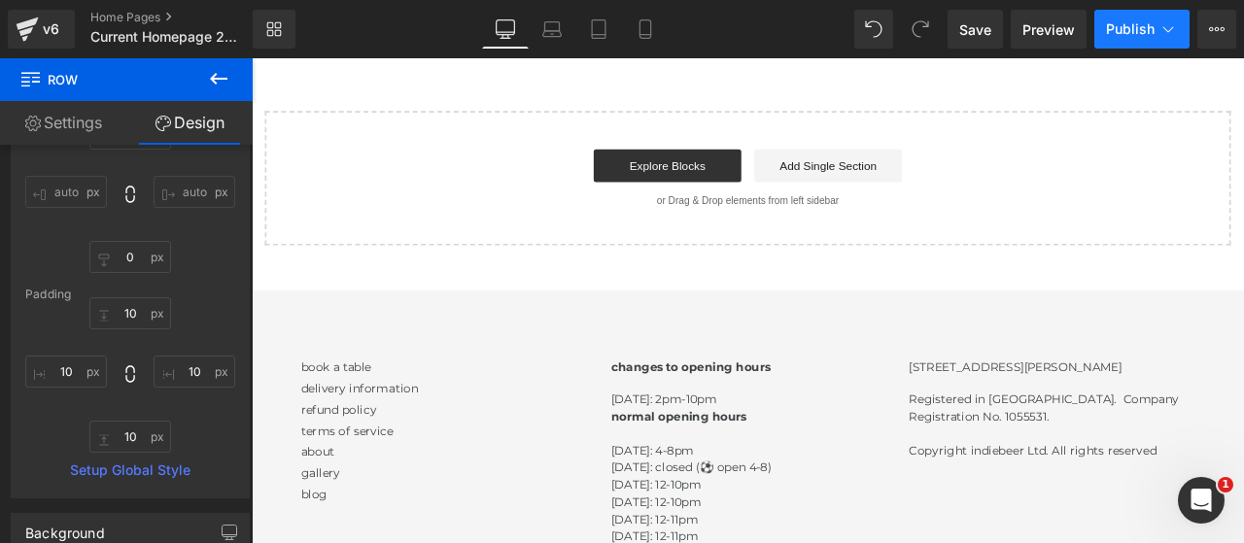
click at [1131, 26] on span "Publish" at bounding box center [1130, 29] width 49 height 16
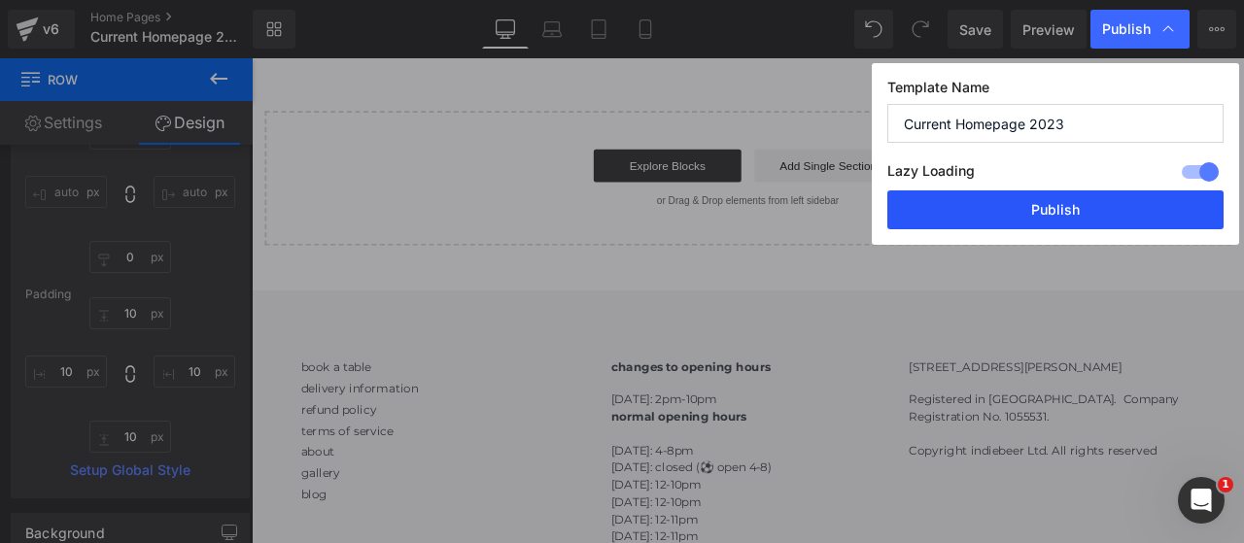
click at [993, 201] on button "Publish" at bounding box center [1055, 209] width 336 height 39
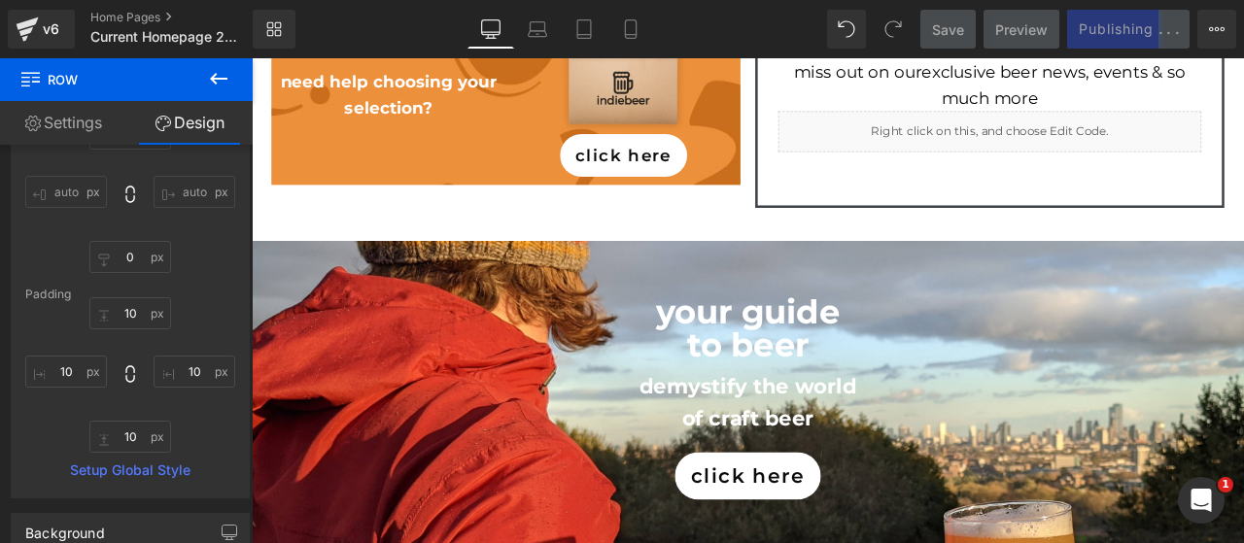
scroll to position [1440, 0]
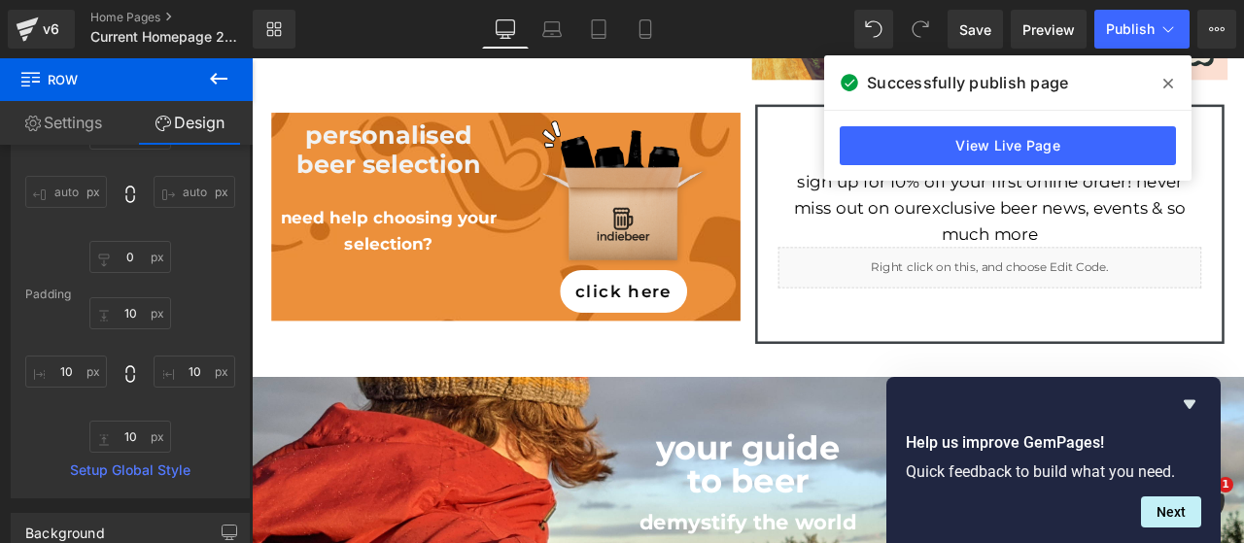
click at [1243, 337] on div "click for the 2025 indiebeer advent calendar s 🎁 Heading supporting indie produ…" at bounding box center [840, 446] width 1176 height 3230
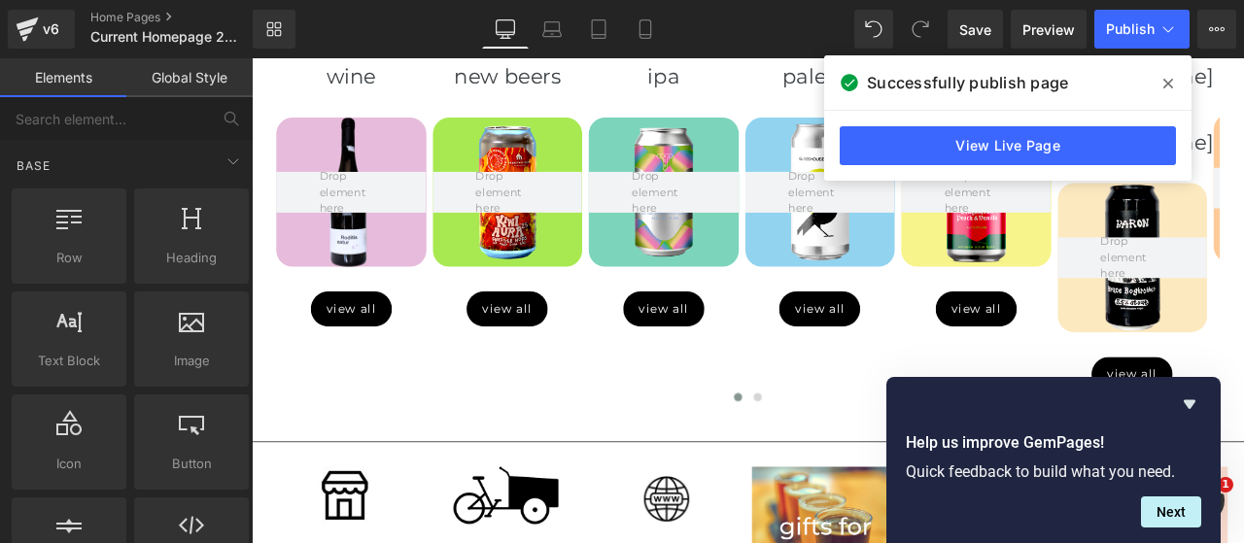
scroll to position [792, 0]
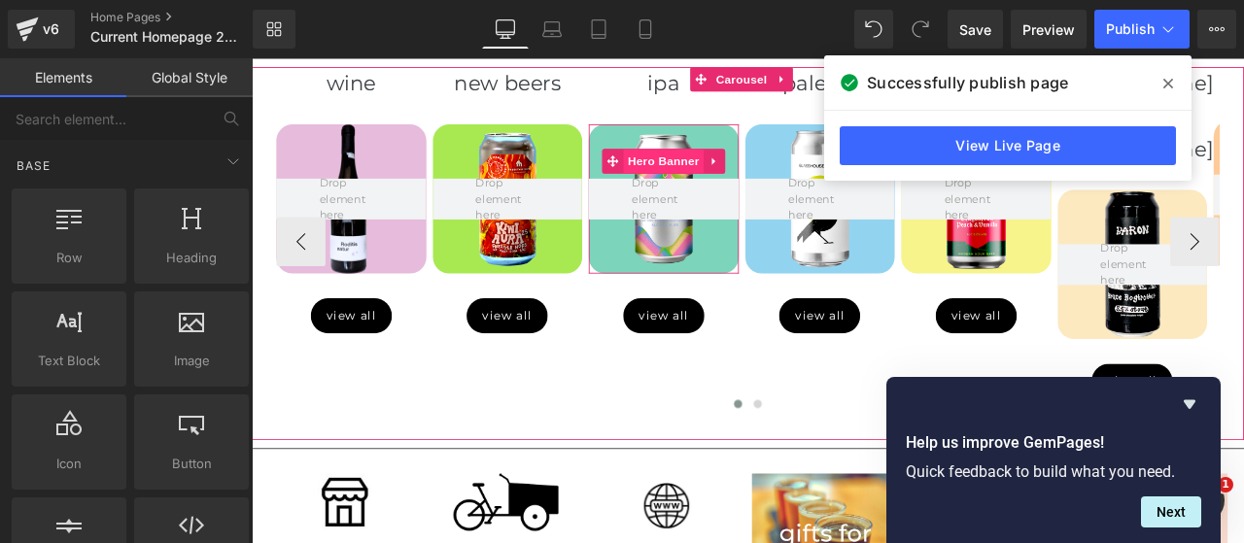
click at [728, 170] on span "Hero Banner" at bounding box center [740, 180] width 94 height 29
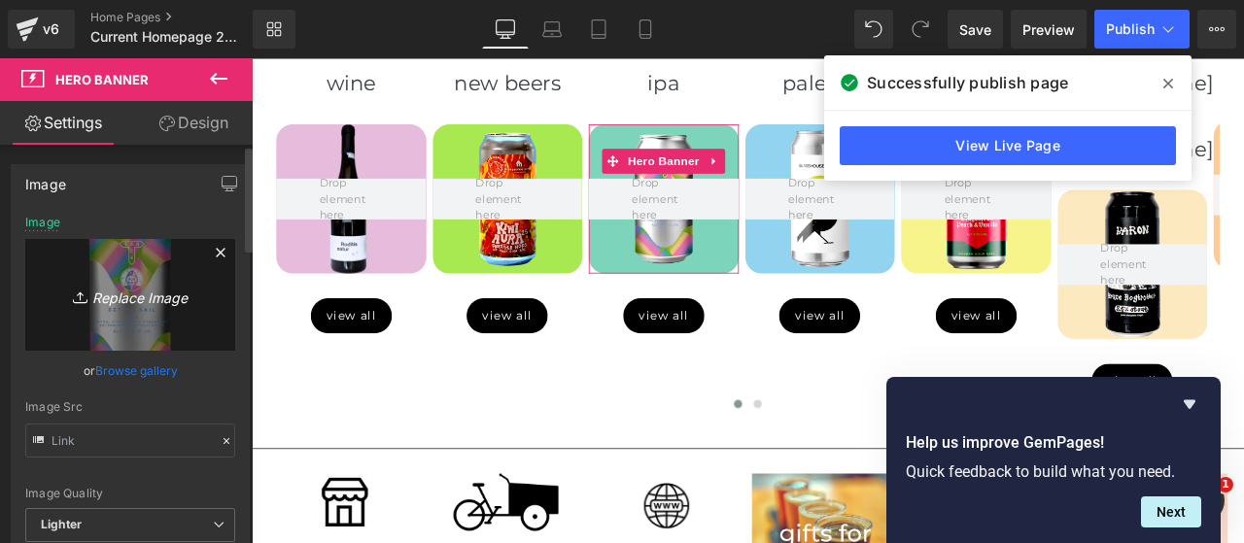
click at [154, 303] on icon "Replace Image" at bounding box center [129, 295] width 155 height 24
type input "C:\fakepath\8844.png"
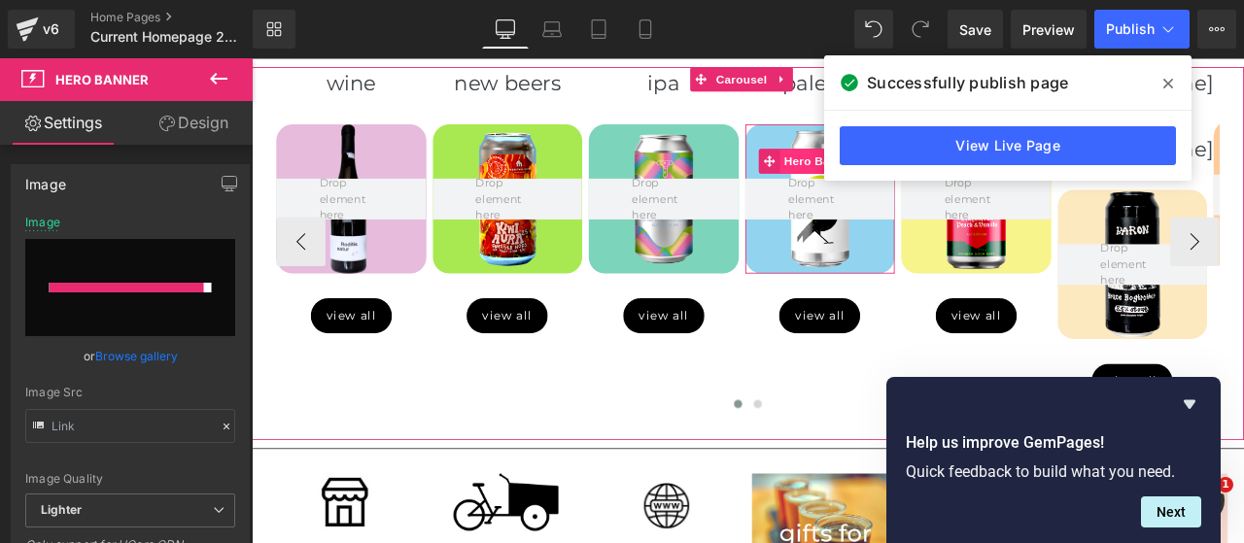
click at [908, 178] on span "Hero Banner" at bounding box center [924, 180] width 94 height 29
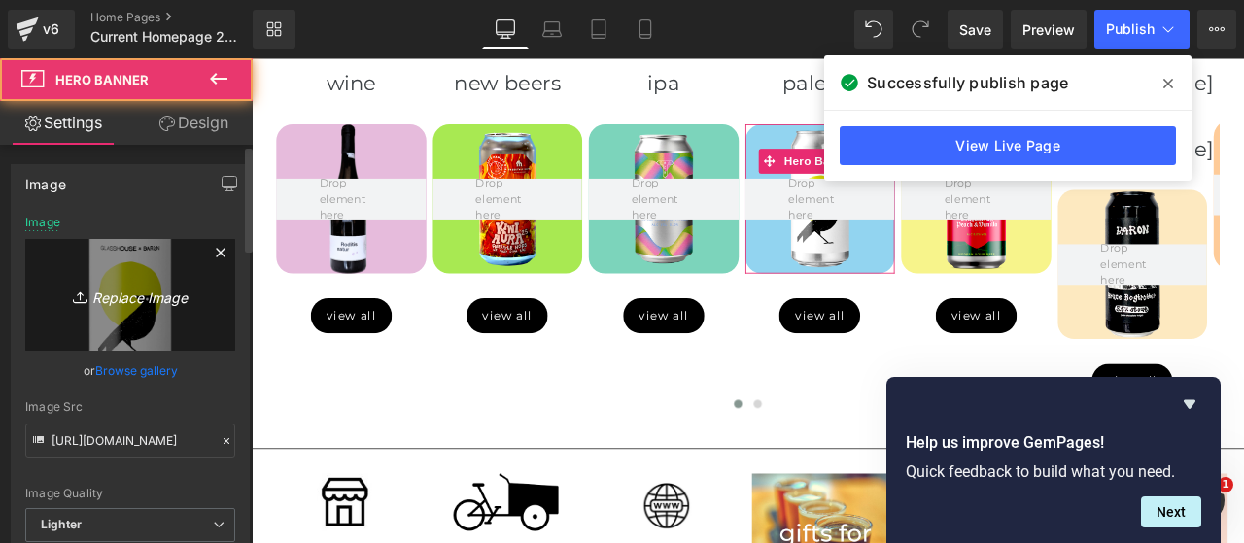
click at [120, 294] on icon "Replace Image" at bounding box center [129, 295] width 155 height 24
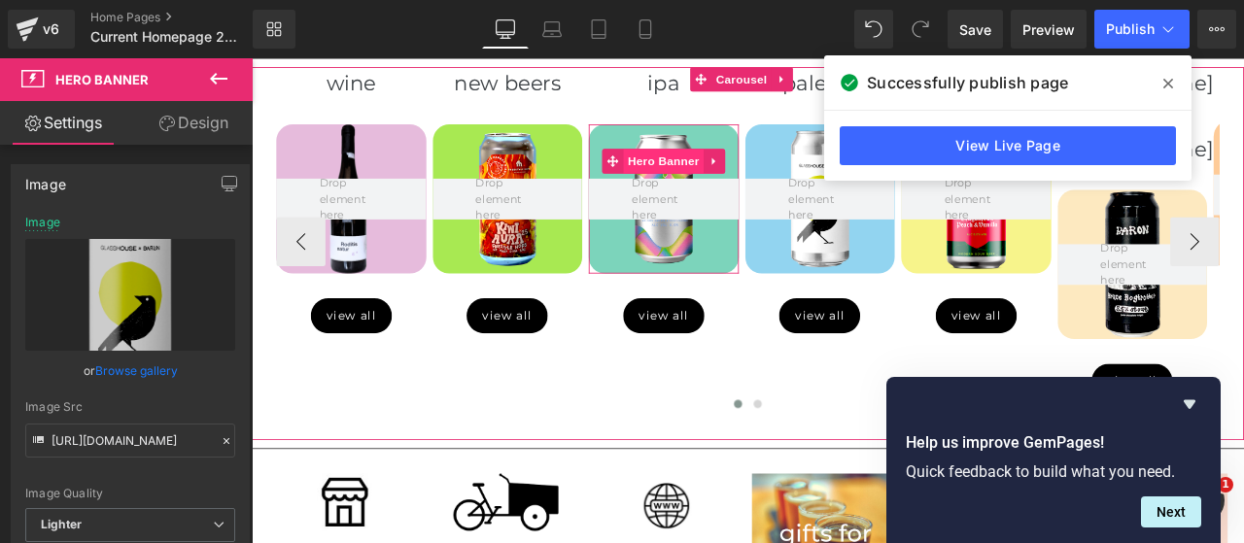
click at [721, 184] on span "Hero Banner" at bounding box center [740, 180] width 94 height 29
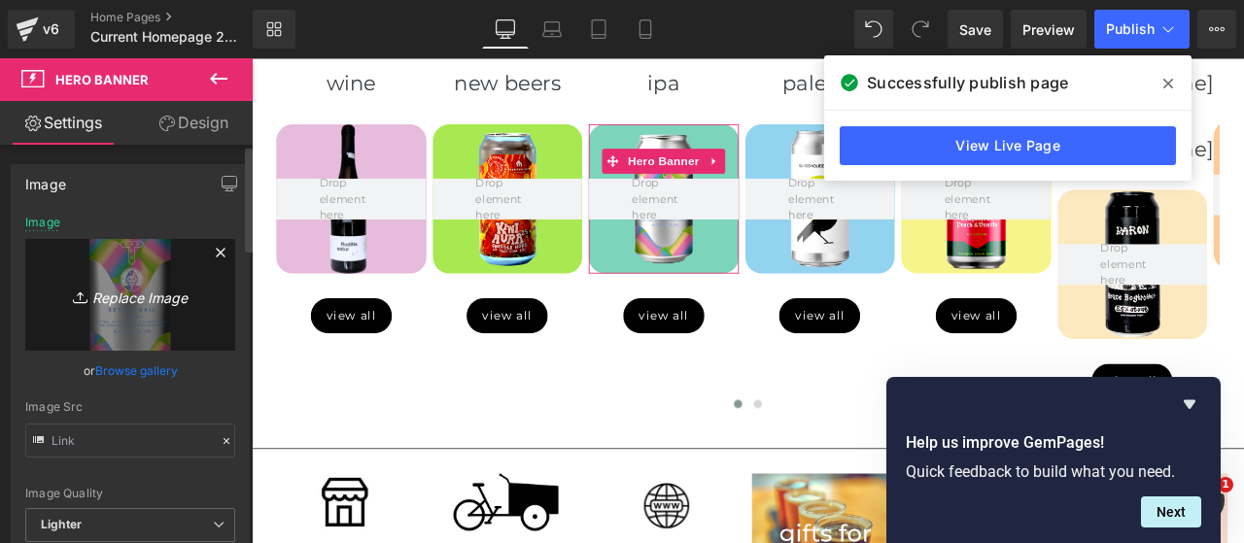
click at [106, 298] on icon "Replace Image" at bounding box center [129, 295] width 155 height 24
type input "C:\fakepath\8844.png"
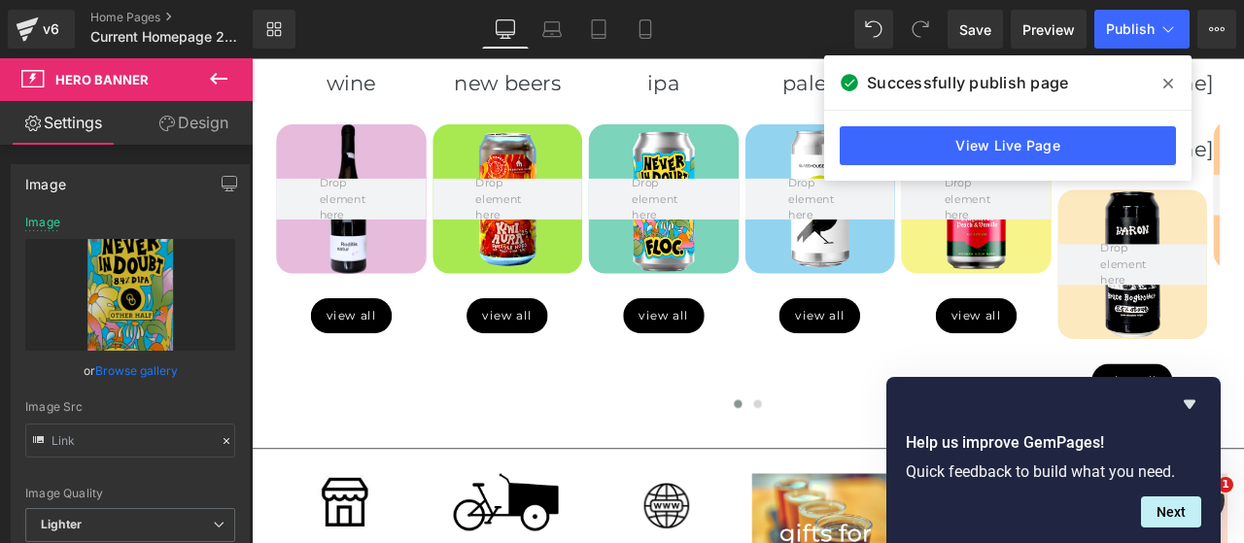
click at [1163, 80] on icon at bounding box center [1168, 84] width 10 height 16
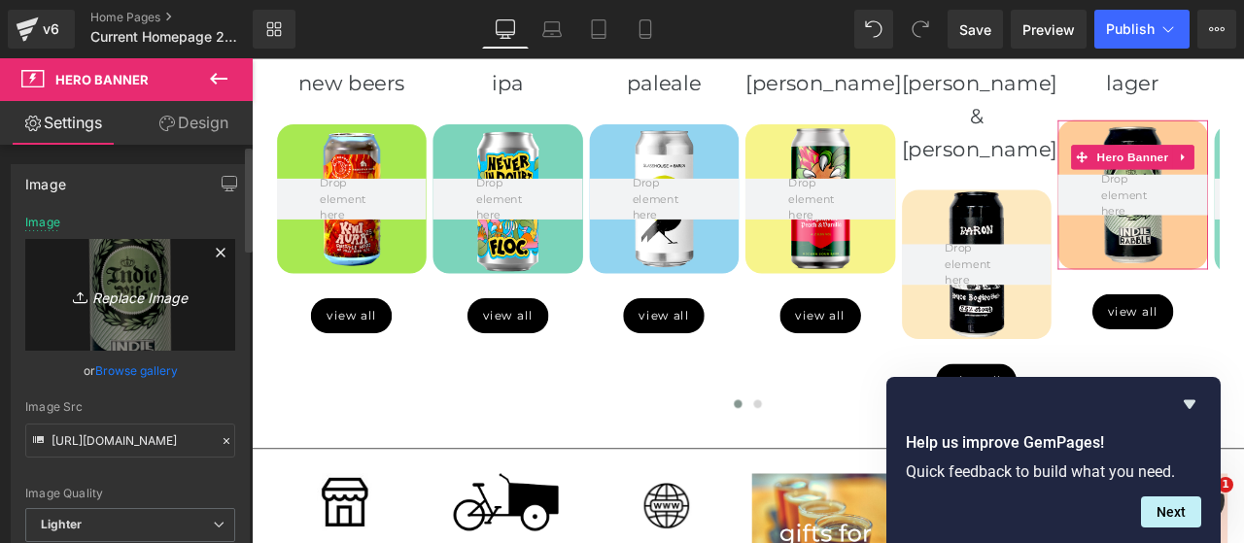
click at [131, 293] on icon "Replace Image" at bounding box center [129, 295] width 155 height 24
type input "C:\fakepath\8869.png"
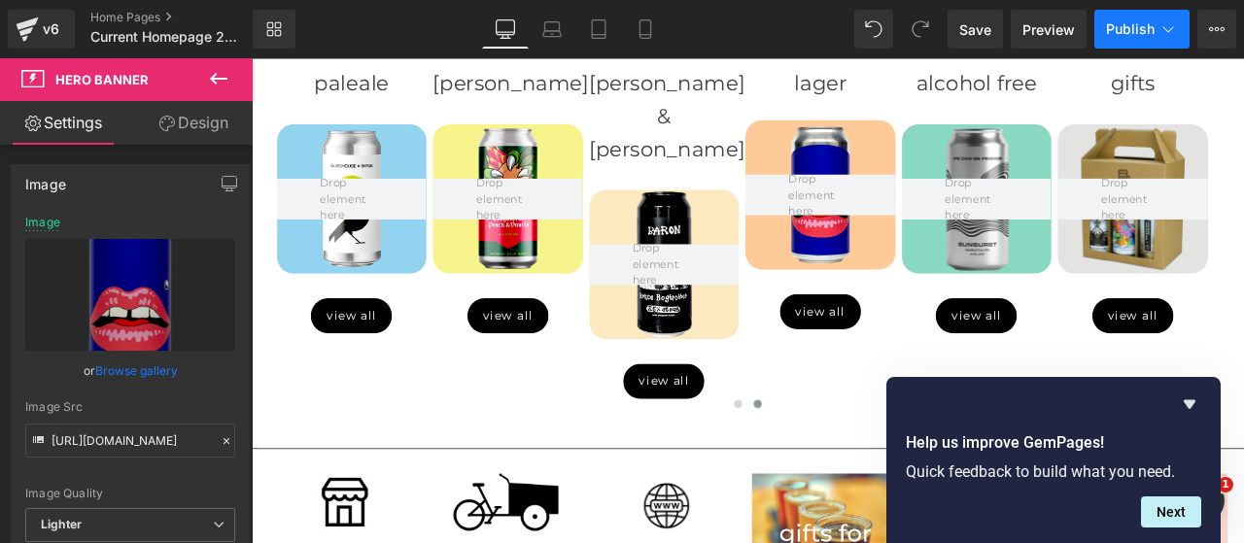
click at [1120, 31] on span "Publish" at bounding box center [1130, 29] width 49 height 16
